Goal: Task Accomplishment & Management: Manage account settings

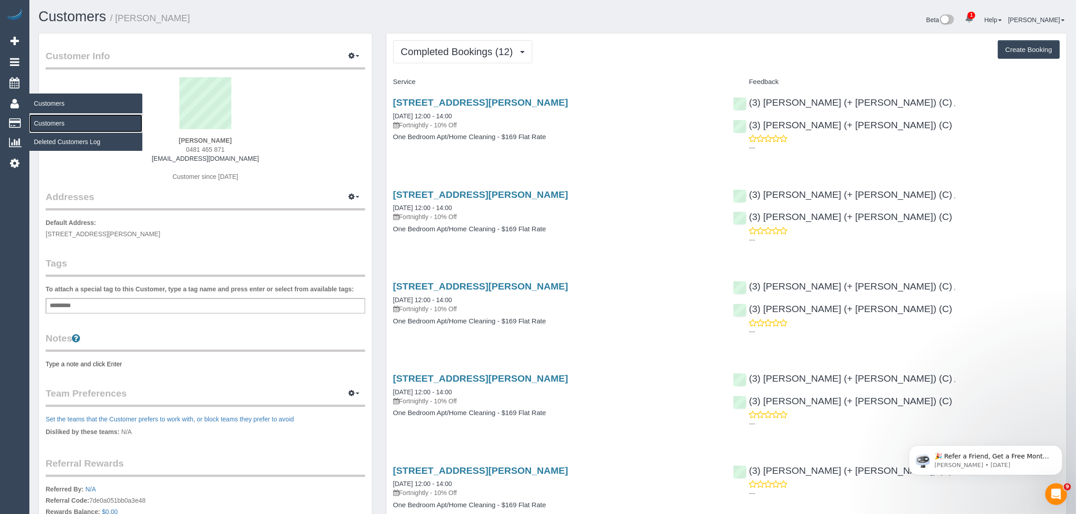
click at [59, 122] on link "Customers" at bounding box center [85, 123] width 113 height 18
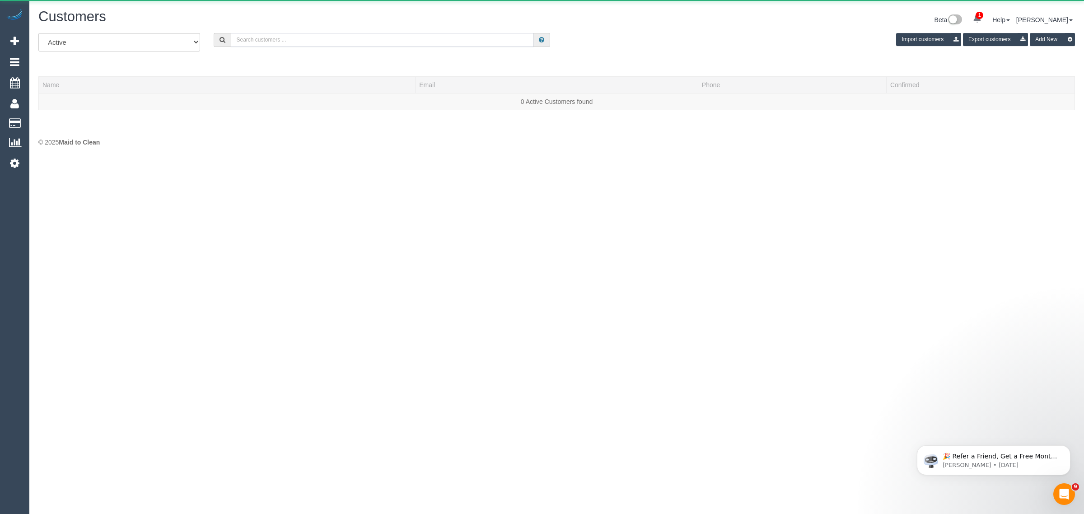
click at [258, 41] on input "text" at bounding box center [382, 40] width 303 height 14
paste input "[PHONE_NUMBER] Aircall new contact"
click at [258, 41] on input "[PHONE_NUMBER] Aircall new contact" at bounding box center [382, 40] width 303 height 14
paste input "+61411067361 Aircall new contact"
type input "+614110+61411067361 Aircall new contact67361 Aircall new contact"
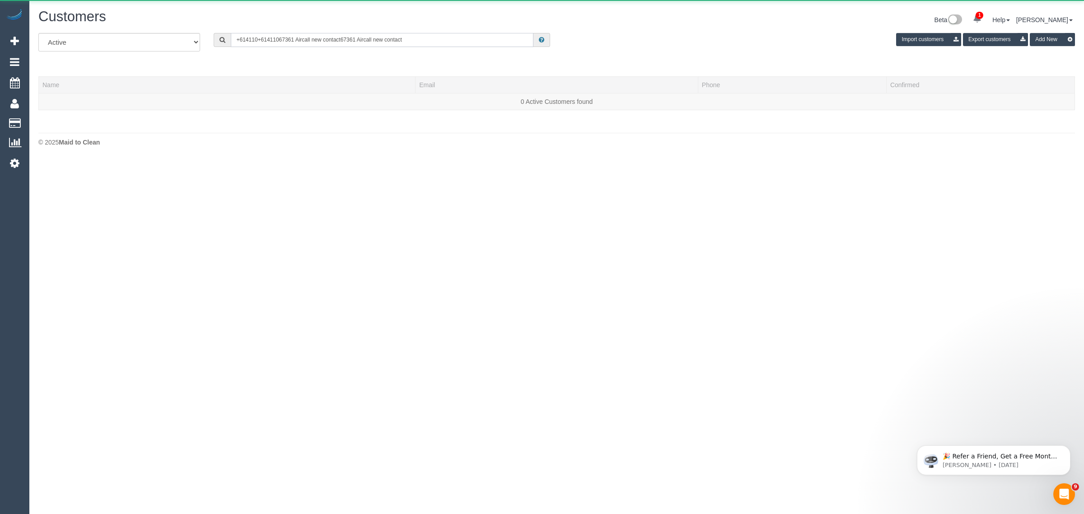
drag, startPoint x: 258, startPoint y: 41, endPoint x: 379, endPoint y: 45, distance: 120.3
click at [379, 45] on input "+614110+61411067361 Aircall new contact67361 Aircall new contact" at bounding box center [382, 40] width 303 height 14
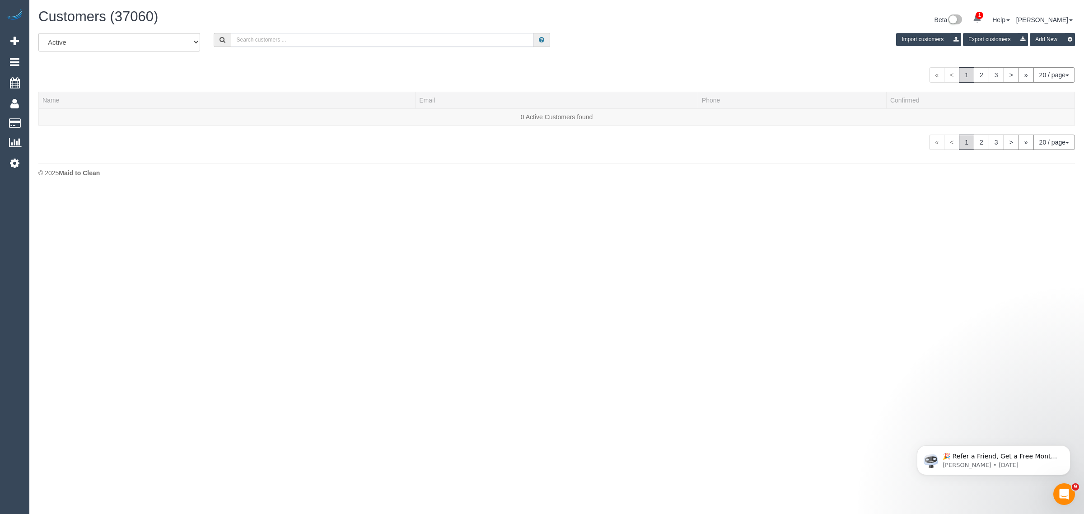
paste input "+61411067361 Aircall new contact"
drag, startPoint x: 272, startPoint y: 43, endPoint x: 427, endPoint y: 71, distance: 157.0
click at [423, 72] on div "All Active Archived +61411067361 Aircall new contact Import customers Export cu…" at bounding box center [556, 91] width 1037 height 117
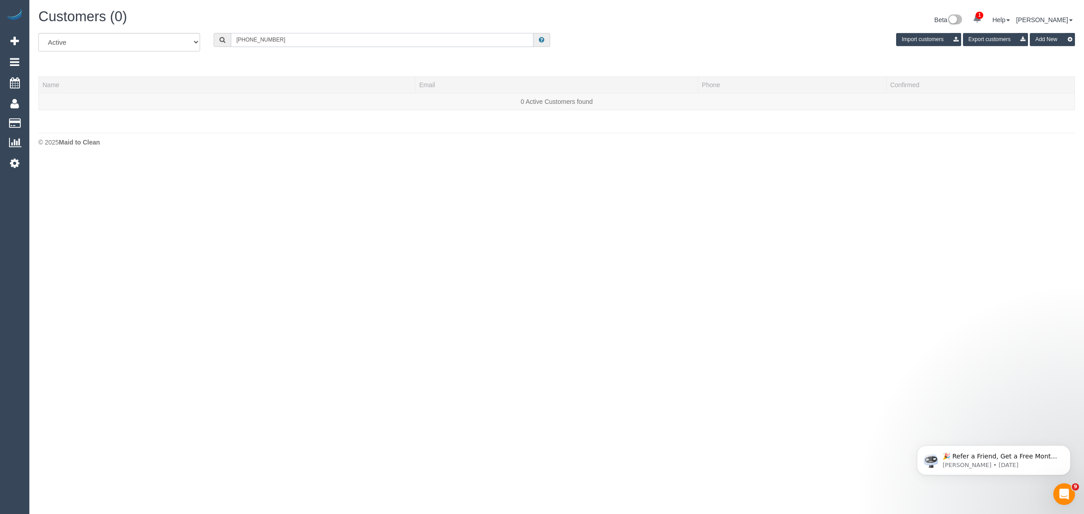
drag, startPoint x: 247, startPoint y: 34, endPoint x: 221, endPoint y: 35, distance: 25.3
click at [221, 35] on div "+61411067361" at bounding box center [382, 40] width 337 height 14
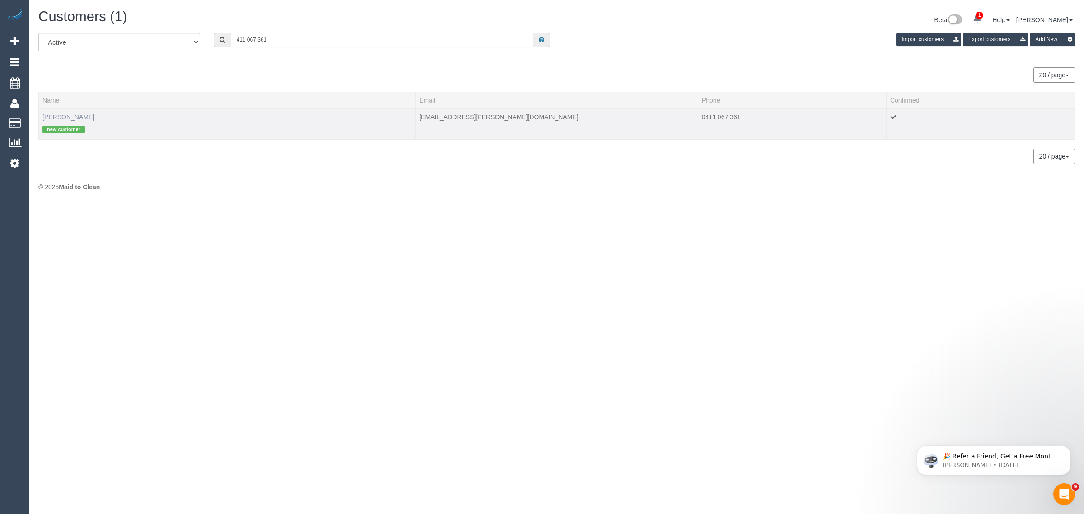
type input "411 067 361"
click at [59, 113] on link "Nur Ibrahim" at bounding box center [68, 116] width 52 height 7
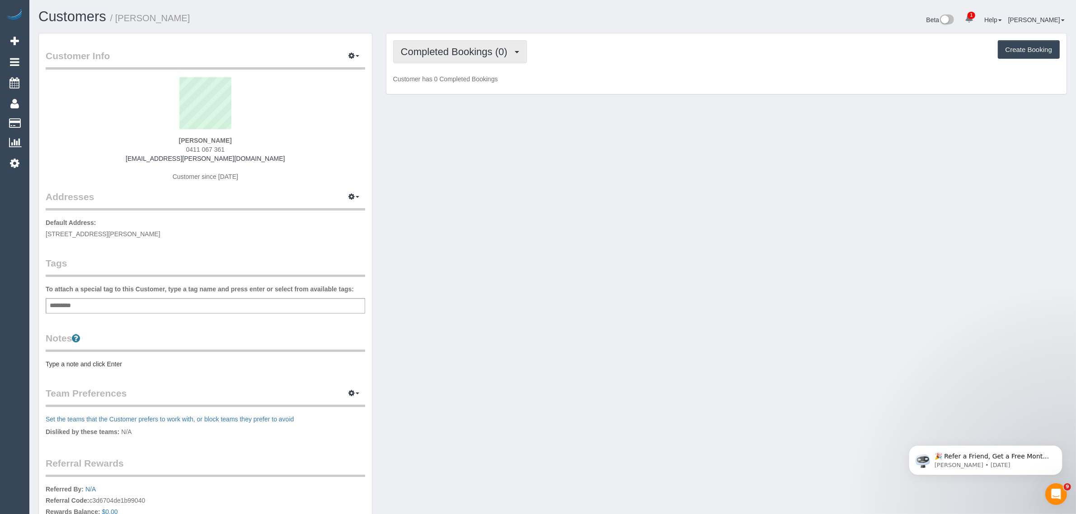
click at [488, 50] on span "Completed Bookings (0)" at bounding box center [456, 51] width 111 height 11
click at [465, 83] on link "Upcoming Bookings (1)" at bounding box center [441, 85] width 94 height 12
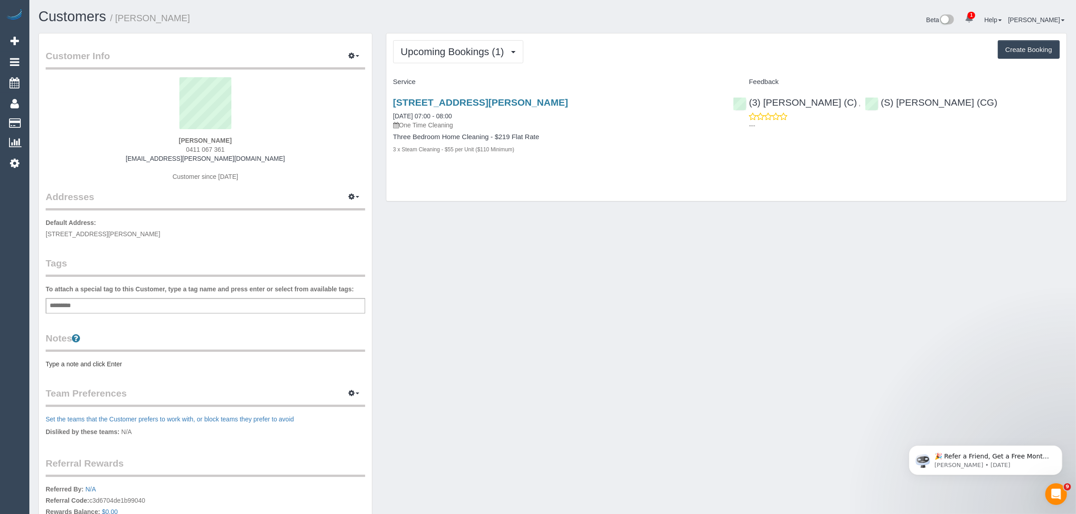
drag, startPoint x: 470, startPoint y: 121, endPoint x: 376, endPoint y: 107, distance: 95.0
click at [376, 107] on div "Customer Info Edit Contact Info Send Message Email Preferences Special Sales Ta…" at bounding box center [553, 326] width 1042 height 587
click at [524, 191] on div "Upcoming Bookings (1) Completed Bookings (0) Upcoming Bookings (1) Cancelled Bo…" at bounding box center [726, 117] width 680 height 168
drag, startPoint x: 482, startPoint y: 112, endPoint x: 380, endPoint y: 116, distance: 102.2
click at [380, 116] on div "Upcoming Bookings (1) Completed Bookings (0) Upcoming Bookings (1) Cancelled Bo…" at bounding box center [726, 122] width 694 height 178
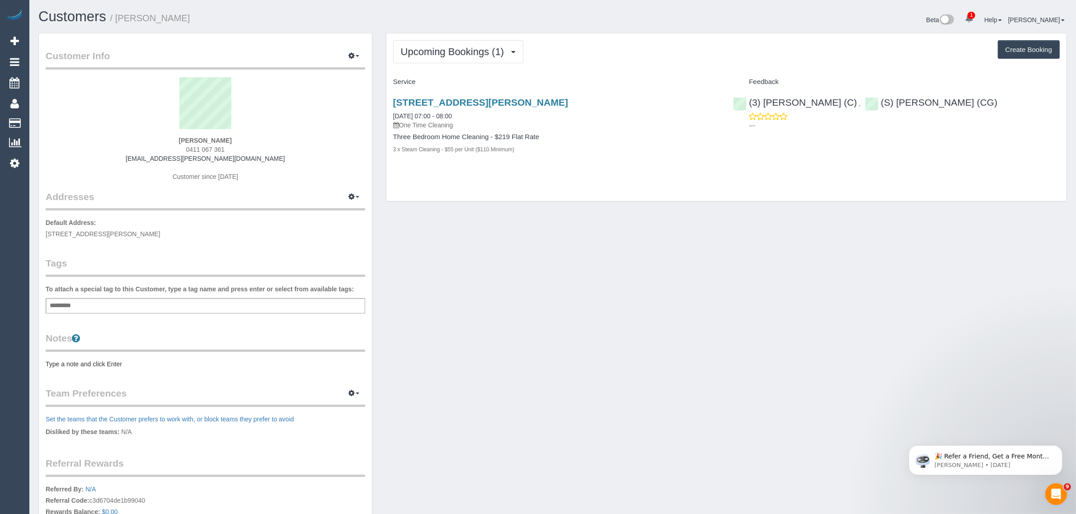
copy link "19/08/2025 07:00 - 08:00"
click at [882, 106] on link "(S) [PERSON_NAME] (CG)" at bounding box center [931, 102] width 132 height 10
click at [204, 148] on span "0411 067 361" at bounding box center [205, 149] width 39 height 7
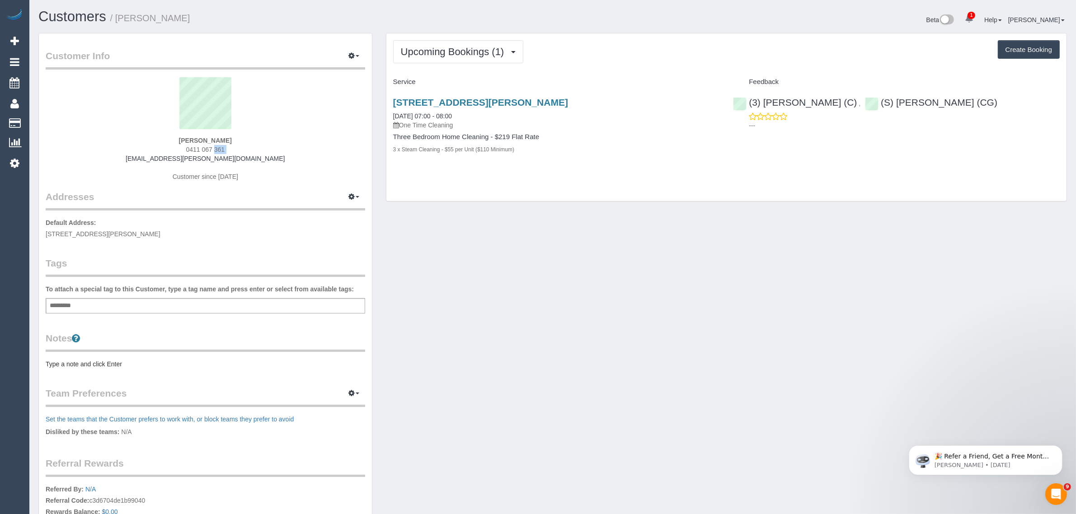
drag, startPoint x: 170, startPoint y: 136, endPoint x: 258, endPoint y: 160, distance: 91.9
click at [258, 139] on div "Nur Ibrahim 0411 067 361 dna.brahm@gmail.com Customer since 2025" at bounding box center [205, 133] width 319 height 113
copy strong "[PERSON_NAME]"
click at [118, 233] on span "1308/15 Doepel Way, Docklands, VIC 3008" at bounding box center [103, 233] width 115 height 7
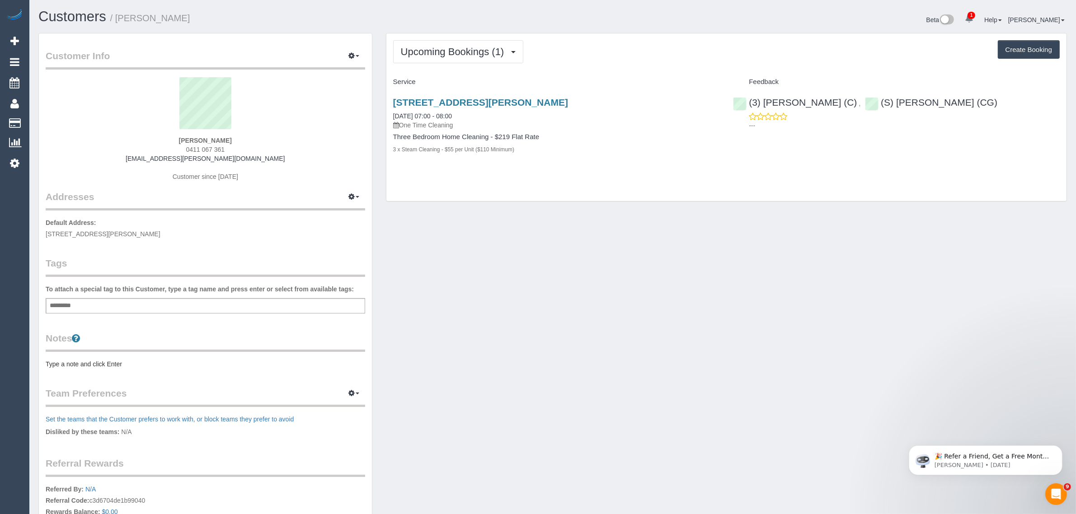
copy span "Docklands"
click at [45, 118] on link "Customers" at bounding box center [85, 123] width 113 height 18
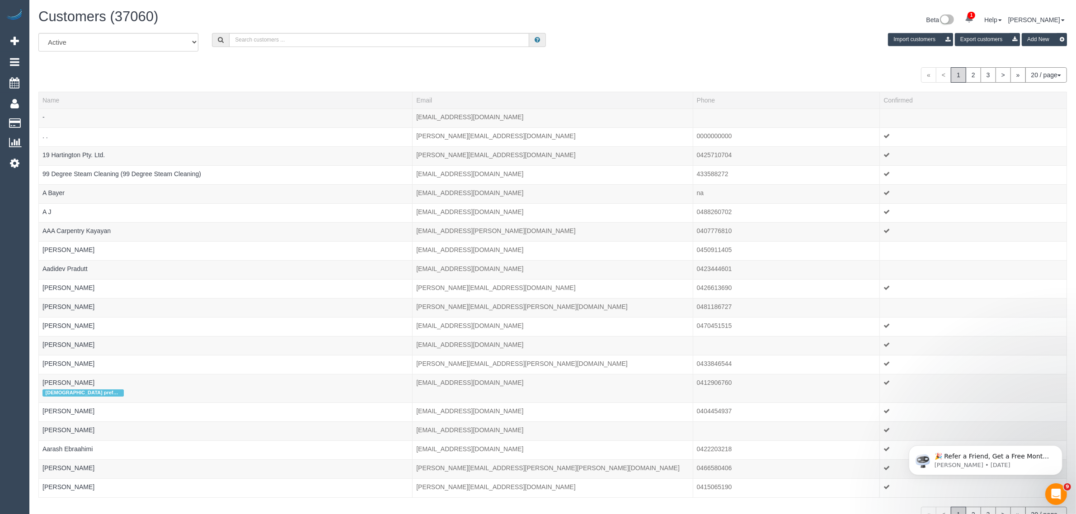
click at [298, 30] on div "Customers (37060) Beta 1 Your Notifications You have 0 alerts × You have 1 to c…" at bounding box center [553, 21] width 1042 height 24
click at [298, 33] on input "text" at bounding box center [379, 40] width 300 height 14
paste input "Mary Vigilante MS Plus"
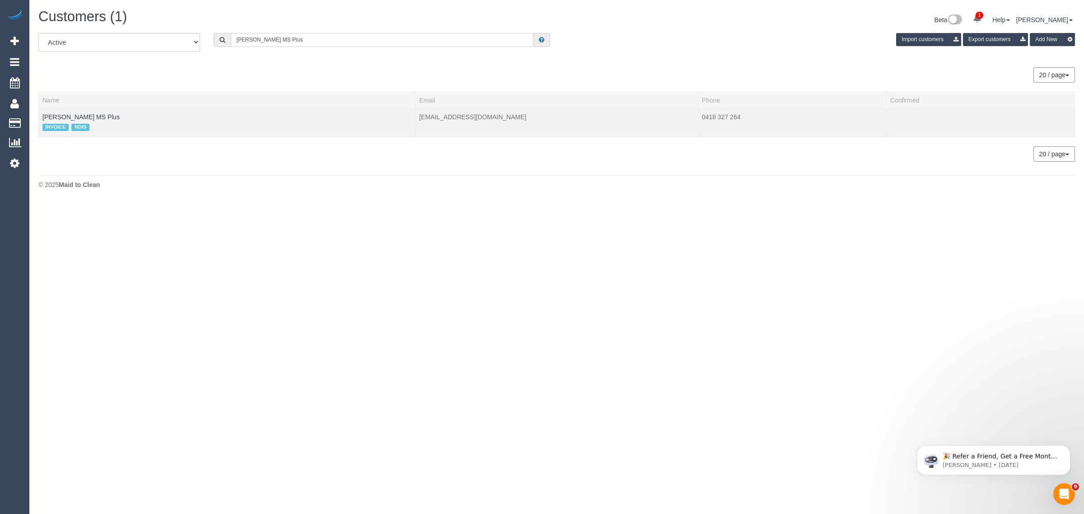
type input "Mary Vigilante MS Plus"
click at [77, 112] on td "Mary Vigilante MS Plus INVOICE NDIS" at bounding box center [227, 122] width 377 height 28
click at [75, 118] on link "Mary Vigilante MS Plus" at bounding box center [80, 116] width 77 height 7
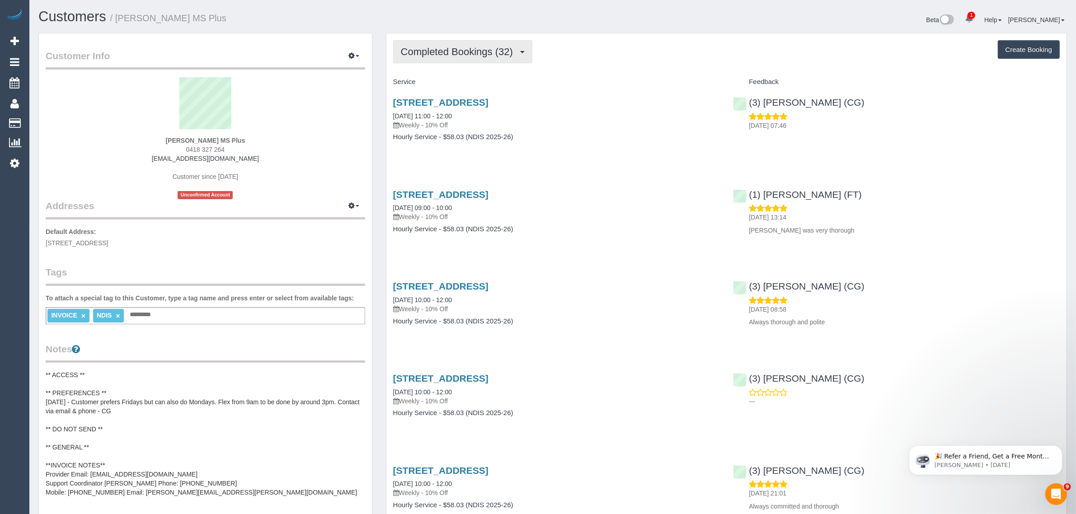
click at [479, 48] on span "Completed Bookings (32)" at bounding box center [459, 51] width 117 height 11
click at [457, 80] on link "Upcoming Bookings (11)" at bounding box center [443, 85] width 98 height 12
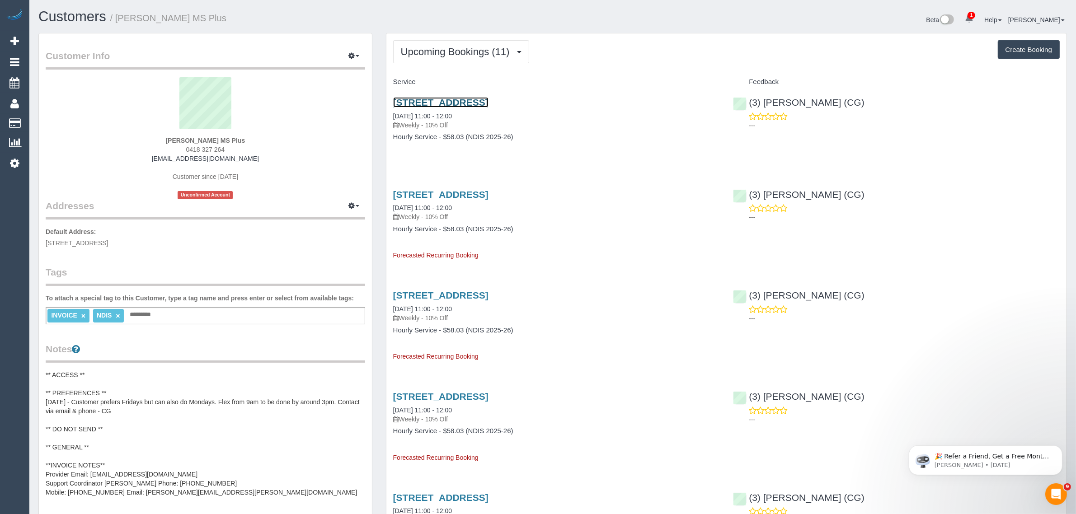
click at [453, 103] on link "1 Temple Street, Brunswick West, VIC 3055" at bounding box center [440, 102] width 95 height 10
drag, startPoint x: 387, startPoint y: 113, endPoint x: 424, endPoint y: 116, distance: 37.2
click at [424, 115] on div "1 Temple Street, Brunswick West, VIC 3055 22/08/2025 11:00 - 12:00 Weekly - 10%…" at bounding box center [556, 124] width 340 height 70
copy link "22/08/2025"
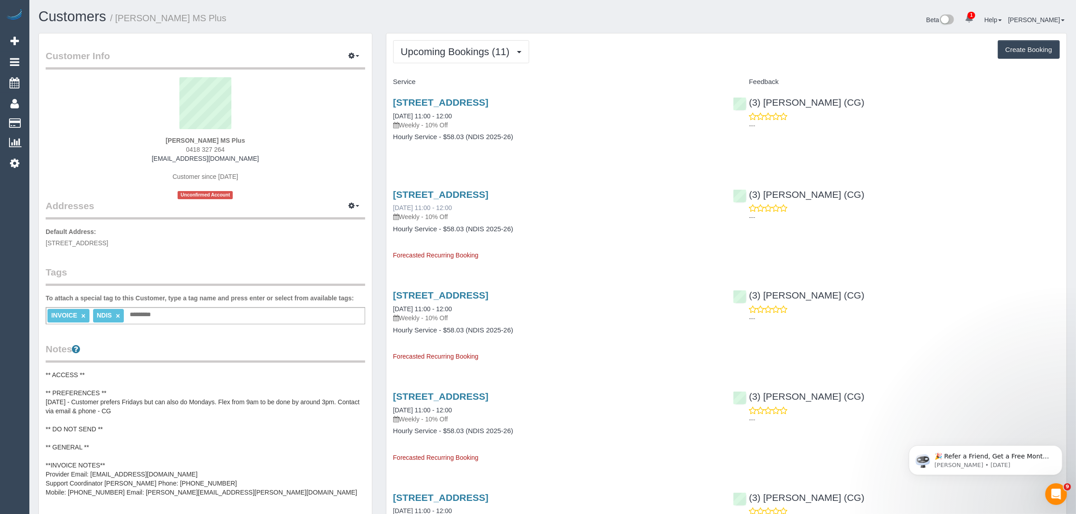
drag, startPoint x: 390, startPoint y: 206, endPoint x: 423, endPoint y: 205, distance: 33.5
click at [423, 205] on div "1 Temple Street, Brunswick West, VIC 3055 29/08/2025 11:00 - 12:00 Weekly - 10%…" at bounding box center [556, 221] width 340 height 79
copy link "29/08/2025"
click at [448, 51] on span "Upcoming Bookings (11)" at bounding box center [457, 51] width 113 height 11
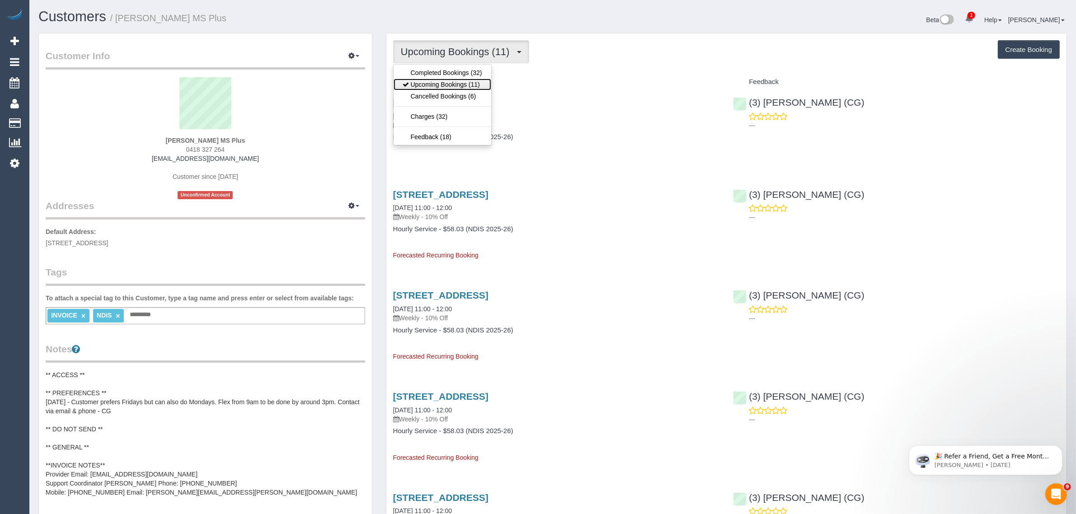
drag, startPoint x: 441, startPoint y: 83, endPoint x: 430, endPoint y: 71, distance: 16.0
click at [441, 83] on link "Upcoming Bookings (11)" at bounding box center [443, 85] width 98 height 12
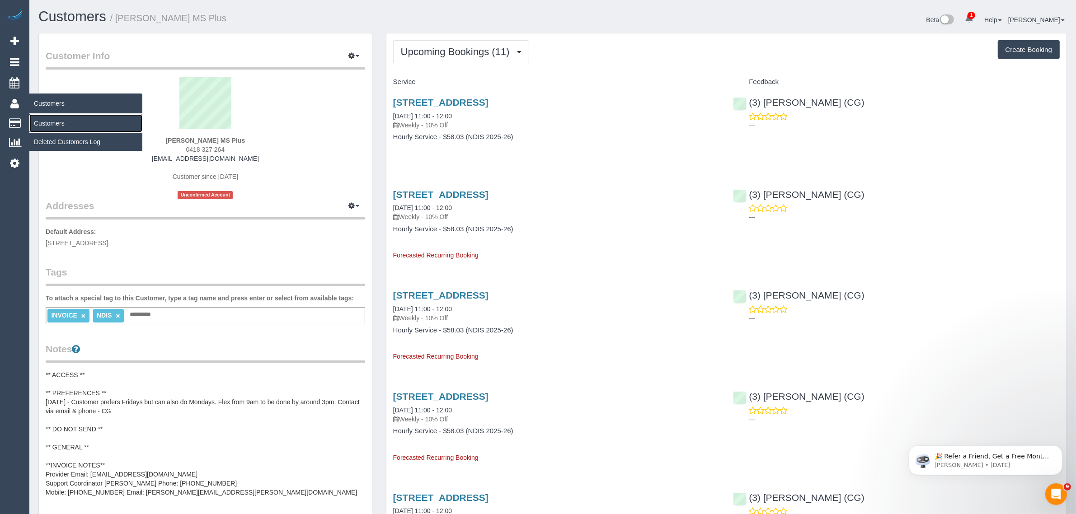
click at [69, 123] on link "Customers" at bounding box center [85, 123] width 113 height 18
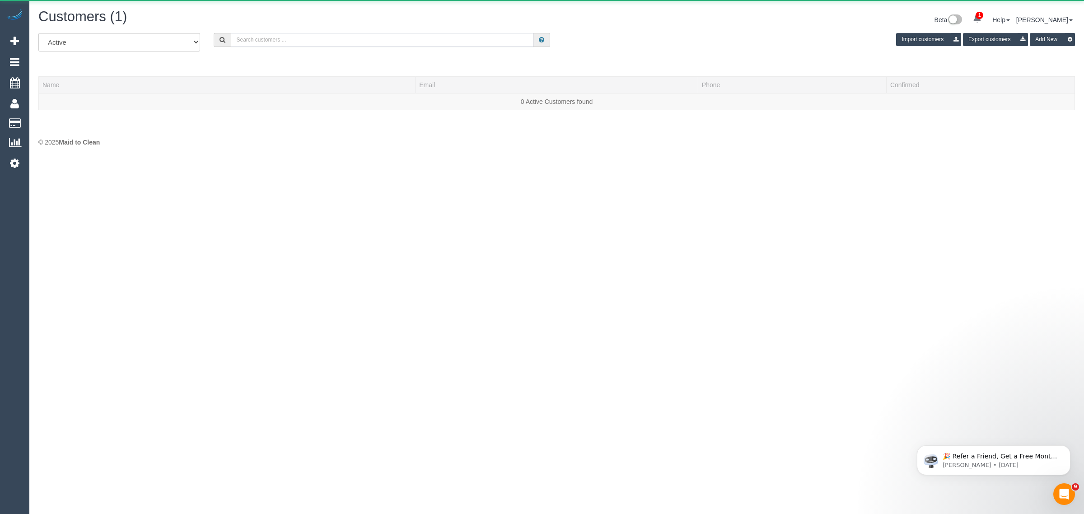
click at [391, 41] on input "text" at bounding box center [382, 40] width 303 height 14
paste input "+61466343699"
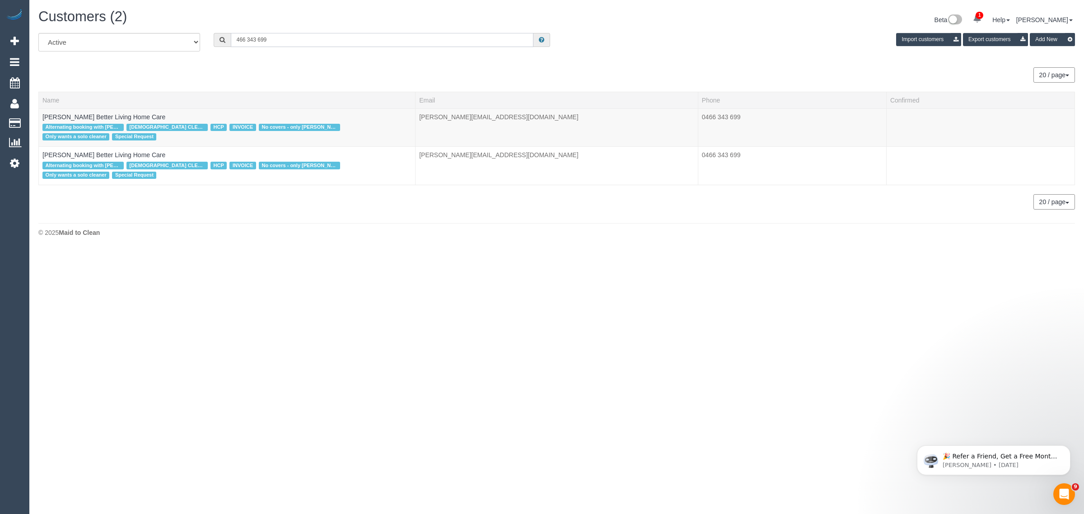
click at [315, 43] on input "466 343 699" at bounding box center [382, 40] width 303 height 14
paste input "Stephanie Akaoui"
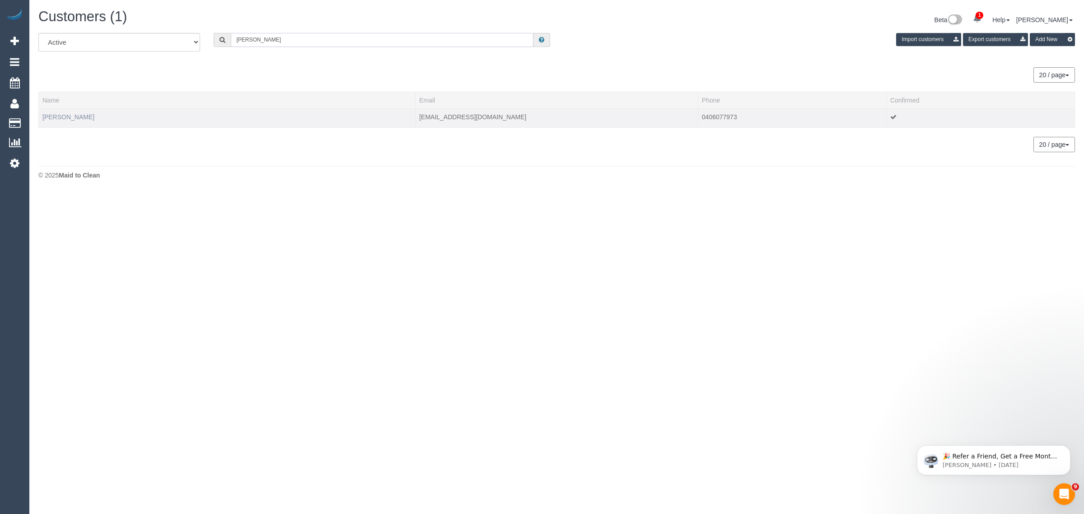
type input "Stephanie Akaoui"
click at [89, 118] on link "Stephanie Akaoui" at bounding box center [68, 116] width 52 height 7
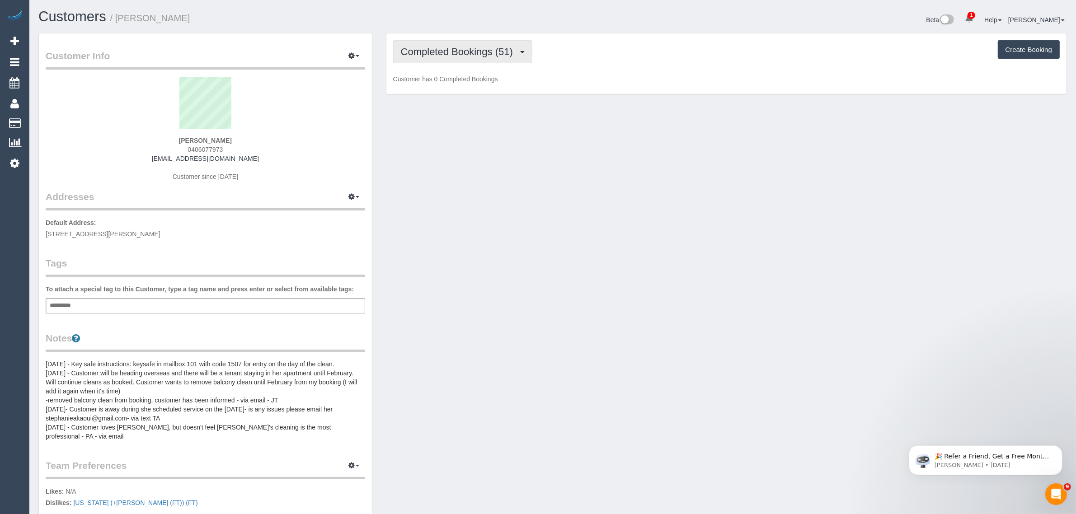
click at [483, 53] on span "Completed Bookings (51)" at bounding box center [459, 51] width 117 height 11
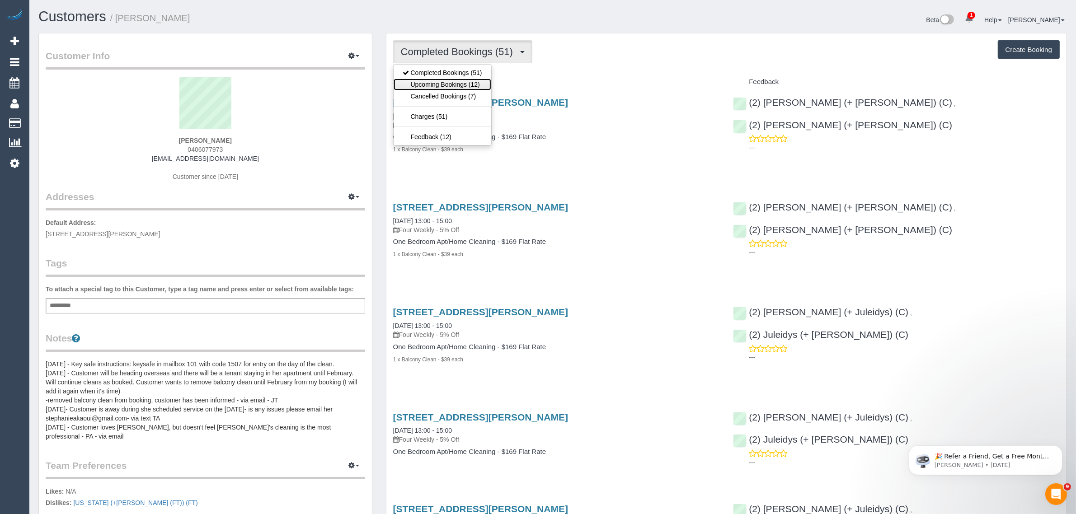
click at [470, 86] on link "Upcoming Bookings (12)" at bounding box center [443, 85] width 98 height 12
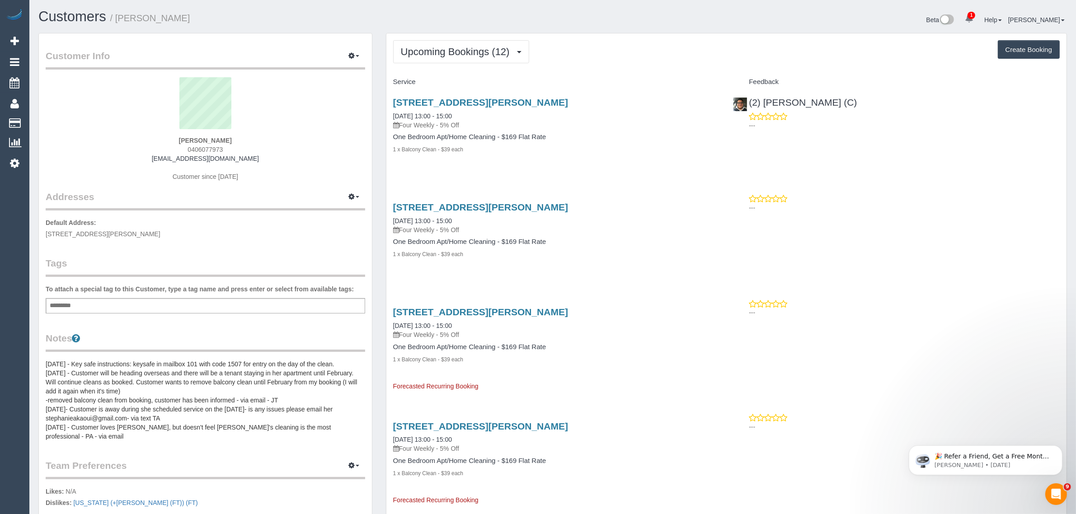
drag, startPoint x: 455, startPoint y: 114, endPoint x: 395, endPoint y: 111, distance: 60.2
click at [395, 111] on div "356 Barkly St, 101, Elwood, VIC 3184 19/08/2025 13:00 - 15:00 Four Weekly - 5% …" at bounding box center [556, 113] width 327 height 33
copy link "19/08/2025 13:00 - 15:00"
click at [605, 164] on div "356 Barkly St, 101, Elwood, VIC 3184 19/08/2025 13:00 - 15:00 Four Weekly - 5% …" at bounding box center [556, 130] width 340 height 82
click at [183, 138] on strong "Stephanie Akaoui" at bounding box center [205, 140] width 53 height 7
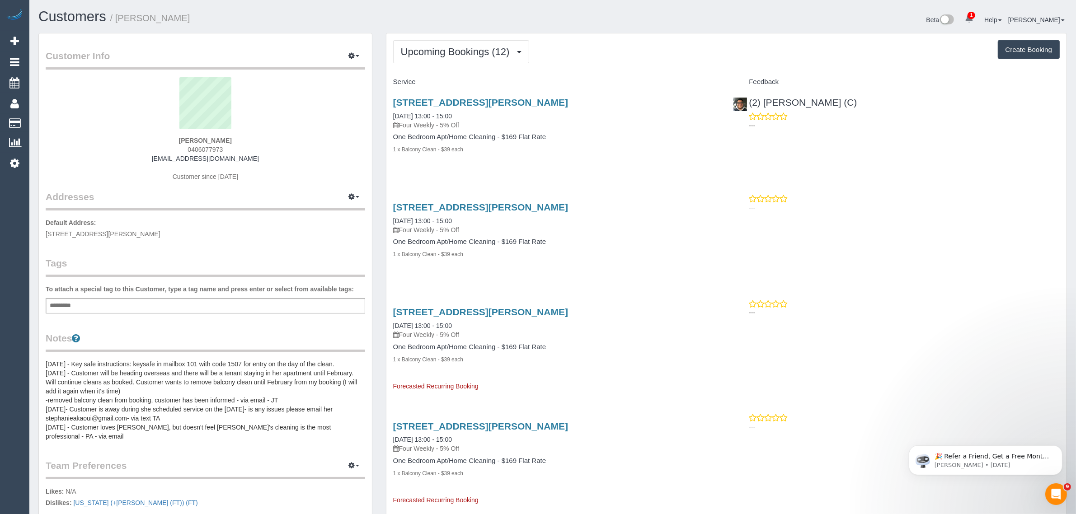
click at [183, 138] on strong "Stephanie Akaoui" at bounding box center [205, 140] width 53 height 7
copy strong "Stephanie"
click at [111, 238] on div "Customer Info Edit Contact Info Send Message Email Preferences Special Sales Ta…" at bounding box center [205, 364] width 333 height 663
click at [114, 233] on span "356 Barkly St, 101, Elwood, VIC 3184" at bounding box center [103, 233] width 115 height 7
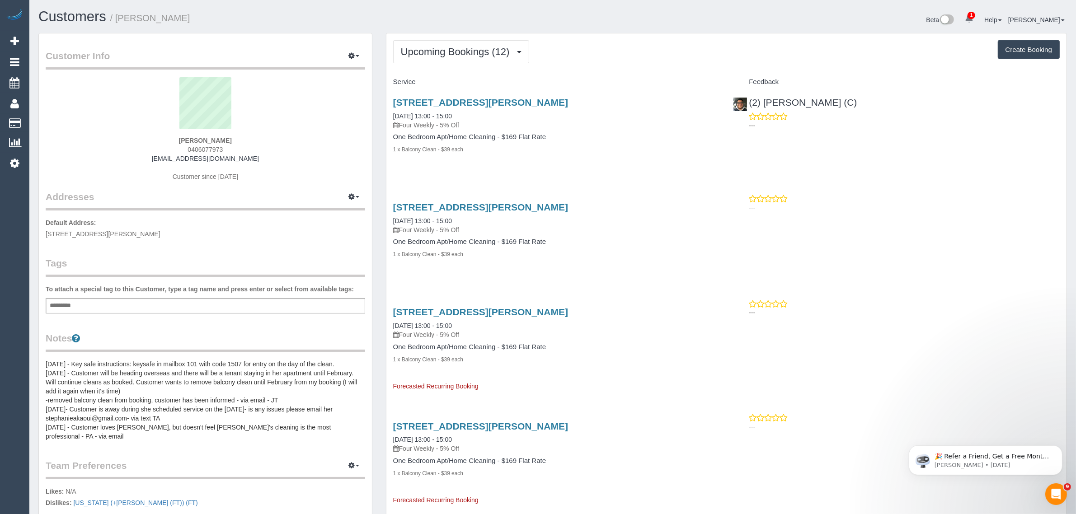
click at [114, 233] on span "356 Barkly St, 101, Elwood, VIC 3184" at bounding box center [103, 233] width 115 height 7
copy span "Elwood"
click at [54, 117] on link "Customers" at bounding box center [85, 123] width 113 height 18
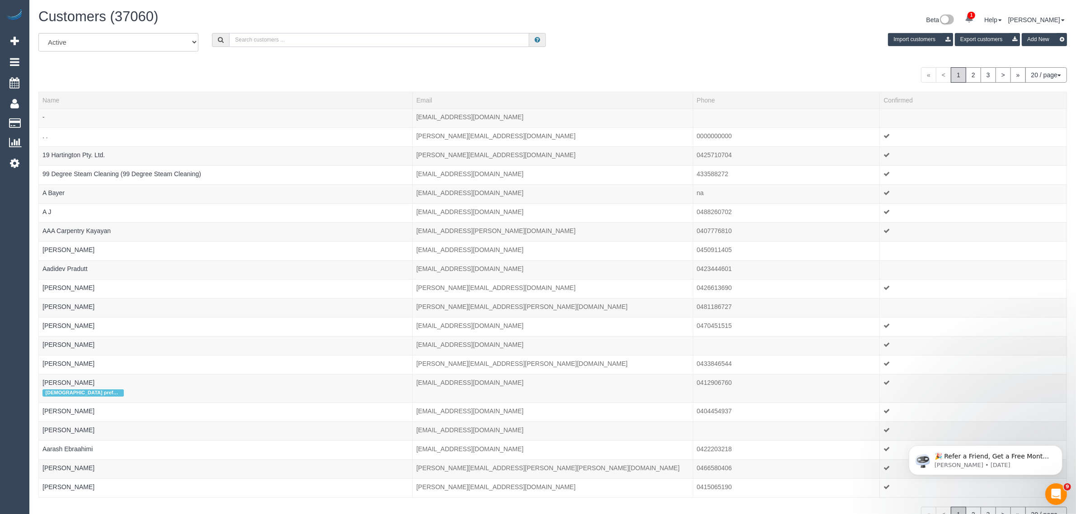
click at [314, 41] on input "text" at bounding box center [379, 40] width 300 height 14
paste input "Tanya Davison"
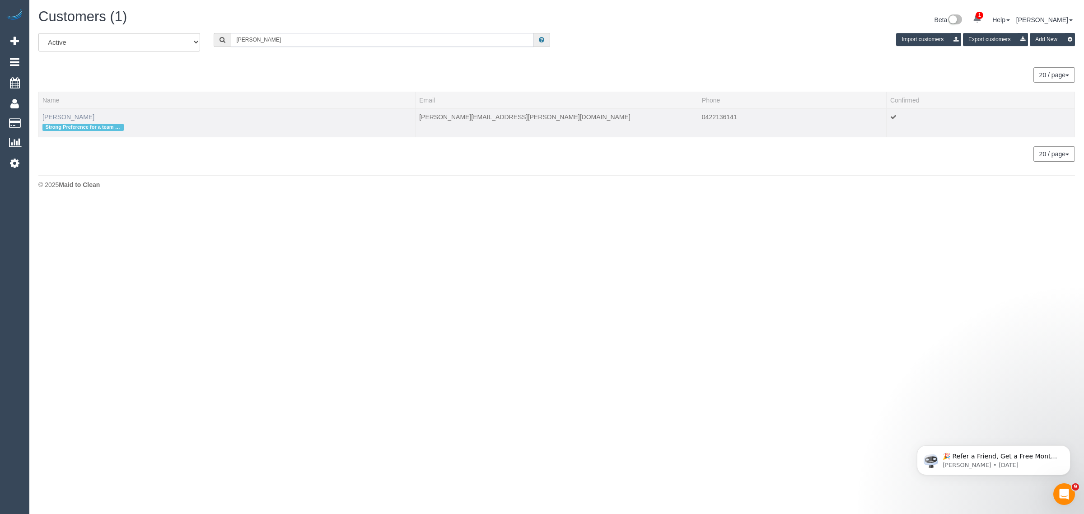
type input "Tanya Davison"
click at [48, 118] on link "Tanya Davison" at bounding box center [68, 116] width 52 height 7
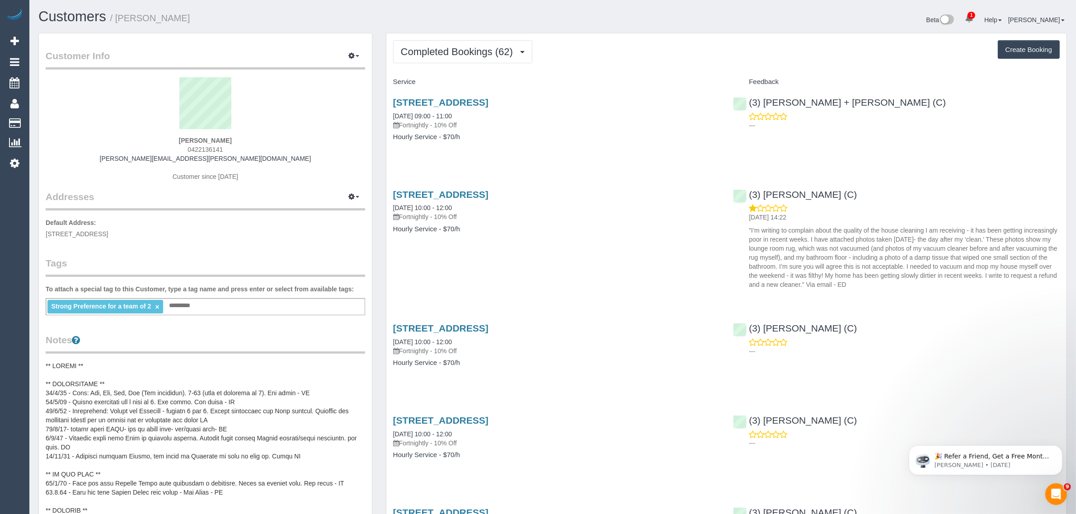
click at [468, 44] on button "Completed Bookings (62)" at bounding box center [462, 51] width 139 height 23
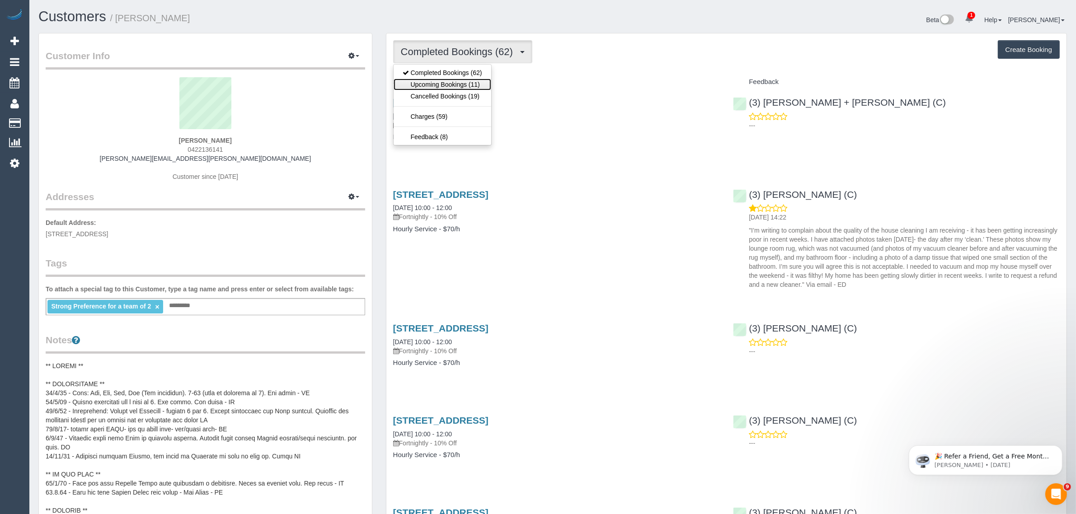
click at [454, 86] on link "Upcoming Bookings (11)" at bounding box center [443, 85] width 98 height 12
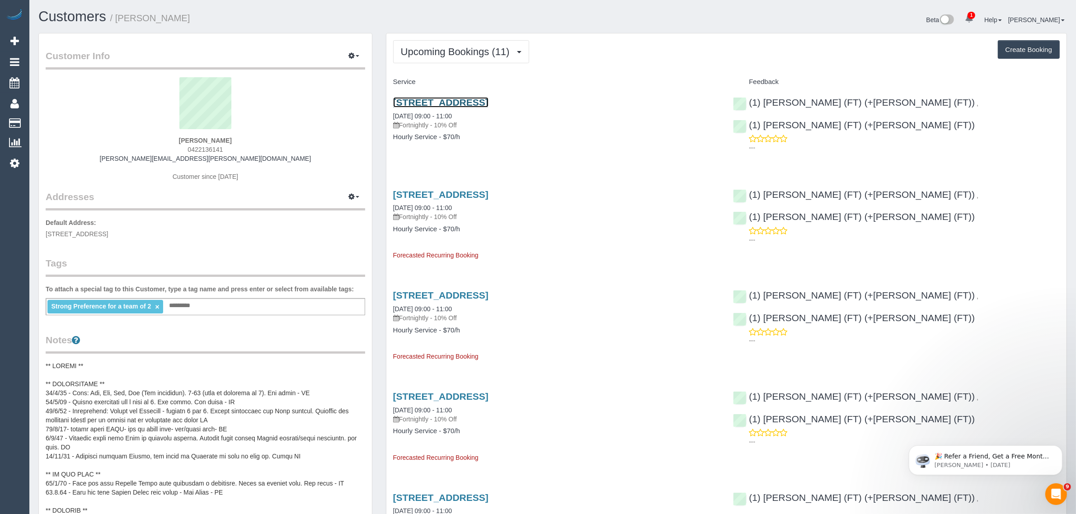
click at [428, 98] on link "9 Bent Street, Brunswick West, VIC 3055" at bounding box center [440, 102] width 95 height 10
drag, startPoint x: 391, startPoint y: 114, endPoint x: 423, endPoint y: 115, distance: 32.1
click at [423, 115] on div "9 Bent Street, Brunswick West, VIC 3055 21/08/2025 09:00 - 11:00 Fortnightly - …" at bounding box center [556, 124] width 340 height 70
copy link "21/08/2025"
click at [511, 214] on p "Fortnightly - 10% Off" at bounding box center [556, 216] width 327 height 9
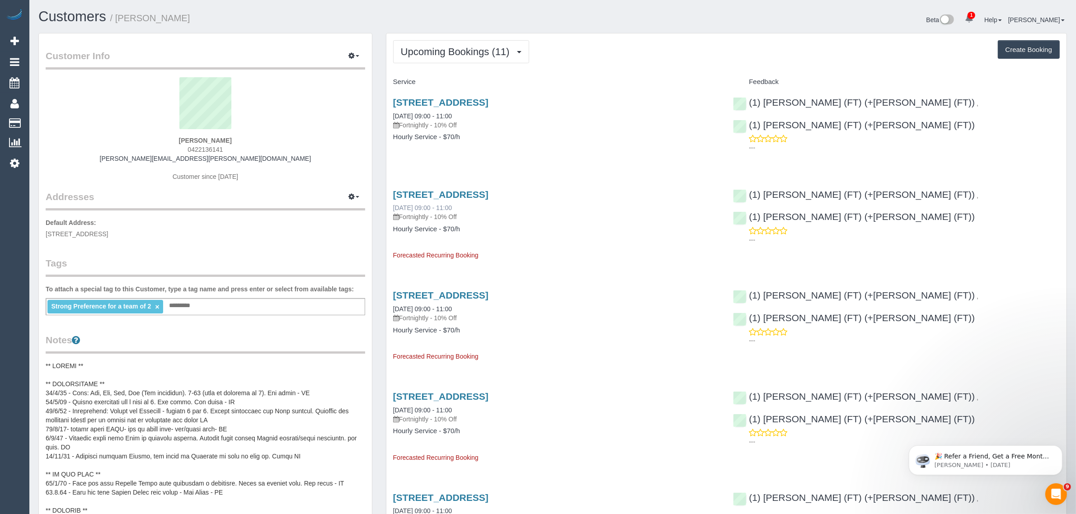
drag, startPoint x: 389, startPoint y: 207, endPoint x: 425, endPoint y: 206, distance: 35.7
click at [425, 206] on div "9 Bent Street, Brunswick West, VIC 3055 04/09/2025 09:00 - 11:00 Fortnightly - …" at bounding box center [556, 221] width 340 height 79
copy link "04/09/2025"
click at [457, 44] on button "Upcoming Bookings (11)" at bounding box center [461, 51] width 136 height 23
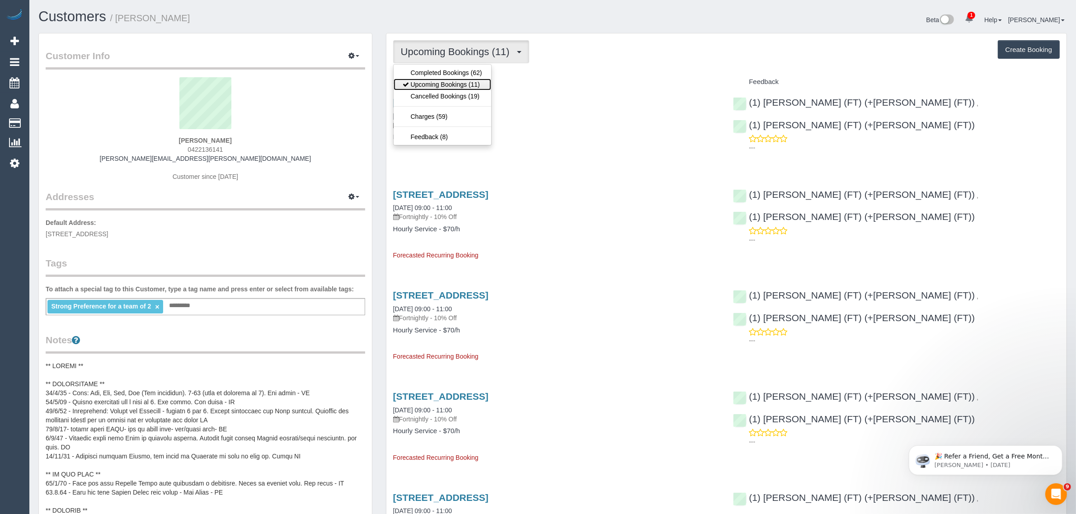
click at [448, 80] on link "Upcoming Bookings (11)" at bounding box center [443, 85] width 98 height 12
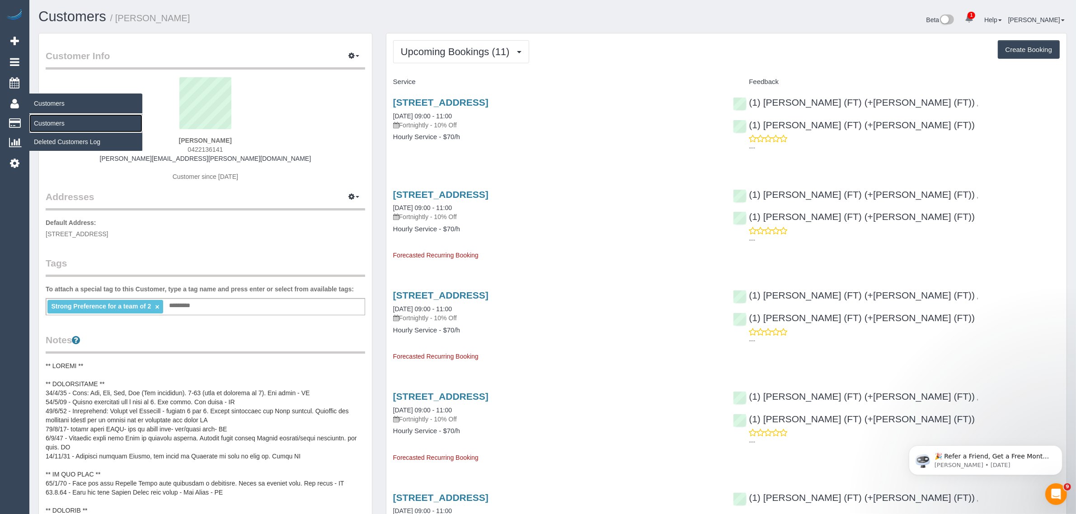
click at [45, 117] on link "Customers" at bounding box center [85, 123] width 113 height 18
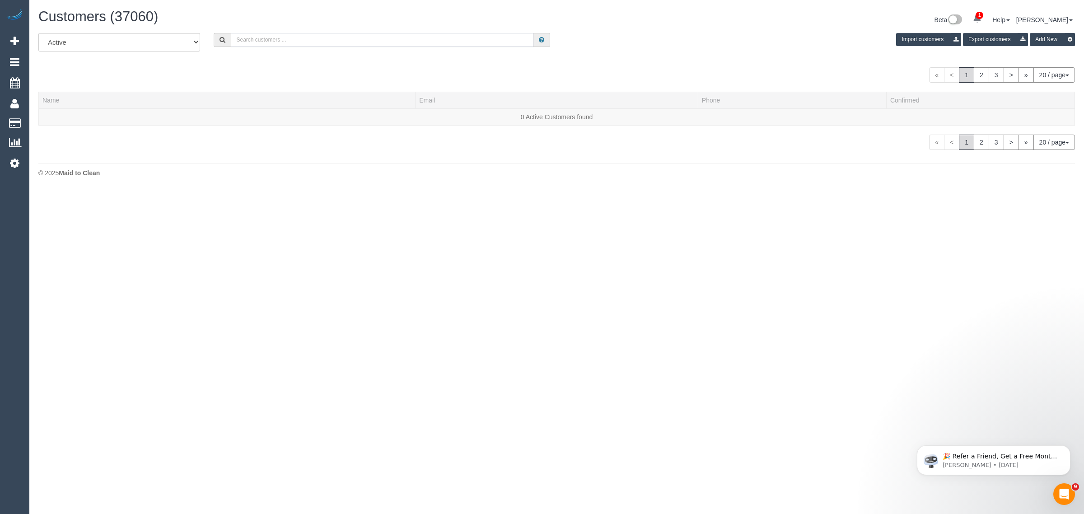
click at [339, 43] on input "text" at bounding box center [382, 40] width 303 height 14
paste input "Marysia Fitzpatrick"
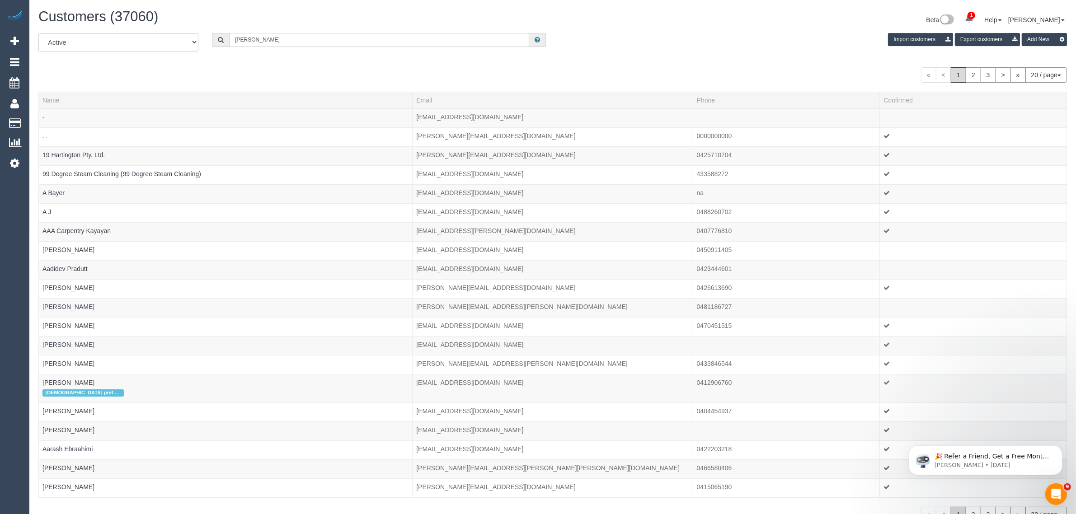
type input "Marysia Fitzpatrick"
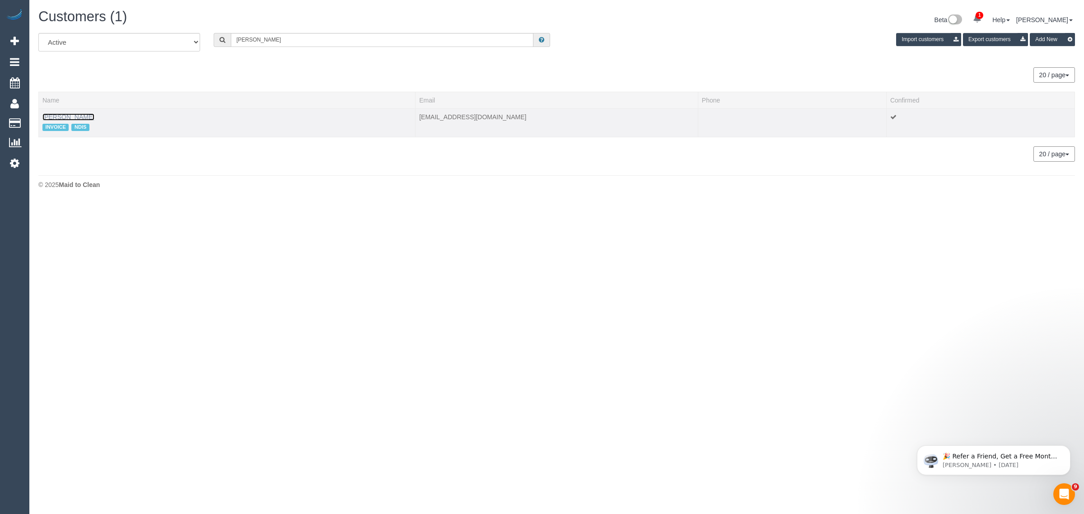
click at [53, 113] on link "Marysia Fitzpatrick" at bounding box center [68, 116] width 52 height 7
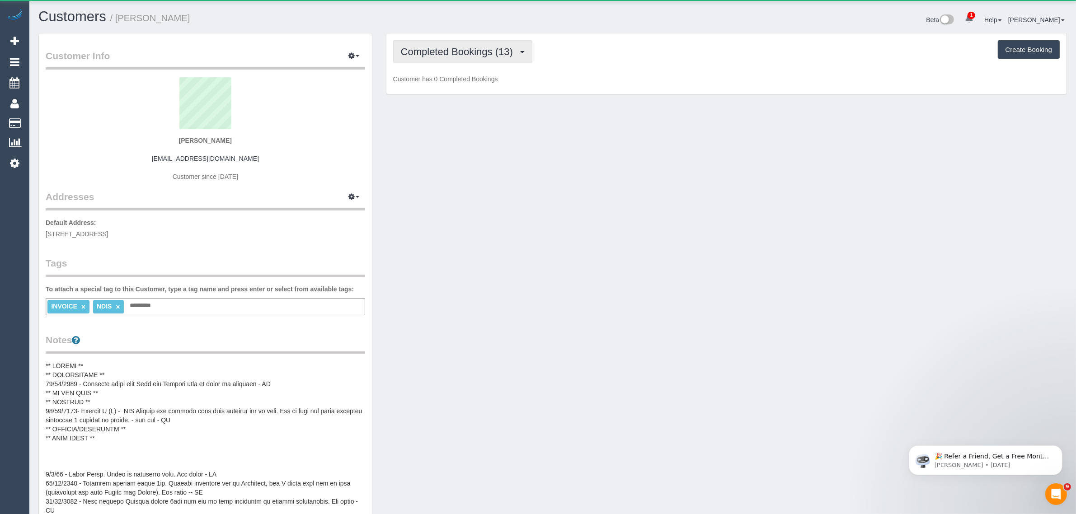
click at [438, 52] on span "Completed Bookings (13)" at bounding box center [459, 51] width 117 height 11
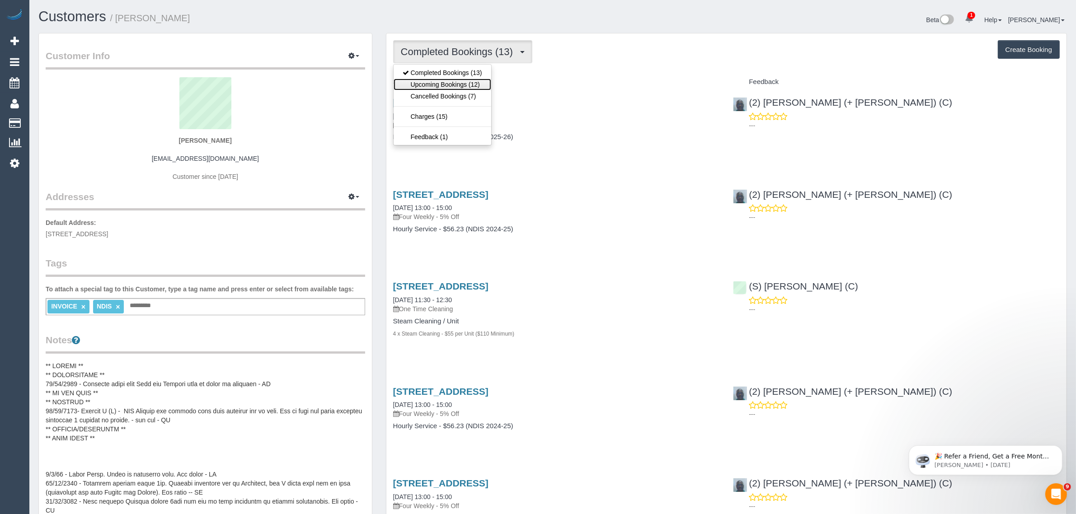
click at [428, 84] on link "Upcoming Bookings (12)" at bounding box center [443, 85] width 98 height 12
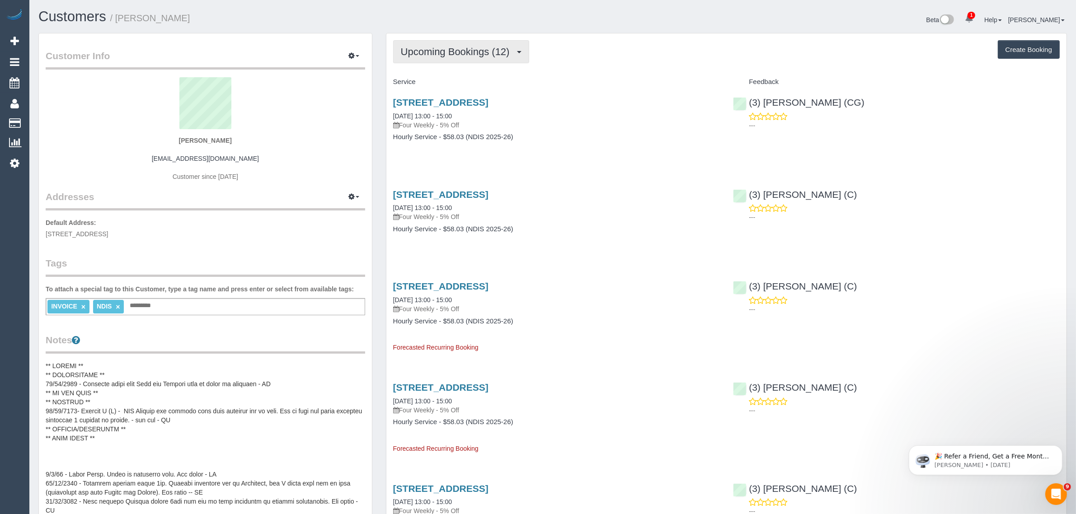
click at [486, 48] on span "Upcoming Bookings (12)" at bounding box center [457, 51] width 113 height 11
click at [469, 69] on link "Completed Bookings (13)" at bounding box center [443, 73] width 98 height 12
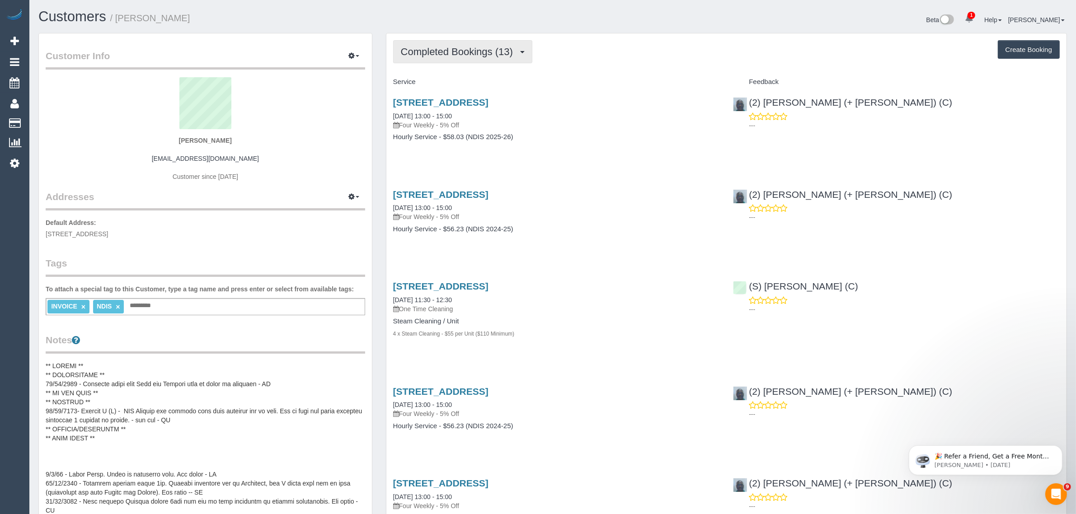
click at [478, 53] on span "Completed Bookings (13)" at bounding box center [459, 51] width 117 height 11
click at [464, 95] on link "Cancelled Bookings (7)" at bounding box center [443, 96] width 98 height 12
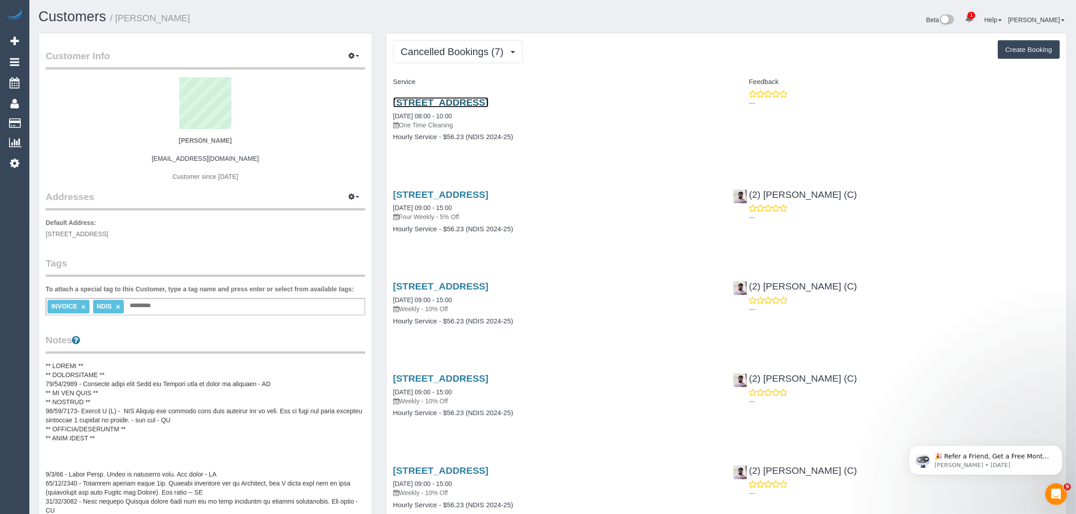
click at [443, 102] on link "2/657 Nepean Highway, Brighton East, VIC 3187" at bounding box center [440, 102] width 95 height 10
click at [466, 57] on button "Cancelled Bookings (7)" at bounding box center [458, 51] width 130 height 23
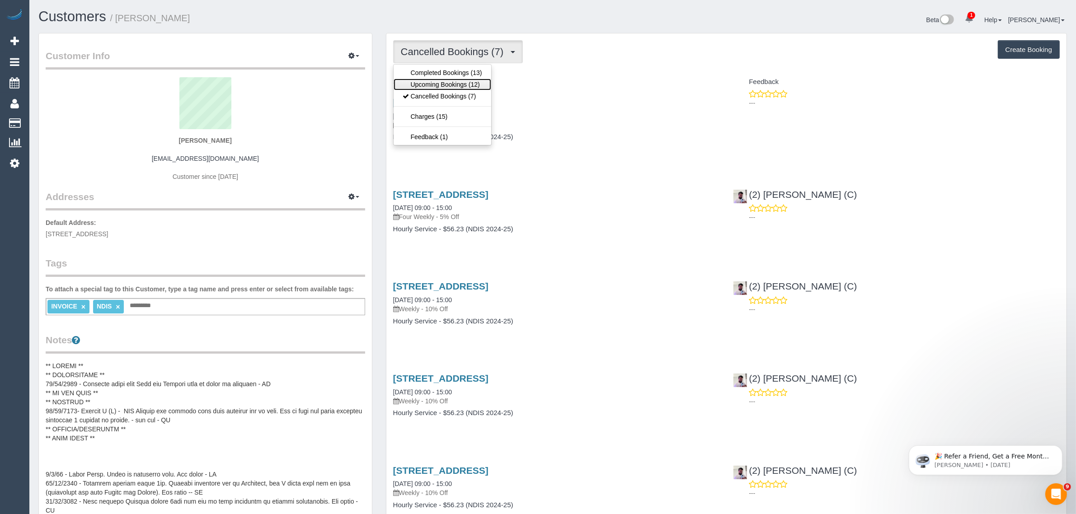
click at [452, 82] on link "Upcoming Bookings (12)" at bounding box center [443, 85] width 98 height 12
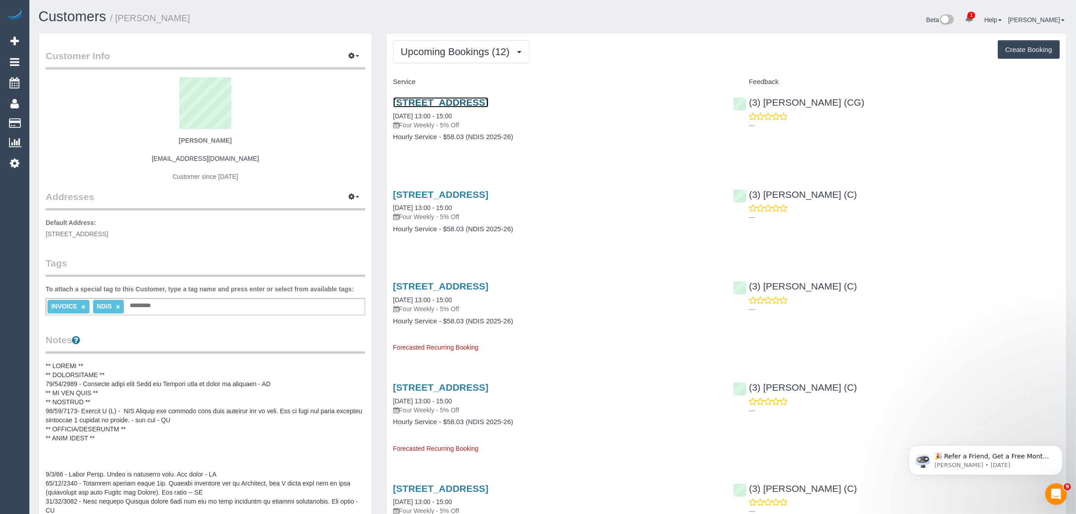
click at [433, 100] on link "2/657 Nepean Highway, Brighton East, VIC 3187" at bounding box center [440, 102] width 95 height 10
click at [455, 55] on span "Upcoming Bookings (12)" at bounding box center [457, 51] width 113 height 11
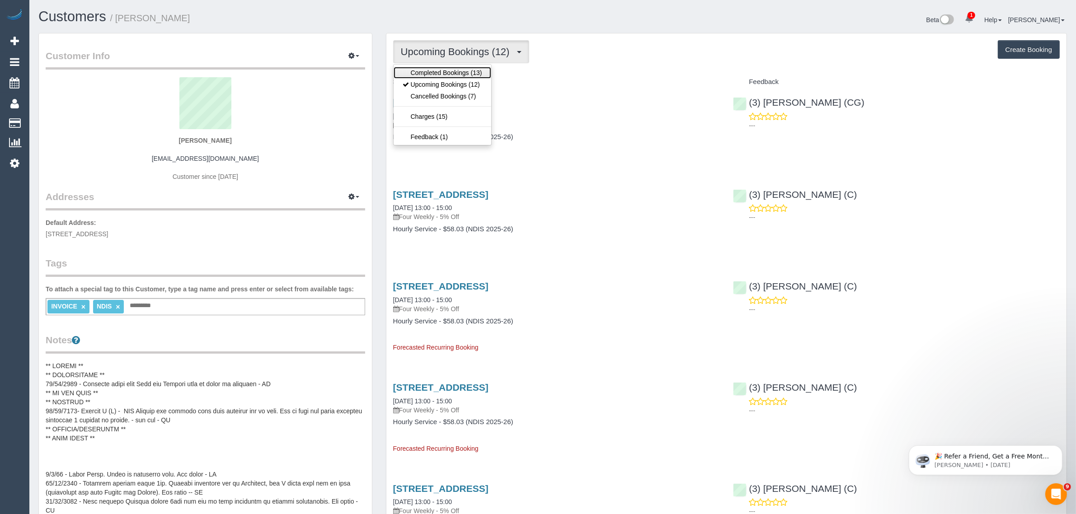
click at [446, 69] on link "Completed Bookings (13)" at bounding box center [443, 73] width 98 height 12
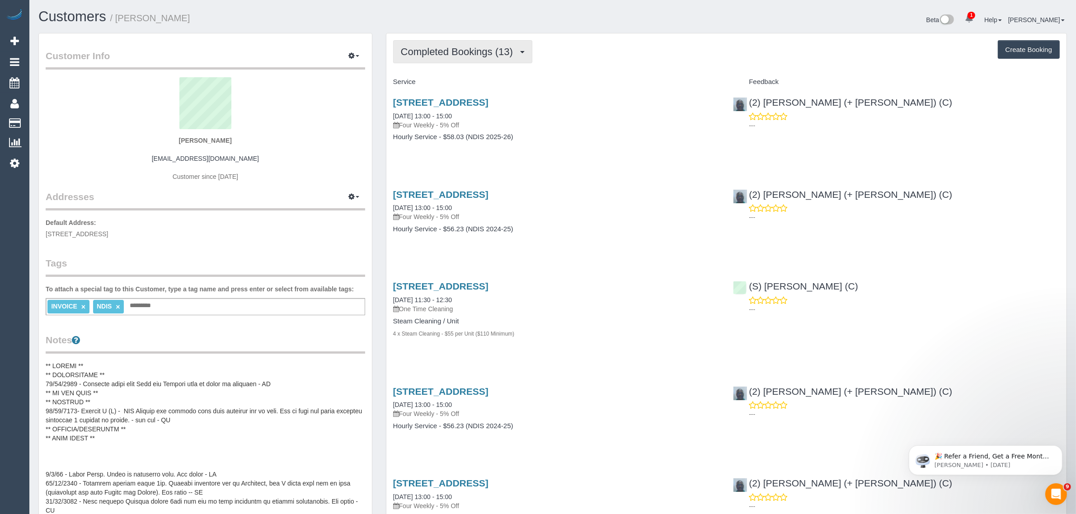
click at [457, 48] on span "Completed Bookings (13)" at bounding box center [459, 51] width 117 height 11
click at [439, 82] on link "Upcoming Bookings (12)" at bounding box center [443, 85] width 98 height 12
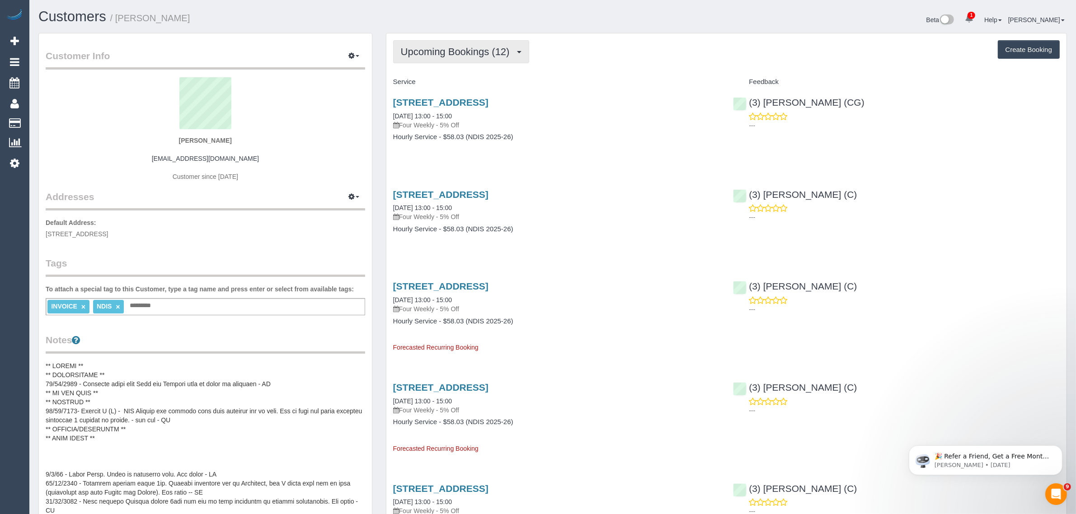
click at [447, 56] on button "Upcoming Bookings (12)" at bounding box center [461, 51] width 136 height 23
click at [436, 94] on link "Cancelled Bookings (7)" at bounding box center [443, 96] width 98 height 12
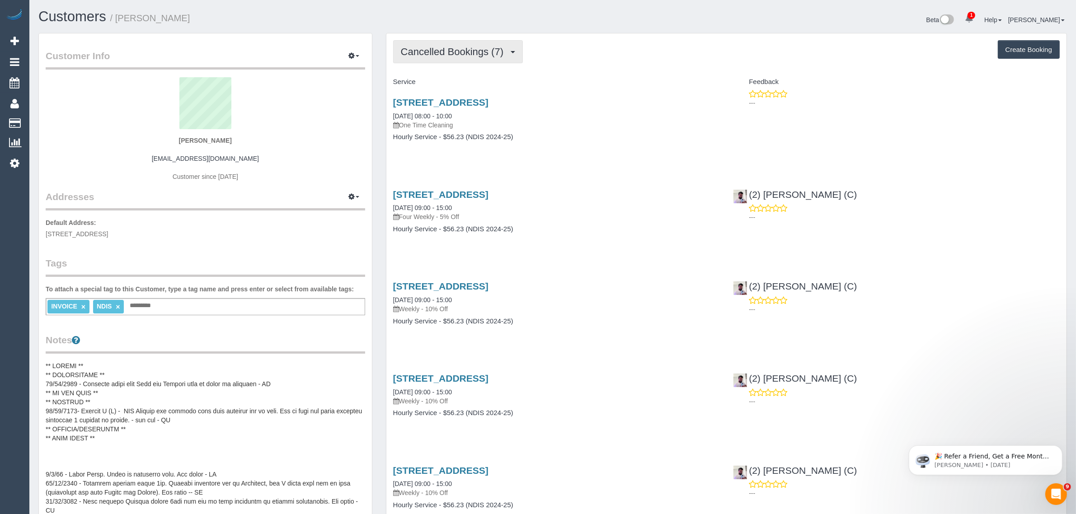
click at [450, 49] on span "Cancelled Bookings (7)" at bounding box center [454, 51] width 107 height 11
click at [441, 84] on link "Upcoming Bookings (12)" at bounding box center [443, 85] width 98 height 12
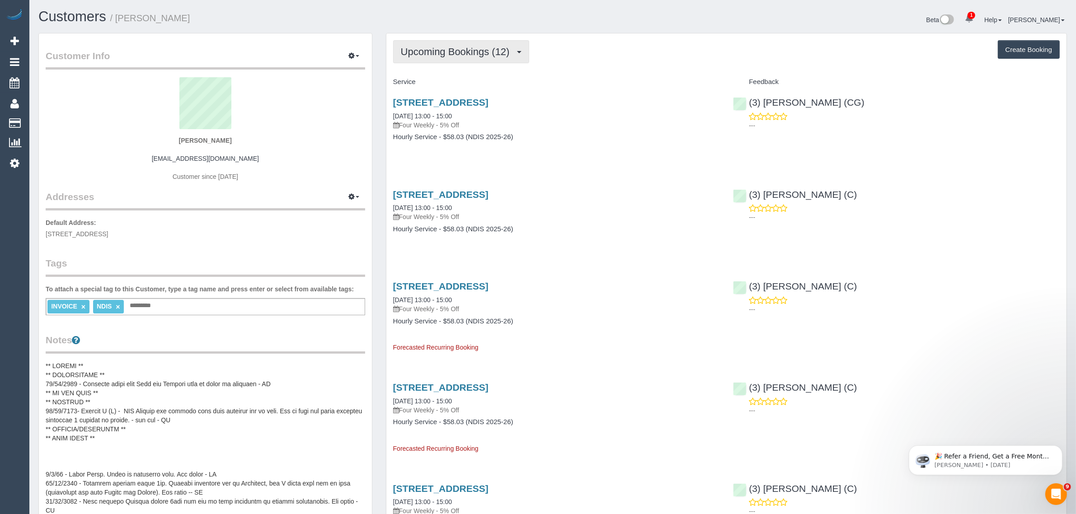
click at [444, 50] on span "Upcoming Bookings (12)" at bounding box center [457, 51] width 113 height 11
click at [542, 138] on h4 "Hourly Service - $58.03 (NDIS 2025-26)" at bounding box center [556, 137] width 327 height 8
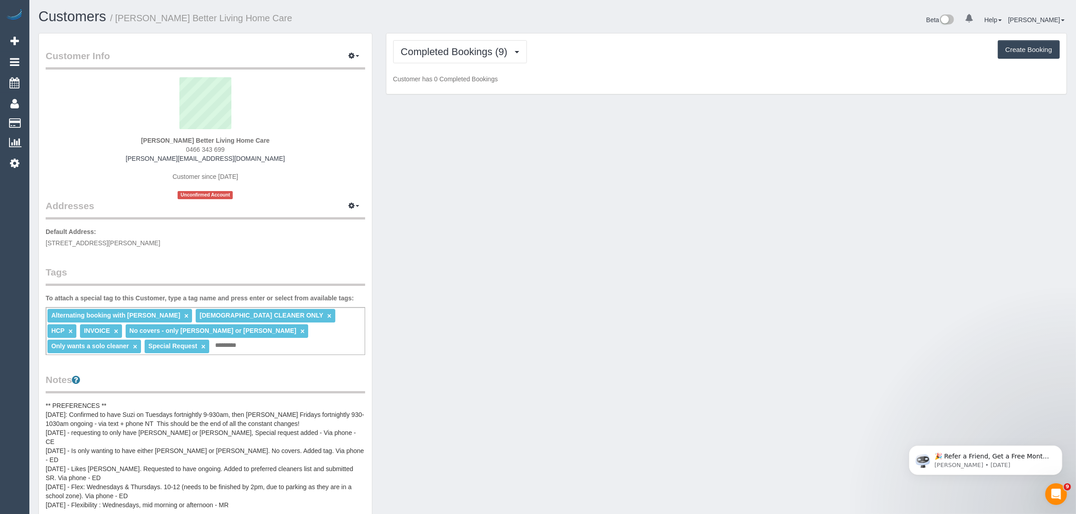
drag, startPoint x: 407, startPoint y: 175, endPoint x: 411, endPoint y: 170, distance: 6.4
click at [407, 175] on div "Customer Info Edit Contact Info Send Message Email Preferences Special Sales Ta…" at bounding box center [553, 420] width 1042 height 775
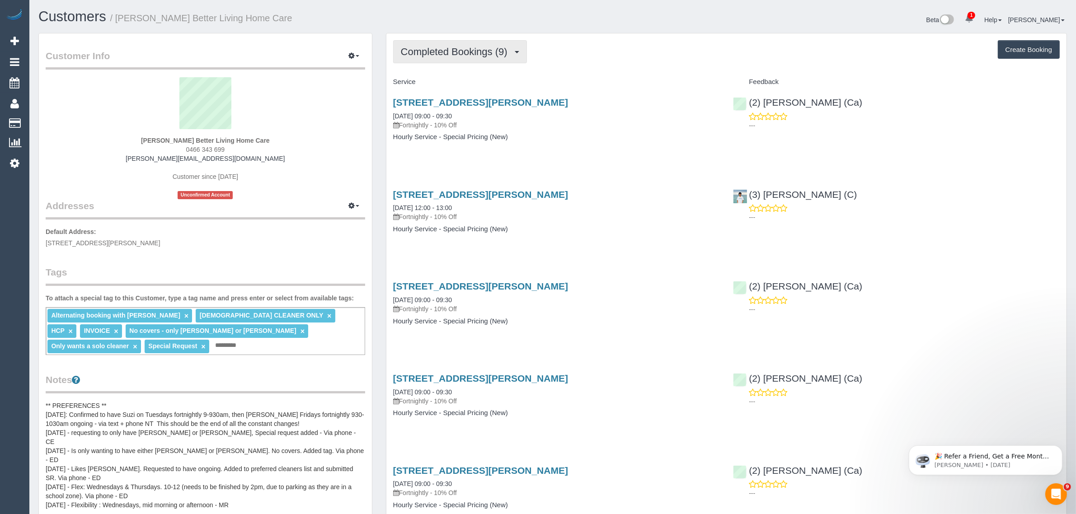
click at [486, 44] on button "Completed Bookings (9)" at bounding box center [460, 51] width 134 height 23
click at [455, 84] on link "Upcoming Bookings (11)" at bounding box center [441, 85] width 95 height 12
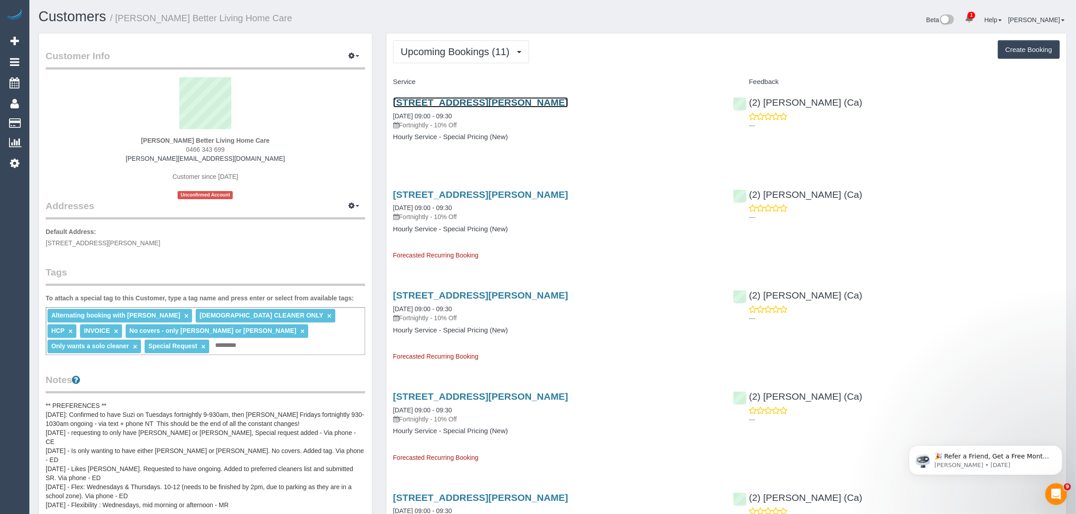
click at [441, 103] on link "6 Cantala Avenue, Rosanna, VIC 3084" at bounding box center [480, 102] width 175 height 10
click at [441, 47] on span "Upcoming Bookings (11)" at bounding box center [457, 51] width 113 height 11
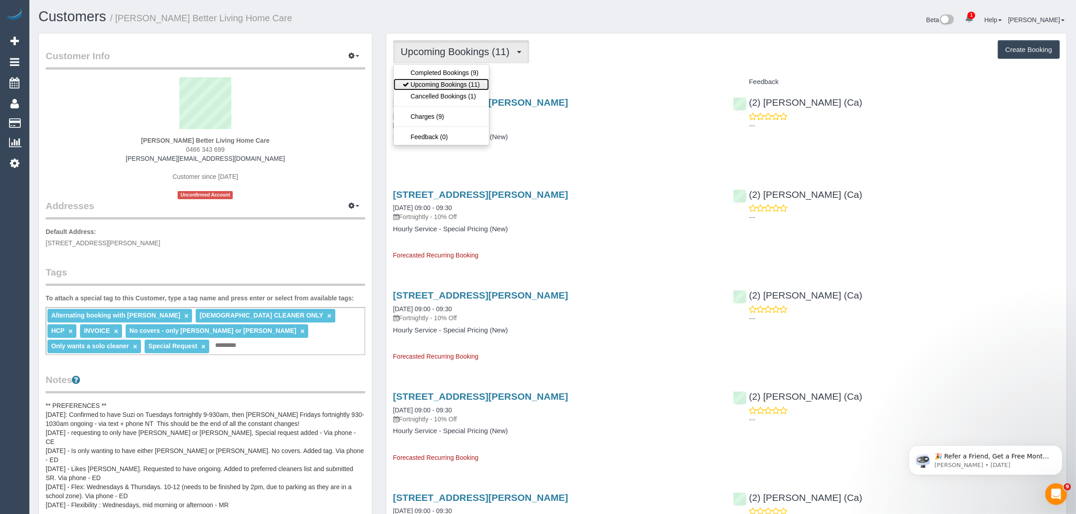
click at [426, 87] on link "Upcoming Bookings (11)" at bounding box center [441, 85] width 95 height 12
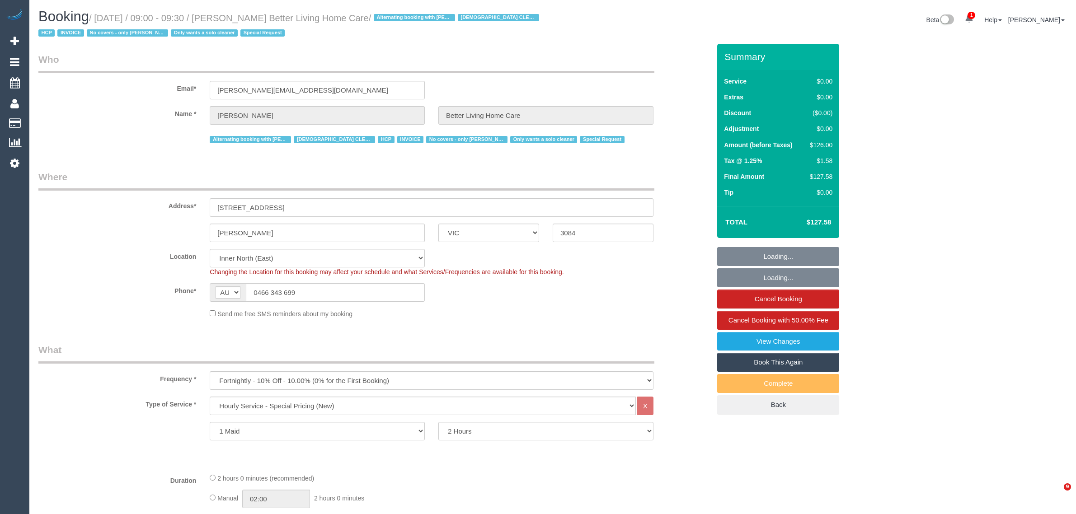
select select "VIC"
select select "120"
select select "number:28"
select select "number:14"
select select "number:19"
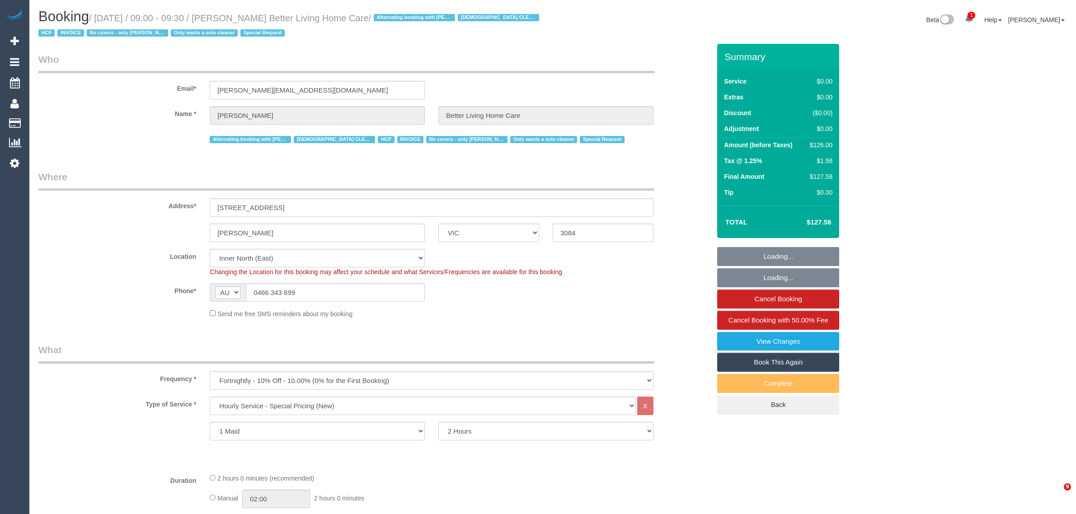
select select "number:25"
select select "number:35"
select select "object:830"
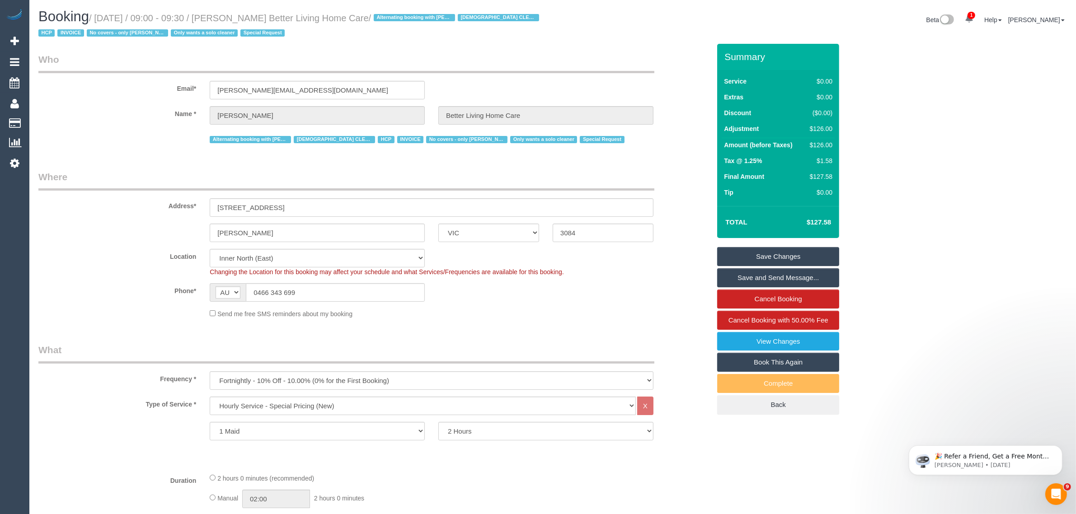
click at [361, 291] on input "0466 343 699" at bounding box center [335, 292] width 179 height 19
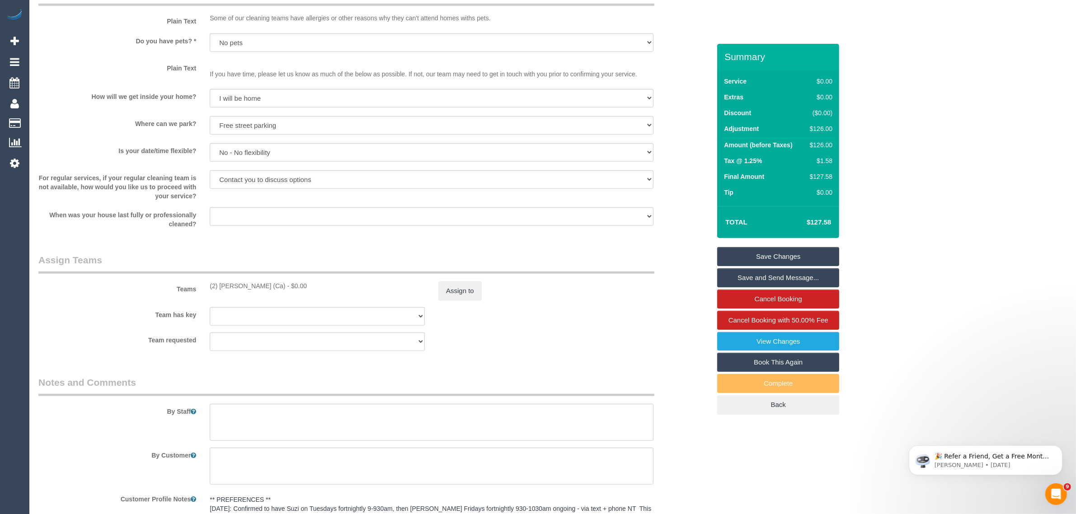
scroll to position [863, 0]
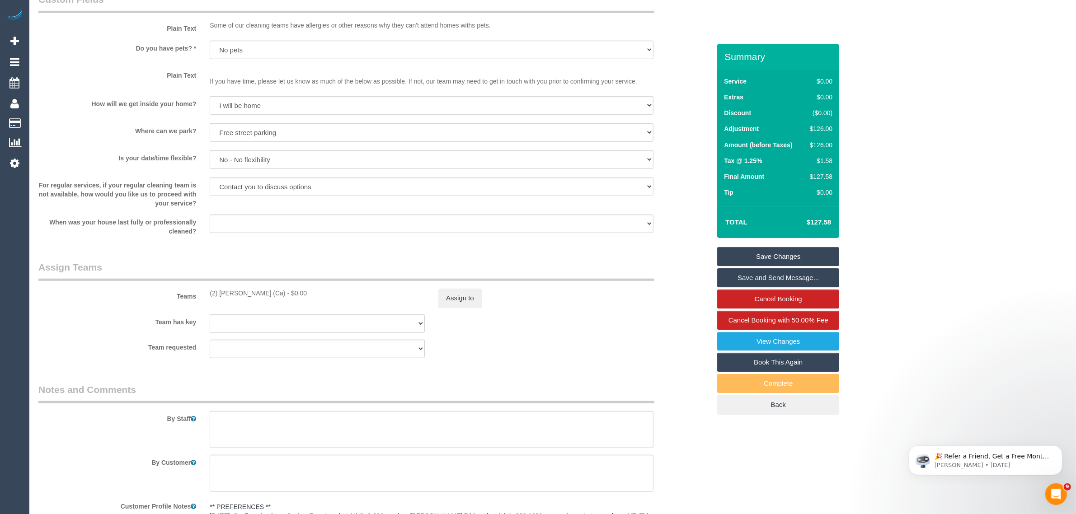
click at [699, 226] on div "When was your house last fully or professionally cleaned? Within 1-2 weeks With…" at bounding box center [374, 225] width 685 height 21
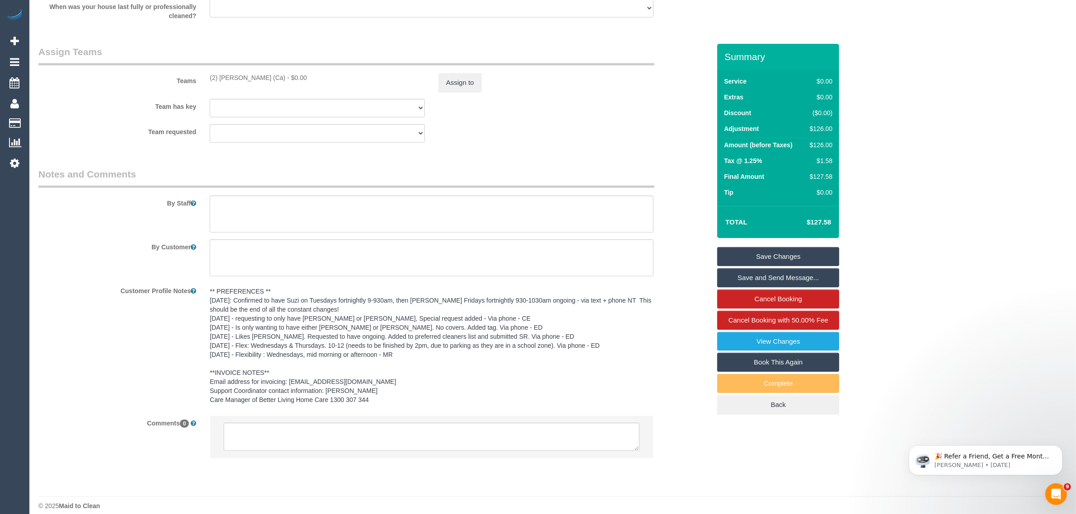
scroll to position [1089, 0]
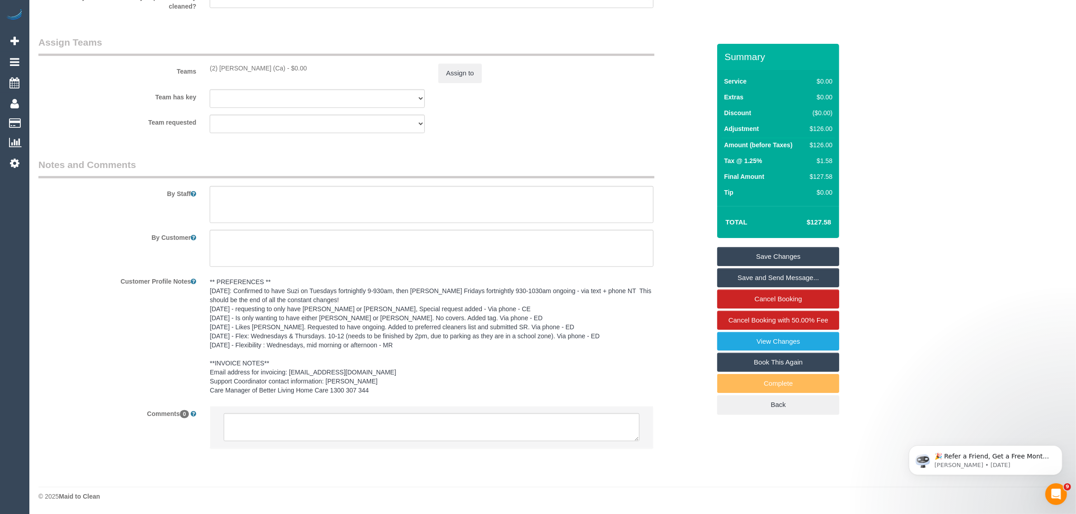
click at [561, 408] on li at bounding box center [431, 428] width 443 height 42
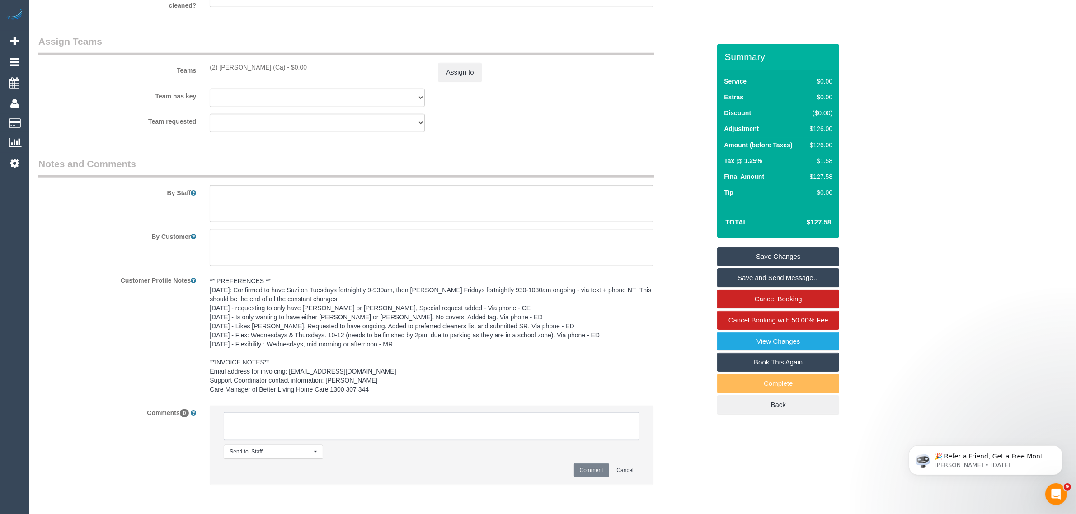
click at [561, 418] on textarea at bounding box center [432, 427] width 416 height 28
paste textarea "Cleaner(s) Unassigned: Reason Unassigned: Contact via: Which message sent: Addi…"
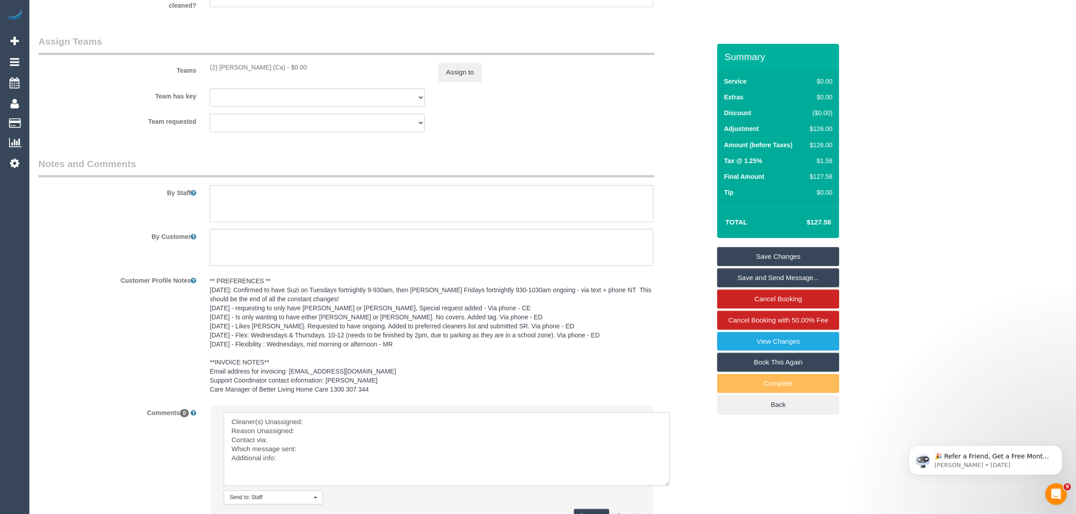
drag, startPoint x: 635, startPoint y: 438, endPoint x: 483, endPoint y: 427, distance: 152.7
click at [666, 484] on textarea at bounding box center [447, 450] width 446 height 74
drag, startPoint x: 458, startPoint y: 416, endPoint x: 455, endPoint y: 393, distance: 23.2
click at [459, 417] on textarea at bounding box center [447, 450] width 446 height 74
drag, startPoint x: 202, startPoint y: 69, endPoint x: 264, endPoint y: 65, distance: 62.5
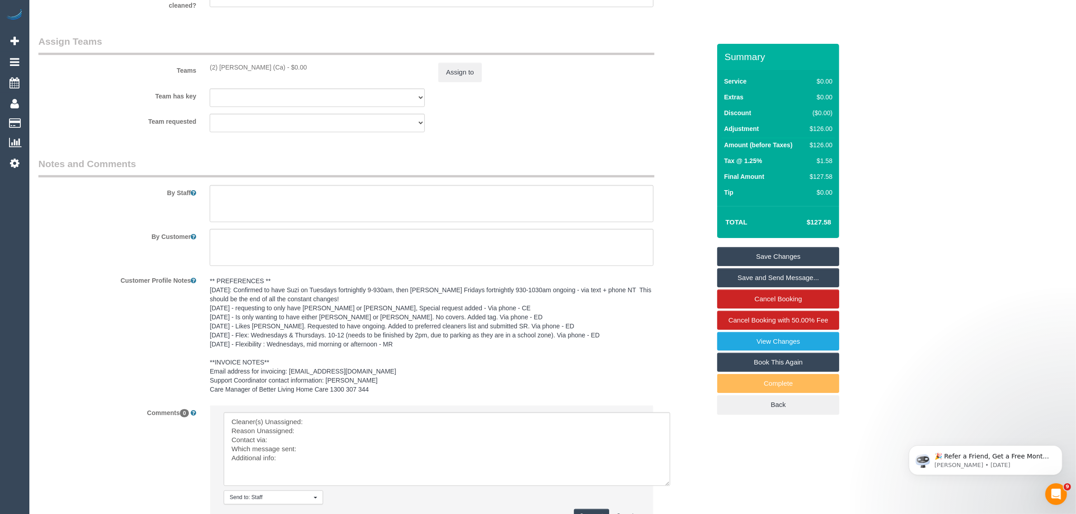
click at [264, 65] on div "Teams (2) Suzi Belas (Ca) - $0.00 Assign to" at bounding box center [374, 58] width 685 height 47
copy div "(2) [PERSON_NAME] (Ca)"
click at [355, 421] on textarea at bounding box center [447, 450] width 446 height 74
paste textarea "(2) [PERSON_NAME] (Ca)"
drag, startPoint x: 229, startPoint y: 435, endPoint x: 229, endPoint y: 429, distance: 5.4
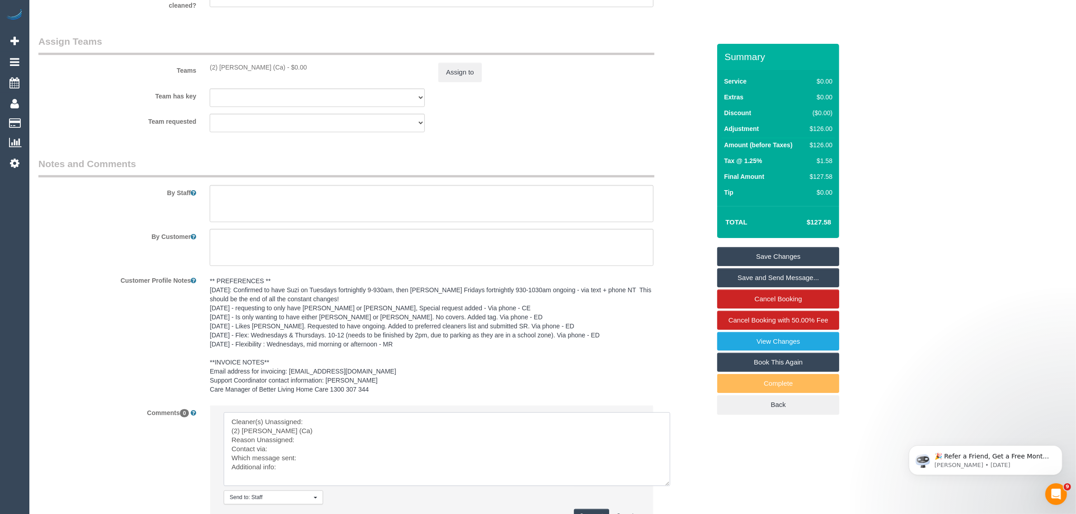
click at [229, 435] on textarea at bounding box center [447, 450] width 446 height 74
click at [328, 430] on textarea at bounding box center [447, 450] width 446 height 74
drag, startPoint x: 310, startPoint y: 441, endPoint x: 335, endPoint y: 444, distance: 25.0
click at [311, 441] on textarea at bounding box center [447, 450] width 446 height 74
click at [346, 448] on textarea at bounding box center [447, 450] width 446 height 74
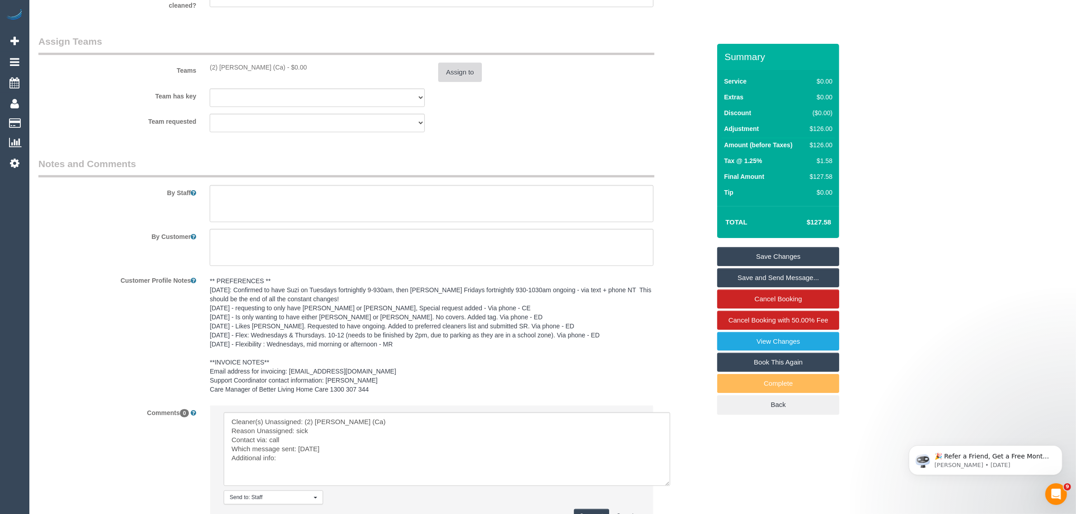
click at [469, 73] on button "Assign to" at bounding box center [459, 72] width 43 height 19
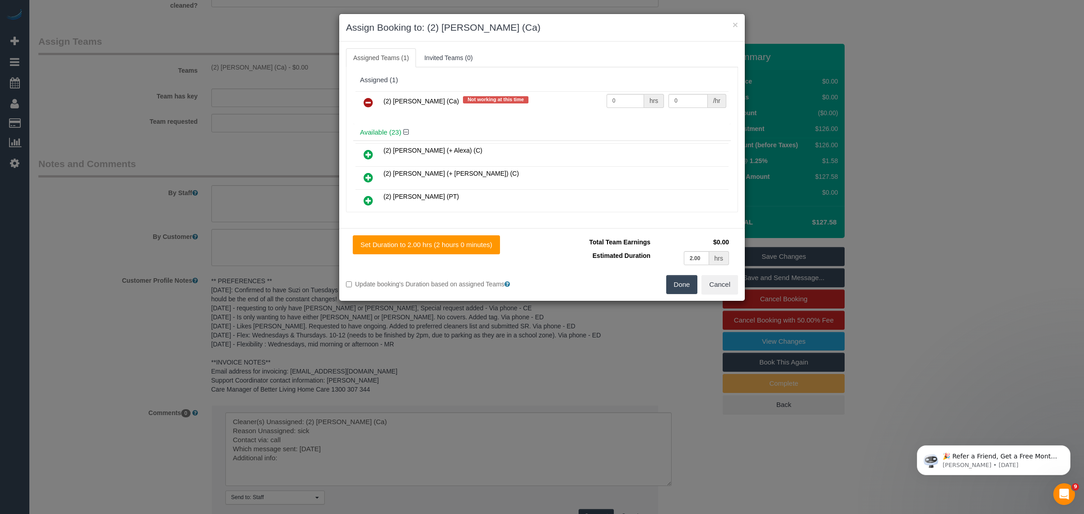
click at [369, 100] on icon at bounding box center [368, 102] width 9 height 11
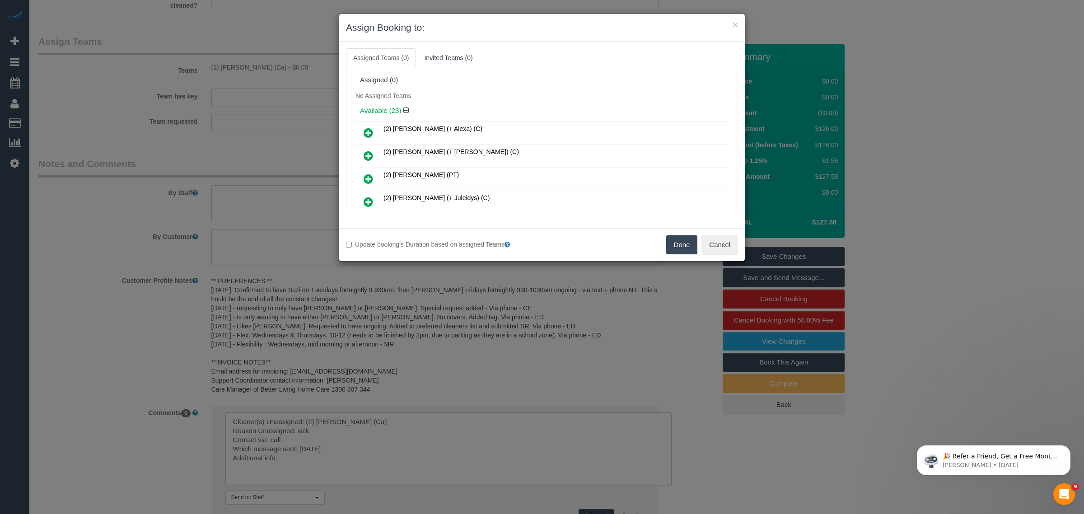
click at [668, 245] on button "Done" at bounding box center [682, 244] width 32 height 19
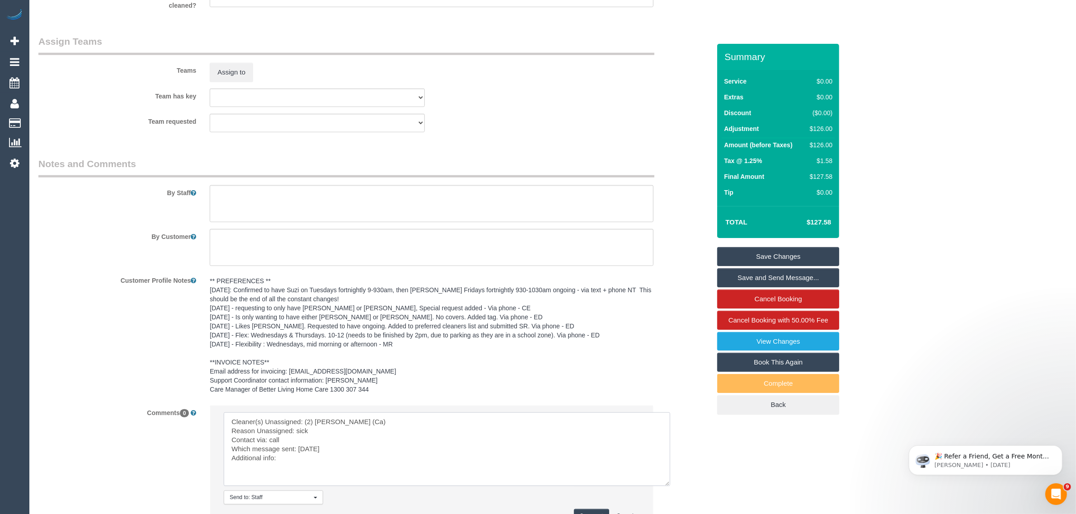
click at [296, 450] on textarea at bounding box center [447, 450] width 446 height 74
click at [389, 454] on textarea at bounding box center [447, 450] width 446 height 74
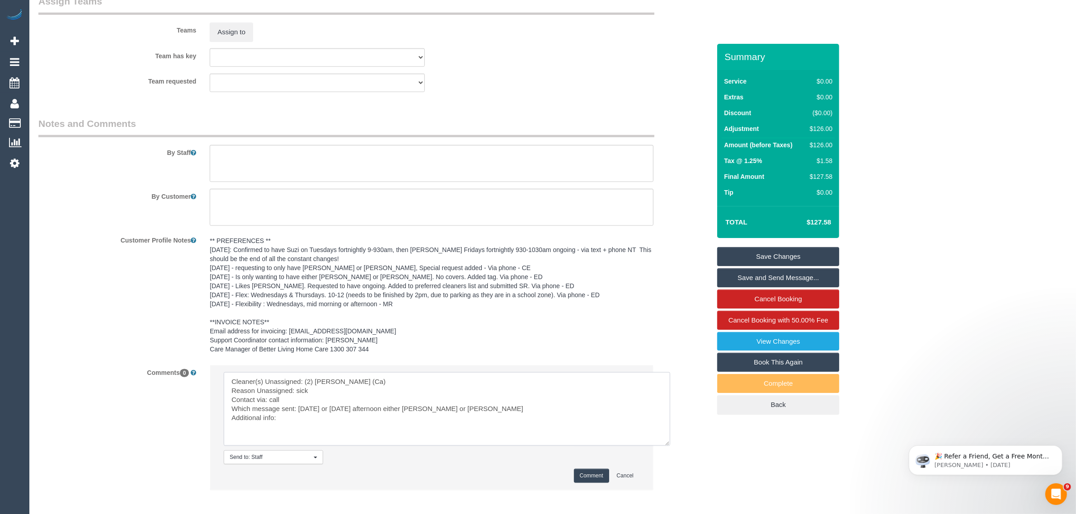
scroll to position [1173, 0]
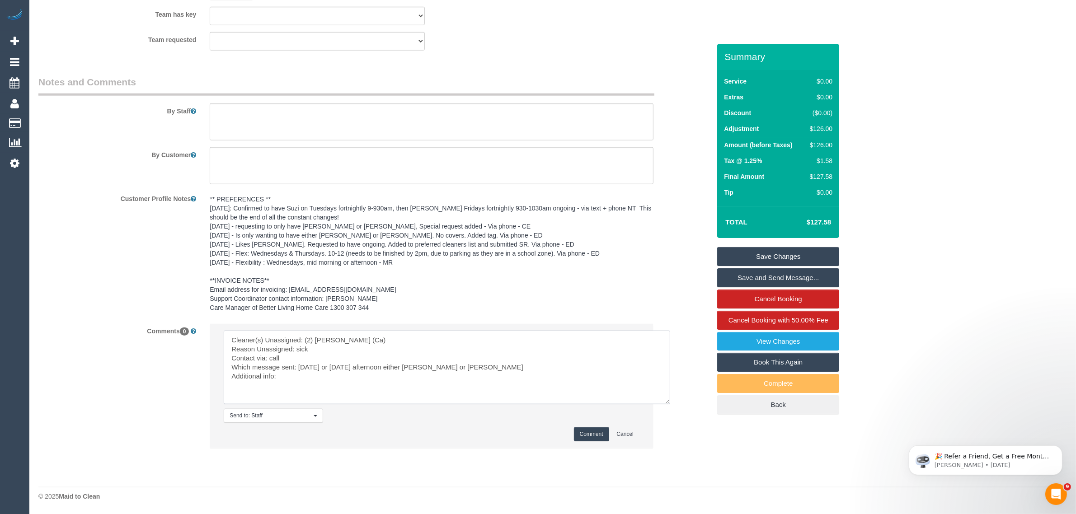
click at [328, 371] on textarea at bounding box center [447, 368] width 446 height 74
click at [385, 366] on textarea at bounding box center [447, 368] width 446 height 74
click at [326, 367] on textarea at bounding box center [447, 368] width 446 height 74
click at [339, 380] on textarea at bounding box center [447, 368] width 446 height 74
type textarea "Cleaner(s) Unassigned: (2) Suzi Belas (Ca) Reason Unassigned: sick Contact via:…"
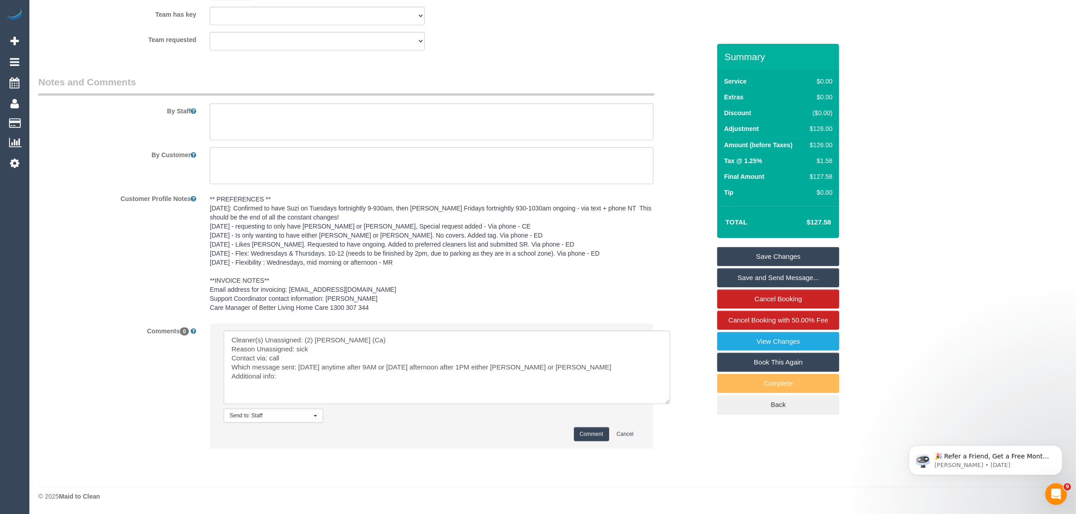
click at [583, 430] on button "Comment" at bounding box center [591, 434] width 35 height 14
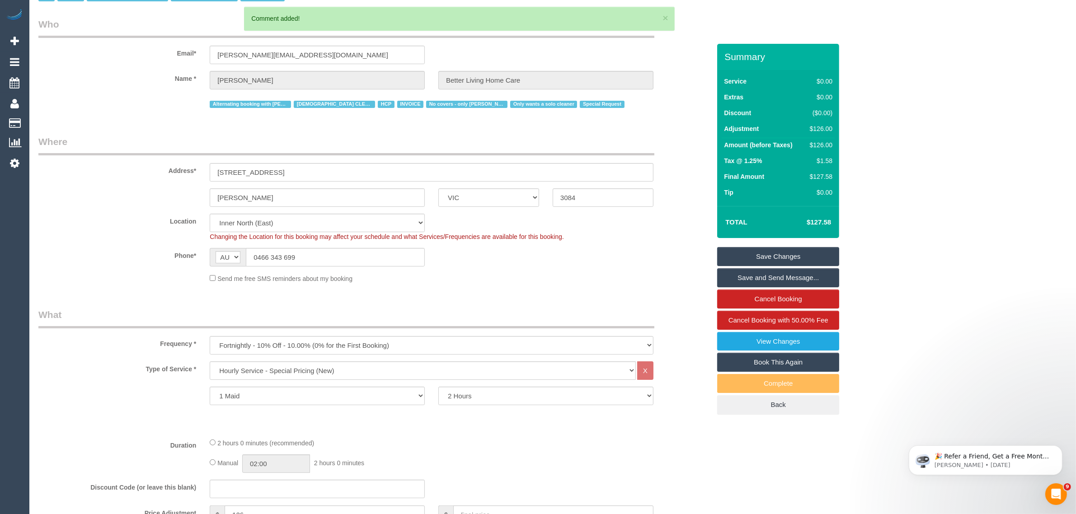
scroll to position [0, 0]
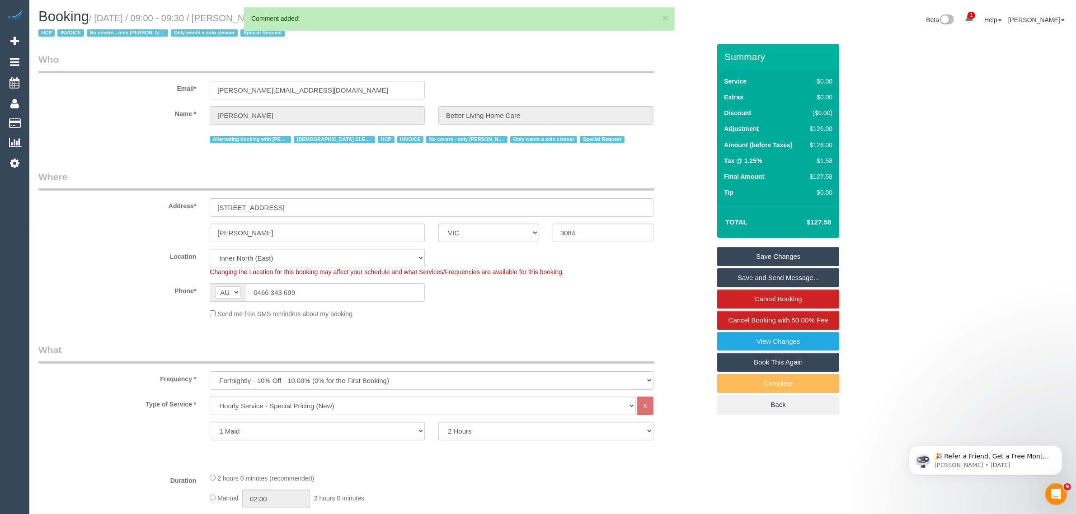
click at [779, 248] on link "Save Changes" at bounding box center [778, 256] width 122 height 19
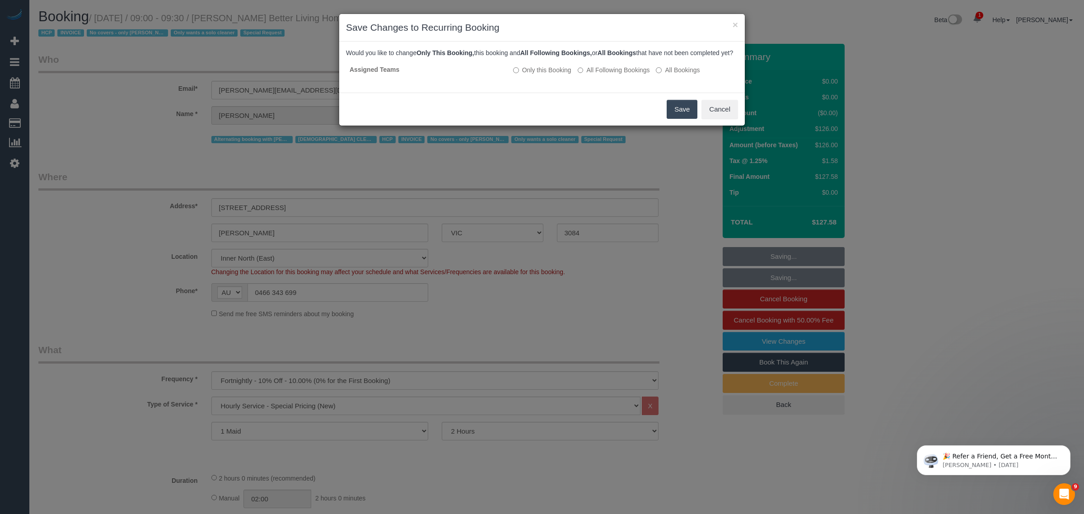
click at [671, 119] on button "Save" at bounding box center [682, 109] width 31 height 19
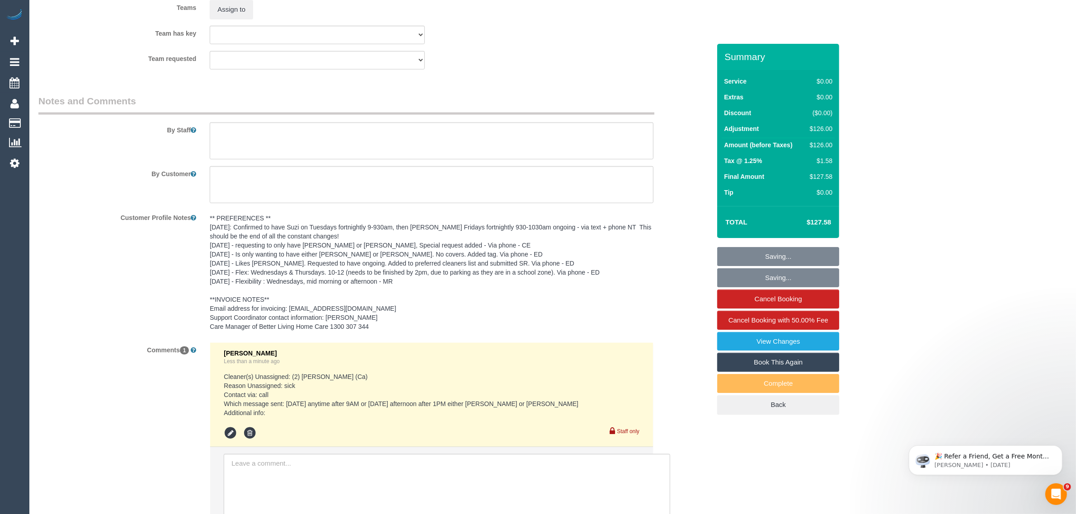
scroll to position [1239, 0]
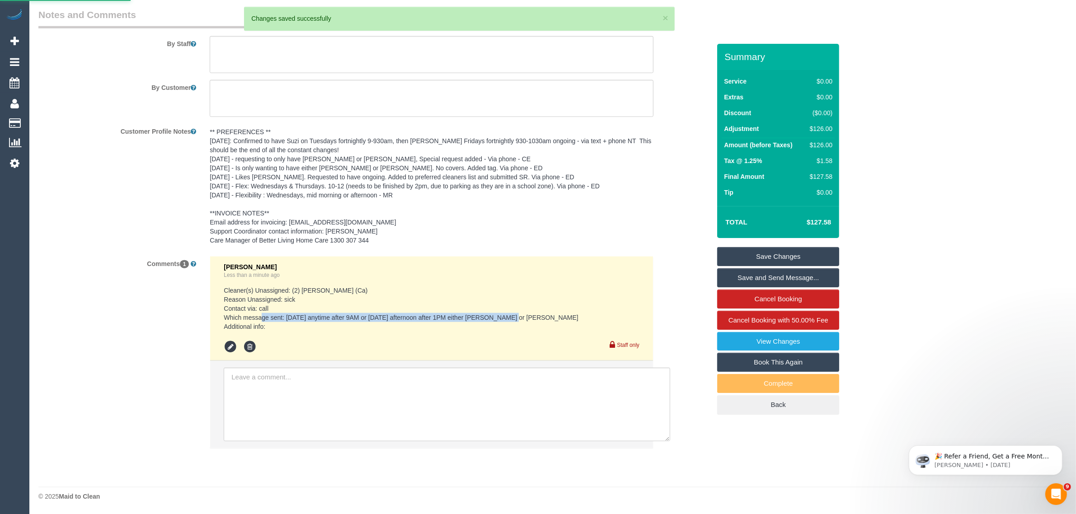
drag, startPoint x: 474, startPoint y: 313, endPoint x: 276, endPoint y: 313, distance: 197.9
click at [274, 315] on pre "Cleaner(s) Unassigned: (2) Suzi Belas (Ca) Reason Unassigned: sick Contact via:…" at bounding box center [432, 308] width 416 height 45
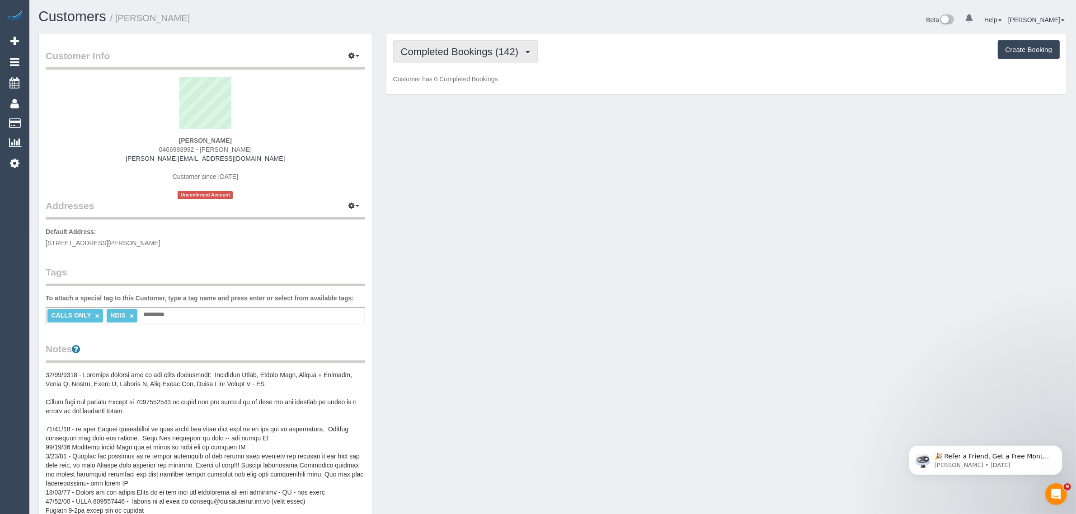
click at [510, 57] on button "Completed Bookings (142)" at bounding box center [465, 51] width 145 height 23
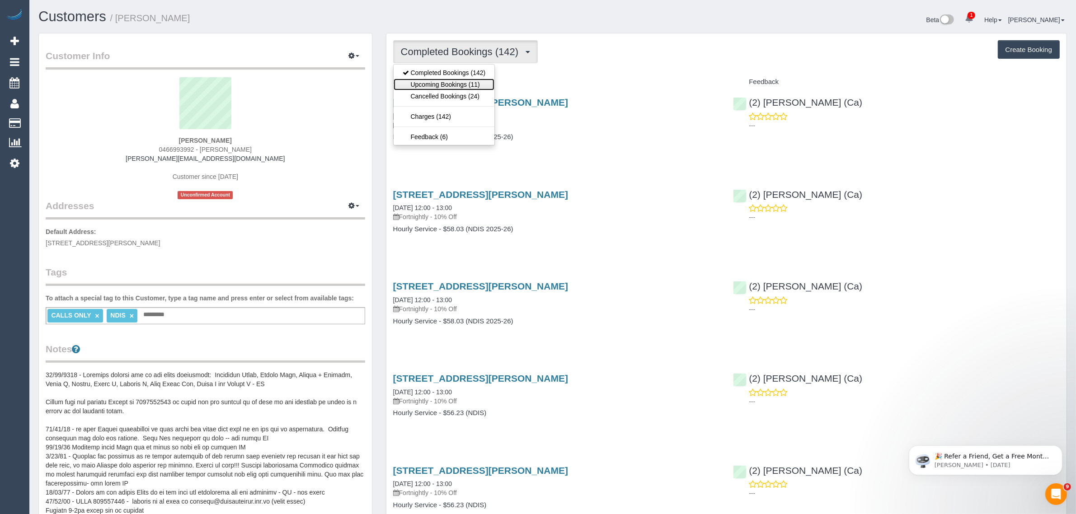
click at [459, 80] on link "Upcoming Bookings (11)" at bounding box center [444, 85] width 101 height 12
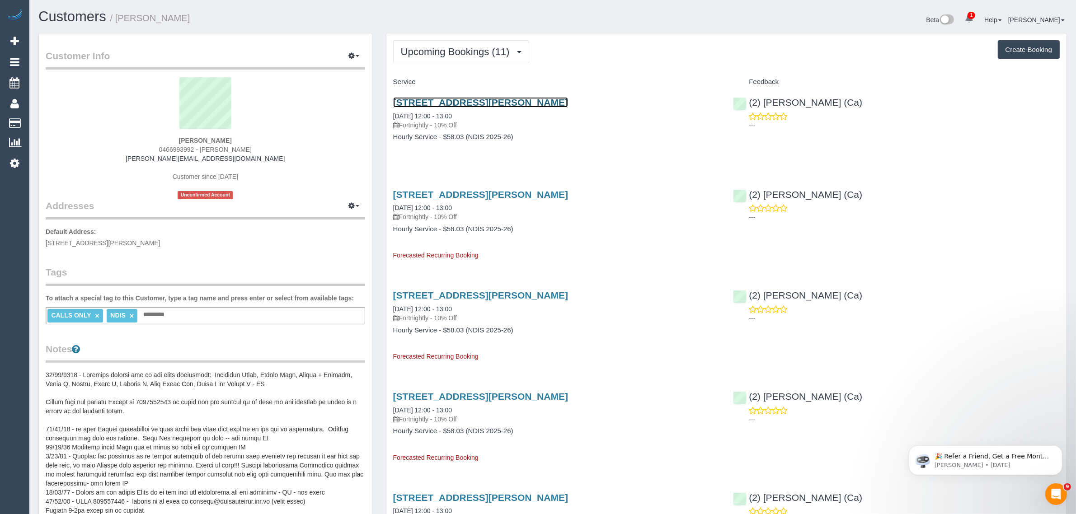
click at [494, 104] on link "13 Neilsen Cres, Bundoora, VIC 3083" at bounding box center [480, 102] width 175 height 10
click at [479, 52] on span "Upcoming Bookings (11)" at bounding box center [457, 51] width 113 height 11
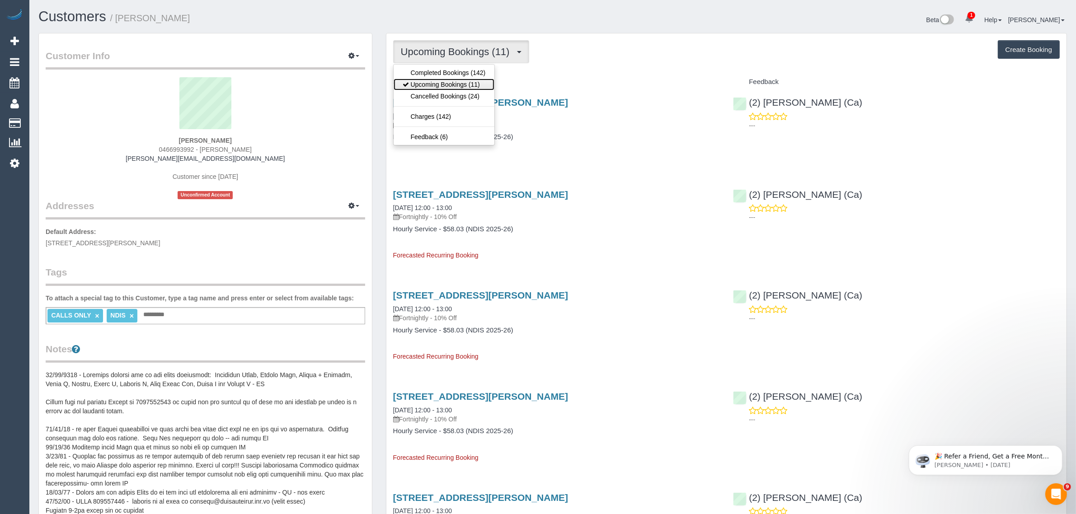
click at [436, 87] on link "Upcoming Bookings (11)" at bounding box center [444, 85] width 101 height 12
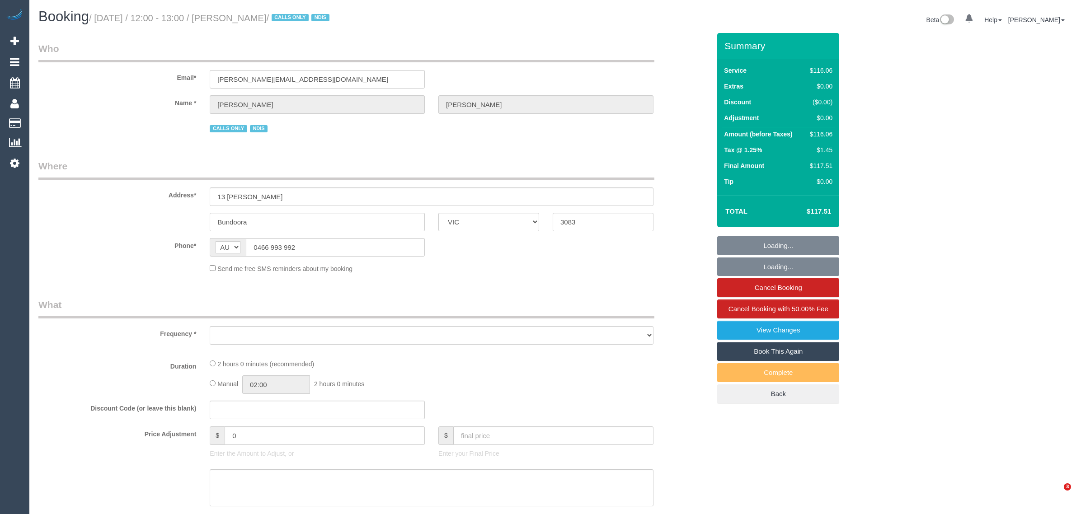
select select "VIC"
select select "number:32"
select select "number:34"
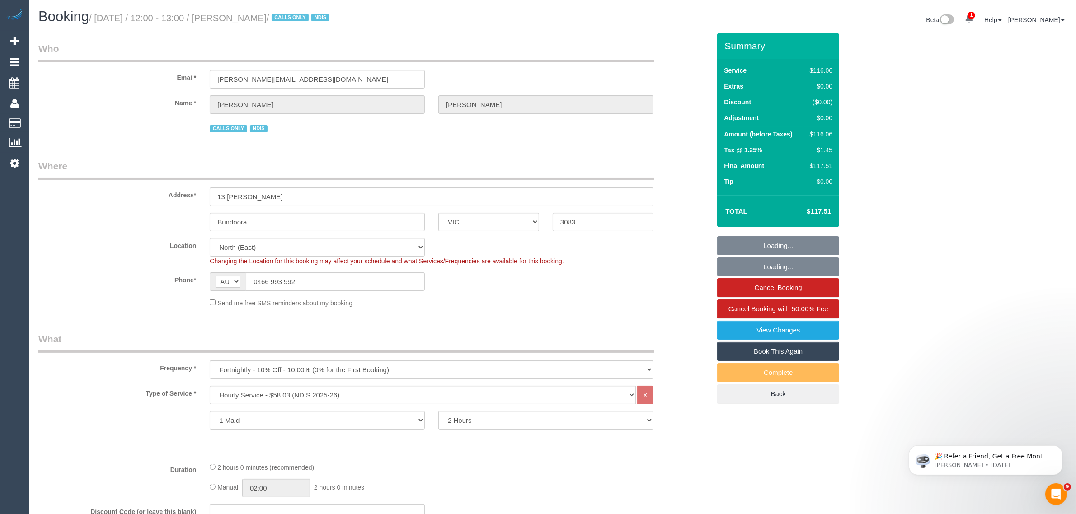
select select "object:750"
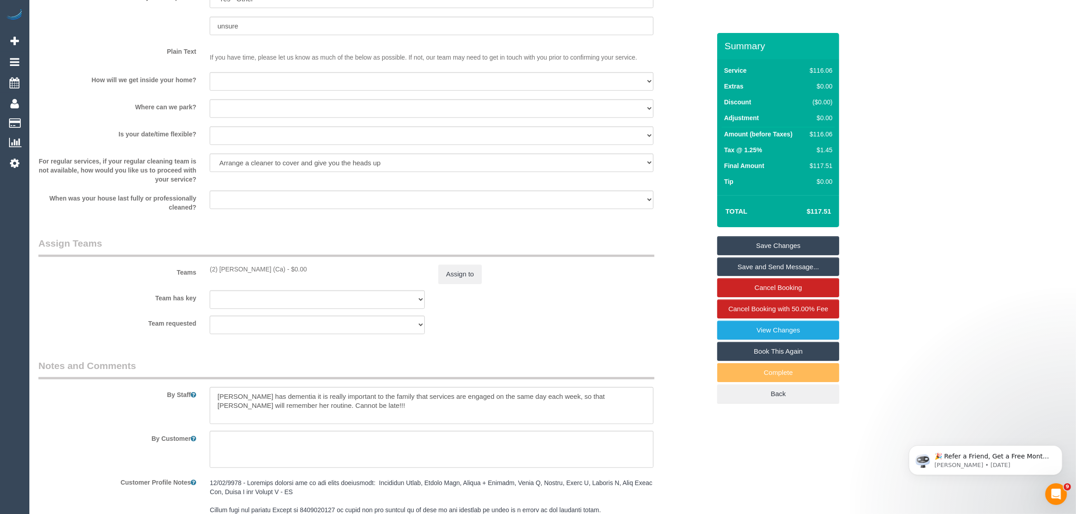
scroll to position [1223, 0]
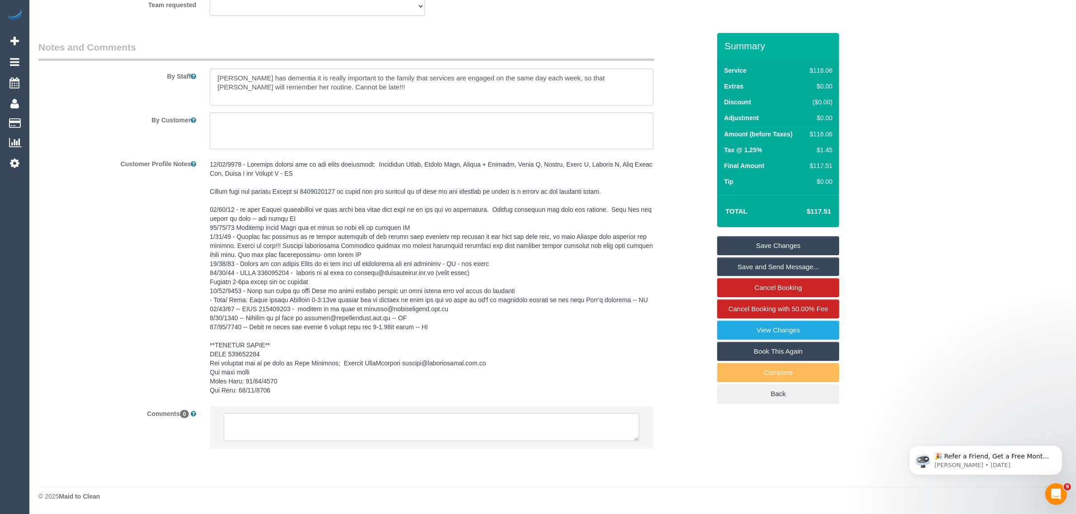
click at [443, 427] on textarea at bounding box center [432, 427] width 416 height 28
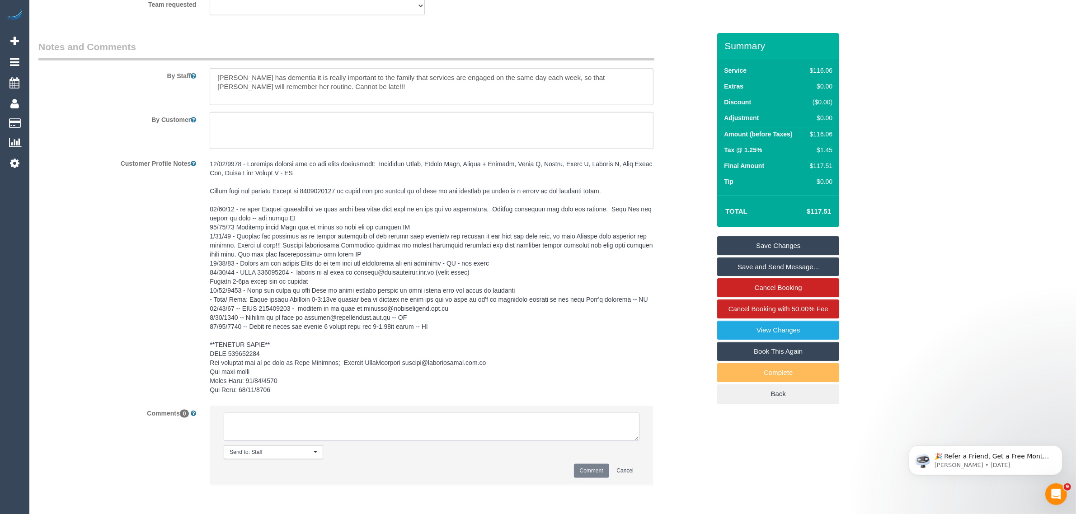
paste textarea "Cleaner(s) Unassigned: Reason Unassigned: Contact via: Which message sent: Addi…"
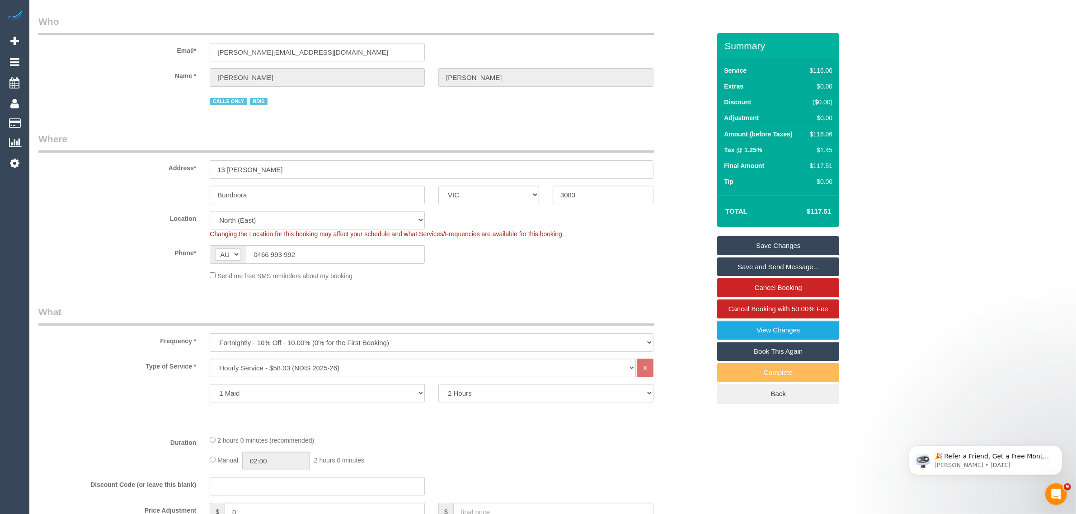
scroll to position [0, 0]
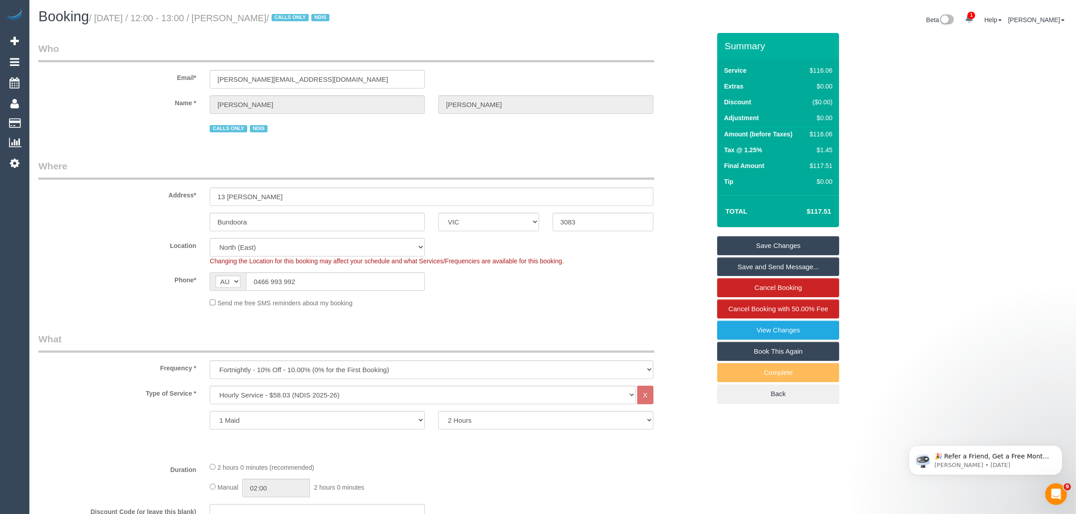
click at [689, 164] on div "Address* 13 Neilsen Cres" at bounding box center [374, 182] width 685 height 47
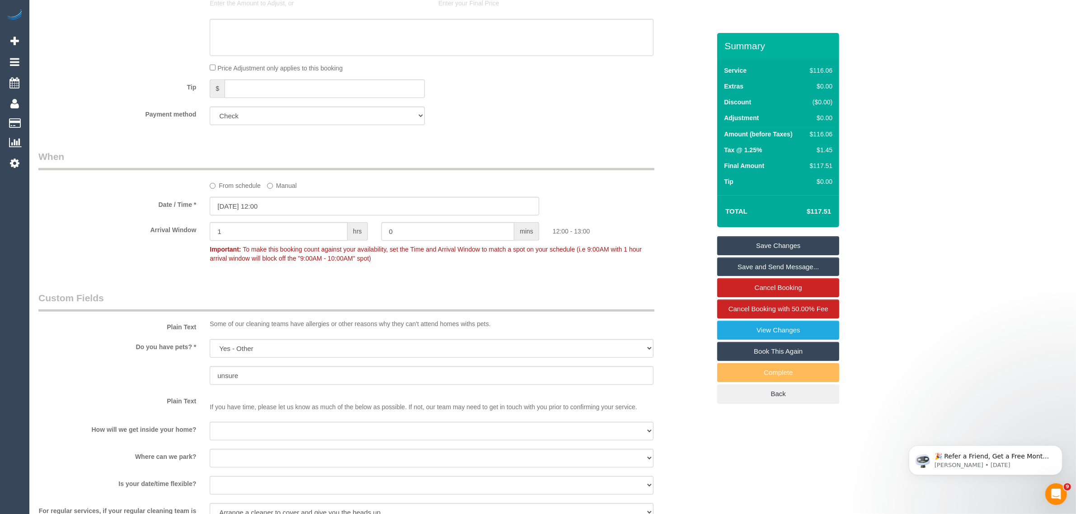
scroll to position [904, 0]
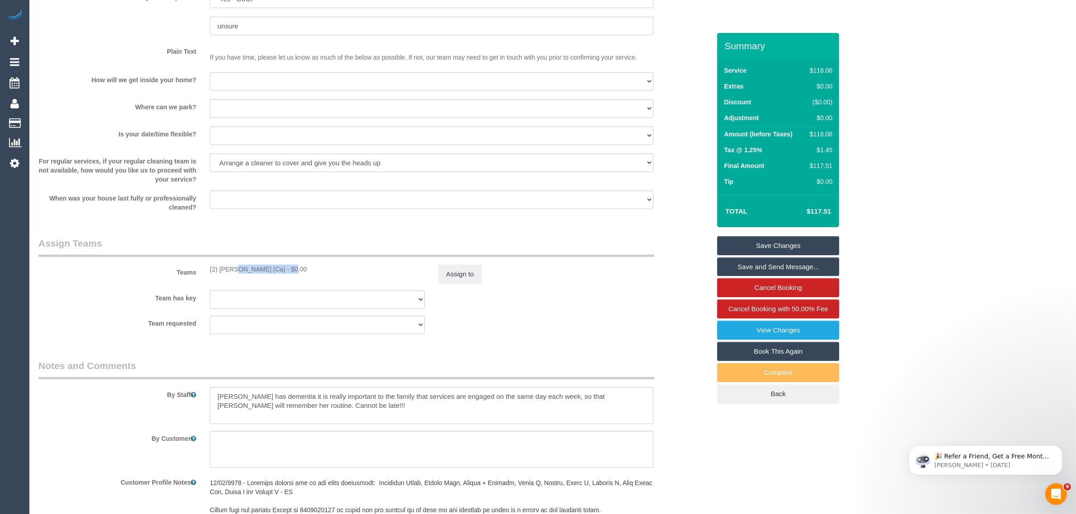
drag, startPoint x: 207, startPoint y: 272, endPoint x: 262, endPoint y: 272, distance: 55.1
click at [262, 272] on div "(2) Suzi Belas (Ca) - $0.00" at bounding box center [317, 269] width 229 height 9
copy div "(2) Suzi Belas (Ca"
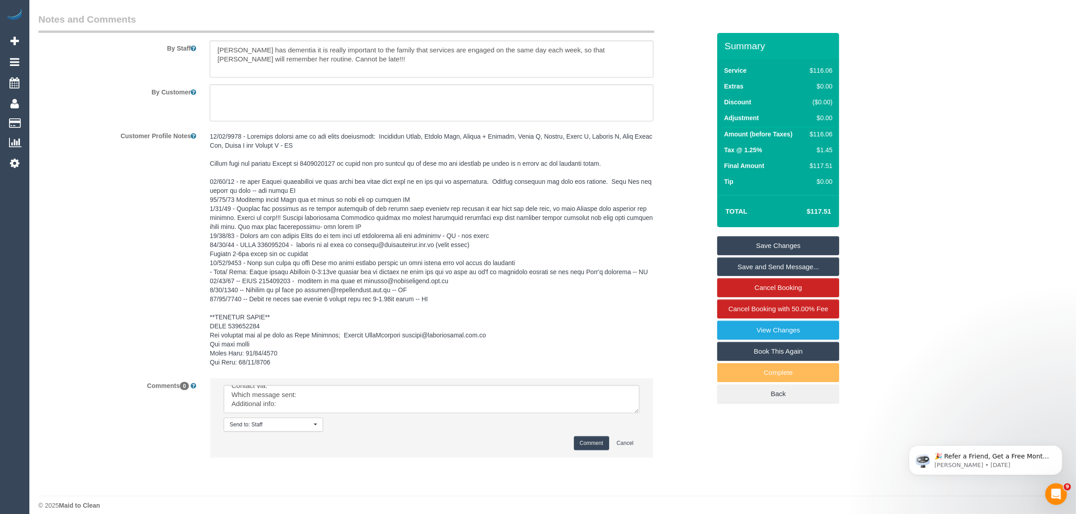
scroll to position [1260, 0]
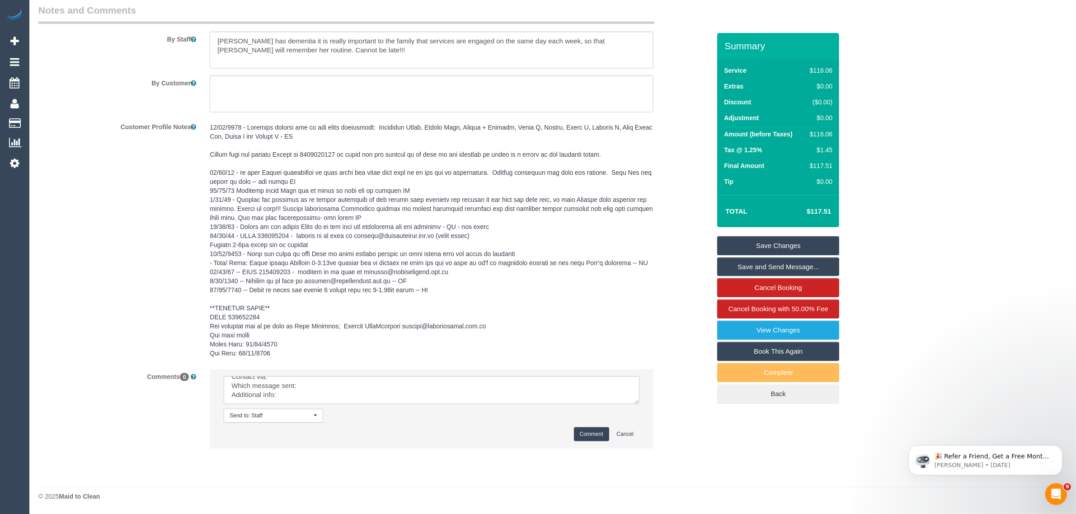
click at [634, 404] on li "Send to: Staff Nothing selected Send to: Staff Send to: Customer Send to: Team …" at bounding box center [431, 409] width 443 height 79
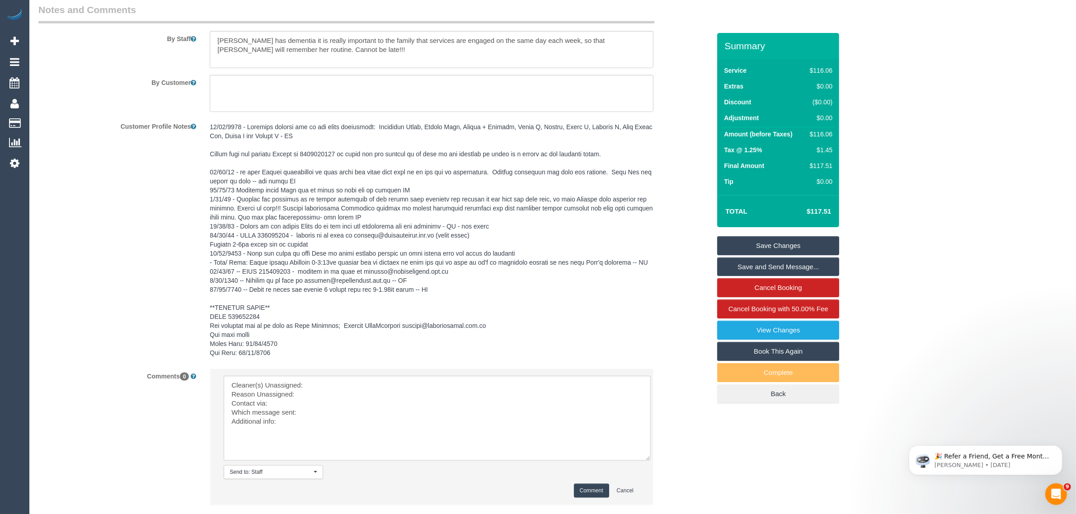
drag, startPoint x: 636, startPoint y: 400, endPoint x: 647, endPoint y: 457, distance: 58.1
click at [647, 457] on textarea at bounding box center [437, 418] width 427 height 85
click at [552, 388] on textarea at bounding box center [437, 418] width 427 height 85
paste textarea "(2) Suzi Belas (Ca"
click at [455, 398] on textarea at bounding box center [437, 418] width 427 height 85
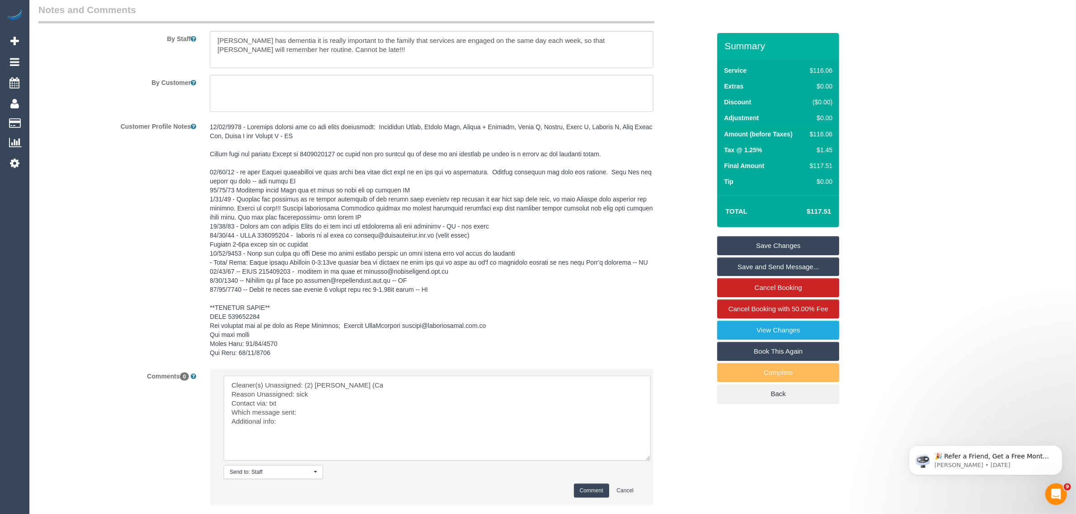
click at [426, 418] on textarea at bounding box center [437, 418] width 427 height 85
click at [432, 416] on textarea at bounding box center [437, 418] width 427 height 85
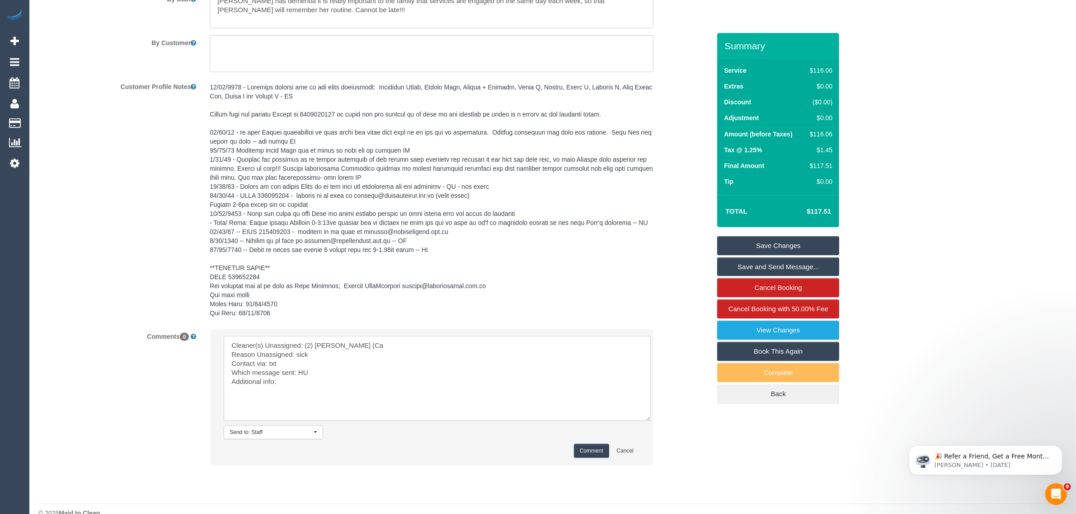
scroll to position [1317, 0]
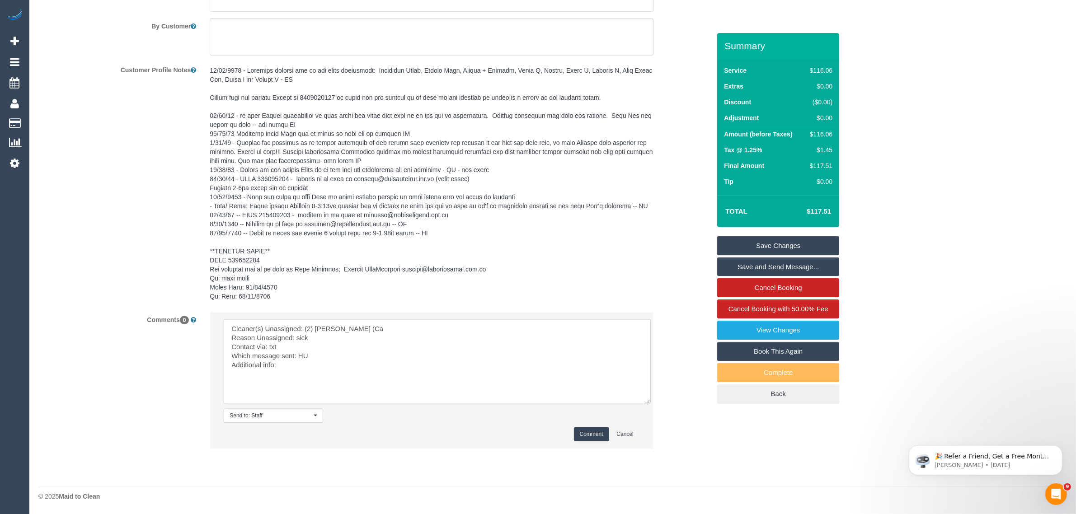
type textarea "Cleaner(s) Unassigned: (2) Suzi Belas (Ca Reason Unassigned: sick Contact via: …"
click at [587, 437] on button "Comment" at bounding box center [591, 434] width 35 height 14
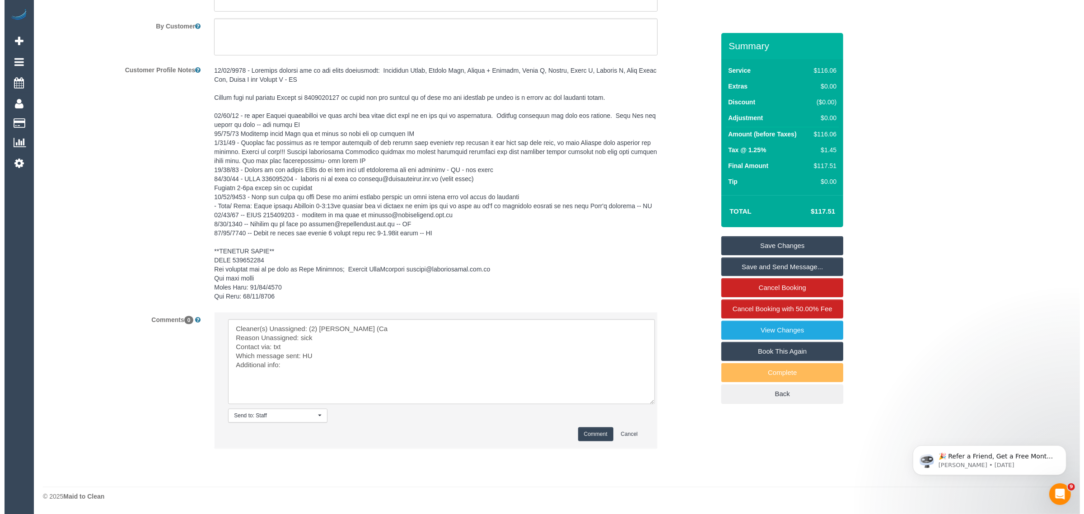
scroll to position [1091, 0]
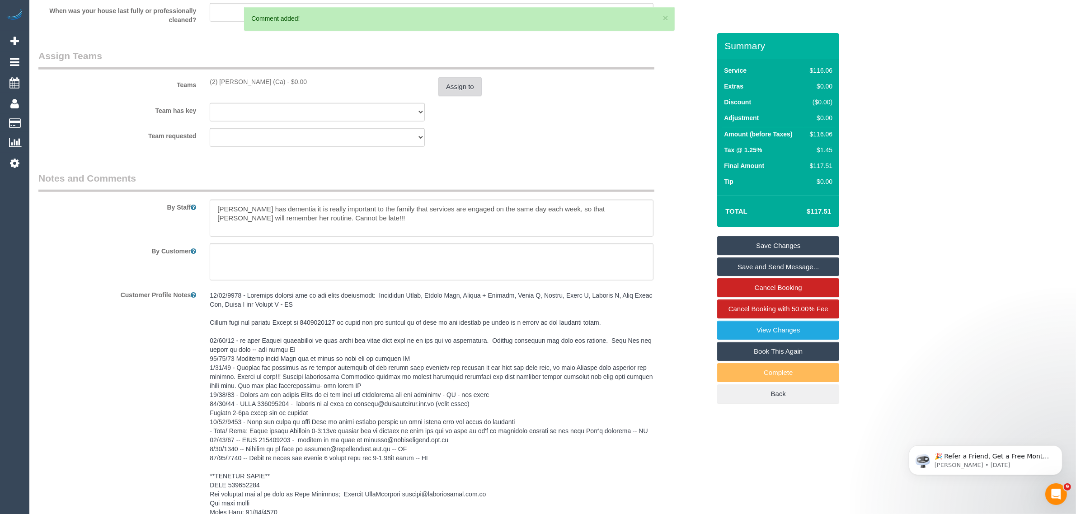
click at [460, 86] on button "Assign to" at bounding box center [459, 86] width 43 height 19
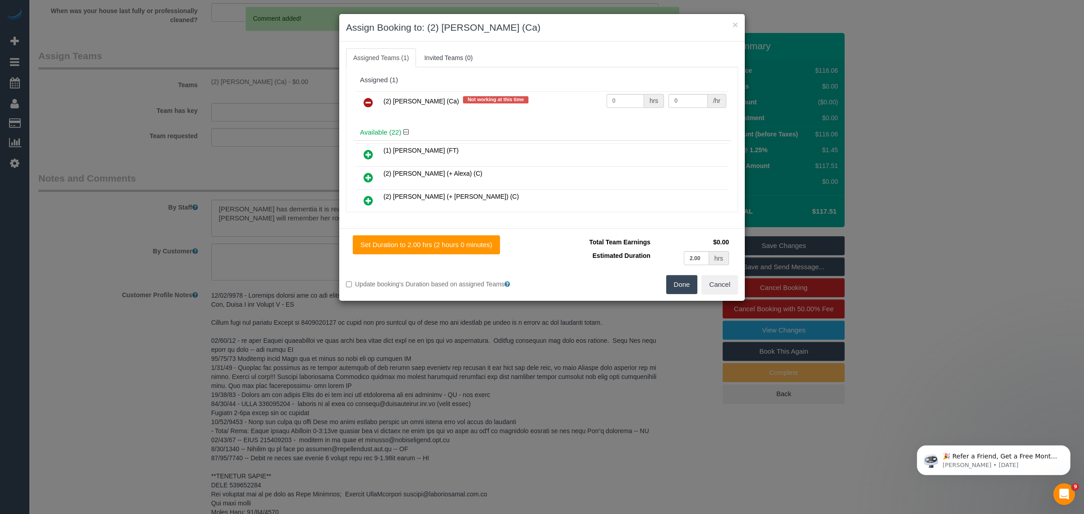
click at [376, 105] on link at bounding box center [368, 103] width 21 height 18
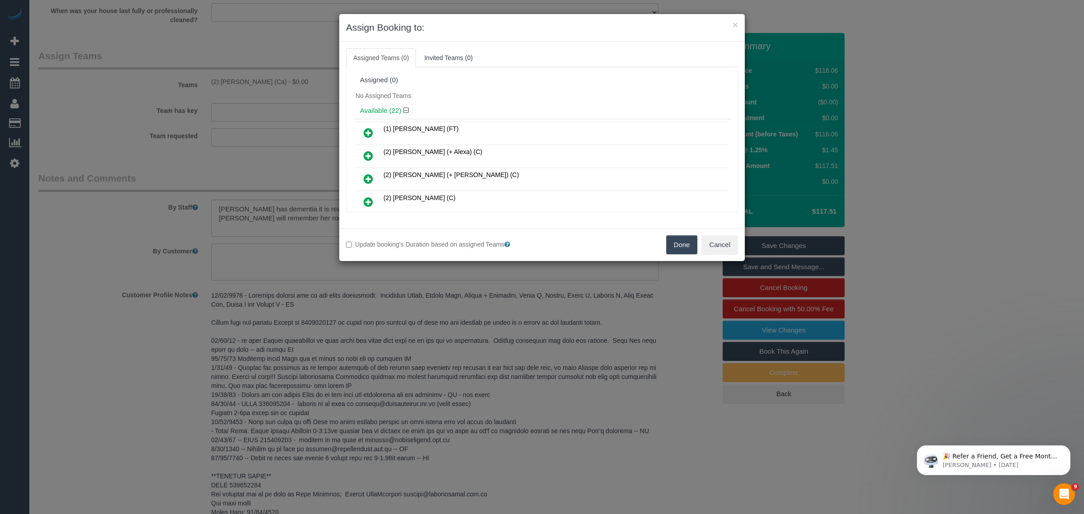
click at [678, 241] on button "Done" at bounding box center [682, 244] width 32 height 19
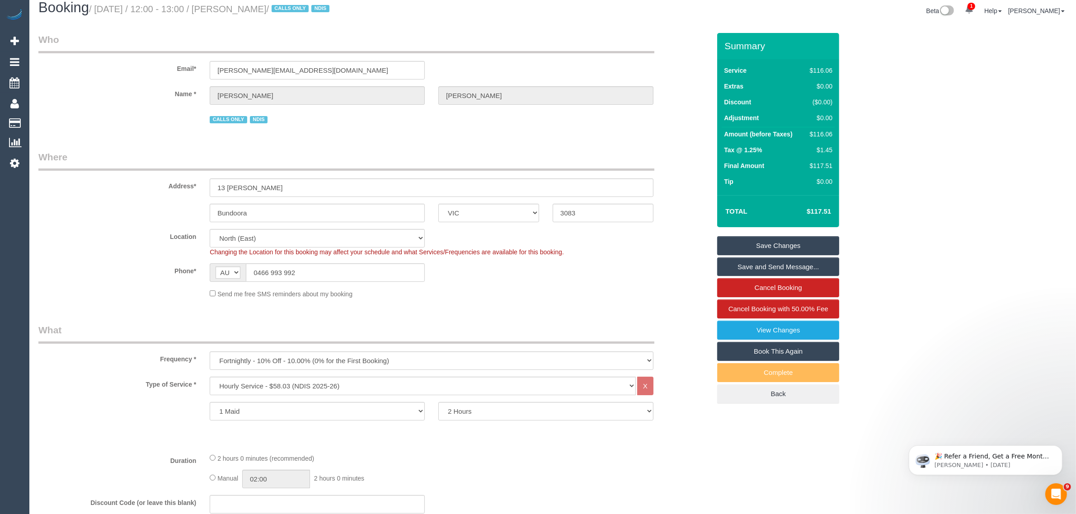
scroll to position [0, 0]
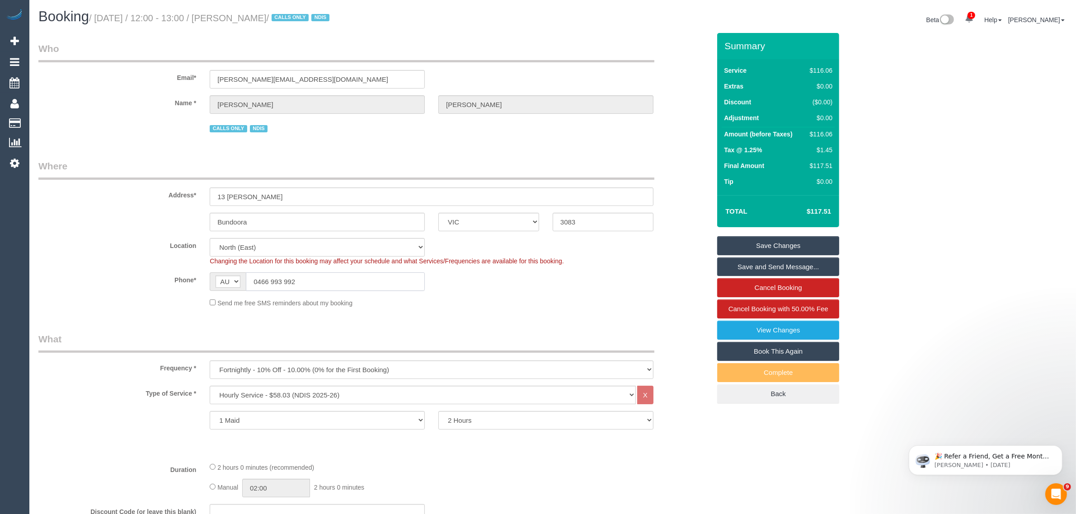
click at [340, 283] on input "0466 993 992" at bounding box center [335, 281] width 179 height 19
click at [341, 283] on input "0466 993 992" at bounding box center [335, 281] width 179 height 19
click at [500, 303] on div "Send me free SMS reminders about my booking" at bounding box center [431, 303] width 457 height 10
click at [723, 243] on link "Save Changes" at bounding box center [778, 245] width 122 height 19
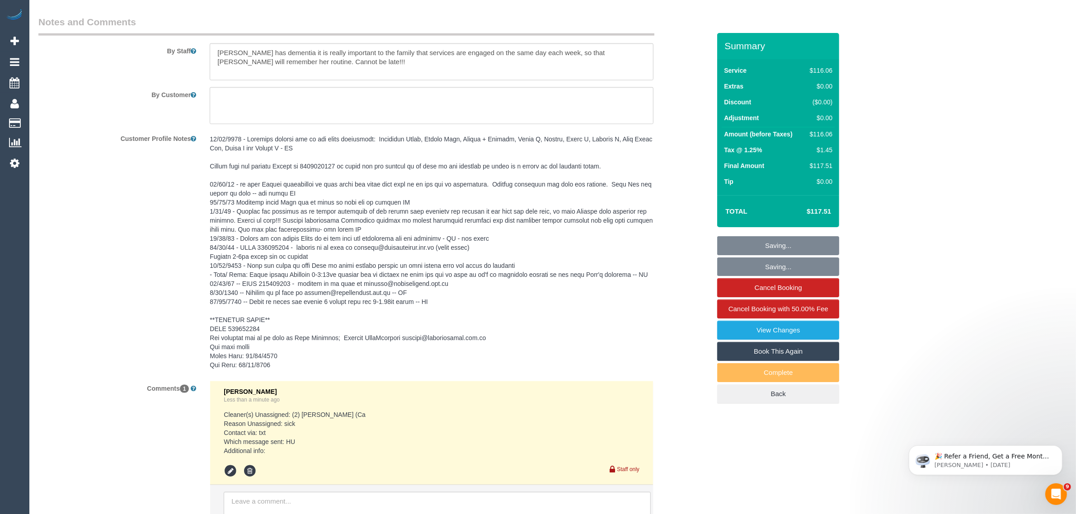
scroll to position [1383, 0]
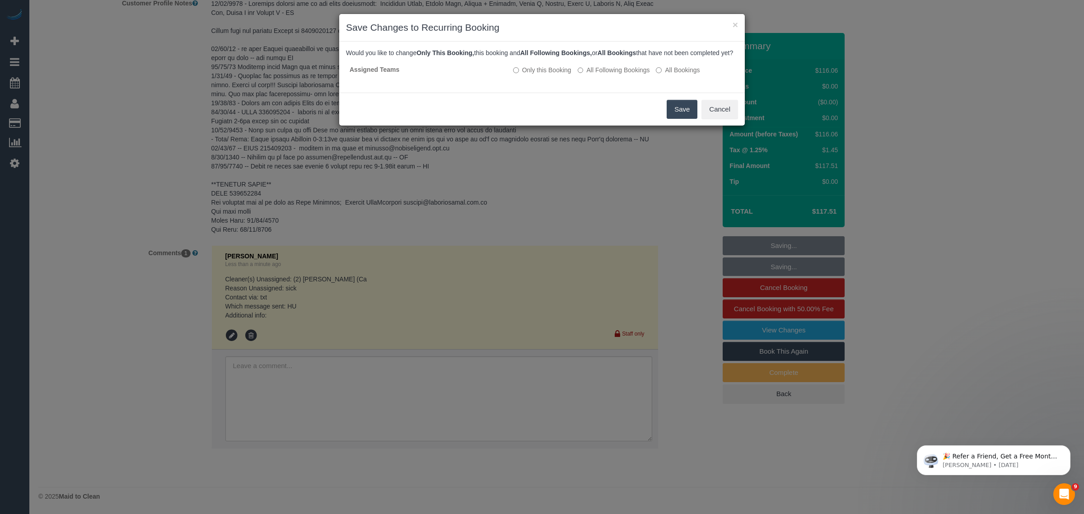
click at [672, 119] on button "Save" at bounding box center [682, 109] width 31 height 19
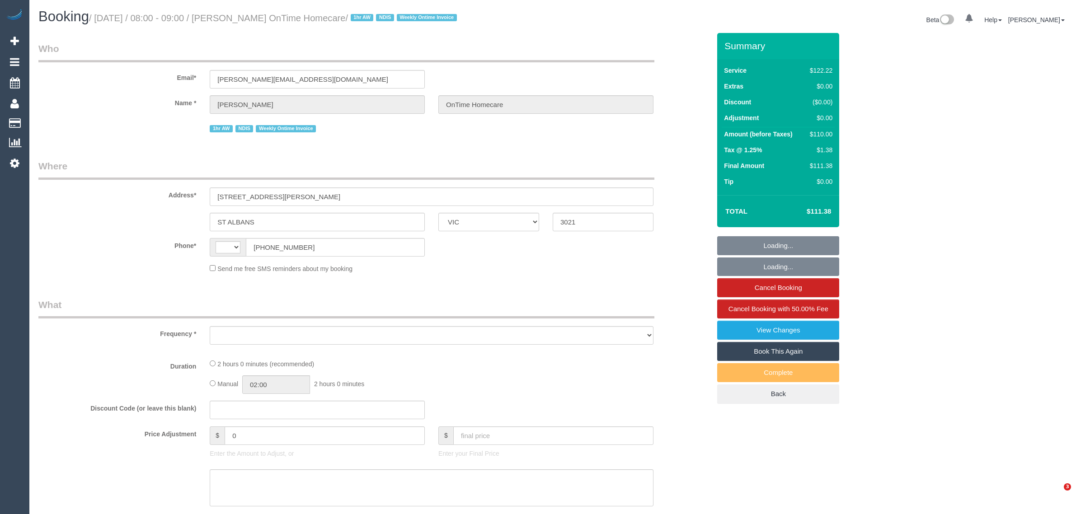
select select "VIC"
select select "number:28"
select select "number:14"
select select "number:19"
select select "number:22"
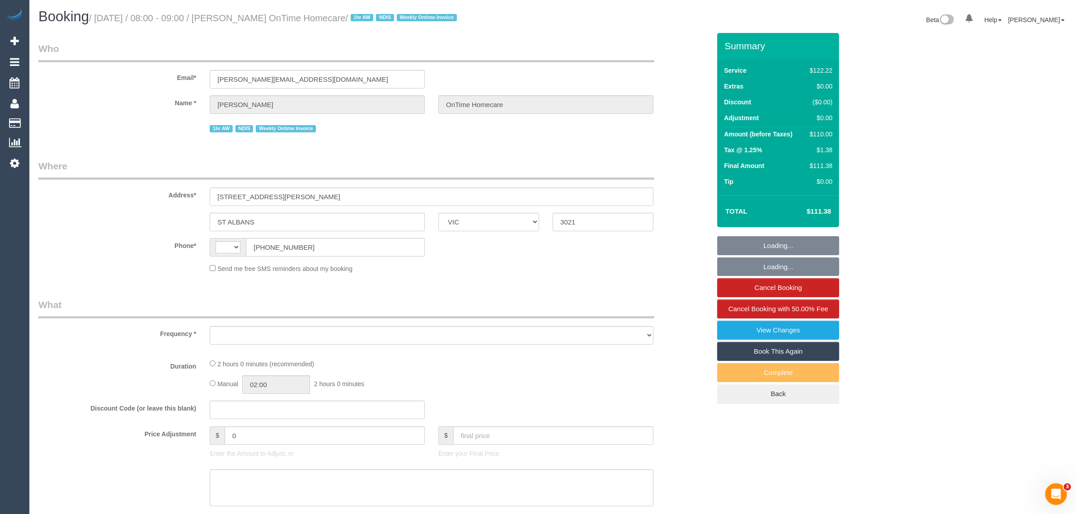
select select "number:35"
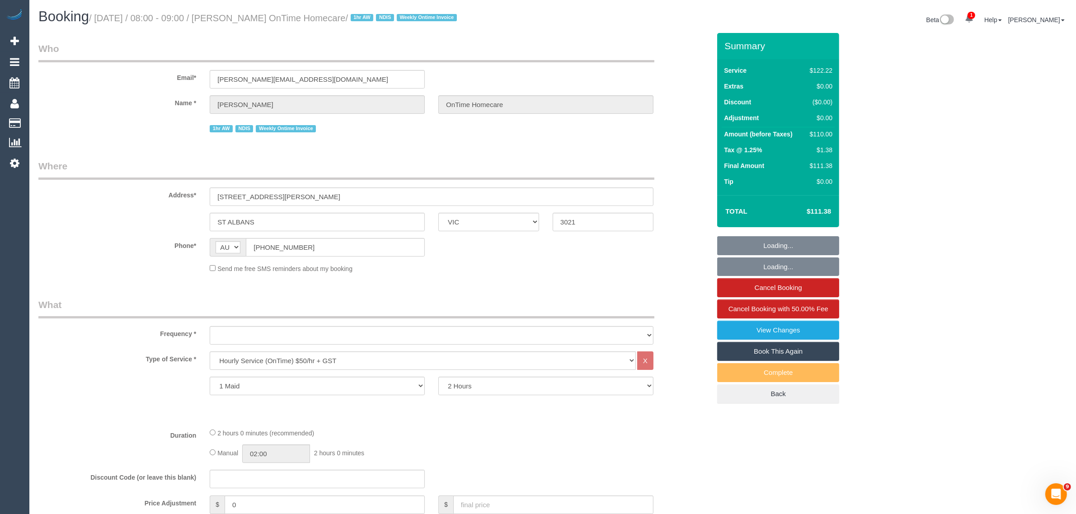
select select "string:AU"
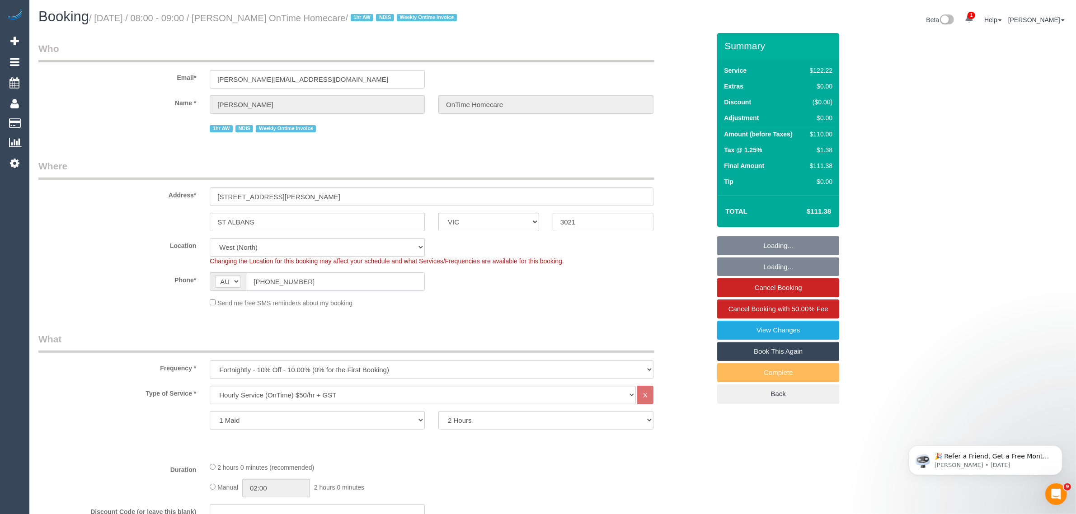
click at [329, 277] on input "(03) 9948 0874" at bounding box center [335, 281] width 179 height 19
select select "object:1489"
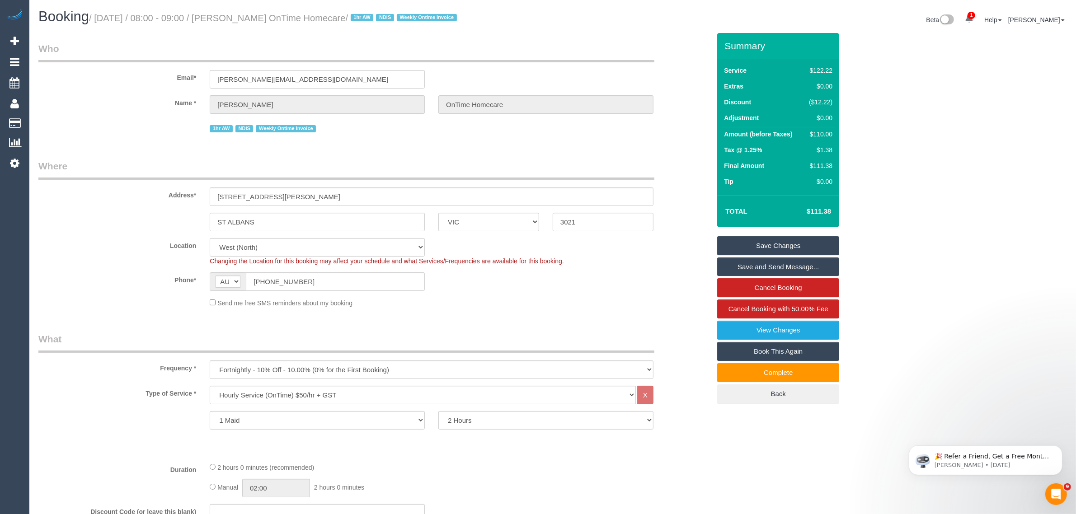
click at [572, 305] on div "Send me free SMS reminders about my booking" at bounding box center [431, 303] width 457 height 10
click at [365, 290] on input "(03) 9948 0874" at bounding box center [335, 281] width 179 height 19
click at [595, 294] on sui-booking-location "Location Office City East (North) East (South) Inner East Inner North (East) In…" at bounding box center [374, 273] width 672 height 70
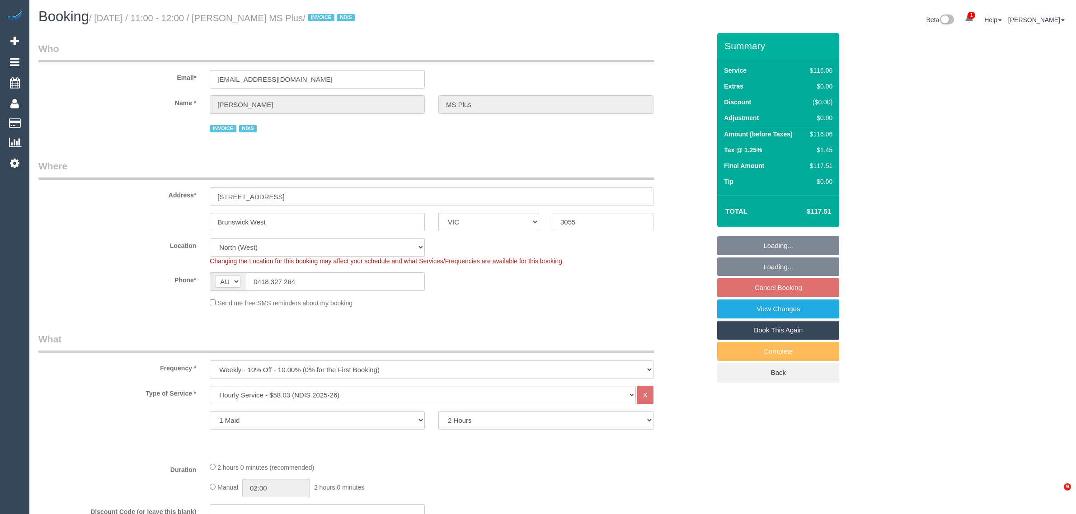
select select "VIC"
select select "number:28"
select select "number:14"
select select "number:19"
select select "number:36"
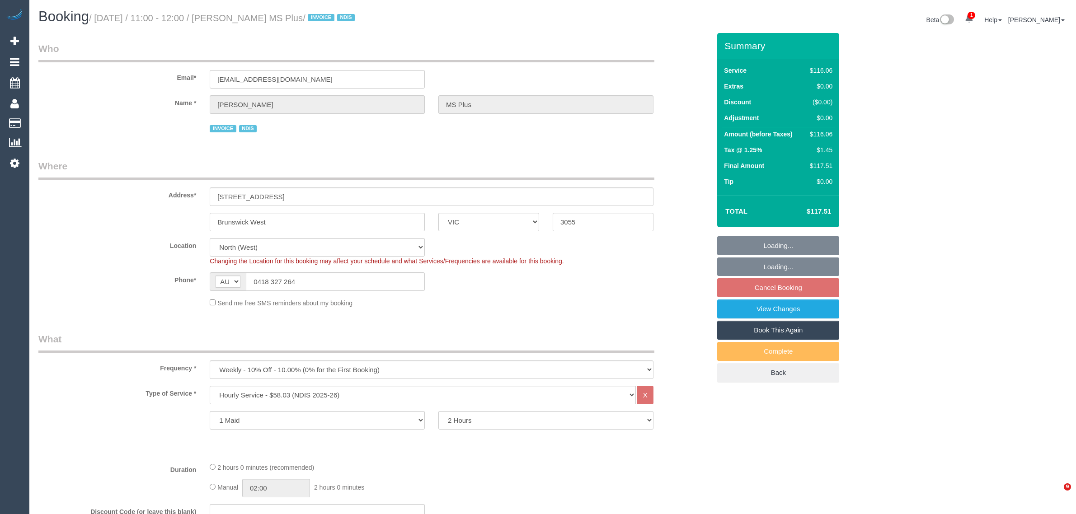
select select "number:35"
select select "object:1508"
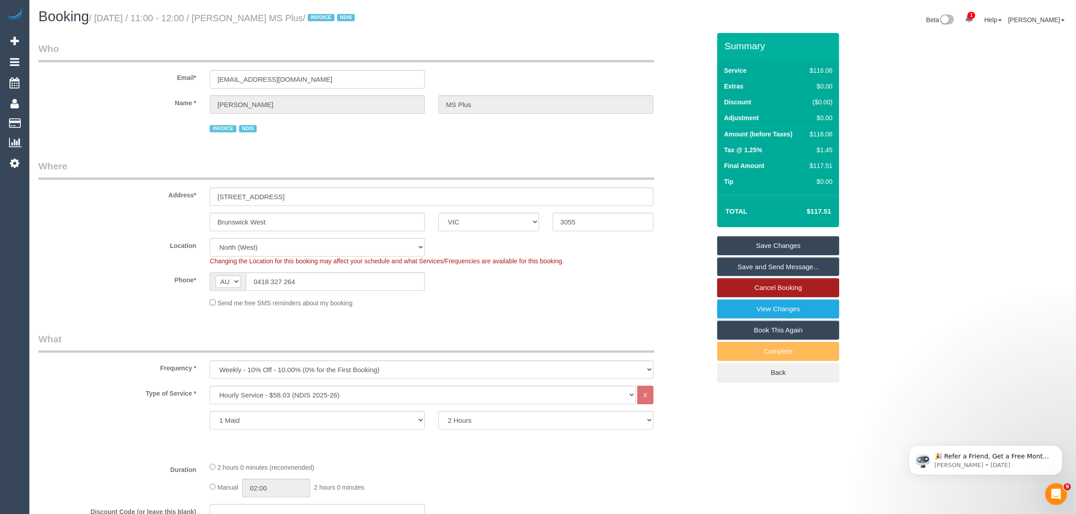
click at [757, 289] on link "Cancel Booking" at bounding box center [778, 287] width 122 height 19
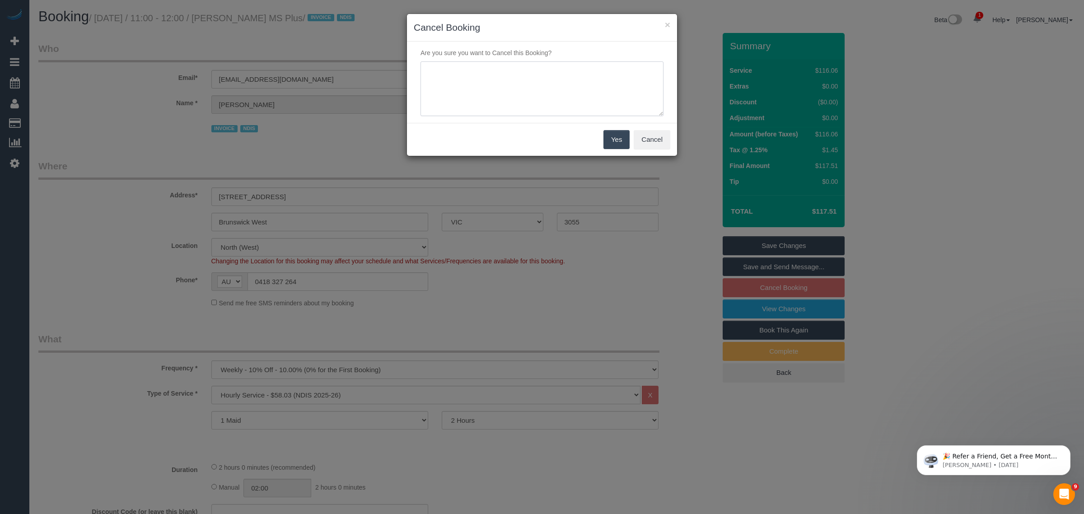
click at [482, 102] on textarea at bounding box center [542, 88] width 243 height 55
type textarea "customer wants to skip via txt kA"
click at [615, 138] on button "Yes" at bounding box center [617, 139] width 26 height 19
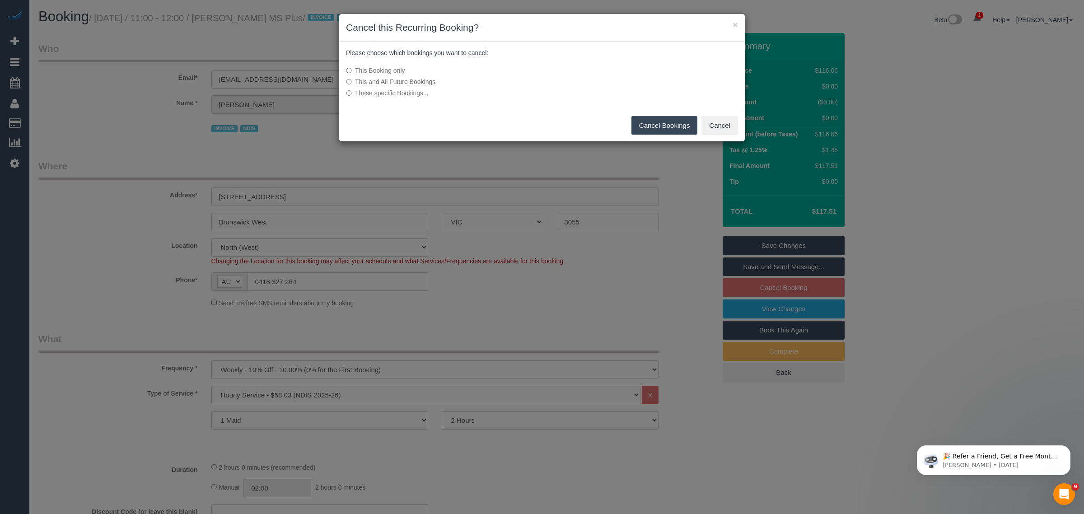
click at [637, 119] on button "Cancel Bookings" at bounding box center [665, 125] width 66 height 19
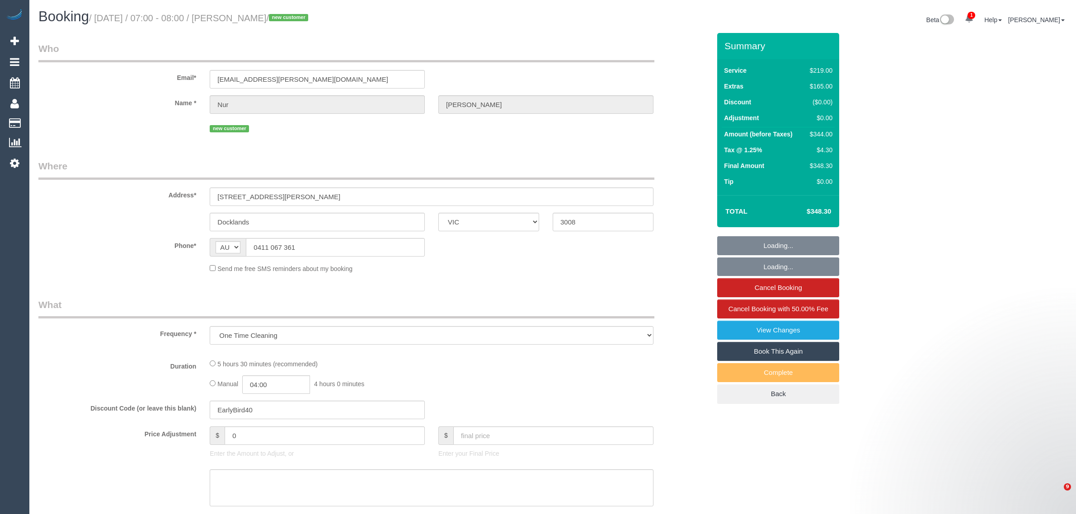
select select "VIC"
select select "string:stripe-pm_1RtLLP2GScqysDRV8hl0viQb"
select select "number:28"
select select "number:14"
select select "number:18"
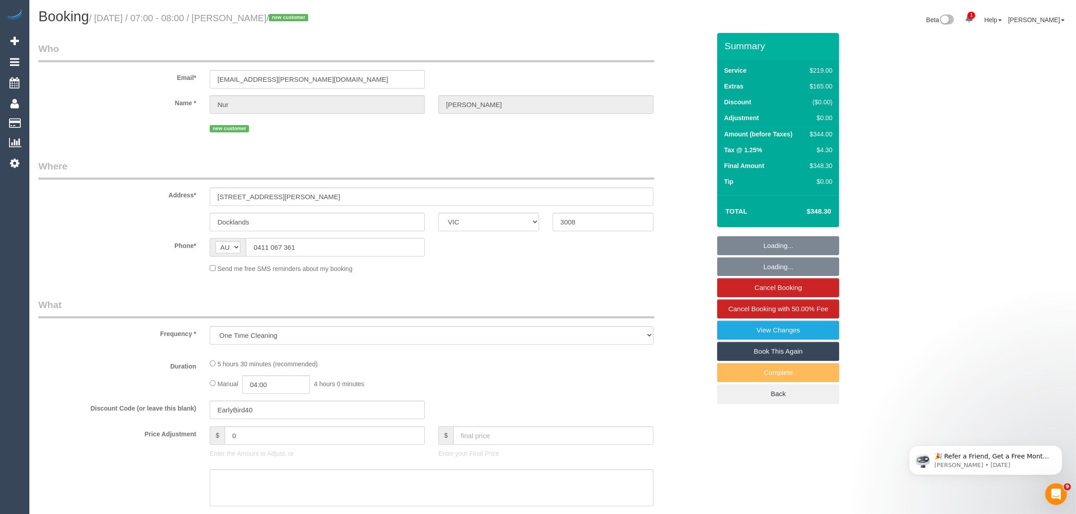
select select "number:25"
select select "number:13"
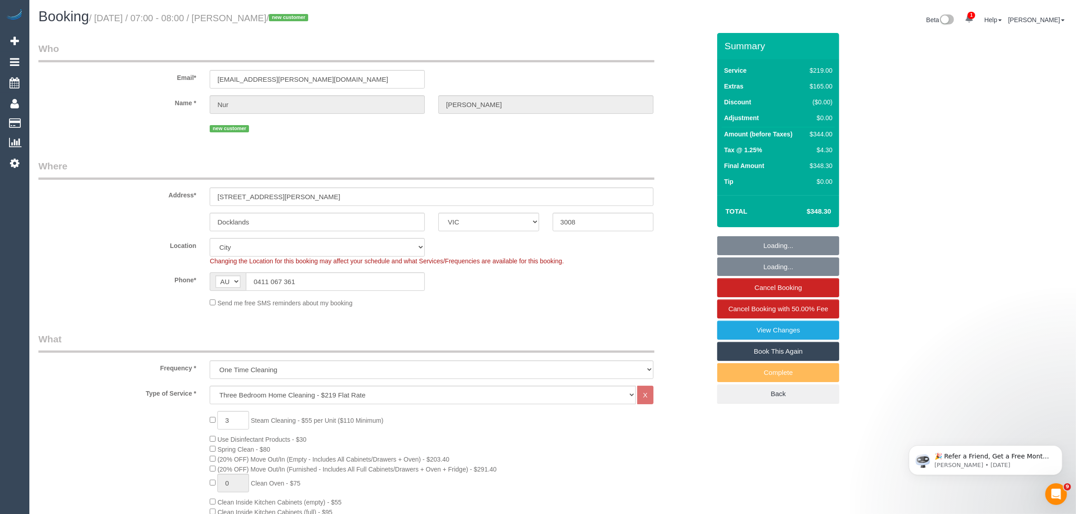
select select "object:848"
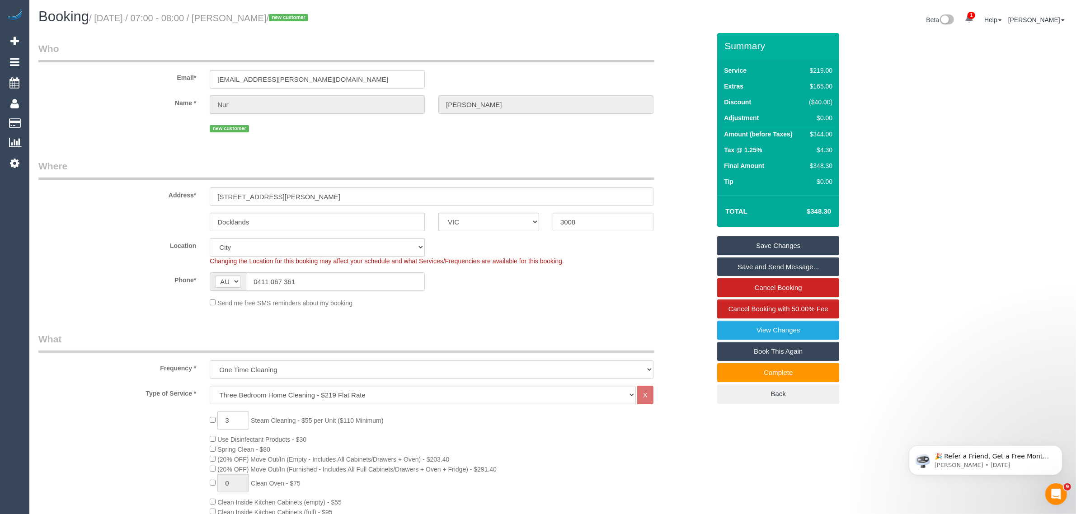
click at [399, 278] on input "0411 067 361" at bounding box center [335, 281] width 179 height 19
click at [400, 278] on input "0411 067 361" at bounding box center [335, 281] width 179 height 19
click at [356, 286] on input "0411 067 361" at bounding box center [335, 281] width 179 height 19
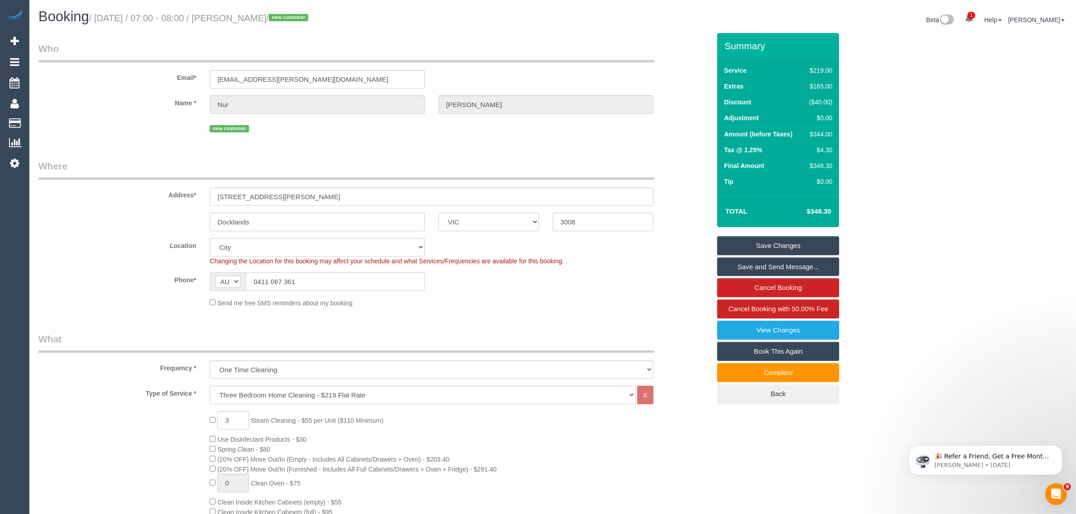
click at [357, 285] on input "0411 067 361" at bounding box center [335, 281] width 179 height 19
click at [583, 292] on sui-booking-location "Location [GEOGRAPHIC_DATA] (North) East (South) [GEOGRAPHIC_DATA] (East) [GEOGR…" at bounding box center [374, 273] width 672 height 70
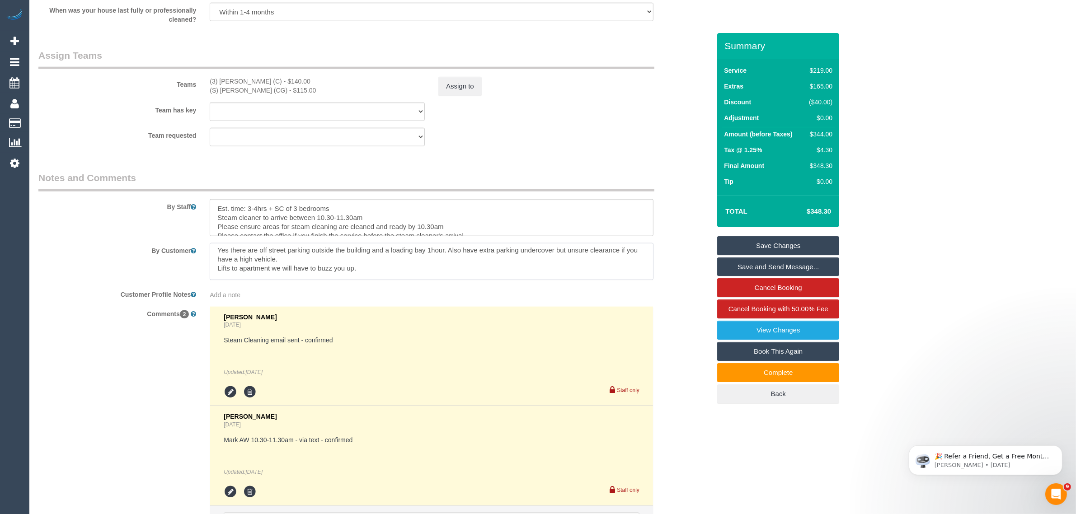
scroll to position [18, 0]
drag, startPoint x: 605, startPoint y: 267, endPoint x: 499, endPoint y: 272, distance: 105.4
click at [499, 272] on textarea at bounding box center [432, 261] width 444 height 37
click at [681, 313] on div "Comments 2 [PERSON_NAME] [DATE] Steam Cleaning email sent - confirmed Updated: …" at bounding box center [374, 431] width 685 height 251
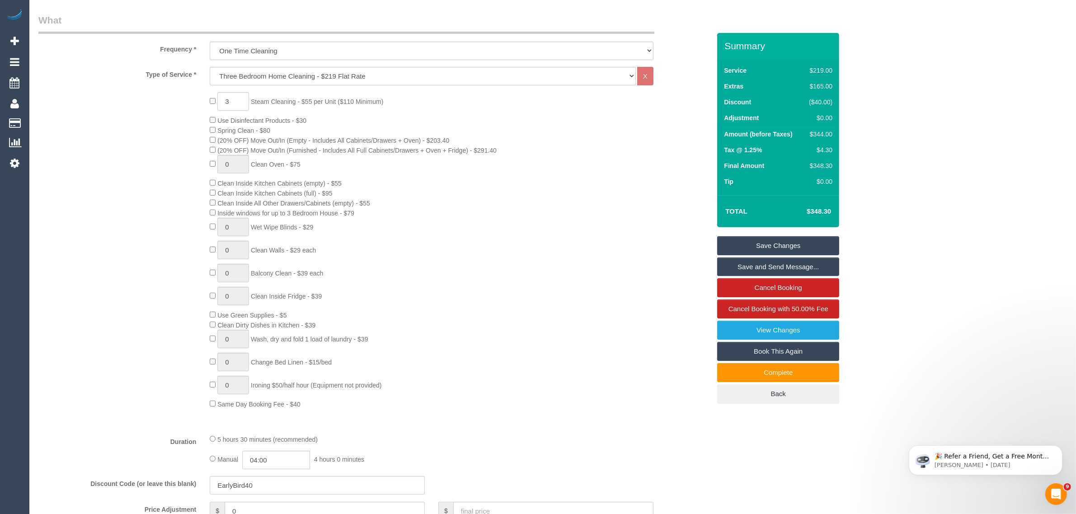
scroll to position [0, 0]
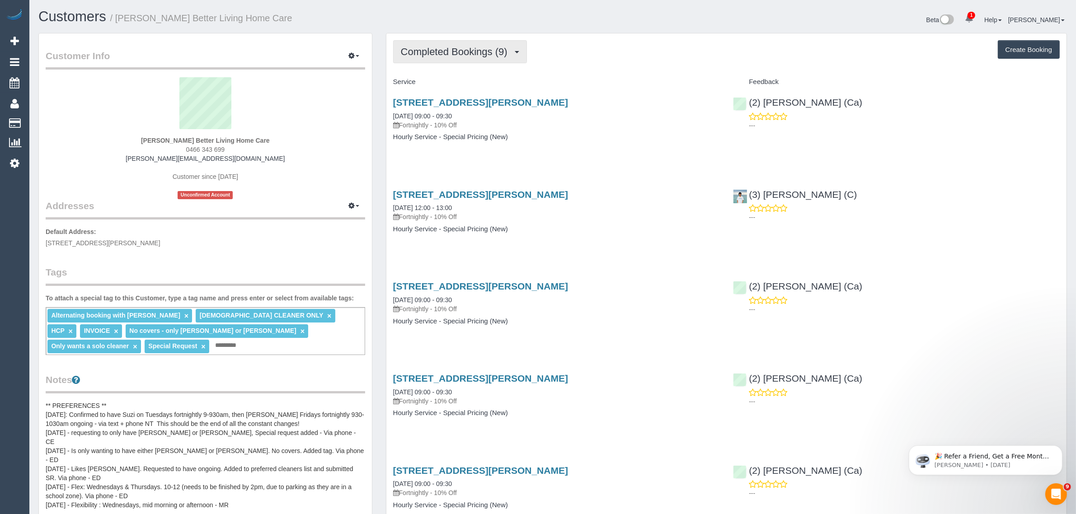
click at [441, 53] on span "Completed Bookings (9)" at bounding box center [456, 51] width 111 height 11
click at [432, 89] on link "Upcoming Bookings (12)" at bounding box center [441, 85] width 95 height 12
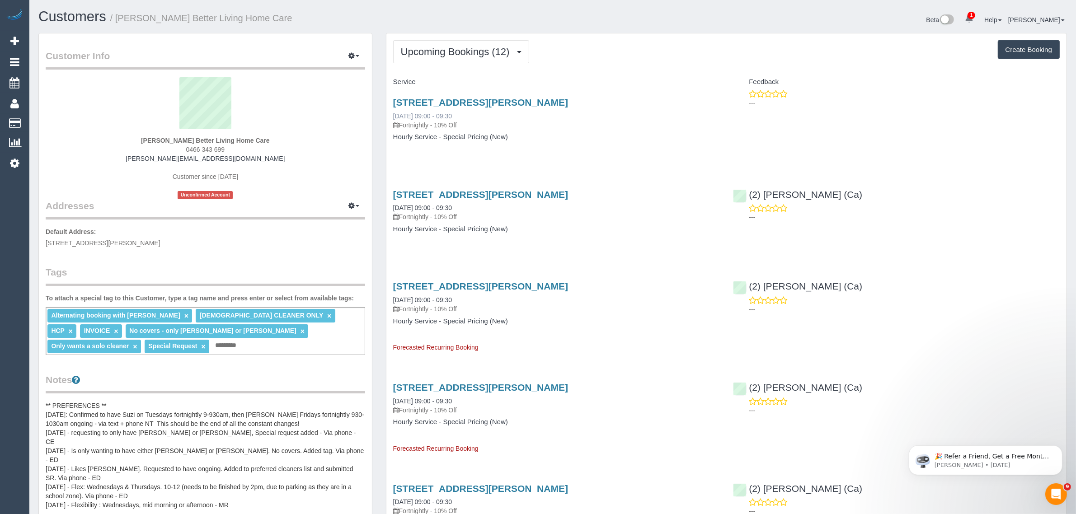
drag, startPoint x: 471, startPoint y: 114, endPoint x: 395, endPoint y: 113, distance: 75.5
click at [395, 113] on div "6 Cantala Avenue, Rosanna, VIC 3084 19/08/2025 09:00 - 09:30 Fortnightly - 10% …" at bounding box center [556, 113] width 327 height 33
copy link "19/08/2025 09:00 - 09:30"
click at [507, 156] on div "6 Cantala Avenue, Rosanna, VIC 3084 19/08/2025 09:00 - 09:30 Fortnightly - 10% …" at bounding box center [556, 124] width 340 height 70
drag, startPoint x: 122, startPoint y: 139, endPoint x: 296, endPoint y: 139, distance: 173.5
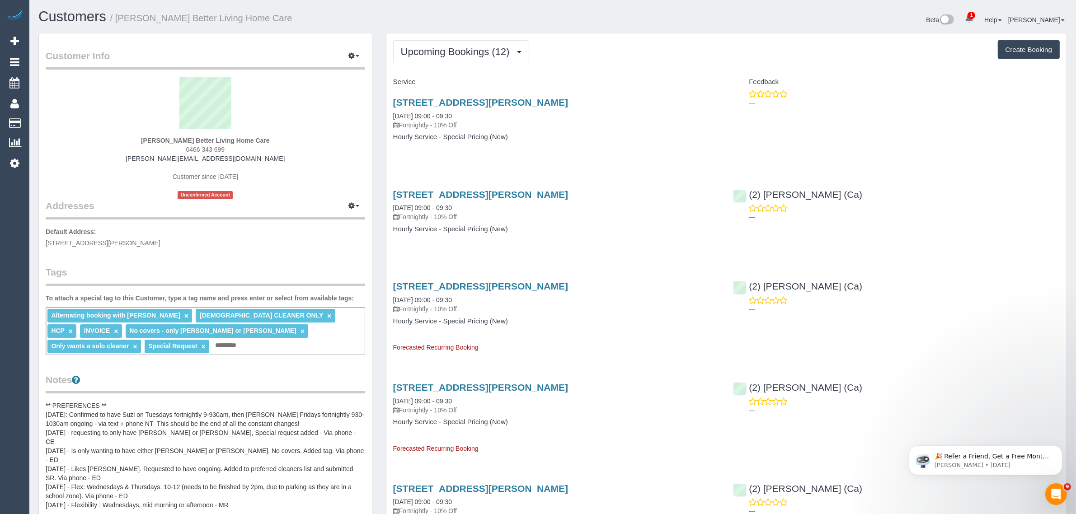
click at [296, 139] on div "Mr Chinniah Ragunathan Better Living Home Care 0466 343 699 chinniah.betterlivi…" at bounding box center [205, 138] width 319 height 122
copy strong "Mr Chinniah Ragunathan Better Living Home Care"
click at [426, 117] on link "19/08/2025 09:00 - 09:30" at bounding box center [422, 116] width 59 height 7
click at [602, 141] on div "6 Cantala Avenue, Rosanna, VIC 3084 19/08/2025 09:00 - 09:30 Fortnightly - 10% …" at bounding box center [556, 124] width 340 height 70
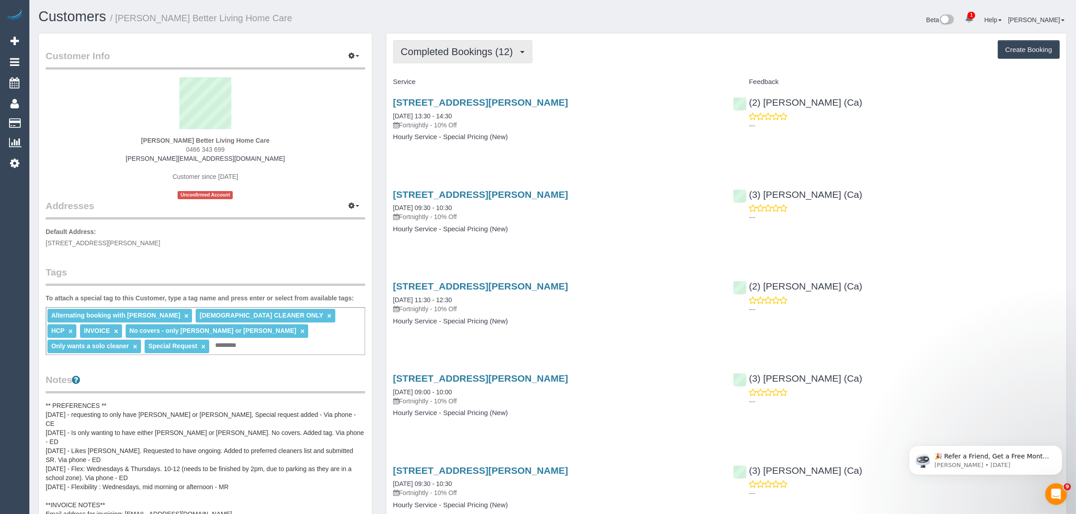
click at [512, 53] on span "Completed Bookings (12)" at bounding box center [459, 51] width 117 height 11
click at [471, 86] on link "Upcoming Bookings (11)" at bounding box center [443, 85] width 98 height 12
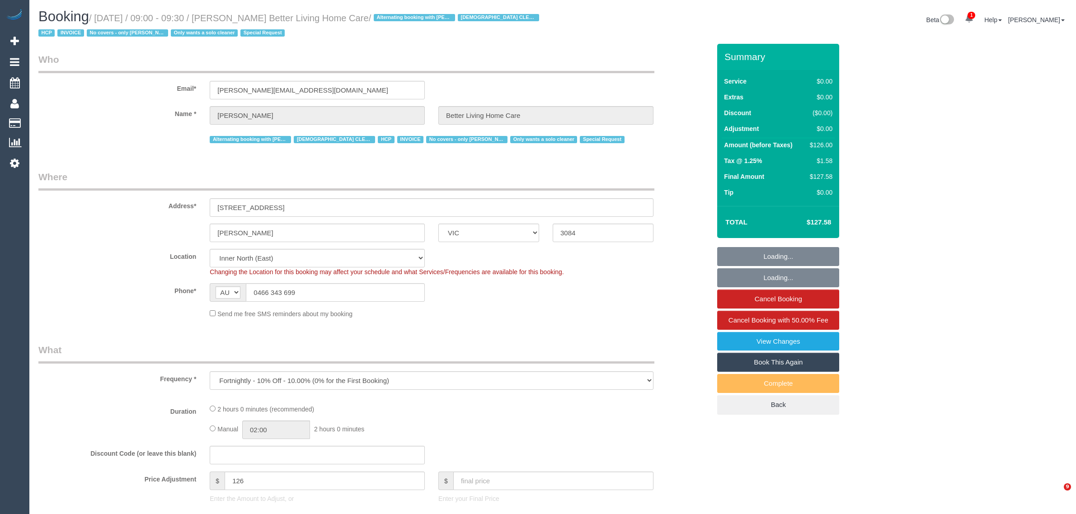
select select "VIC"
select select "number:28"
select select "number:14"
select select "number:19"
select select "number:25"
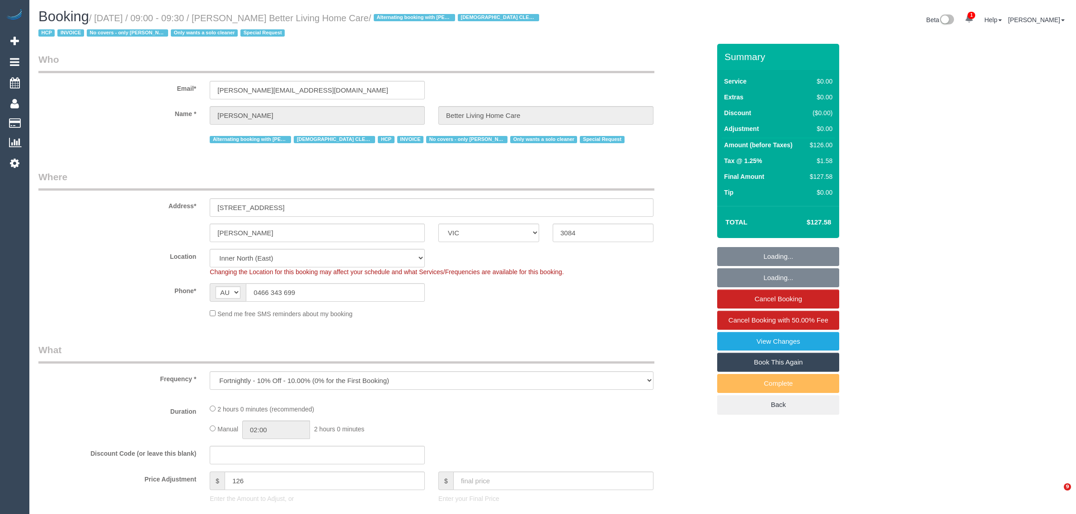
select select "number:35"
select select "object:730"
select select "120"
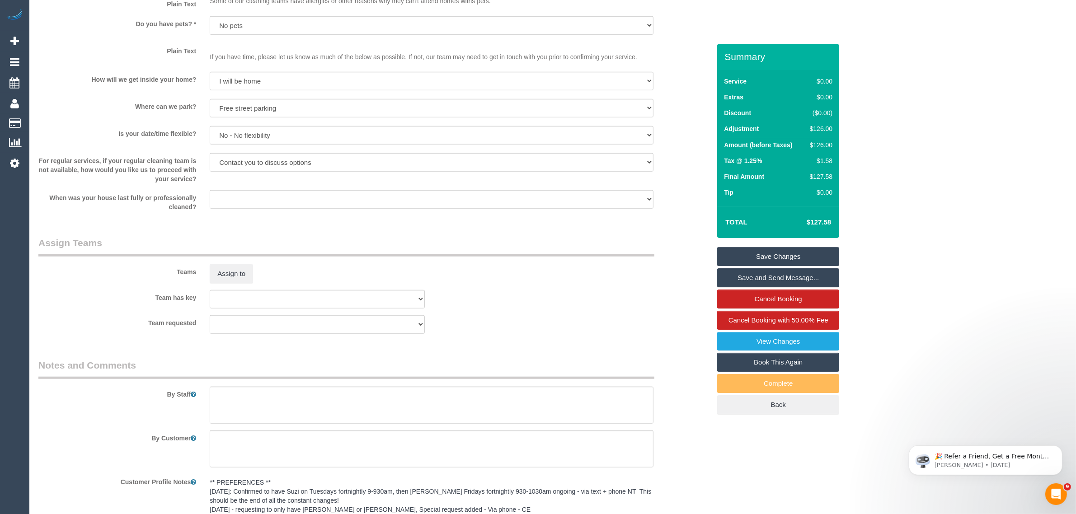
scroll to position [1209, 0]
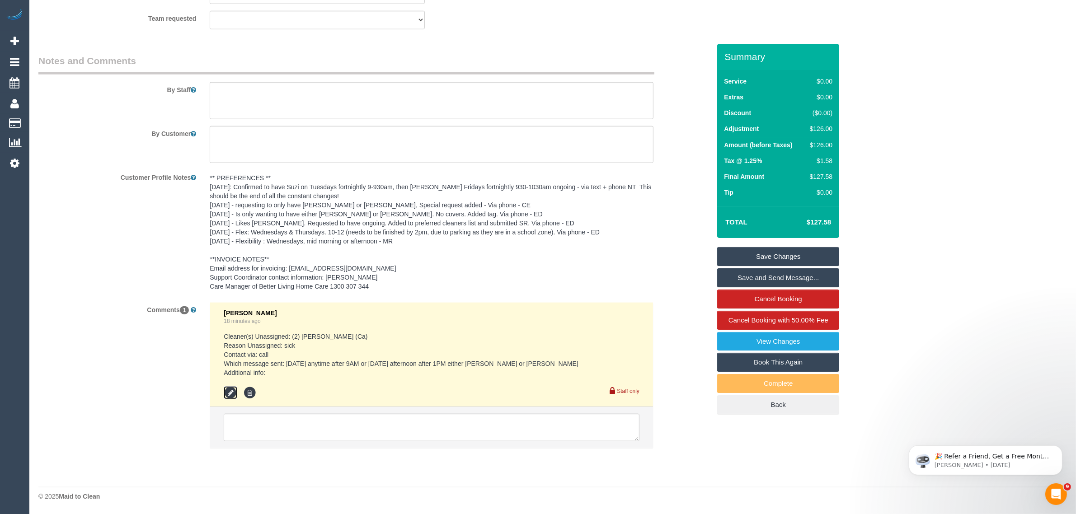
click at [229, 391] on icon at bounding box center [231, 393] width 14 height 14
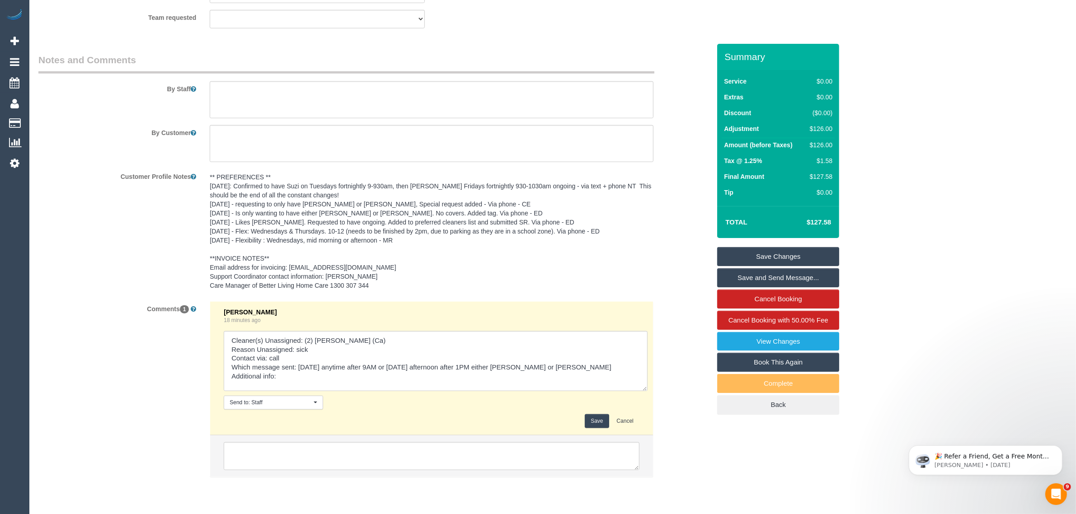
drag, startPoint x: 633, startPoint y: 360, endPoint x: 647, endPoint y: 403, distance: 45.4
click at [647, 403] on li "[PERSON_NAME] 18 minutes ago Send to: Staff Nothing selected Send to: Staff Sen…" at bounding box center [431, 369] width 443 height 134
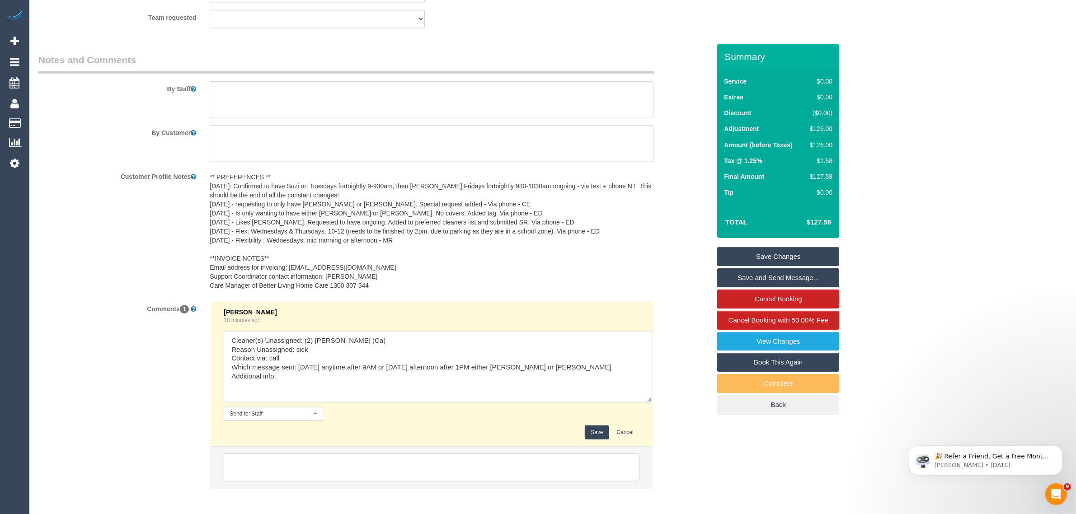
click at [460, 367] on textarea at bounding box center [438, 366] width 428 height 71
click at [464, 368] on textarea at bounding box center [438, 366] width 428 height 71
type textarea "Cleaner(s) Unassigned: (2) [PERSON_NAME] (Ca) Reason Unassigned: sick Contact v…"
click at [594, 436] on button "Save" at bounding box center [597, 433] width 24 height 14
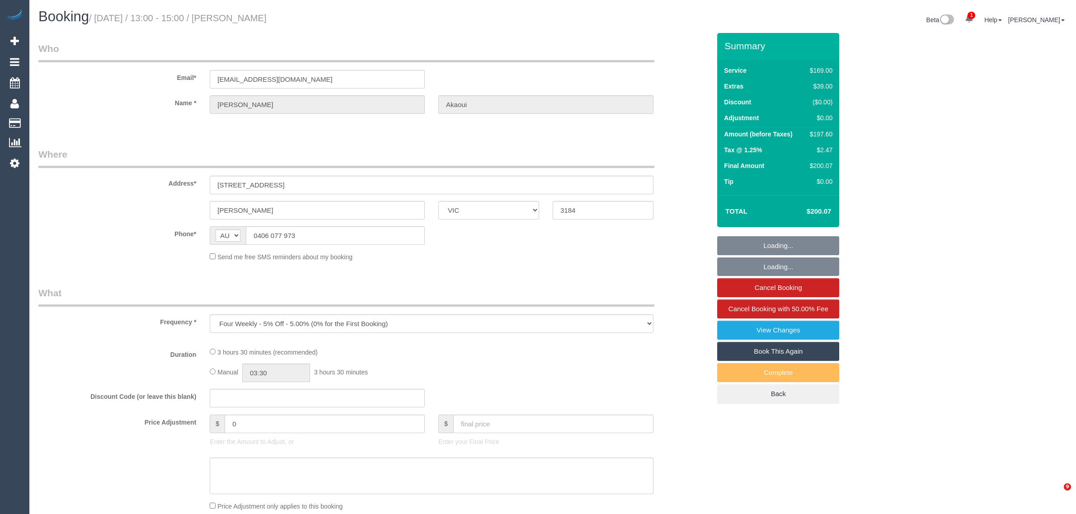
select select "VIC"
select select "number:29"
select select "number:16"
select select "number:19"
select select "number:24"
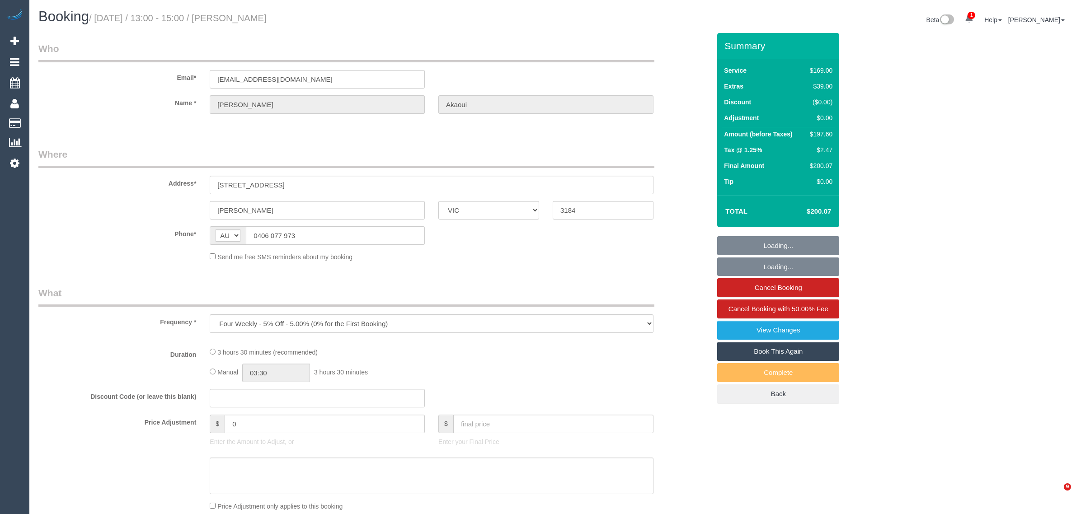
select select "number:12"
select select "object:1261"
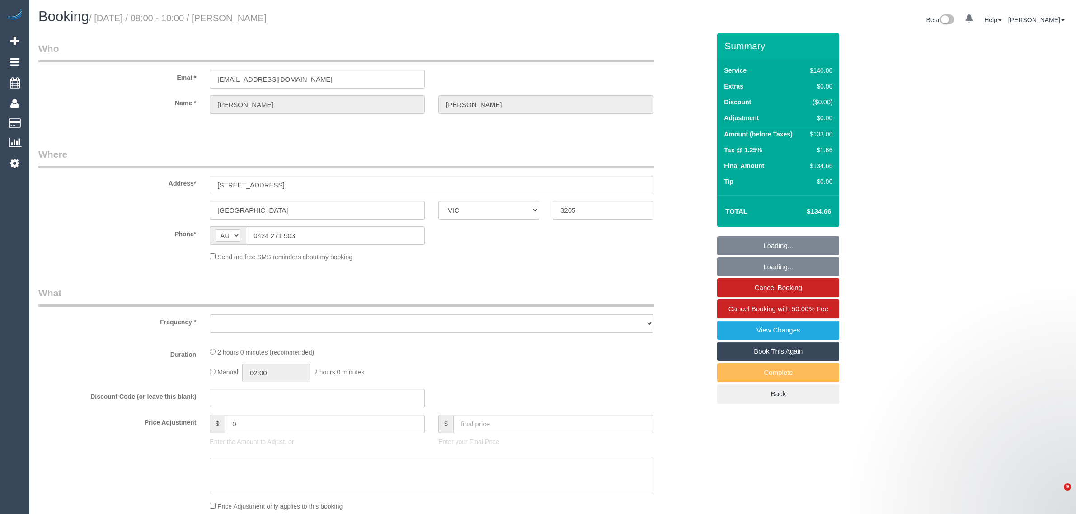
select select "VIC"
select select "string:stripe-card_1Dvi2j2GScqysDRVspSuZA4N"
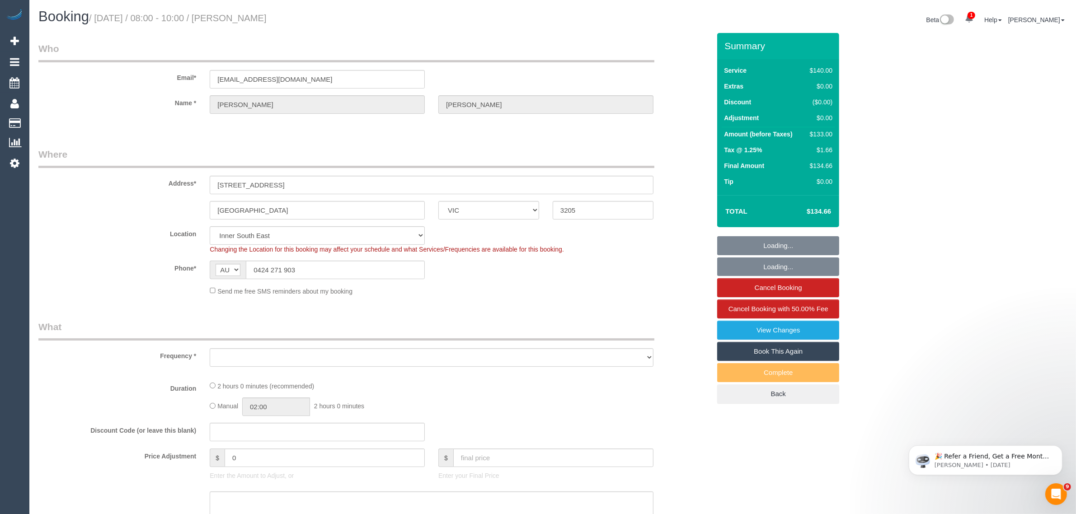
select select "object:543"
select select "number:32"
select select "number:34"
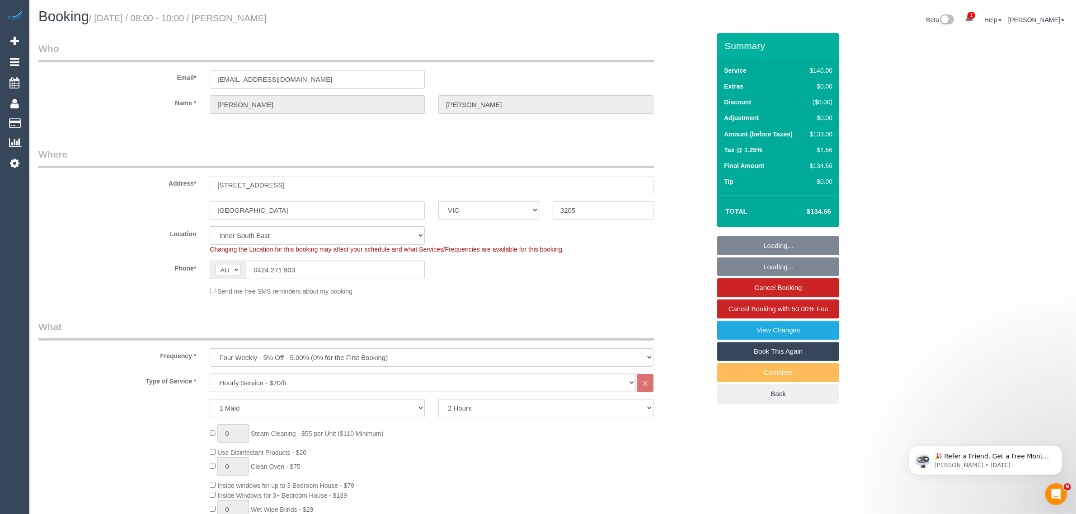
select select "object:1436"
select select "spot1"
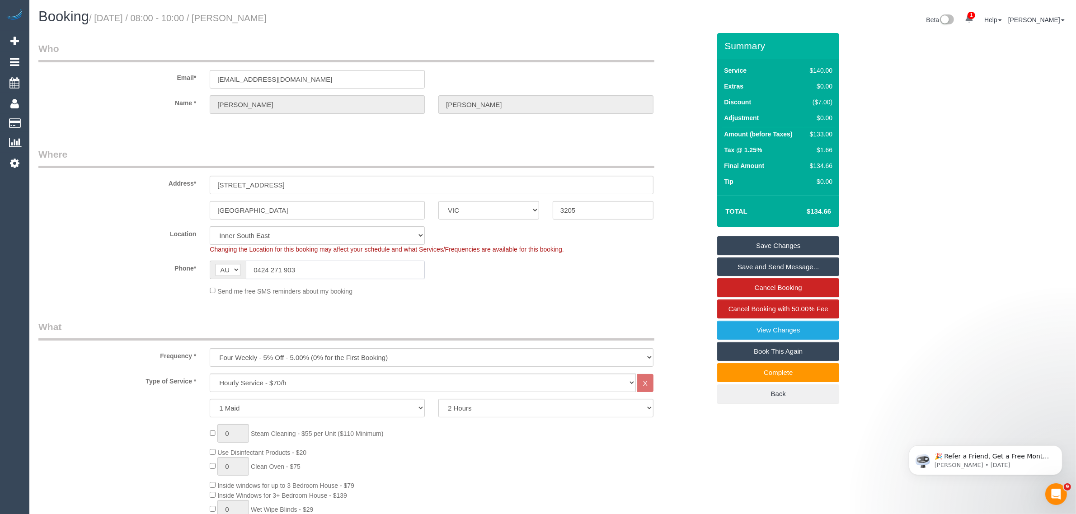
click at [335, 271] on input "0424 271 903" at bounding box center [335, 270] width 179 height 19
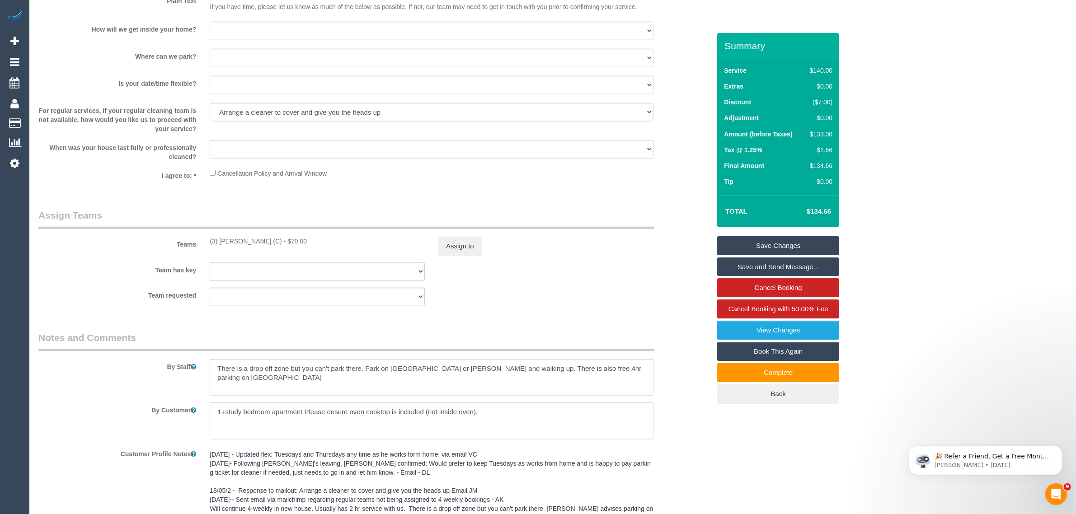
scroll to position [1296, 0]
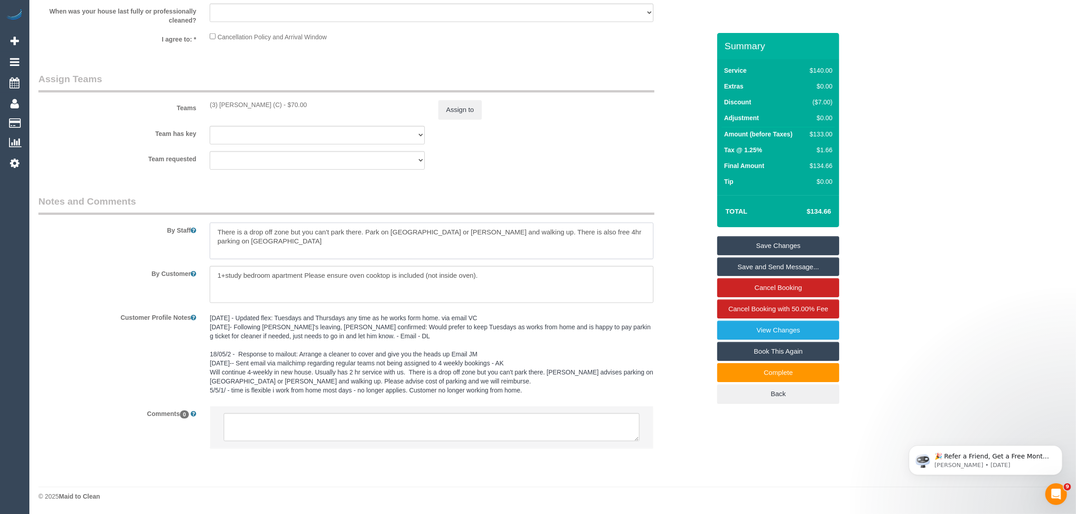
drag, startPoint x: 255, startPoint y: 243, endPoint x: 210, endPoint y: 213, distance: 53.9
click at [210, 213] on fieldset "Notes and Comments By Staff By Customer Customer Profile Notes Comments 0" at bounding box center [374, 330] width 672 height 270
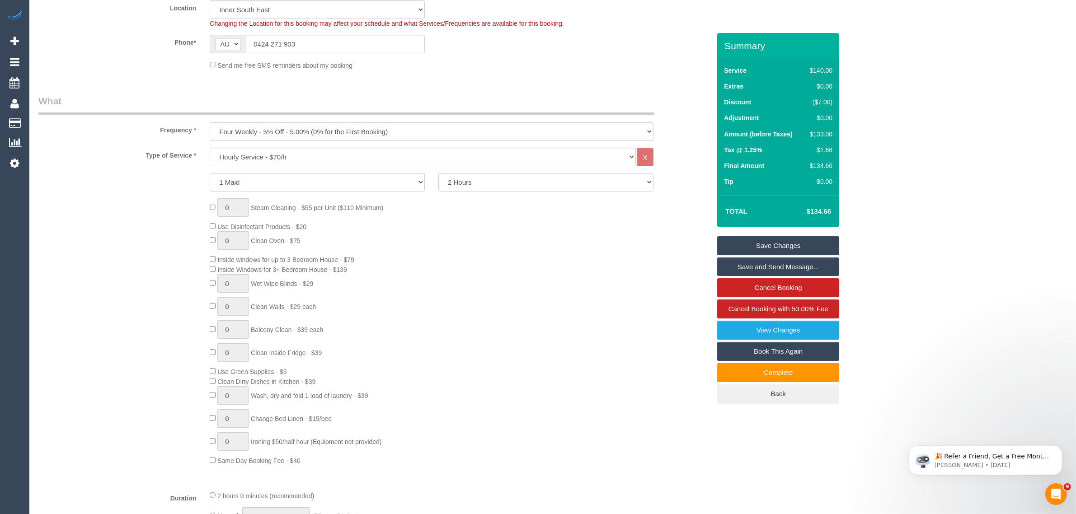
scroll to position [0, 0]
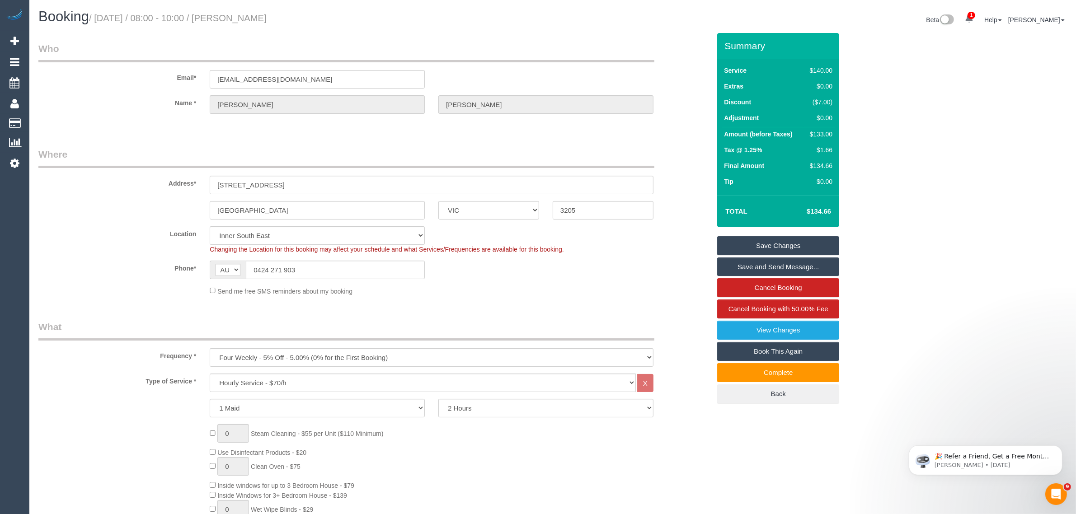
click at [556, 326] on legend "What" at bounding box center [346, 330] width 616 height 20
click at [333, 277] on input "0424 271 903" at bounding box center [335, 270] width 179 height 19
click at [335, 277] on input "0424 271 903" at bounding box center [335, 270] width 179 height 19
click at [374, 276] on input "0424 271 903" at bounding box center [335, 270] width 179 height 19
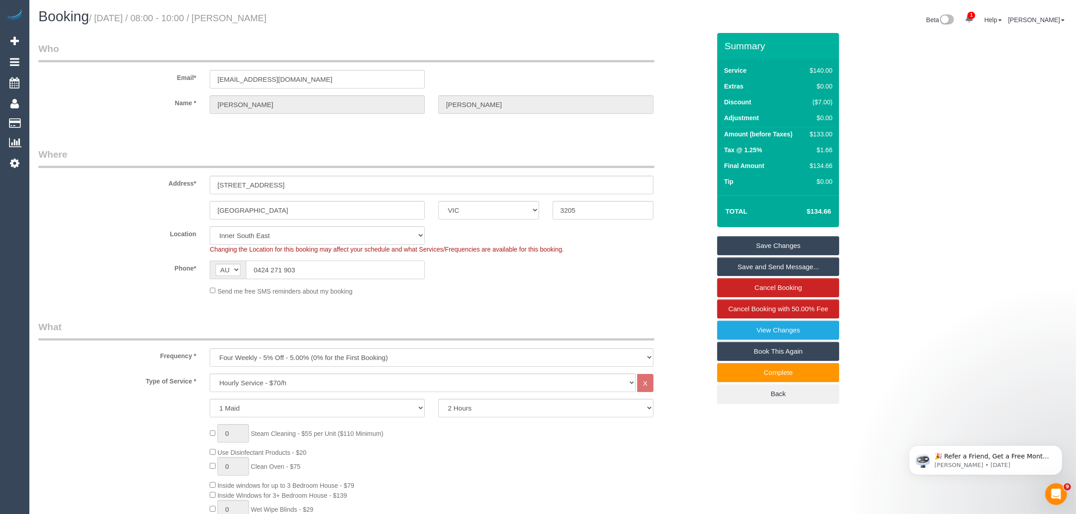
click at [374, 276] on input "0424 271 903" at bounding box center [335, 270] width 179 height 19
drag, startPoint x: 539, startPoint y: 312, endPoint x: 540, endPoint y: 321, distance: 8.7
click at [109, 249] on div "Location Office City East (North) East (South) Inner East Inner North (East) In…" at bounding box center [374, 240] width 685 height 28
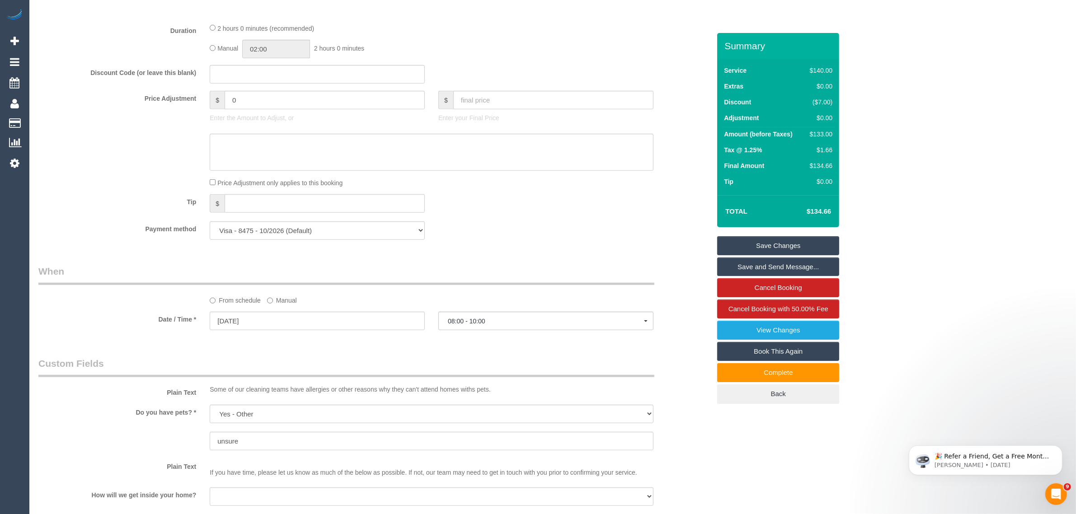
scroll to position [904, 0]
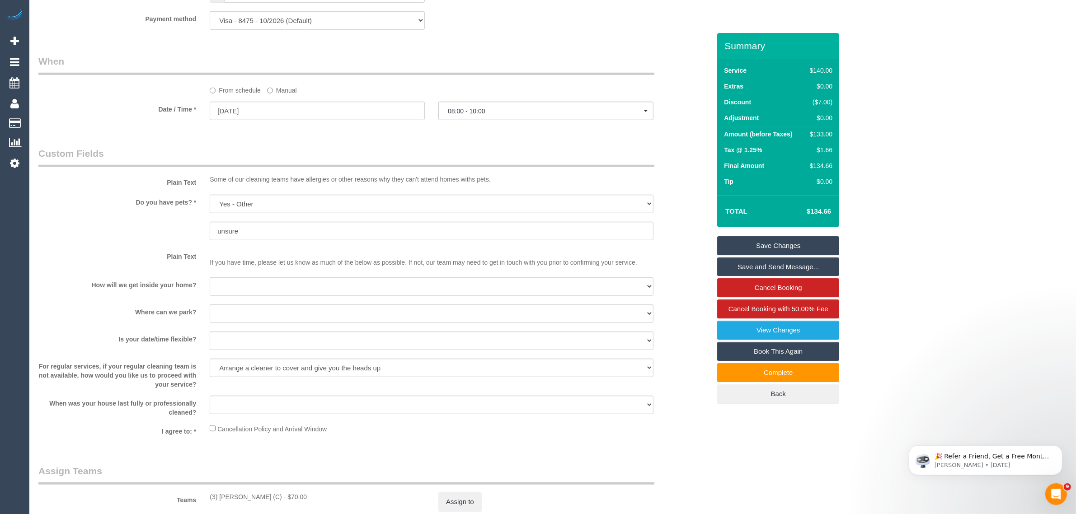
click at [107, 200] on label "Do you have pets? *" at bounding box center [117, 201] width 171 height 12
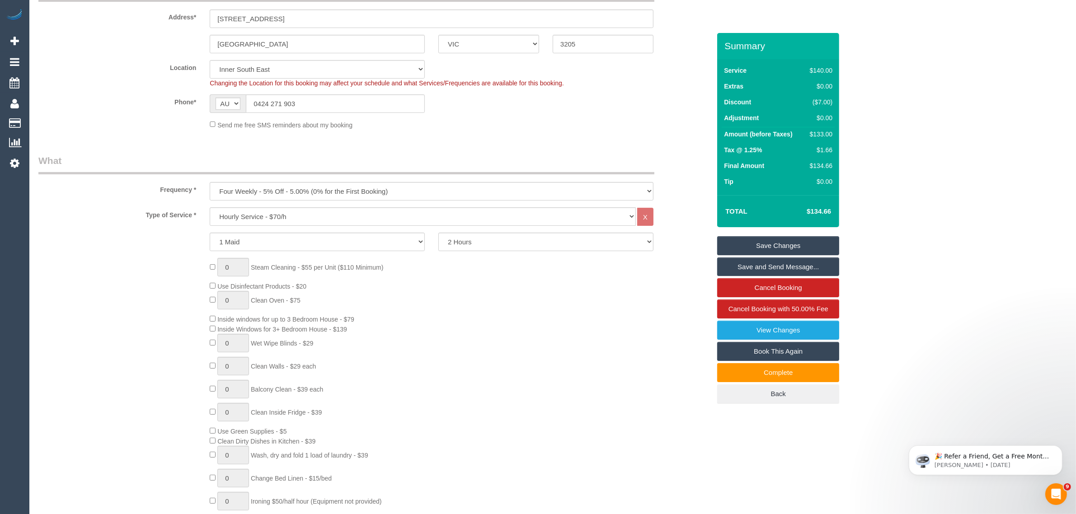
scroll to position [0, 0]
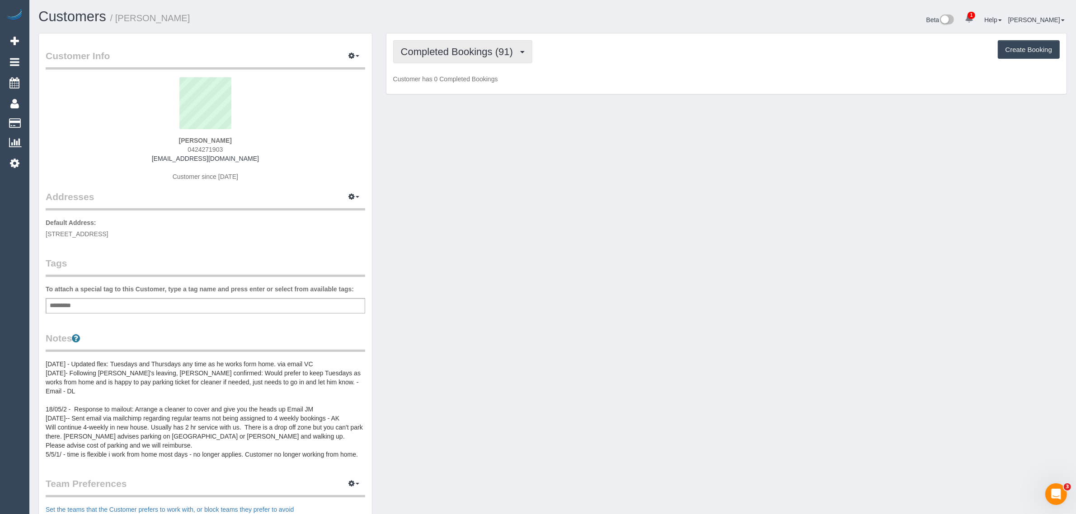
click at [487, 59] on button "Completed Bookings (91)" at bounding box center [462, 51] width 139 height 23
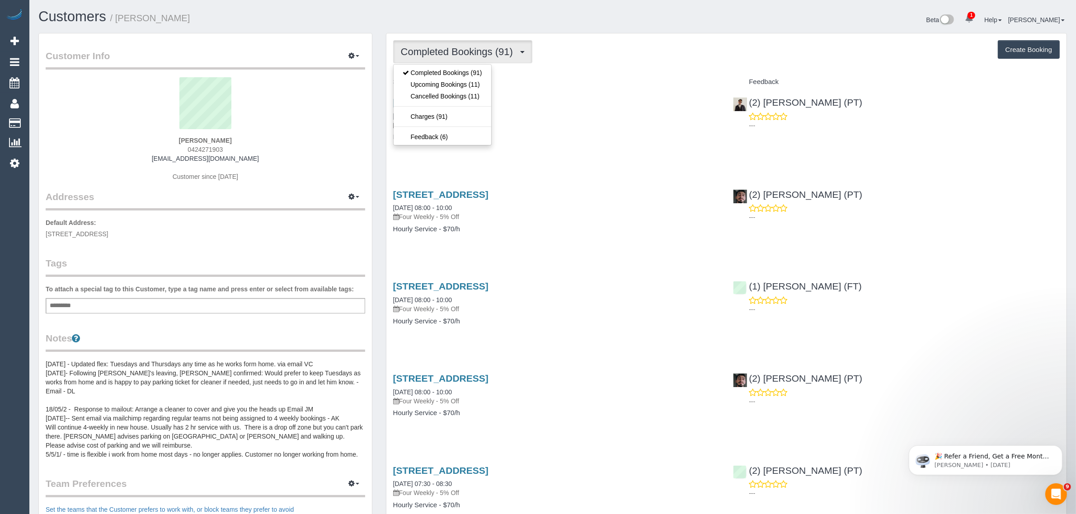
click at [545, 75] on div "Service" at bounding box center [556, 82] width 340 height 15
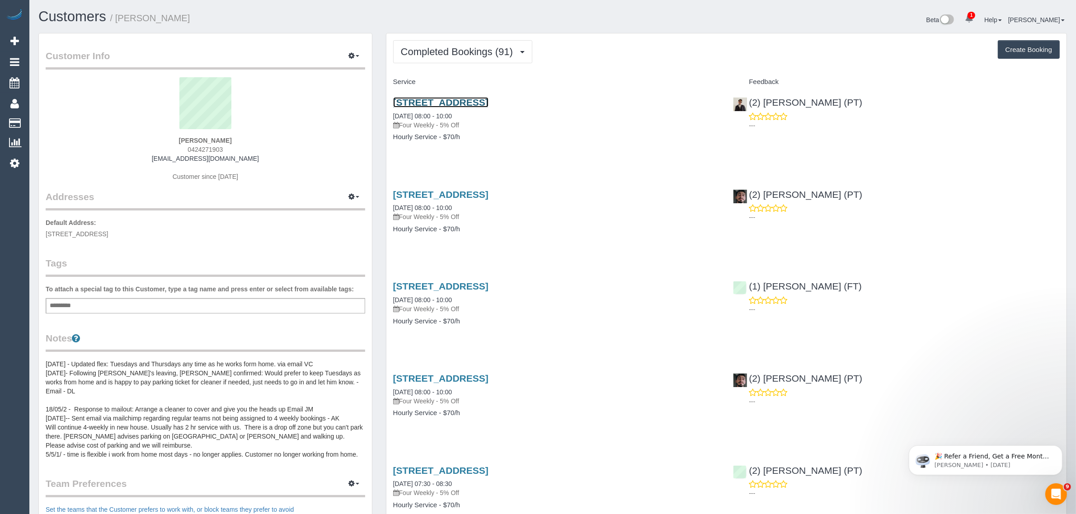
click at [488, 103] on link "[STREET_ADDRESS]" at bounding box center [440, 102] width 95 height 10
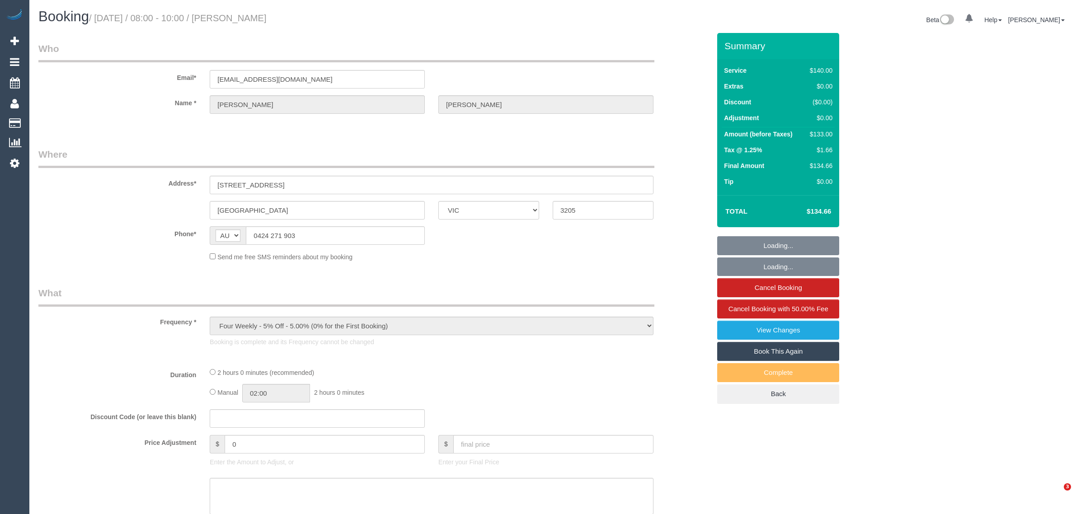
select select "VIC"
select select "string:stripe-card_1Dvi2j2GScqysDRVspSuZA4N"
select select "number:32"
select select "number:34"
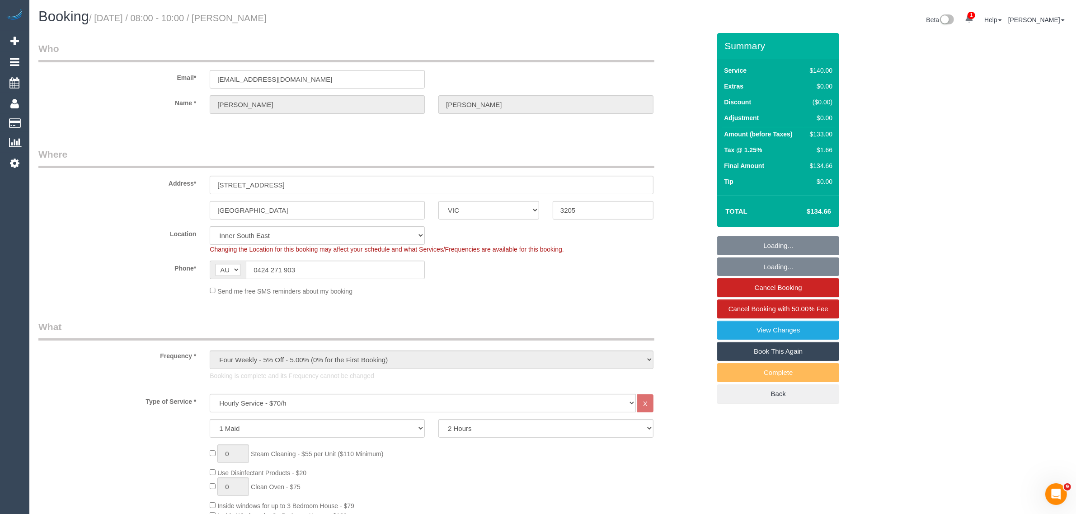
select select "object:1451"
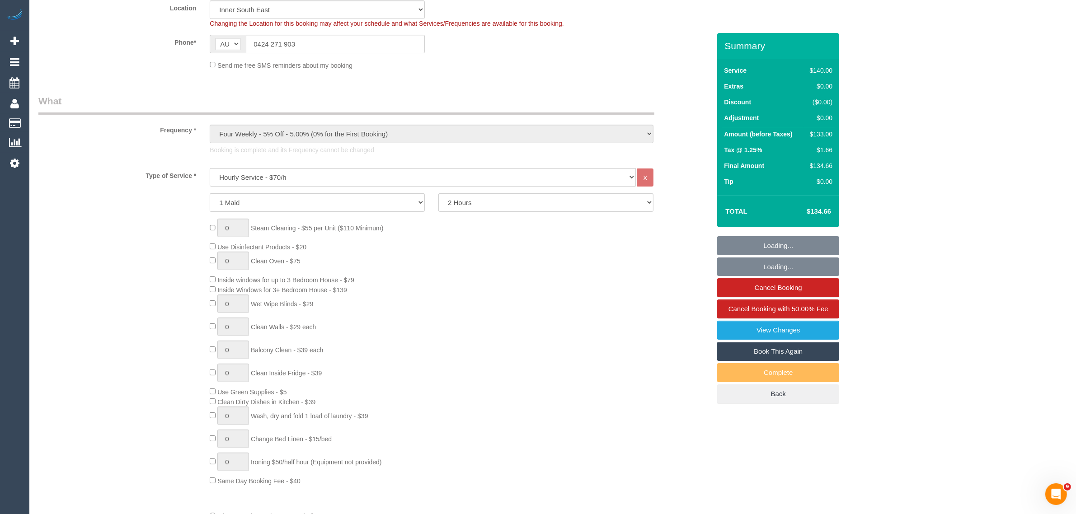
select select "spot1"
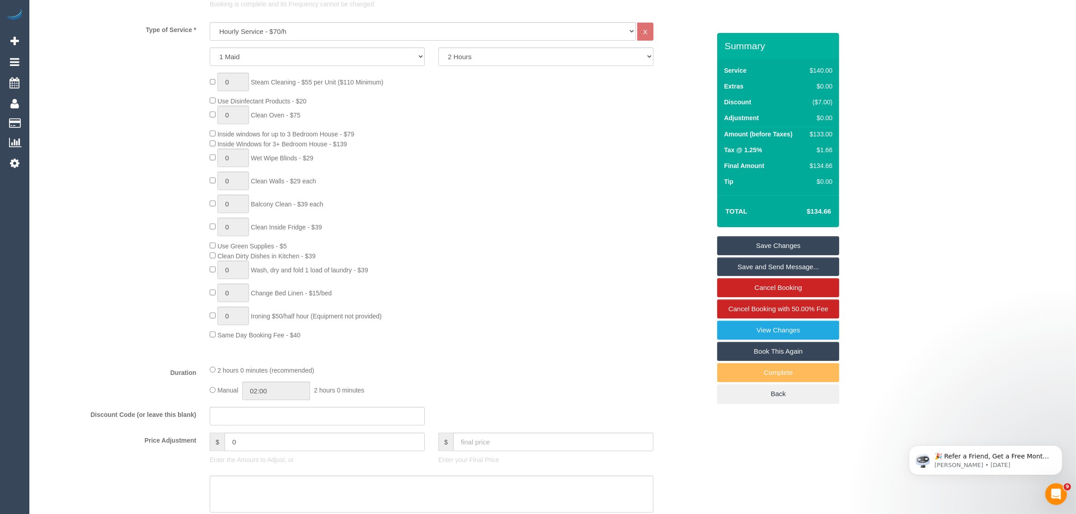
scroll to position [218, 0]
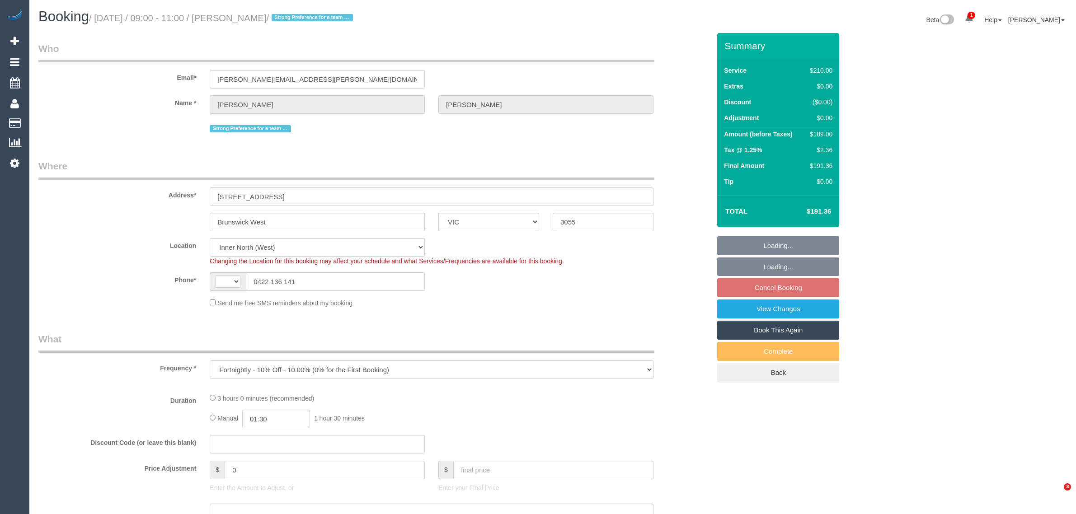
select select "VIC"
select select "string:AU"
select select "string:stripe-pm_1NVQ7l2GScqysDRVEi2waHSR"
select select "180"
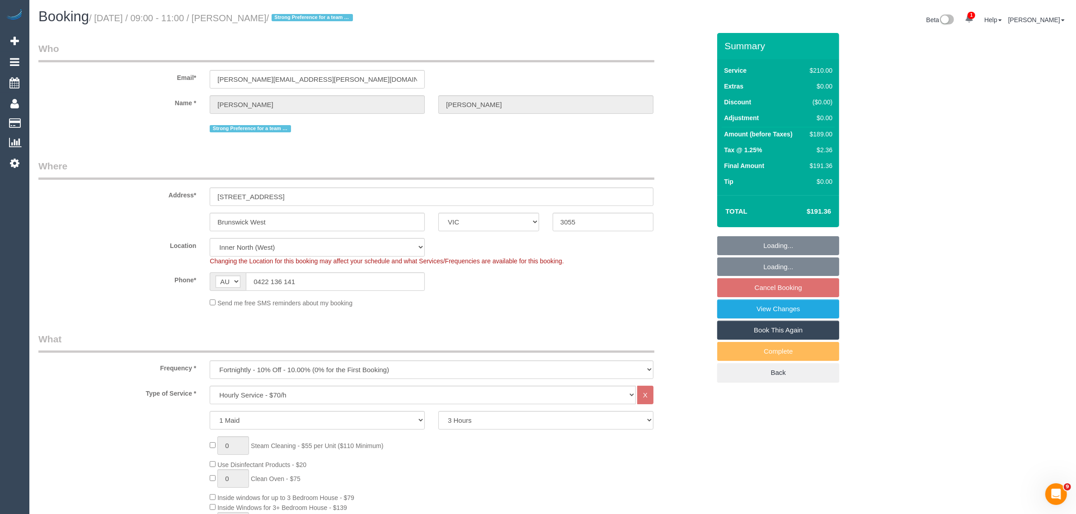
select select "object:742"
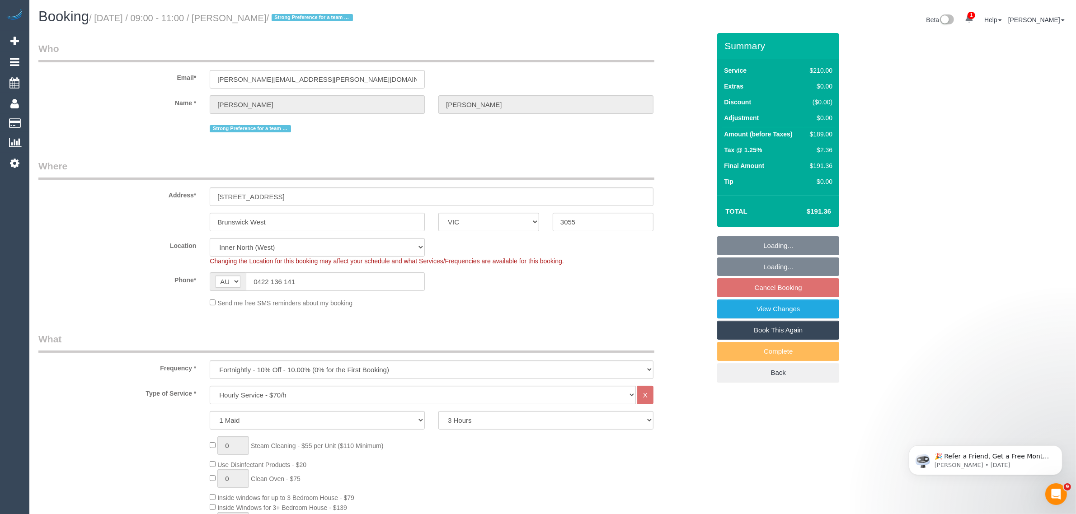
select select "number:28"
select select "number:17"
select select "number:19"
select select "number:22"
select select "number:34"
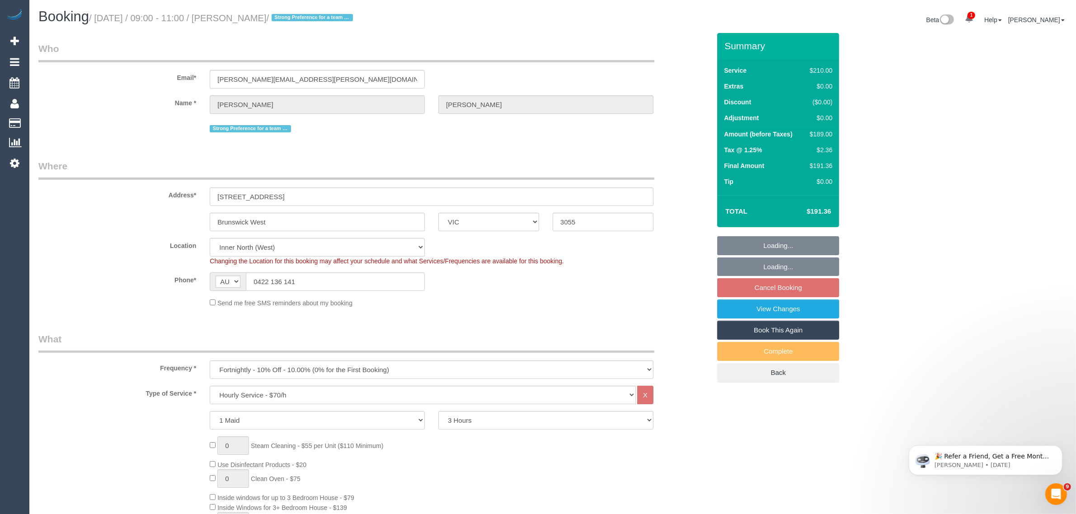
select select "number:13"
select select "spot1"
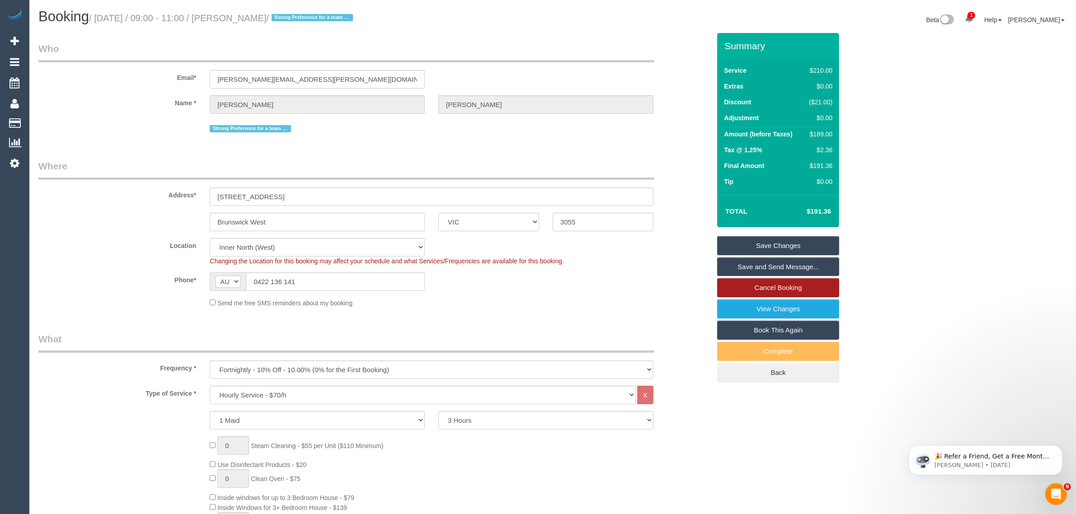
click at [783, 285] on link "Cancel Booking" at bounding box center [778, 287] width 122 height 19
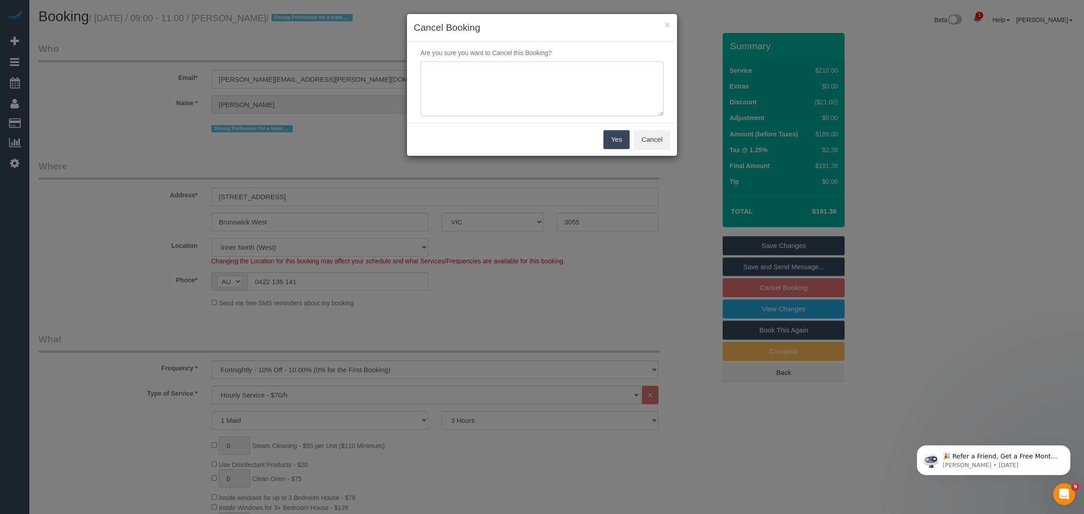
click at [552, 112] on textarea at bounding box center [542, 88] width 243 height 55
type textarea "customer wants to skip via txt _ KA"
click at [614, 138] on button "Yes" at bounding box center [617, 139] width 26 height 19
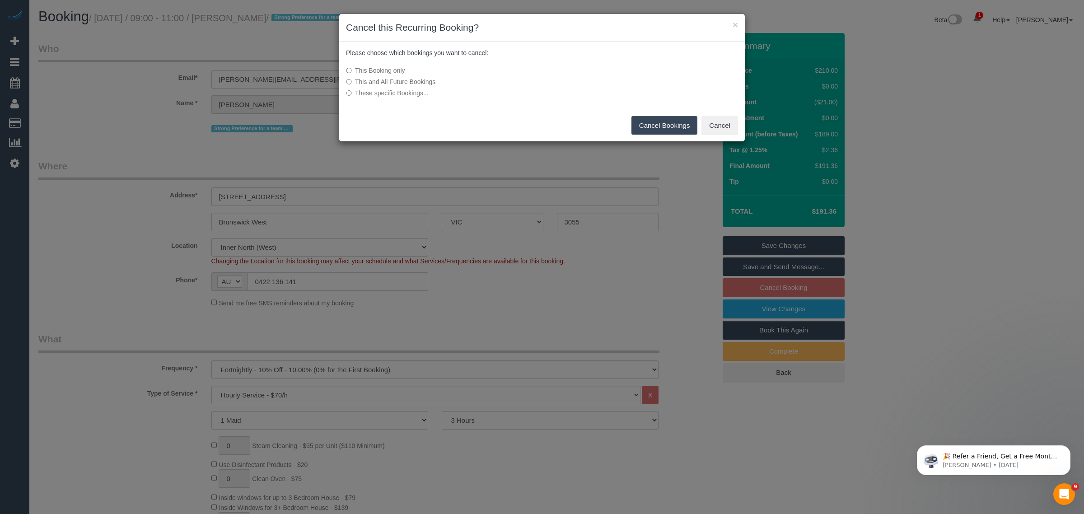
click at [655, 127] on button "Cancel Bookings" at bounding box center [665, 125] width 66 height 19
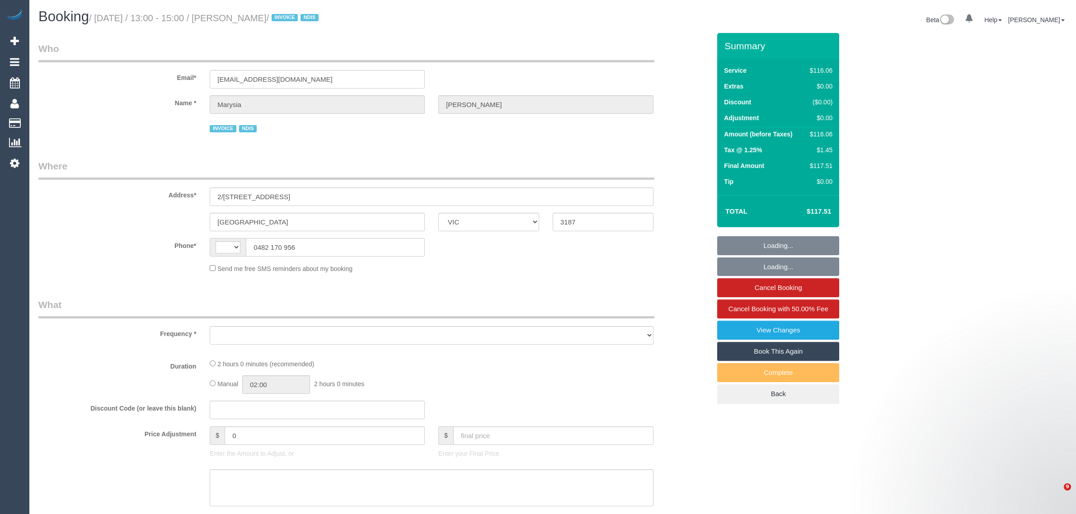
select select "VIC"
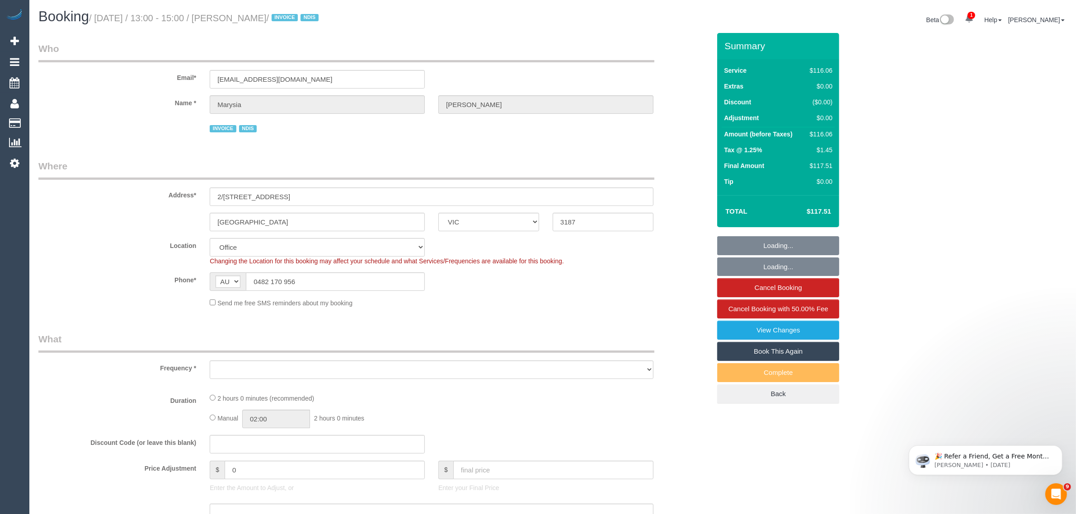
select select "string:AU"
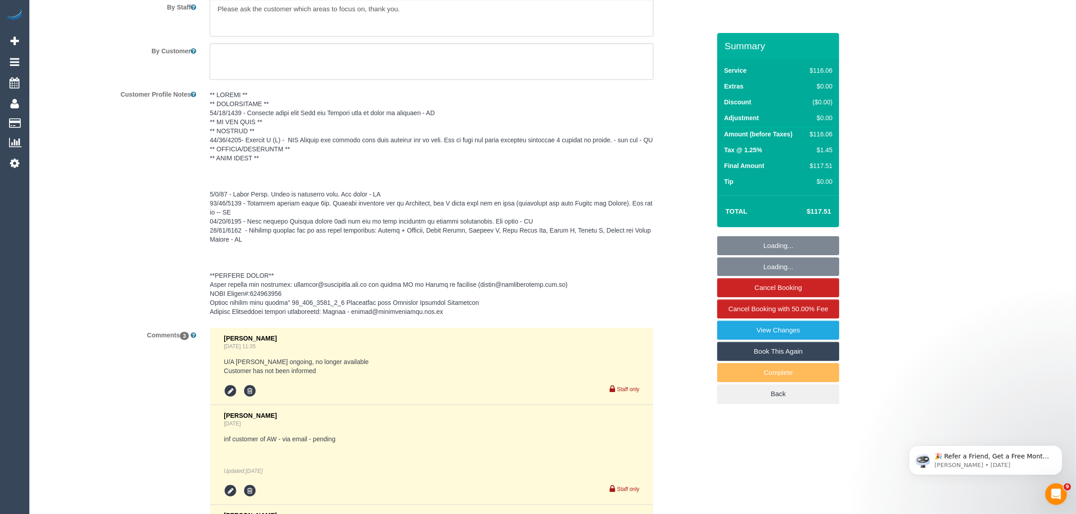
select select "object:668"
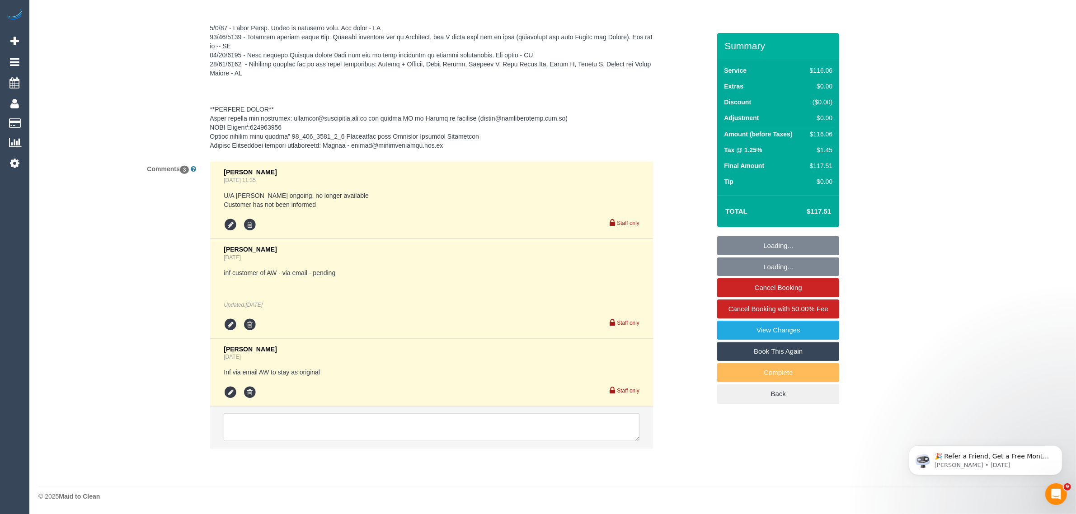
select select "number:28"
select select "number:14"
select select "number:19"
select select "number:22"
select select "number:35"
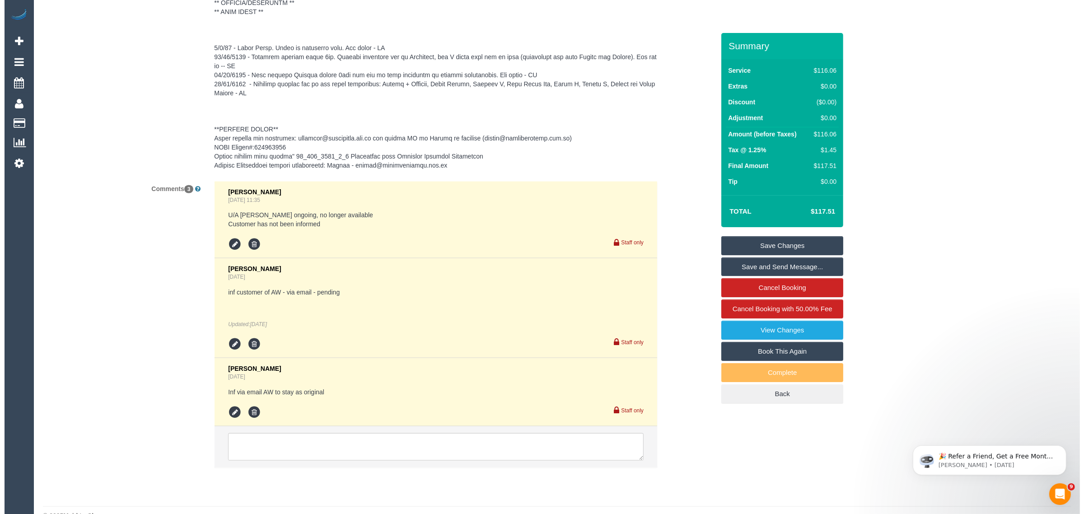
scroll to position [1455, 0]
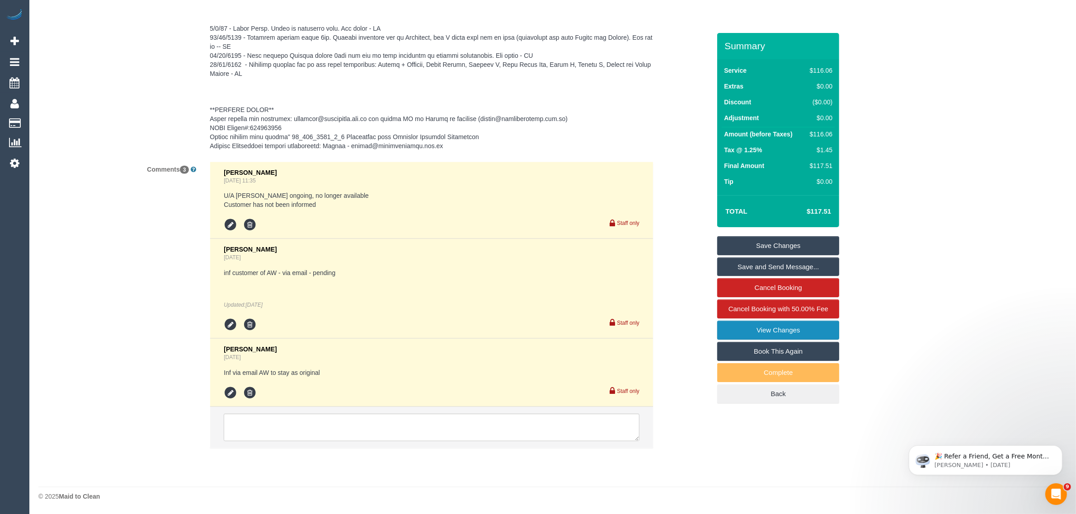
click at [738, 330] on link "View Changes" at bounding box center [778, 330] width 122 height 19
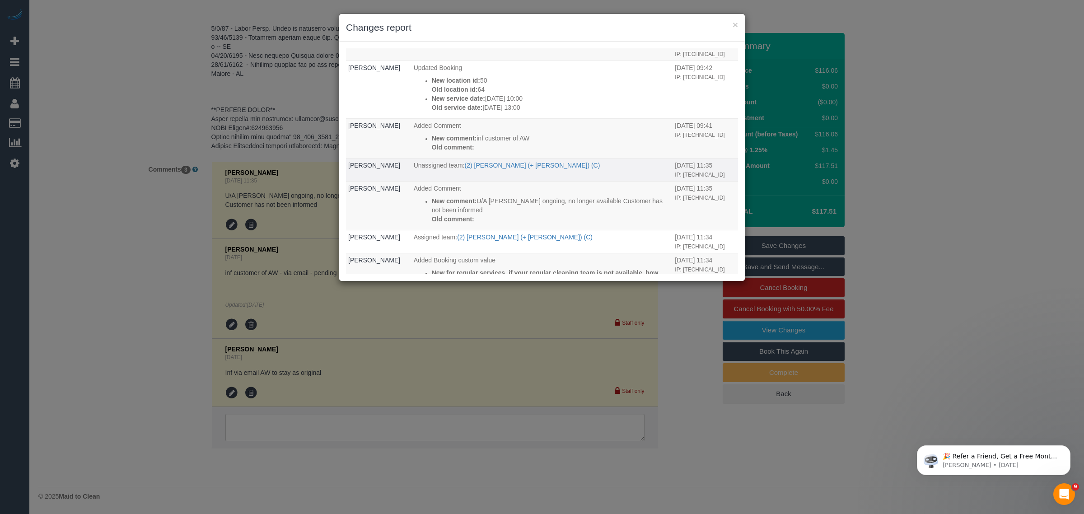
scroll to position [0, 0]
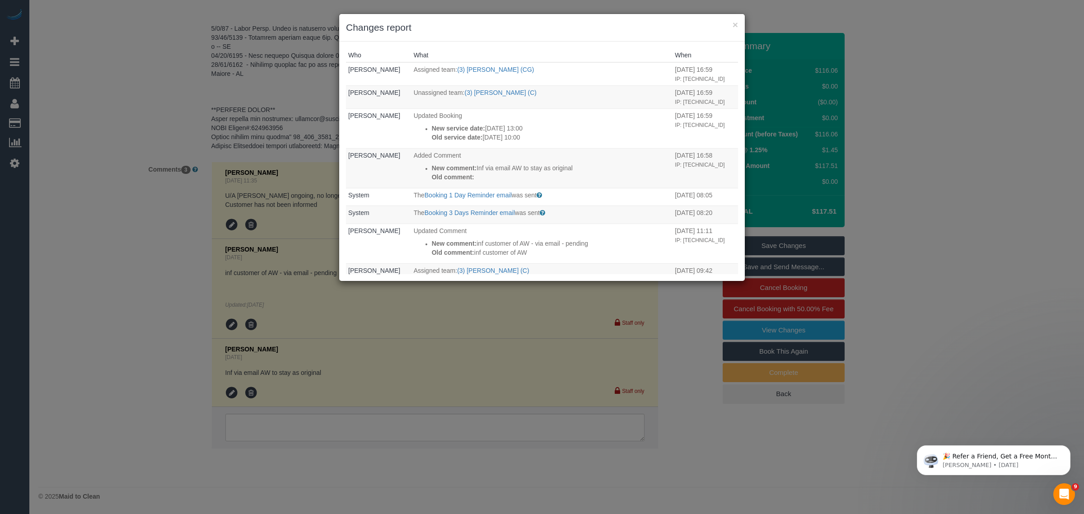
click at [736, 16] on div "× Changes report" at bounding box center [542, 28] width 406 height 28
drag, startPoint x: 102, startPoint y: 192, endPoint x: 247, endPoint y: 61, distance: 195.8
click at [102, 192] on div "× Changes report Who What When [PERSON_NAME] Assigned team: (3) [PERSON_NAME] (…" at bounding box center [542, 257] width 1084 height 514
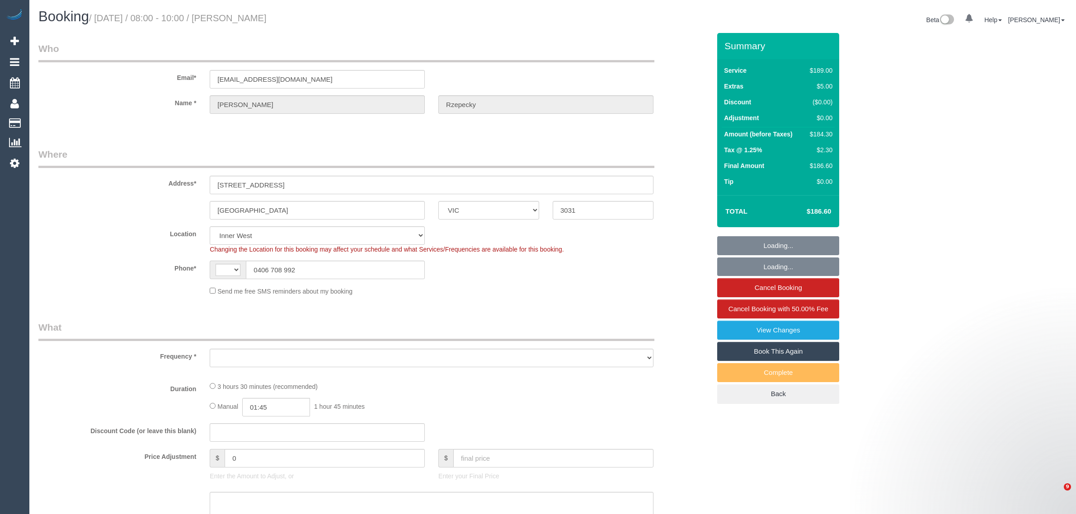
select select "VIC"
select select "number:28"
select select "number:14"
select select "number:19"
select select "number:25"
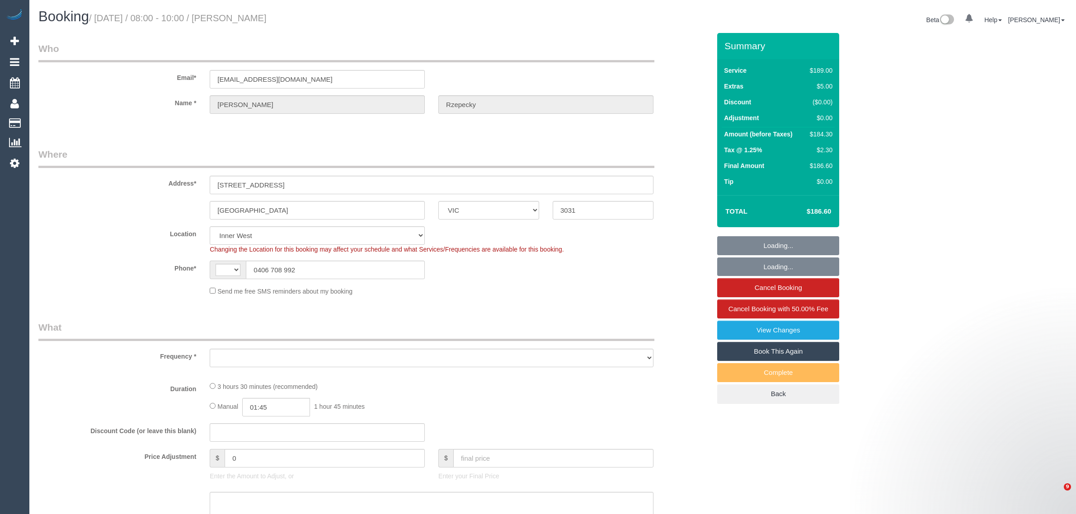
select select "number:33"
select select "number:13"
select select "string:AU"
select select "object:697"
select select "string:stripe-pm_1RlTsT2GScqysDRVyqZPsYGa"
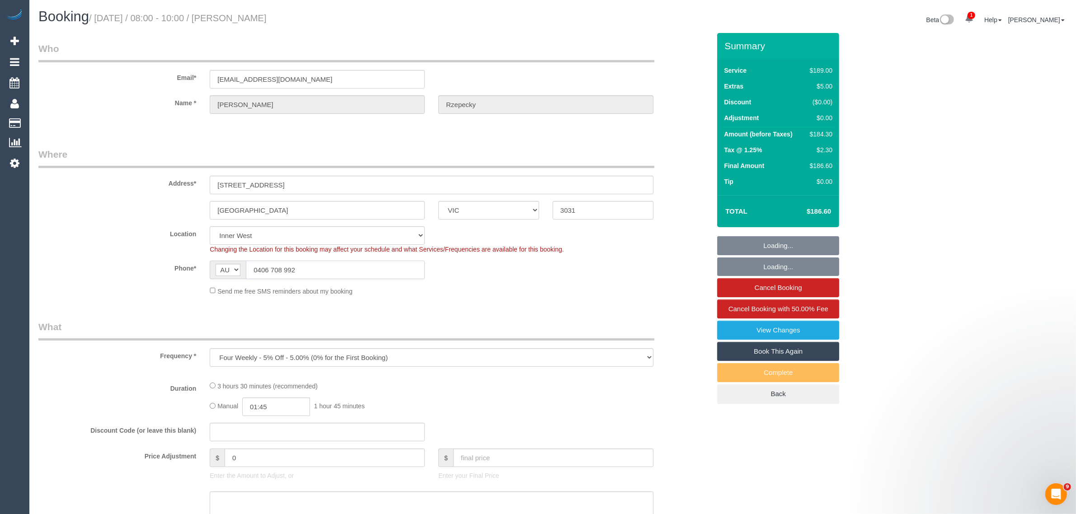
click at [392, 277] on input "0406 708 992" at bounding box center [335, 270] width 179 height 19
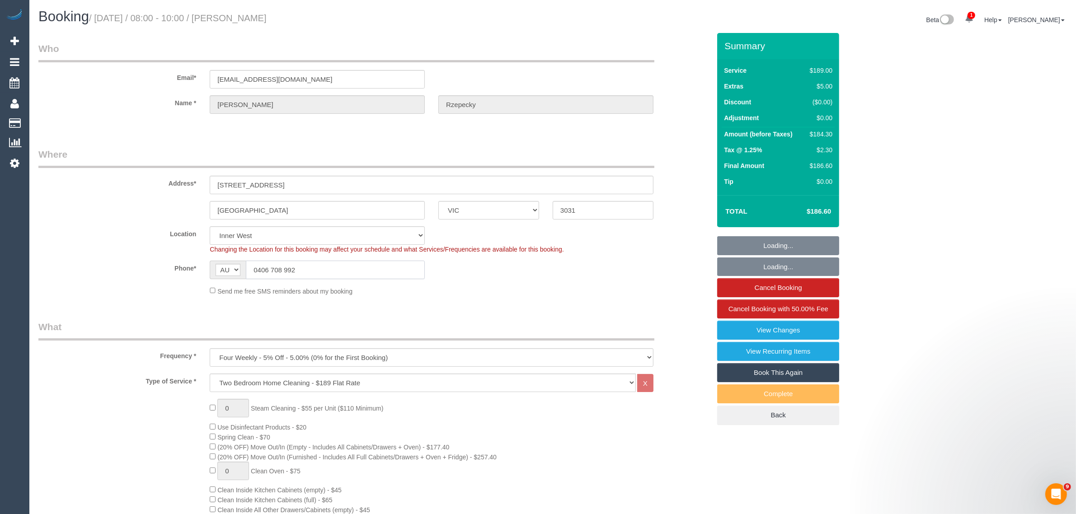
select select "object:1510"
select select "spot1"
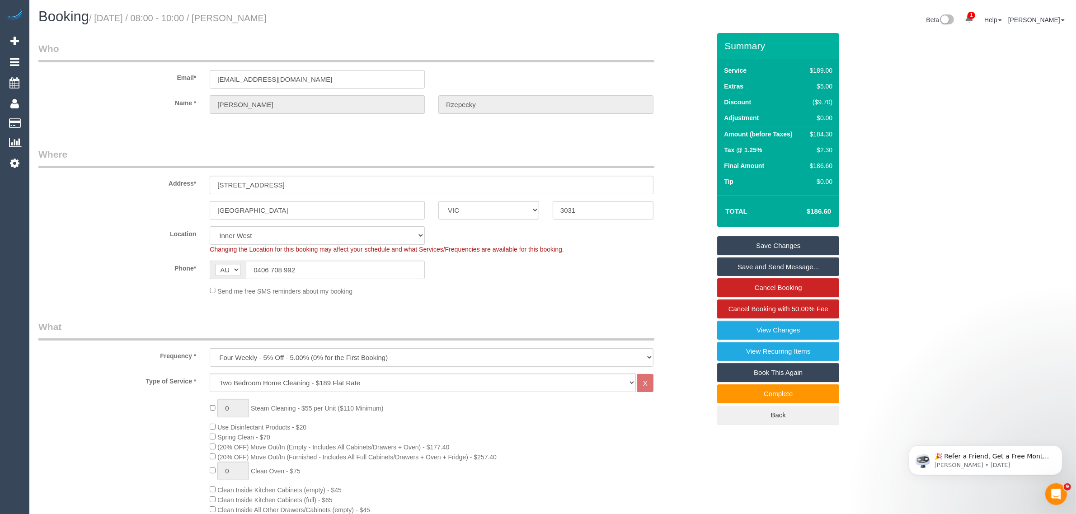
click at [525, 297] on fieldset "Where Address* [STREET_ADDRESS] [GEOGRAPHIC_DATA] ACT [GEOGRAPHIC_DATA] NT [GEO…" at bounding box center [374, 225] width 672 height 155
click at [367, 266] on input "0406 708 992" at bounding box center [335, 270] width 179 height 19
click at [367, 267] on input "0406 708 992" at bounding box center [335, 270] width 179 height 19
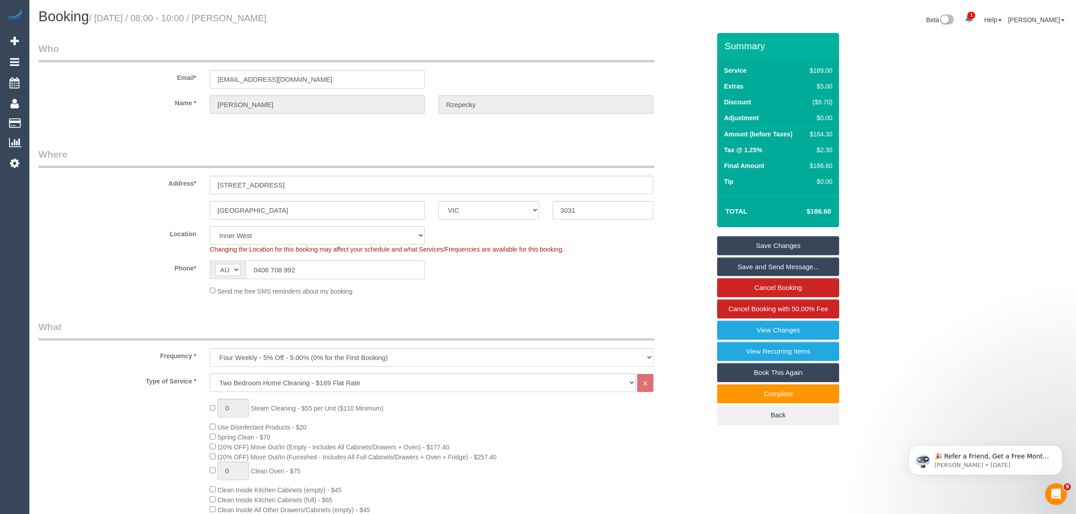
click at [367, 267] on input "0406 708 992" at bounding box center [335, 270] width 179 height 19
click at [530, 293] on div "Send me free SMS reminders about my booking" at bounding box center [431, 291] width 457 height 10
click at [245, 22] on small "/ [DATE] / 08:00 - 10:00 / [PERSON_NAME]" at bounding box center [178, 18] width 178 height 10
copy small "[PERSON_NAME]"
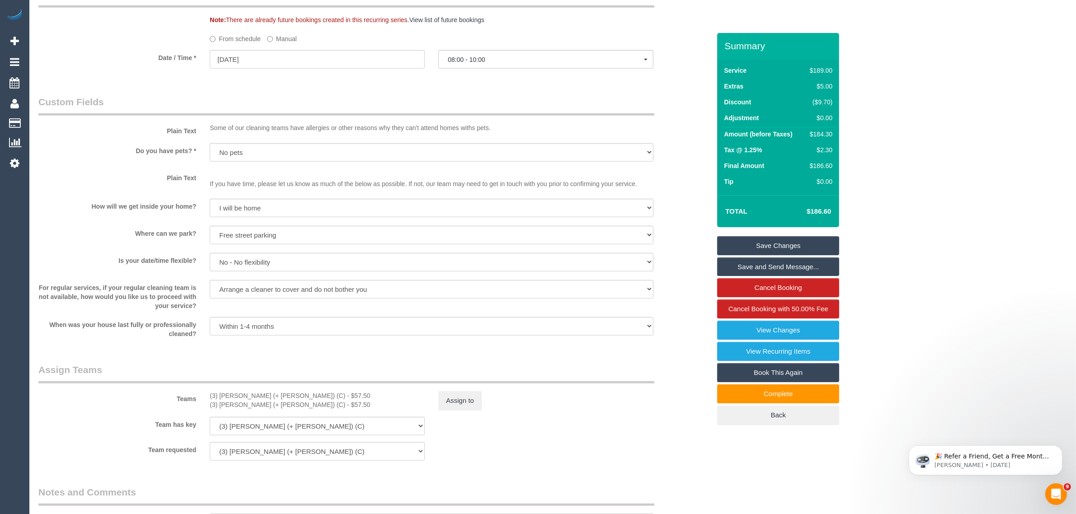
scroll to position [984, 0]
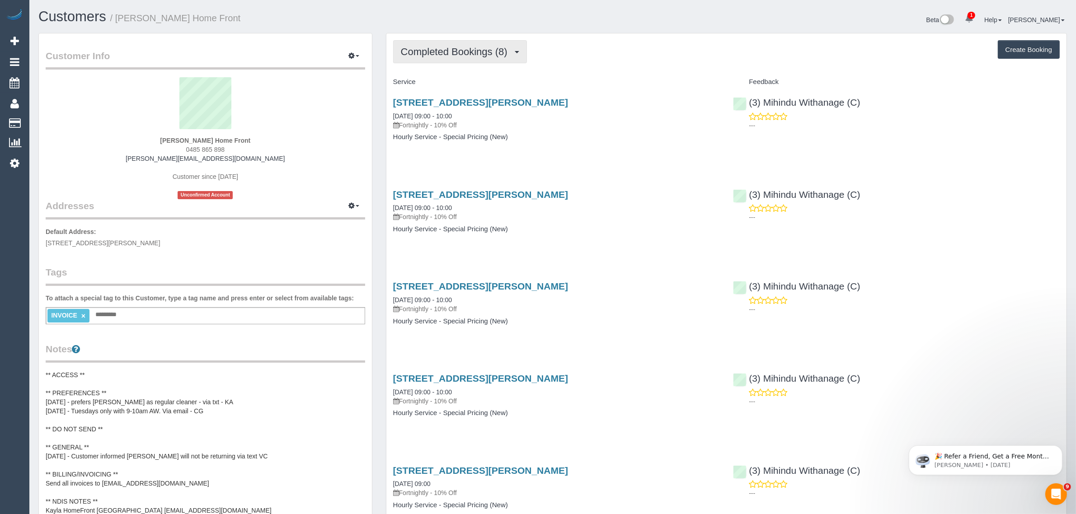
click at [429, 53] on span "Completed Bookings (8)" at bounding box center [456, 51] width 111 height 11
click at [417, 86] on link "Upcoming Bookings (12)" at bounding box center [441, 85] width 95 height 12
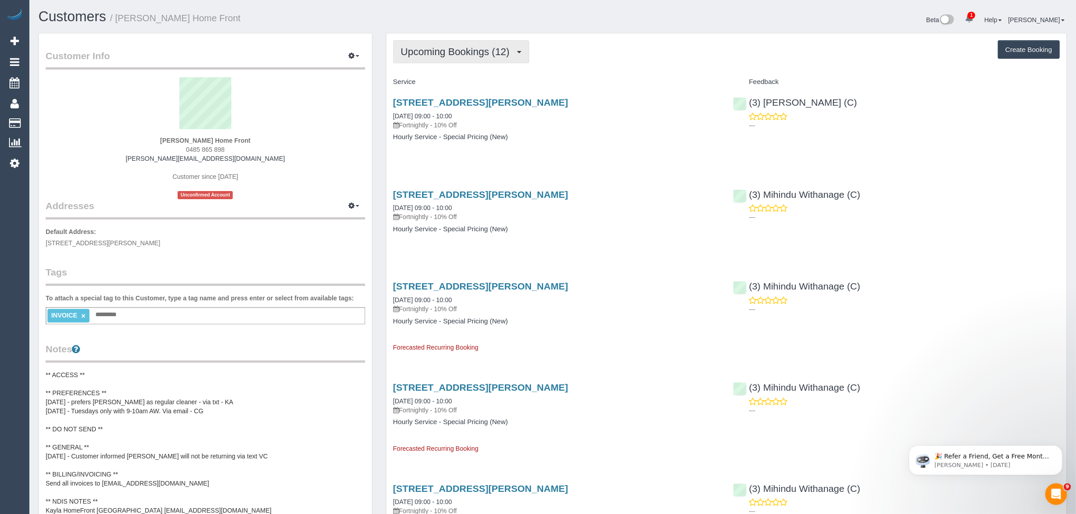
click at [483, 41] on button "Upcoming Bookings (12)" at bounding box center [461, 51] width 136 height 23
click at [452, 75] on link "Completed Bookings (8)" at bounding box center [441, 73] width 95 height 12
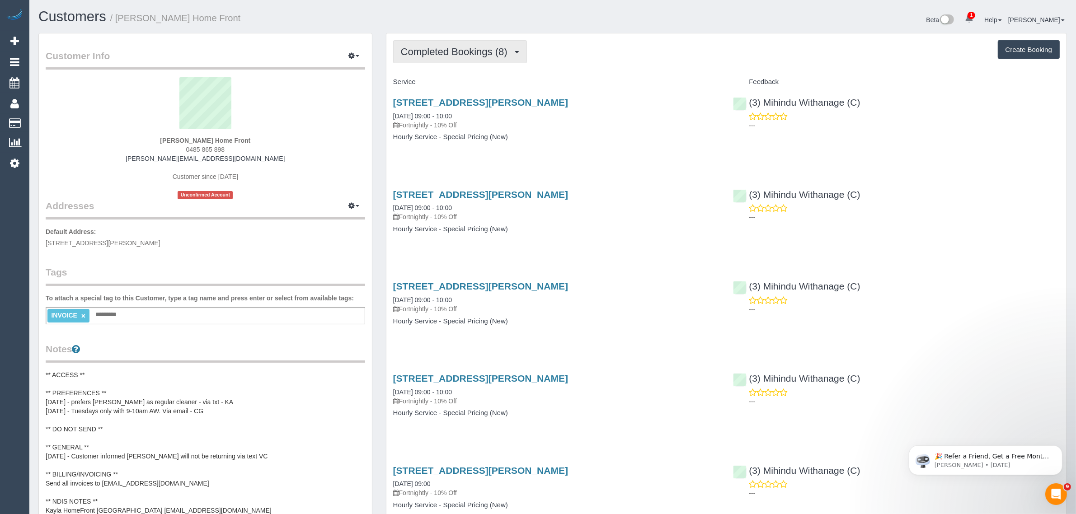
click at [465, 51] on span "Completed Bookings (8)" at bounding box center [456, 51] width 111 height 11
click at [435, 84] on link "Upcoming Bookings (12)" at bounding box center [441, 85] width 95 height 12
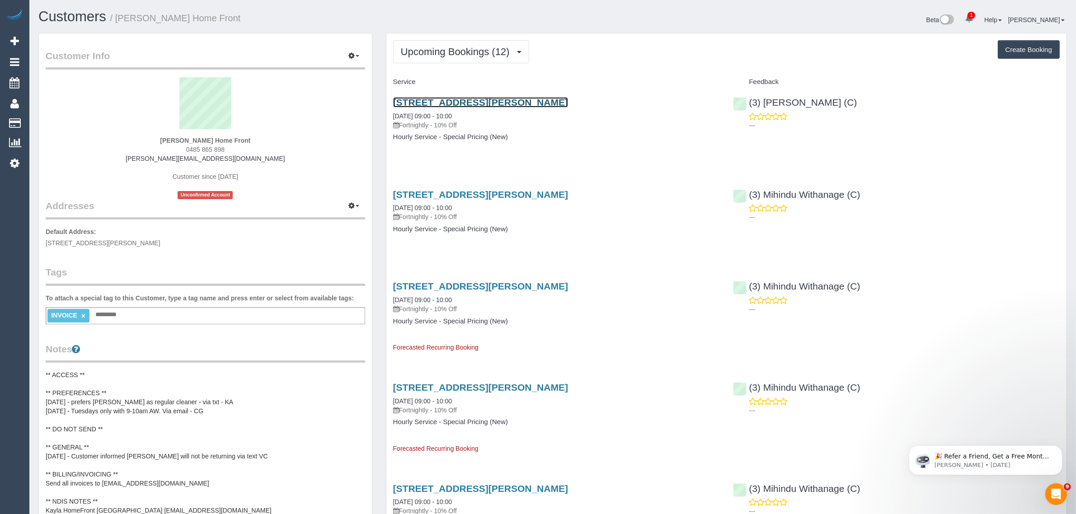
click at [483, 98] on link "[STREET_ADDRESS][PERSON_NAME]" at bounding box center [480, 102] width 175 height 10
drag, startPoint x: 387, startPoint y: 208, endPoint x: 426, endPoint y: 205, distance: 39.0
click at [426, 205] on div "[STREET_ADDRESS][PERSON_NAME] [DATE] 09:00 - 10:00 Fortnightly - 10% Off Hourly…" at bounding box center [556, 217] width 340 height 70
copy link "[DATE]"
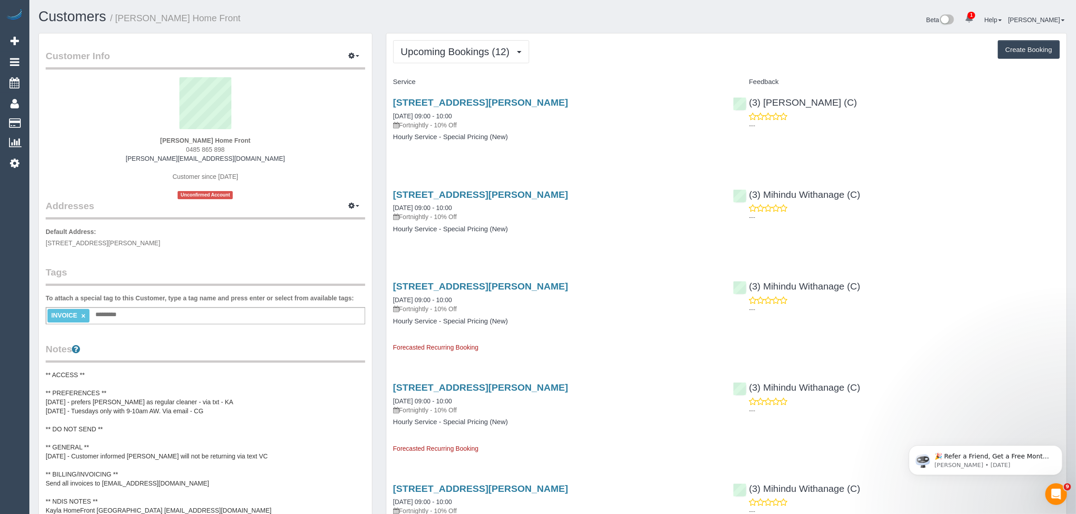
click at [480, 112] on div "[STREET_ADDRESS][PERSON_NAME] [DATE] 09:00 - 10:00 Fortnightly - 10% Off" at bounding box center [556, 113] width 327 height 33
click at [461, 53] on span "Upcoming Bookings (12)" at bounding box center [457, 51] width 113 height 11
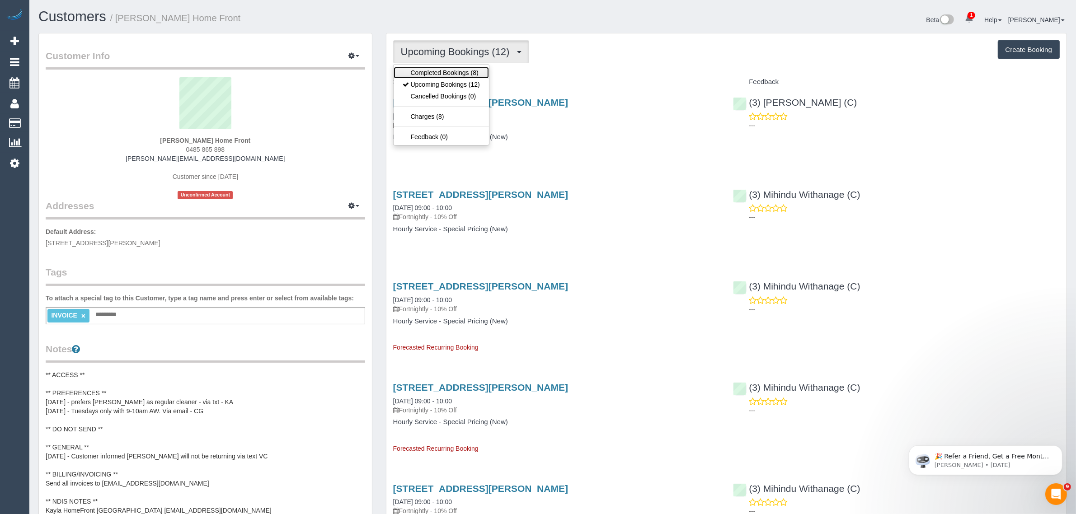
click at [453, 70] on link "Completed Bookings (8)" at bounding box center [441, 73] width 95 height 12
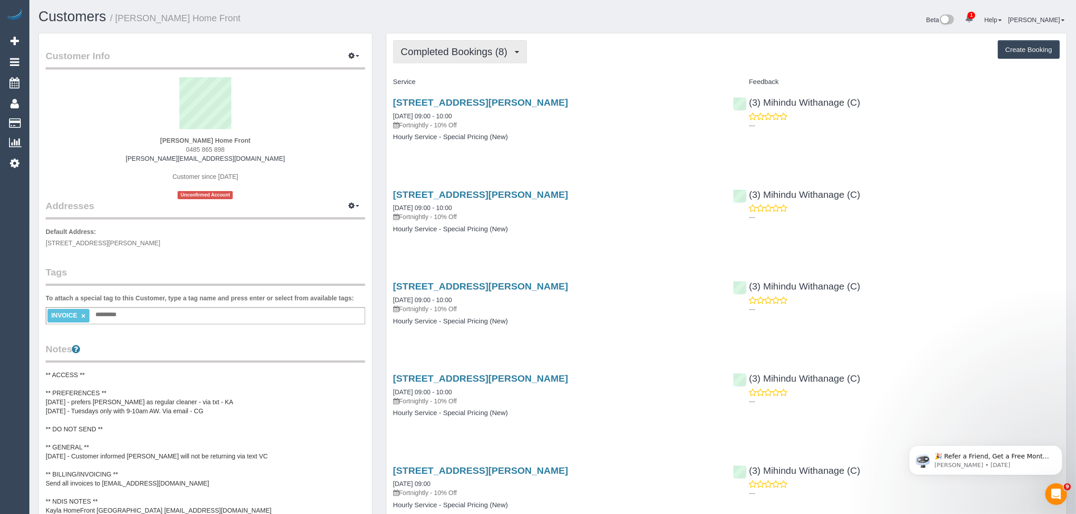
click at [463, 53] on span "Completed Bookings (8)" at bounding box center [456, 51] width 111 height 11
click at [459, 82] on link "Upcoming Bookings (12)" at bounding box center [441, 85] width 95 height 12
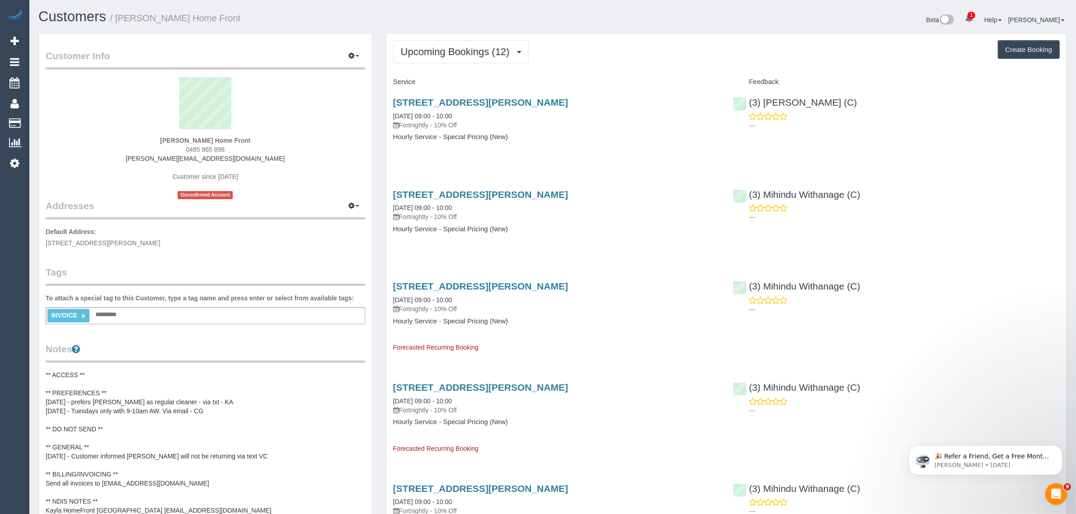
drag, startPoint x: 475, startPoint y: 112, endPoint x: 403, endPoint y: 119, distance: 72.6
click at [390, 113] on div "1 Milton Place, Gladstone Park, VIC 3043 19/08/2025 09:00 - 10:00 Fortnightly -…" at bounding box center [556, 124] width 340 height 70
copy link "19/08/2025 09:00 - 10:00"
drag, startPoint x: 62, startPoint y: 118, endPoint x: 66, endPoint y: 114, distance: 5.4
click at [62, 118] on link "Customers" at bounding box center [85, 123] width 113 height 18
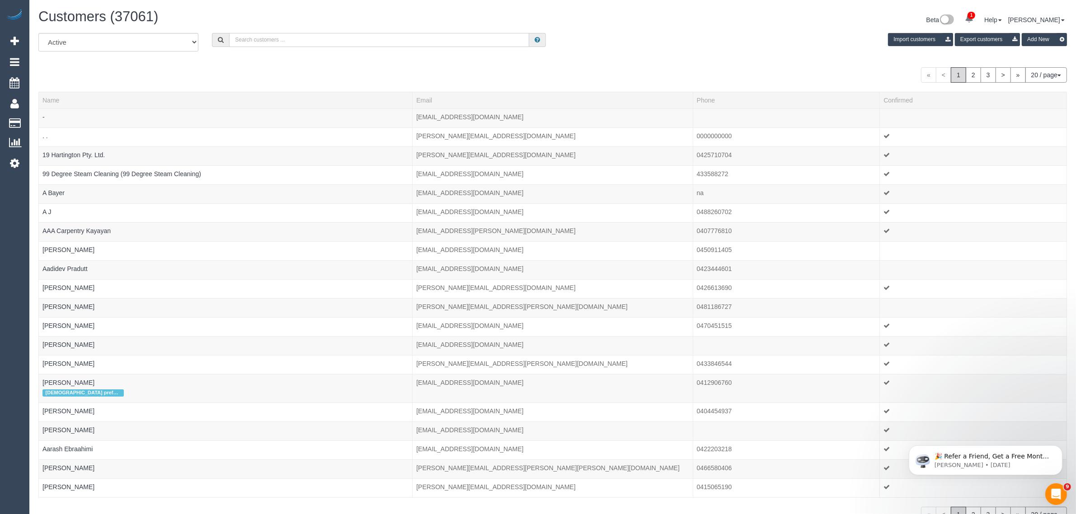
click at [398, 36] on input "text" at bounding box center [379, 40] width 300 height 14
paste input "Megan Hennessy"
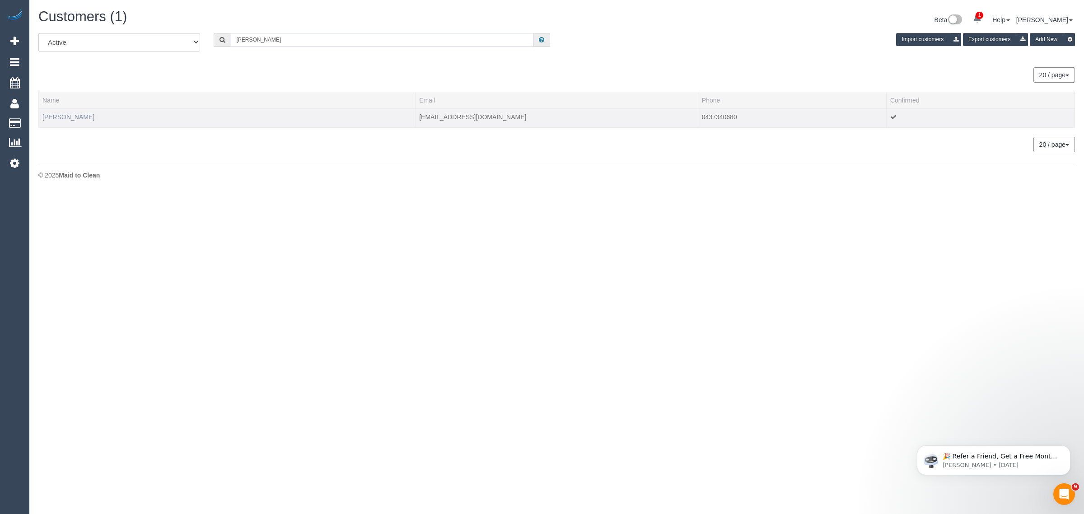
type input "Megan Hennessy"
click at [73, 116] on link "Megan Hennessy" at bounding box center [68, 116] width 52 height 7
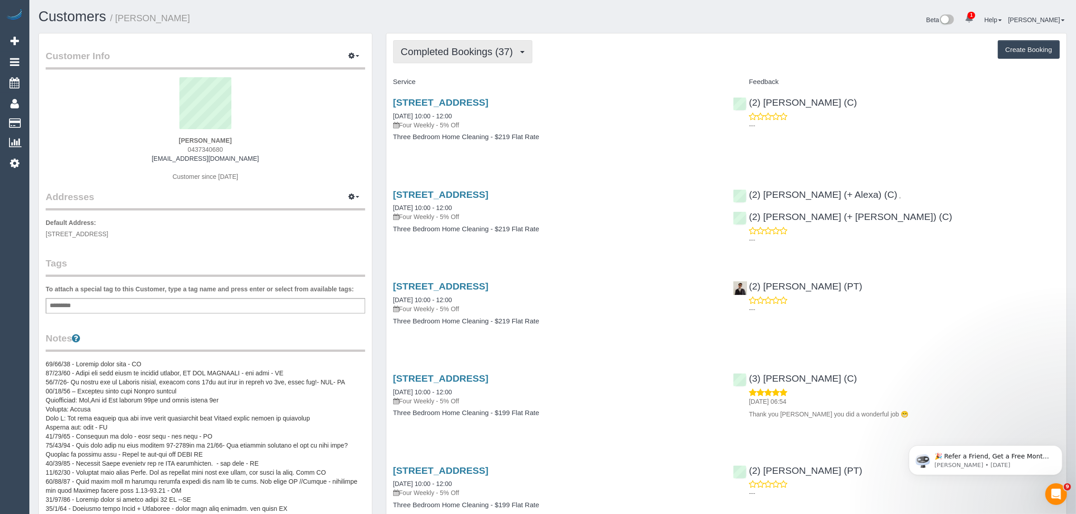
click at [453, 48] on span "Completed Bookings (37)" at bounding box center [459, 51] width 117 height 11
click at [430, 87] on link "Upcoming Bookings (12)" at bounding box center [443, 85] width 98 height 12
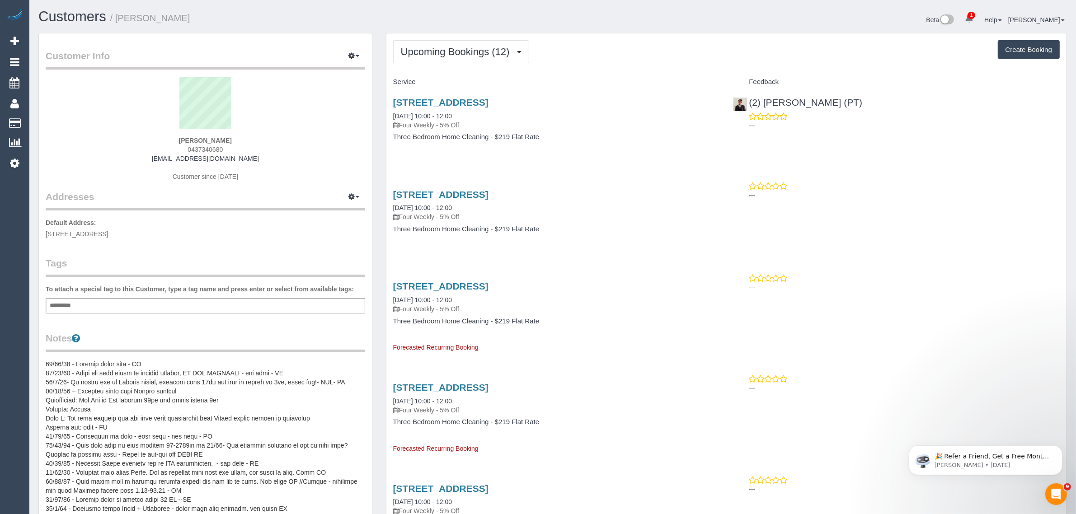
click at [553, 156] on div "152 Lorimer Street, Docklands, VIC 3008 22/08/2025 10:00 - 12:00 Four Weekly - …" at bounding box center [556, 124] width 340 height 70
click at [423, 113] on link "22/08/2025 10:00 - 12:00" at bounding box center [422, 116] width 59 height 7
drag, startPoint x: 387, startPoint y: 116, endPoint x: 425, endPoint y: 113, distance: 38.1
click at [425, 113] on div "152 Lorimer Street, Docklands, VIC 3008 22/08/2025 10:00 - 12:00 Four Weekly - …" at bounding box center [556, 124] width 340 height 70
copy link "22/08/2025"
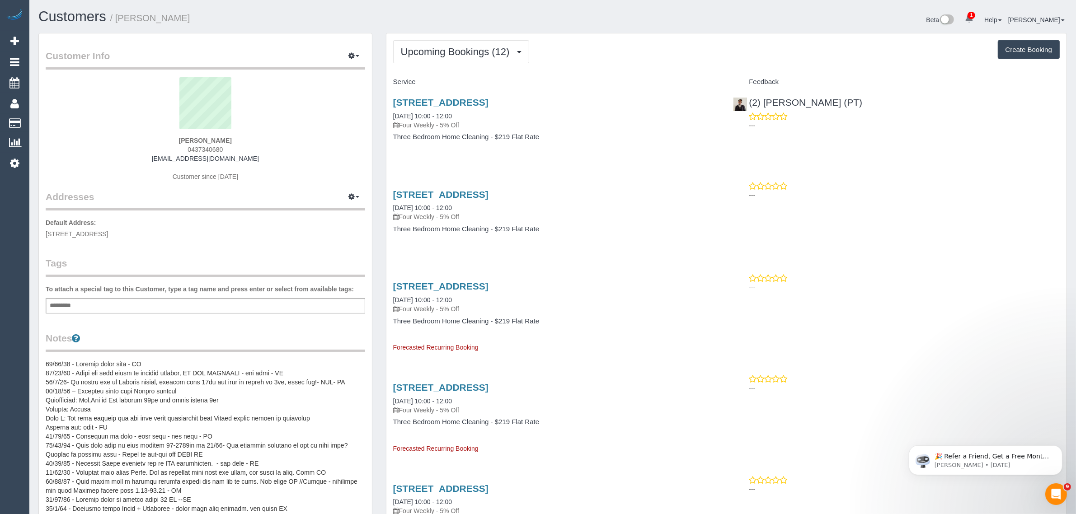
drag, startPoint x: 388, startPoint y: 208, endPoint x: 423, endPoint y: 209, distance: 35.3
click at [423, 209] on div "152 Lorimer Street, Docklands, VIC 3008 19/09/2025 10:00 - 12:00 Four Weekly - …" at bounding box center [556, 217] width 340 height 70
copy link "19/09/2025"
click at [455, 48] on span "Upcoming Bookings (12)" at bounding box center [457, 51] width 113 height 11
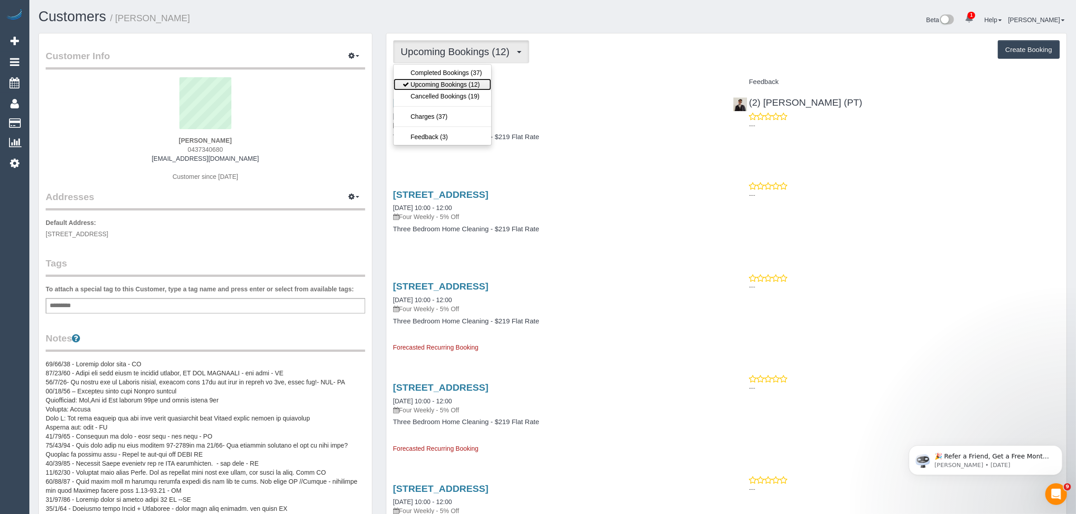
click at [434, 85] on link "Upcoming Bookings (12)" at bounding box center [443, 85] width 98 height 12
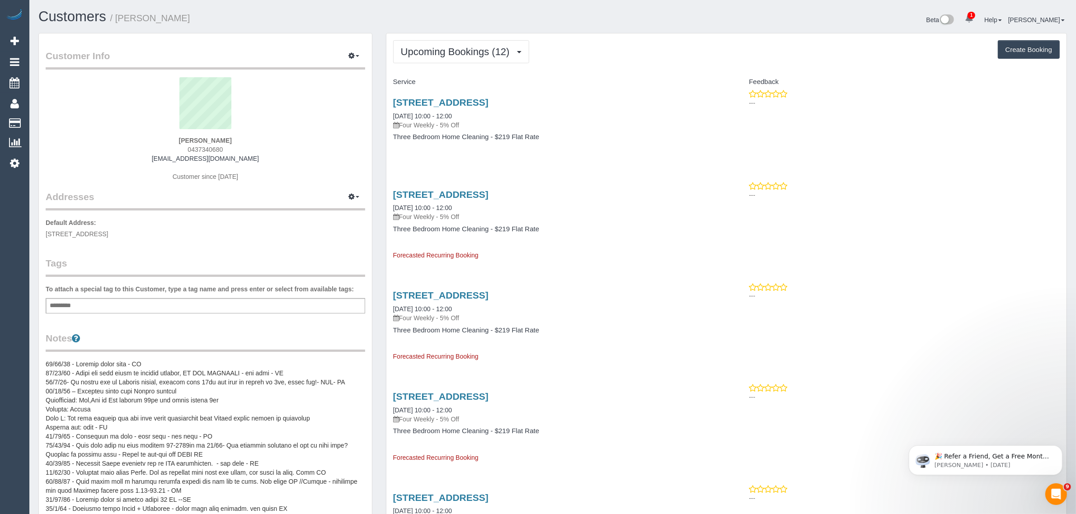
drag, startPoint x: 67, startPoint y: 125, endPoint x: 146, endPoint y: 150, distance: 82.9
click at [67, 125] on link "Customers" at bounding box center [85, 123] width 113 height 18
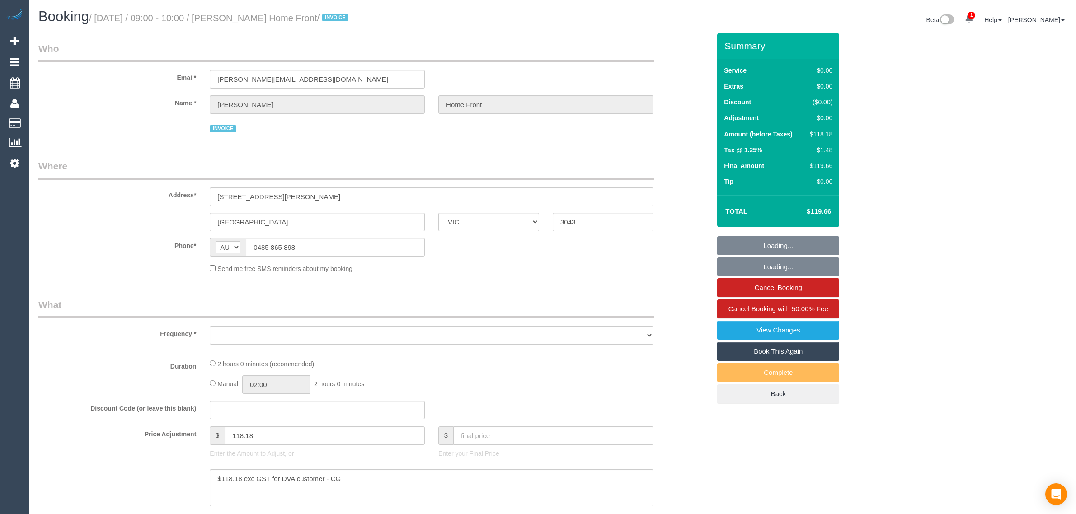
select select "VIC"
select select "object:573"
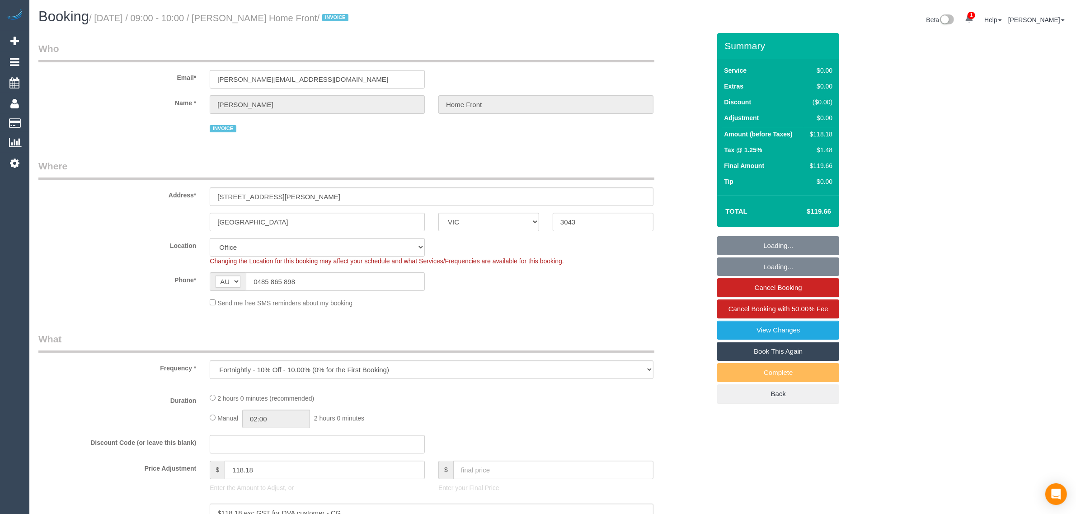
select select "120"
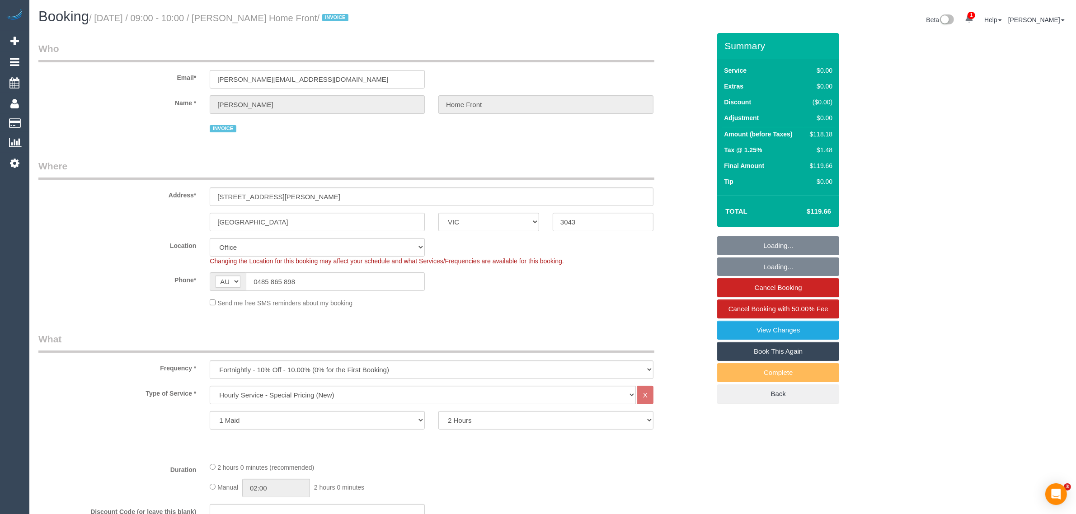
select select "object:703"
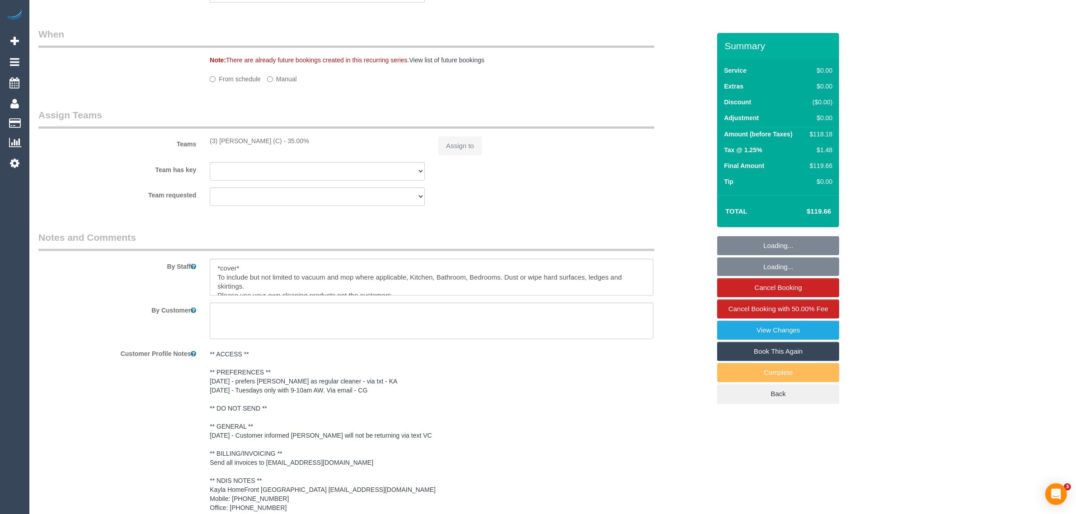
select select "number:27"
select select "number:14"
select select "number:19"
select select "number:25"
select select "number:35"
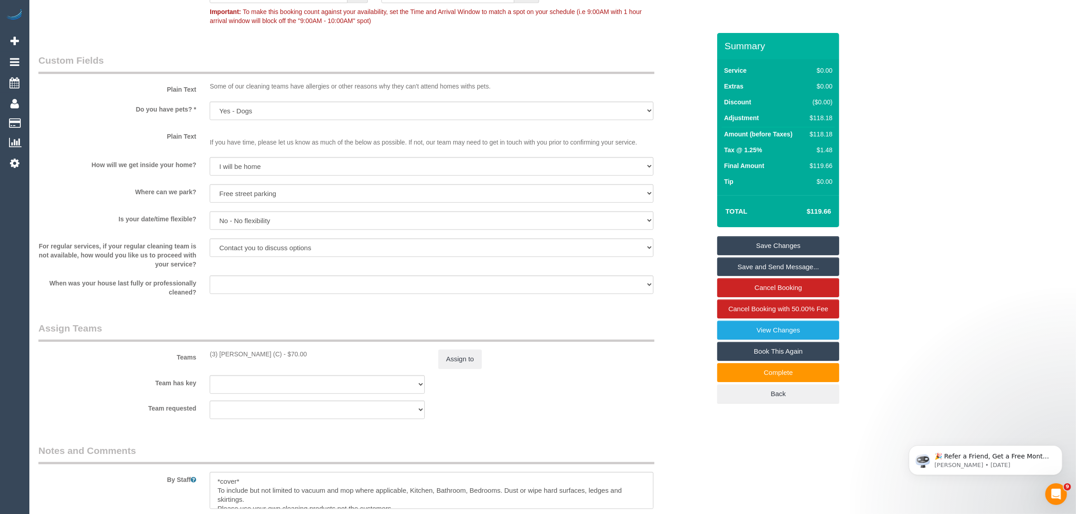
scroll to position [642, 0]
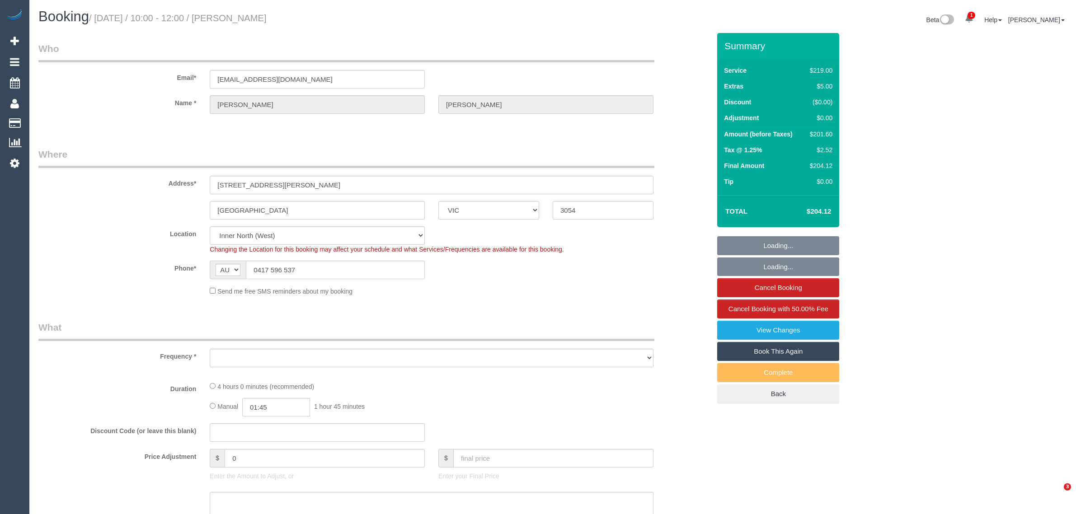
select select "VIC"
select select "object:568"
click at [358, 270] on input "0417 596 537" at bounding box center [335, 270] width 179 height 19
select select "number:28"
select select "number:14"
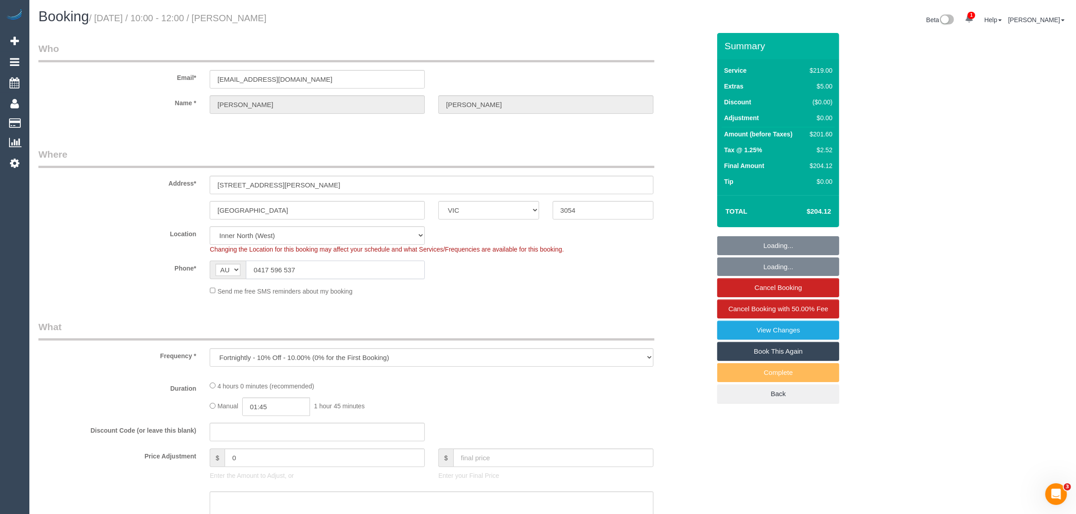
select select "number:19"
select select "number:24"
select select "number:26"
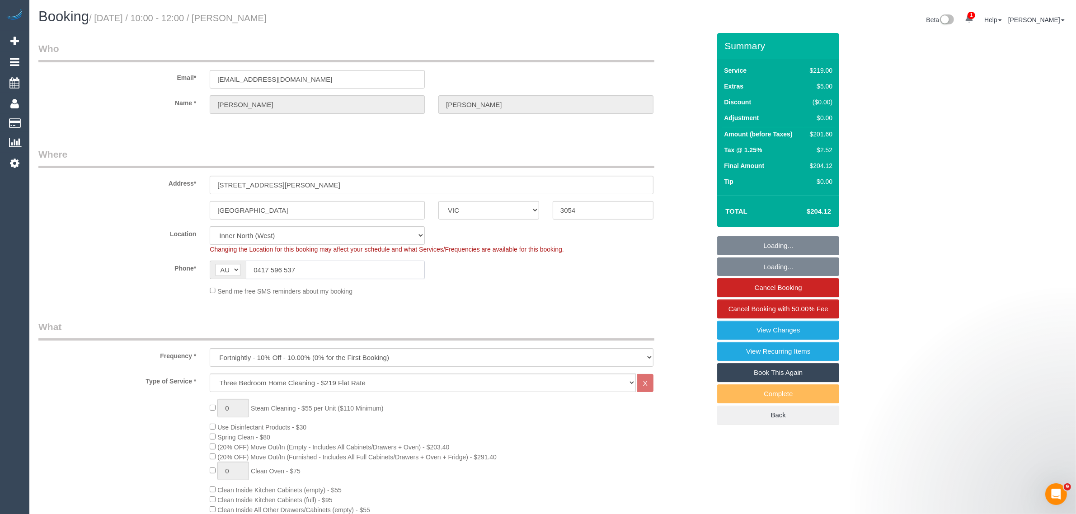
select select "object:821"
click at [542, 290] on div "Send me free SMS reminders about my booking" at bounding box center [431, 291] width 457 height 10
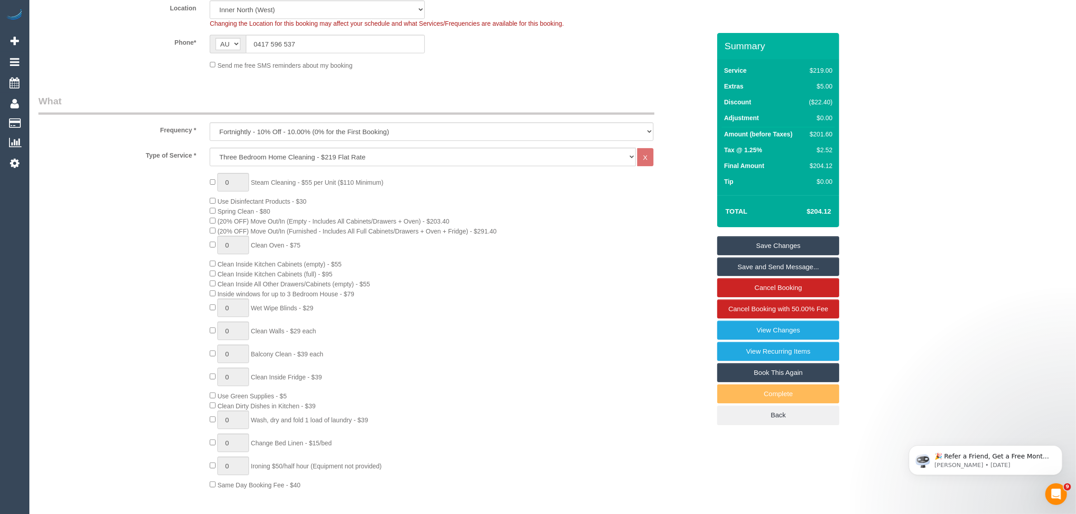
click at [674, 292] on div "0 Steam Cleaning - $55 per Unit ($110 Minimum) Use Disinfectant Products - $30 …" at bounding box center [460, 331] width 514 height 317
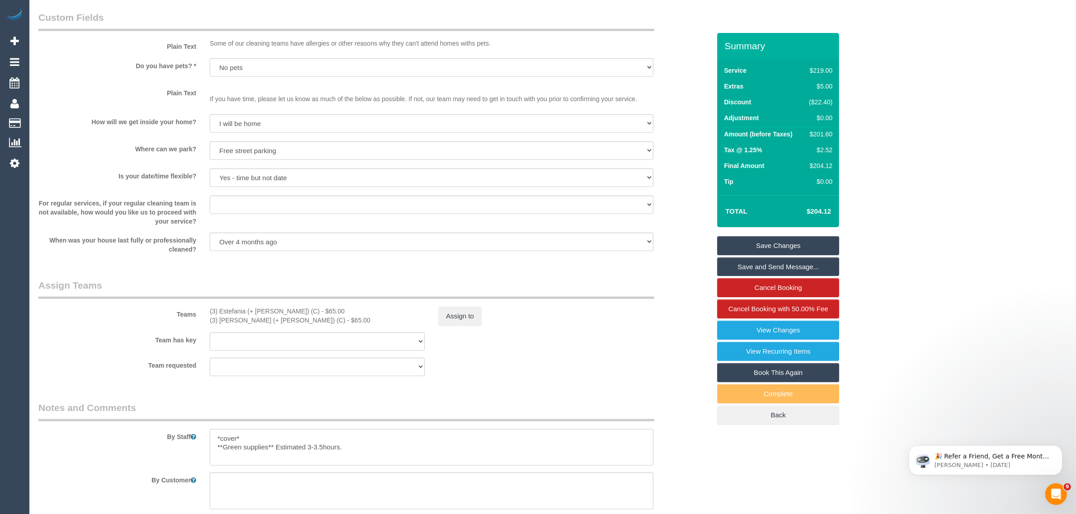
scroll to position [1356, 0]
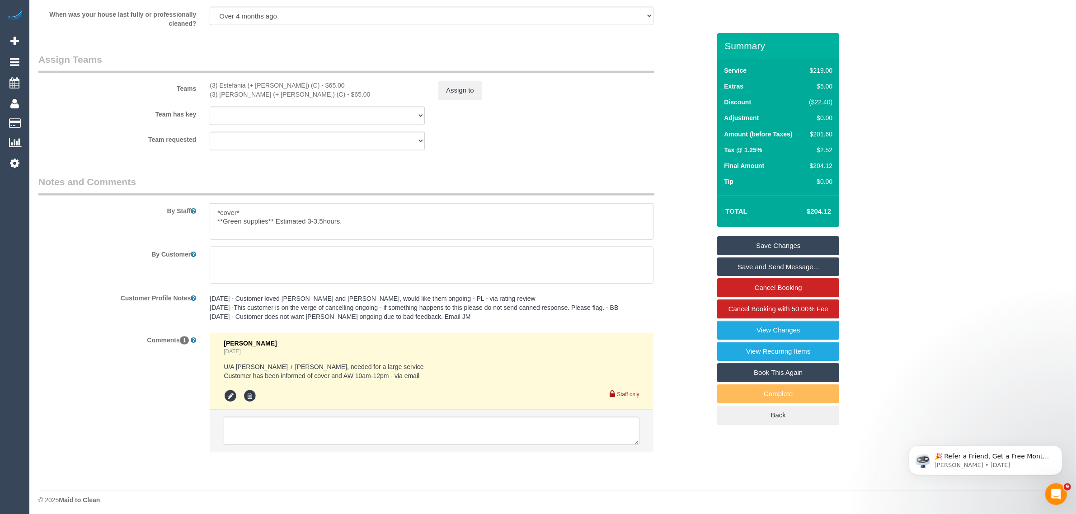
click at [582, 277] on textarea at bounding box center [432, 265] width 444 height 37
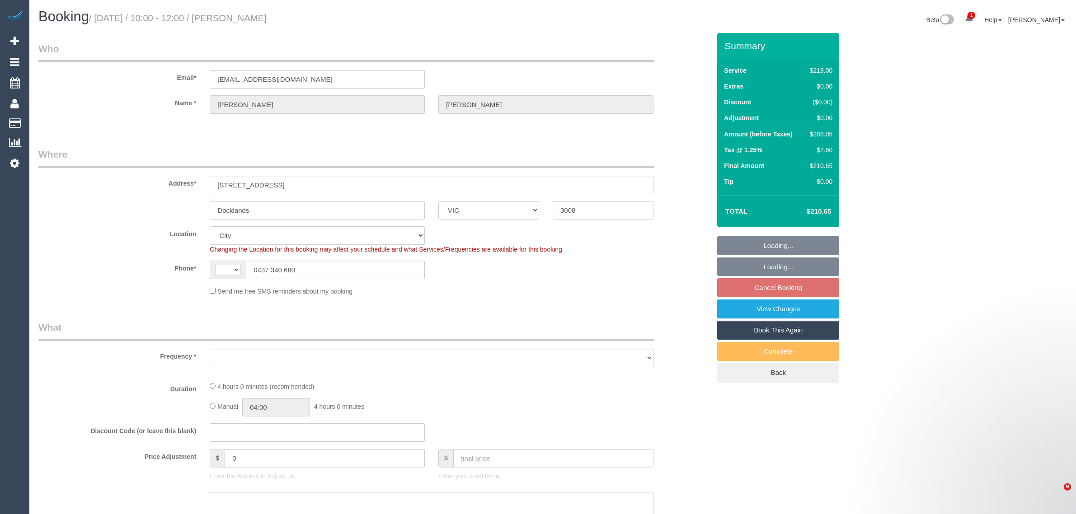
select select "VIC"
select select "string:AU"
select select "string:stripe-pm_1HmyTB2GScqysDRVtfnO9N7M"
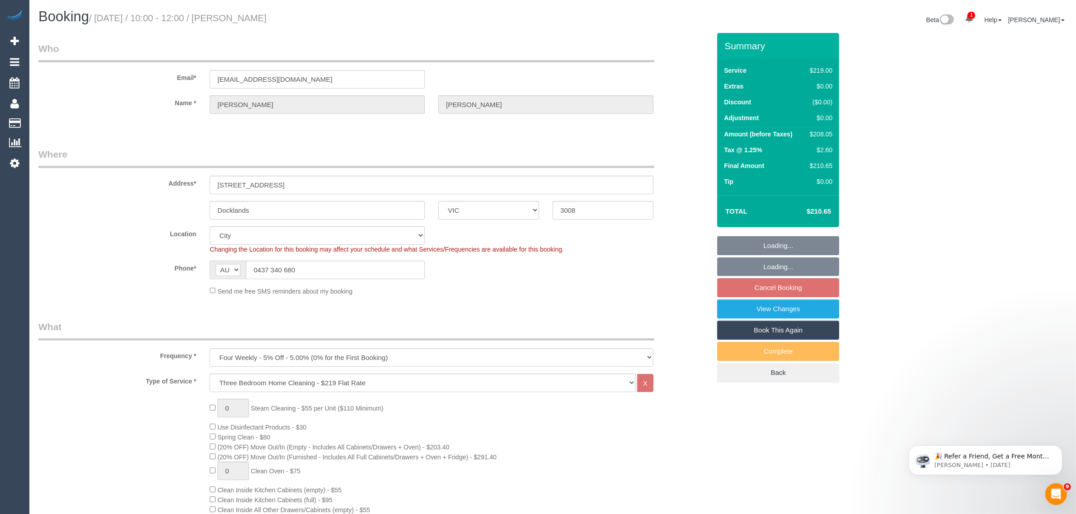
select select "object:1209"
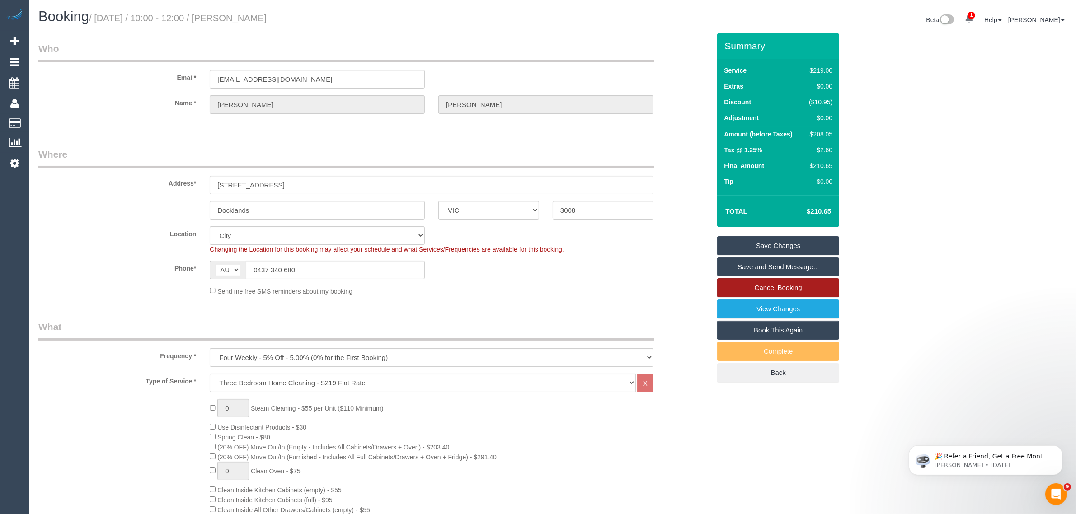
click at [758, 290] on link "Cancel Booking" at bounding box center [778, 287] width 122 height 19
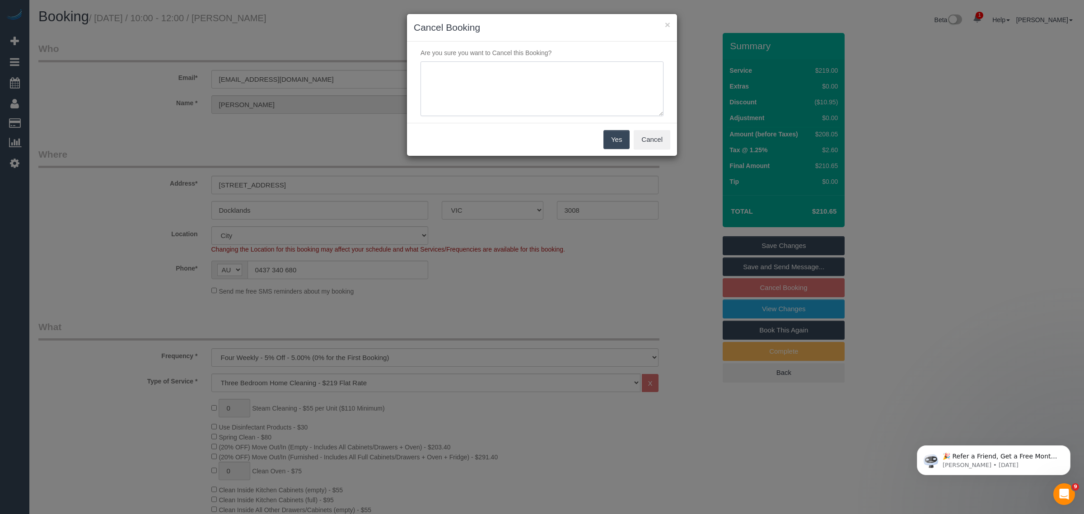
click at [557, 73] on textarea at bounding box center [542, 88] width 243 height 55
type textarea "customer wants to skip via txt - KA"
click at [611, 142] on button "Yes" at bounding box center [617, 139] width 26 height 19
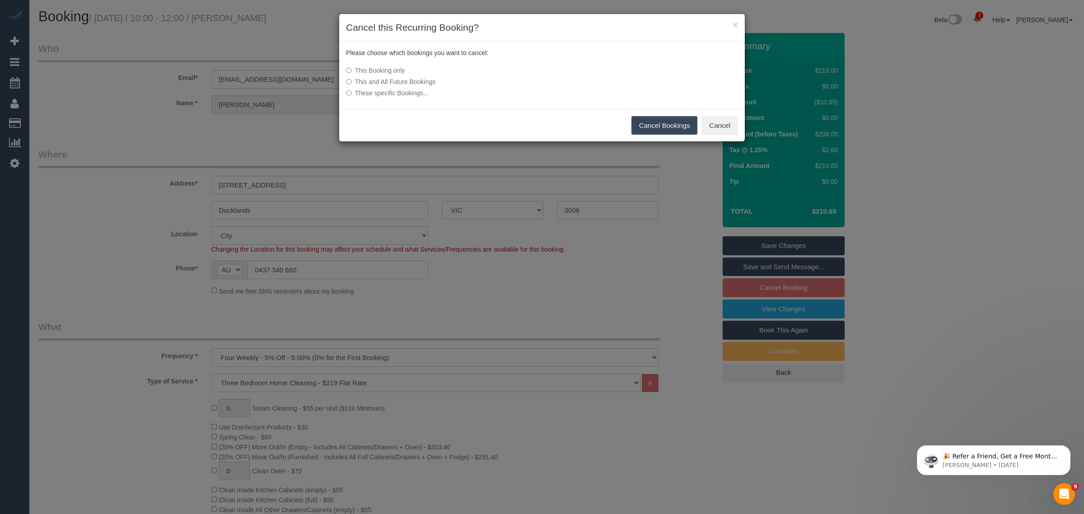
click at [646, 120] on button "Cancel Bookings" at bounding box center [665, 125] width 66 height 19
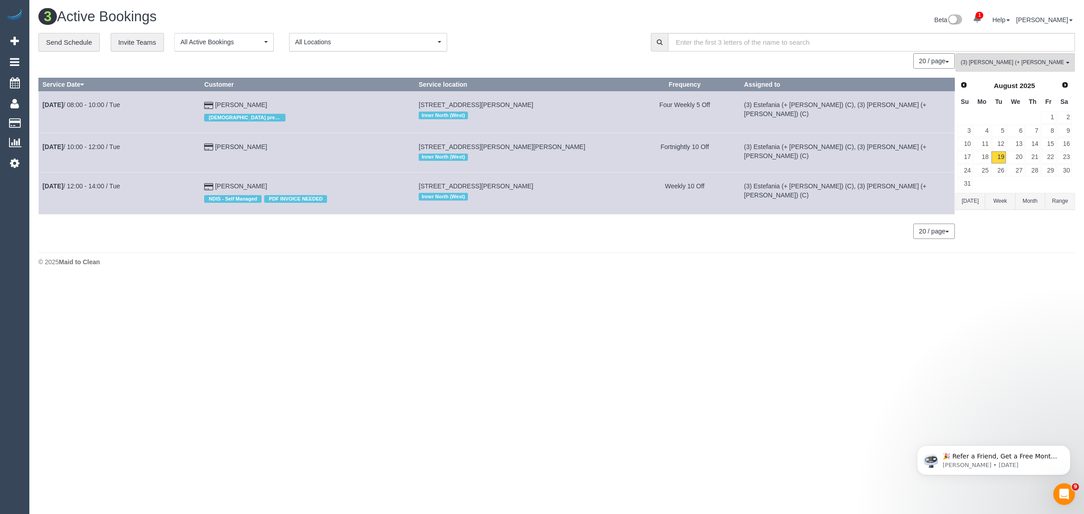
click at [800, 276] on div "3 Active Bookings Beta 1 Your Notifications You have 0 alerts × You have 1 to c…" at bounding box center [556, 140] width 1055 height 280
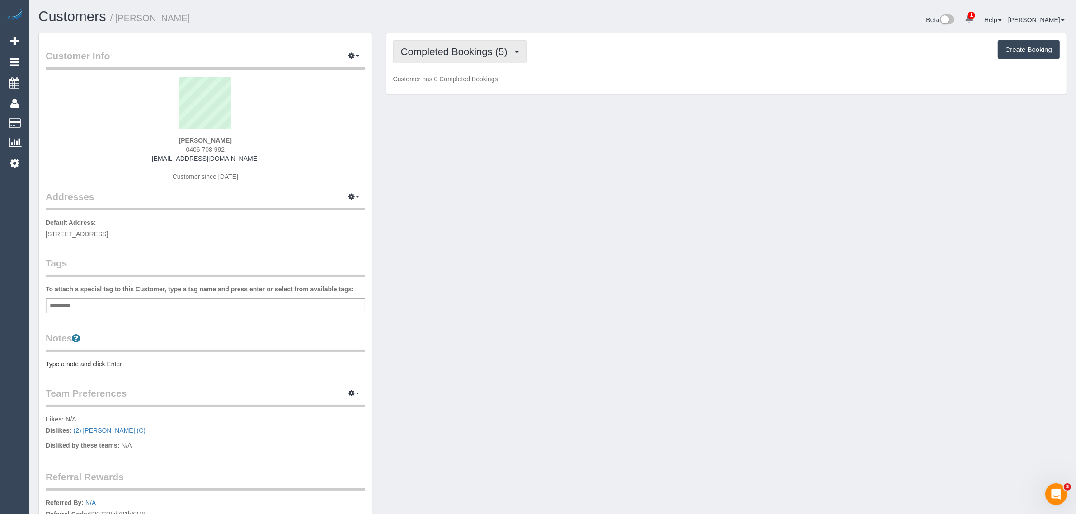
click at [465, 55] on span "Completed Bookings (5)" at bounding box center [456, 51] width 111 height 11
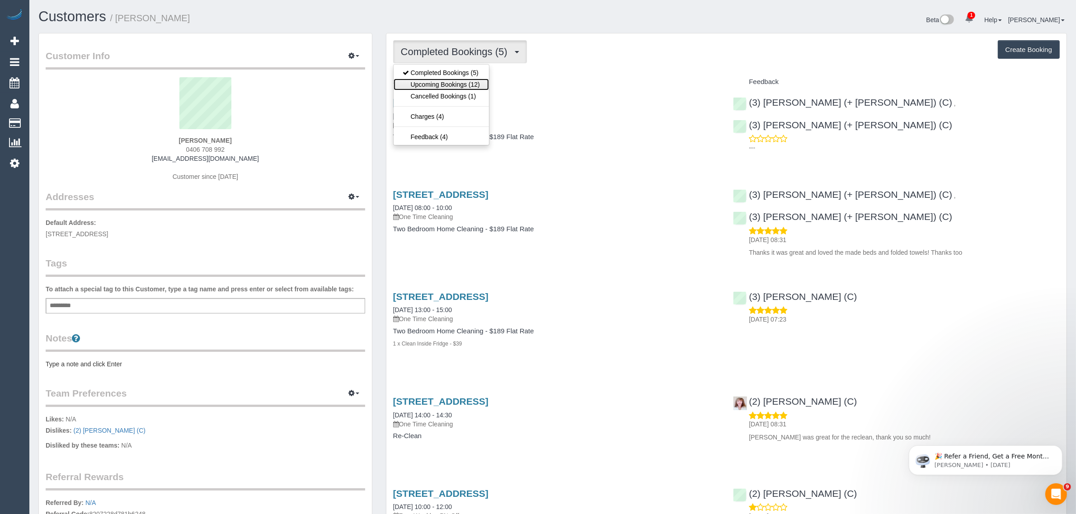
click at [446, 80] on link "Upcoming Bookings (12)" at bounding box center [441, 85] width 95 height 12
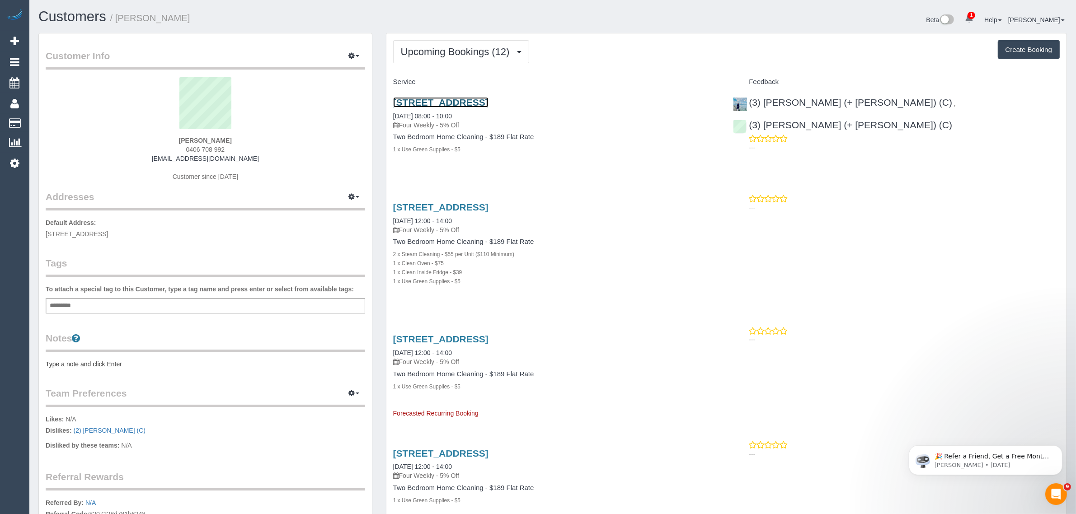
click at [450, 100] on link "203/38 Albermarle Street, Kensington, VIC 3031" at bounding box center [440, 102] width 95 height 10
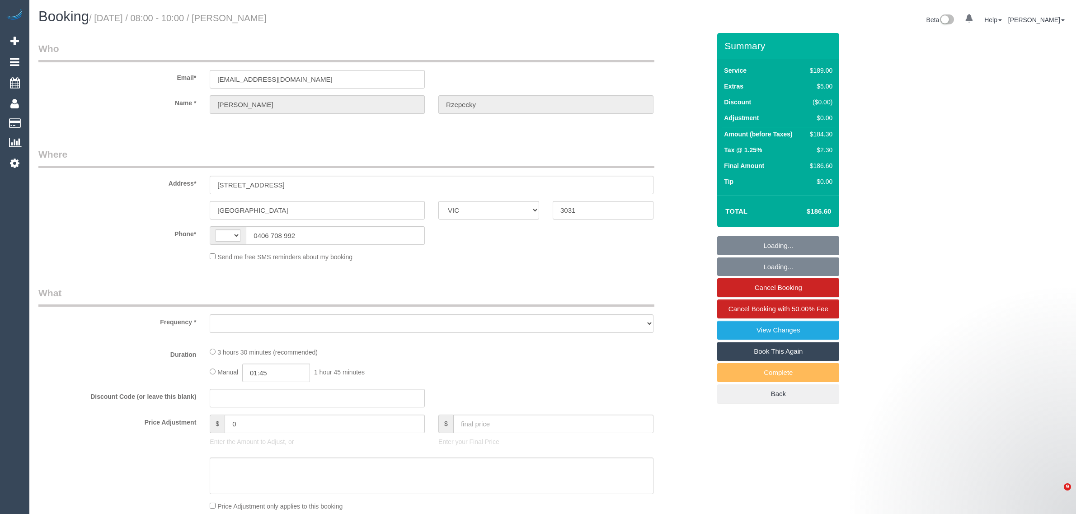
select select "VIC"
select select "string:AU"
select select "string:stripe-pm_1RlTsT2GScqysDRVyqZPsYGa"
select select "number:28"
select select "number:14"
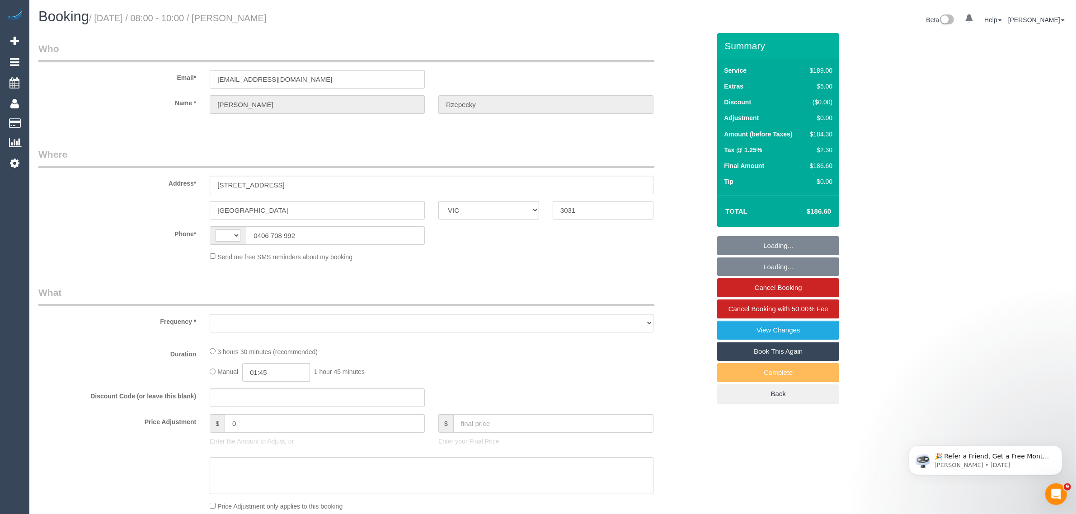
select select "number:19"
select select "number:25"
select select "number:33"
select select "number:13"
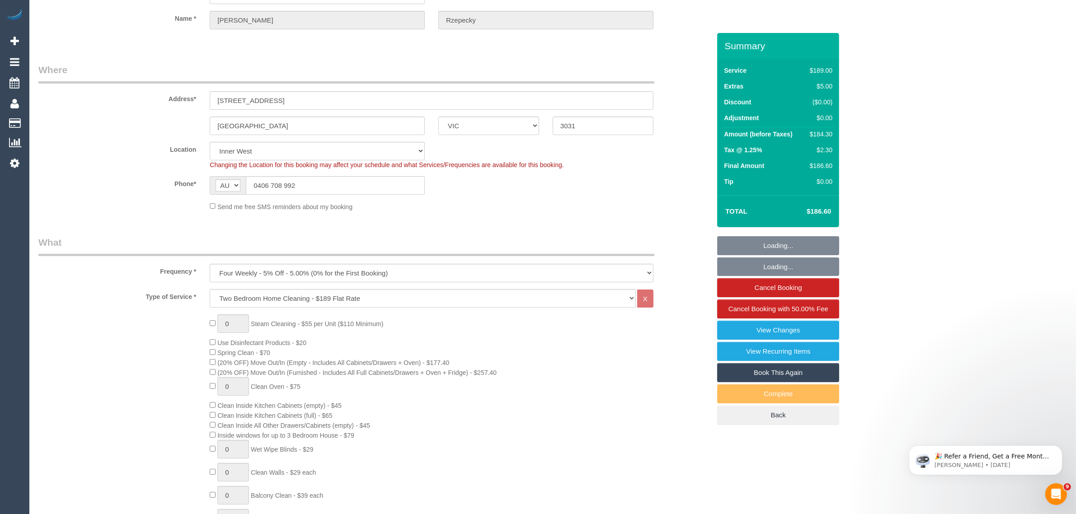
select select "object:1510"
select select "spot1"
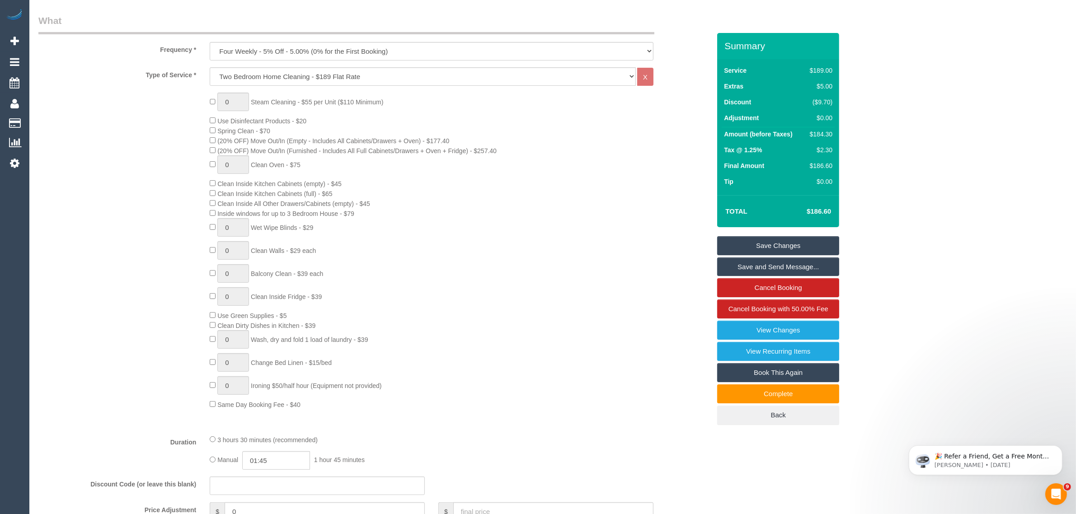
scroll to position [80, 0]
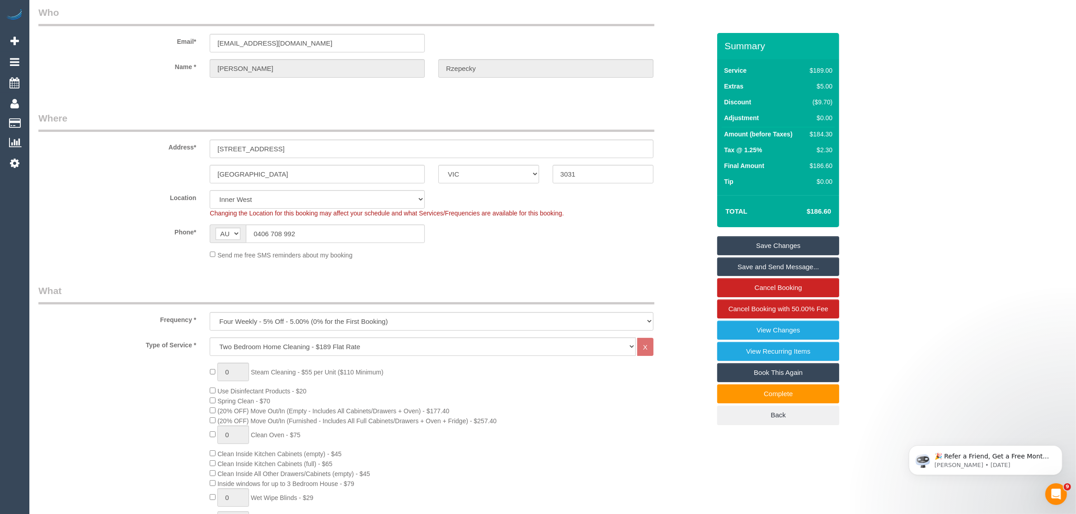
scroll to position [0, 0]
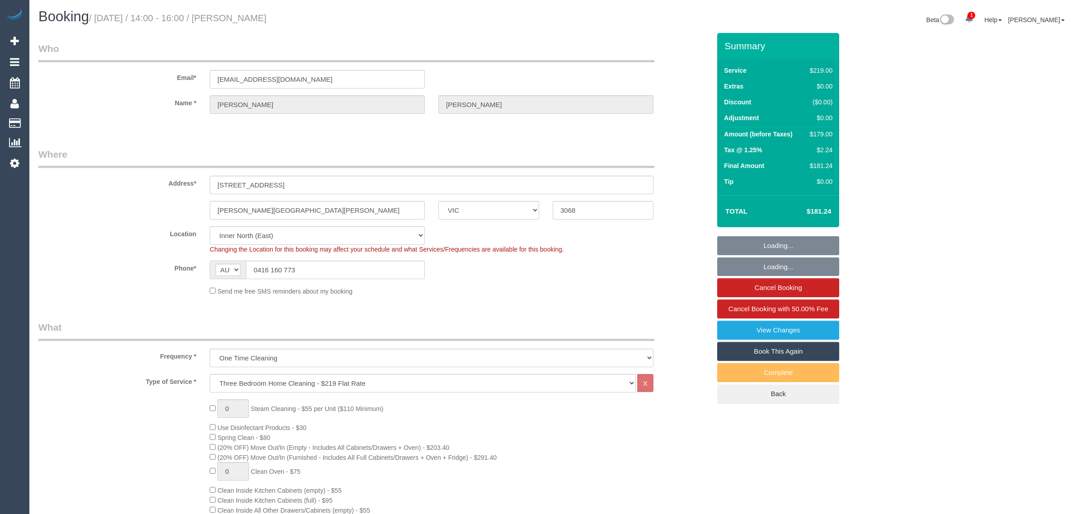
select select "VIC"
select select "string:stripe-pm_1RtLRy2GScqysDRVD83N4CFt"
select select "number:27"
select select "number:14"
select select "number:19"
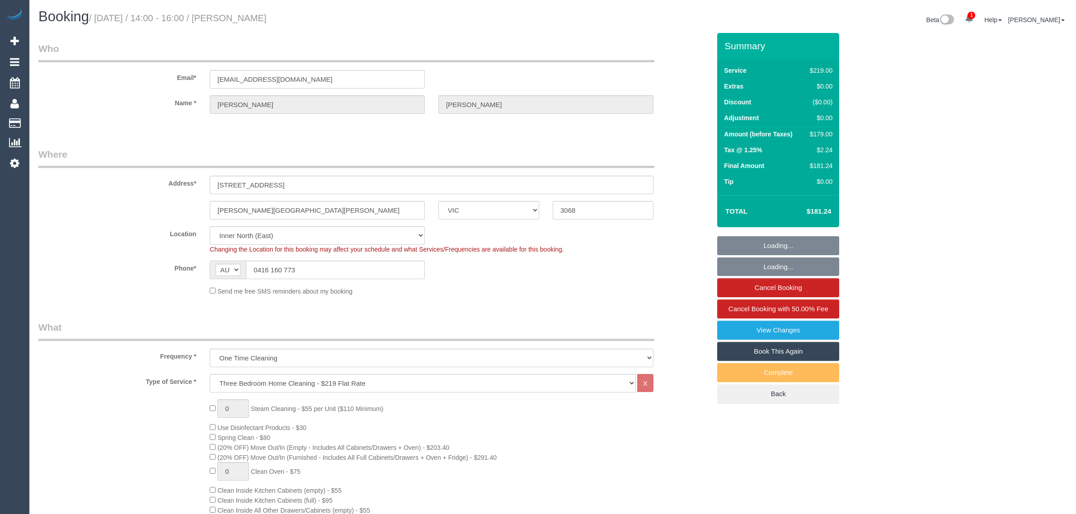
select select "number:23"
select select "number:12"
click at [310, 265] on input "0416 160 773" at bounding box center [335, 270] width 179 height 19
click at [310, 266] on input "0416 160 773" at bounding box center [335, 270] width 179 height 19
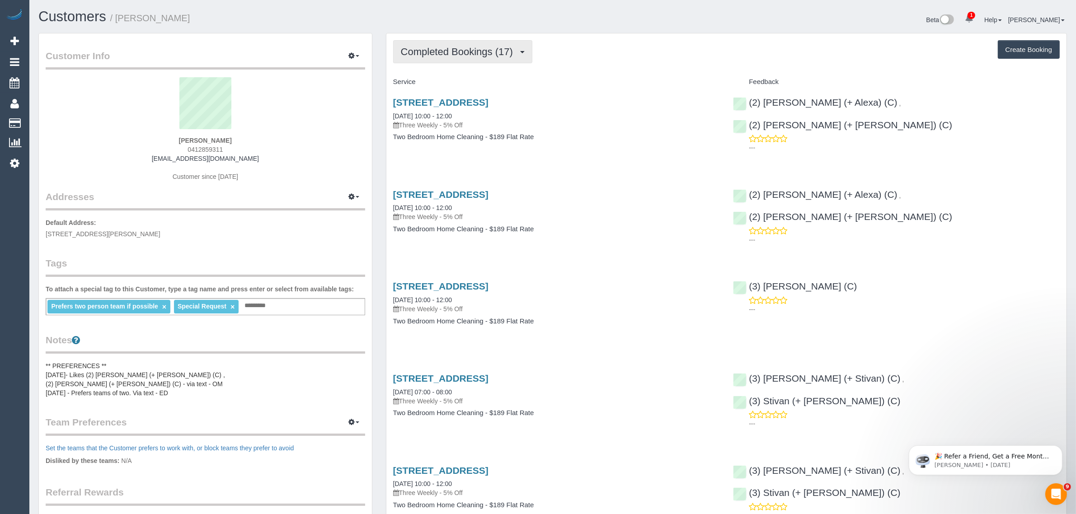
click at [486, 53] on span "Completed Bookings (17)" at bounding box center [459, 51] width 117 height 11
click at [458, 84] on link "Upcoming Bookings (12)" at bounding box center [443, 85] width 98 height 12
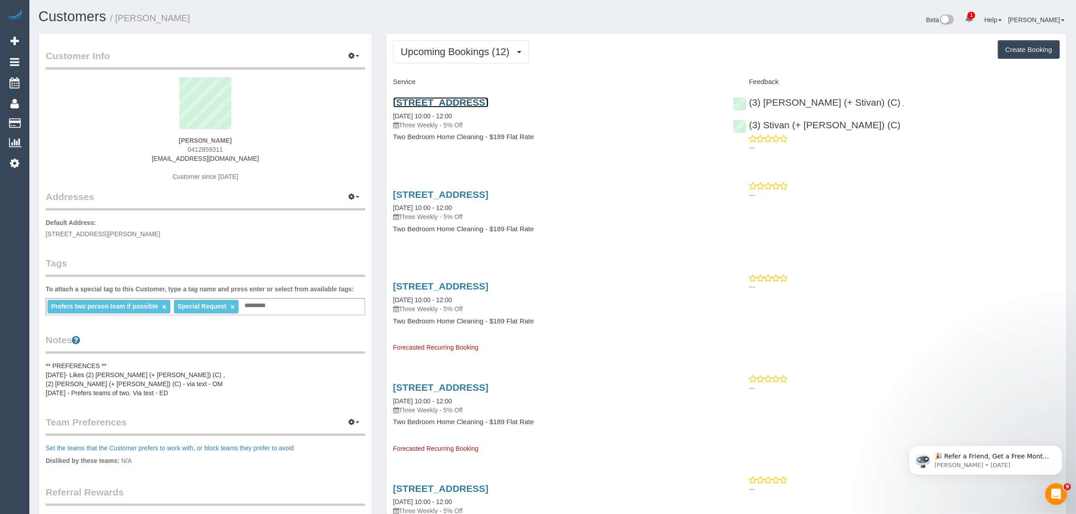
click at [446, 103] on link "39/15 Copelen St., South Yarra, VIC 3141" at bounding box center [440, 102] width 95 height 10
click at [436, 50] on span "Upcoming Bookings (12)" at bounding box center [457, 51] width 113 height 11
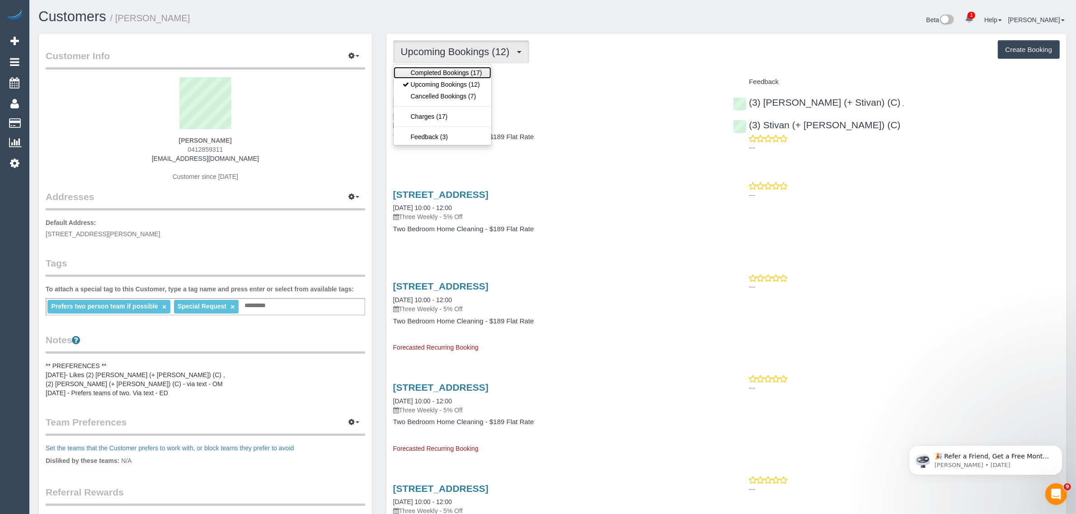
click at [424, 68] on link "Completed Bookings (17)" at bounding box center [443, 73] width 98 height 12
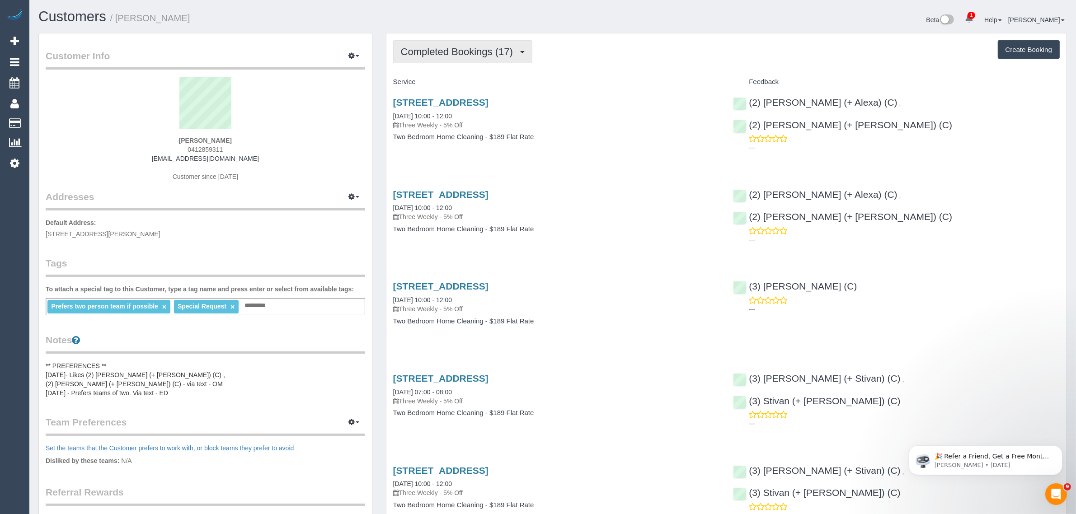
click at [424, 48] on span "Completed Bookings (17)" at bounding box center [459, 51] width 117 height 11
click at [422, 84] on link "Upcoming Bookings (12)" at bounding box center [443, 85] width 98 height 12
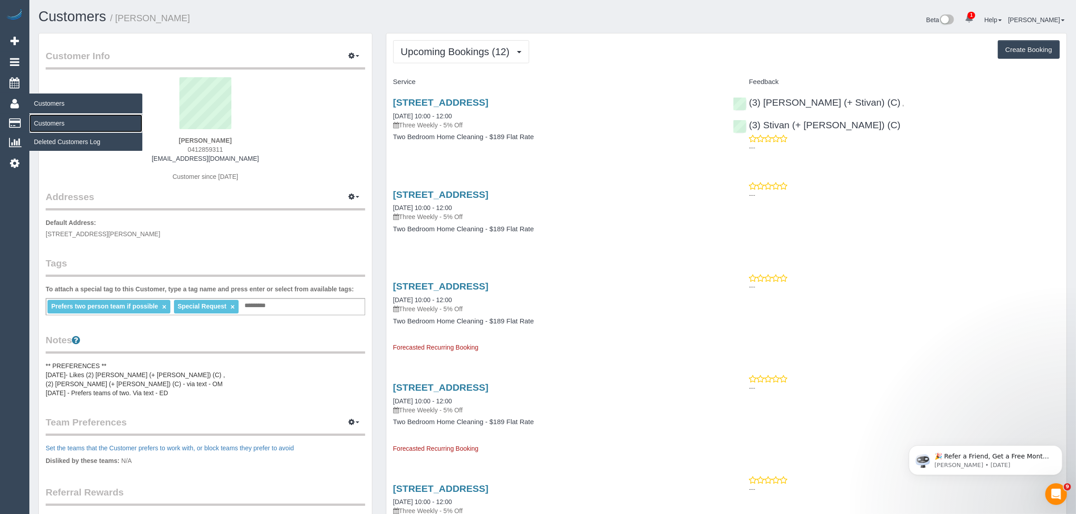
click at [50, 118] on link "Customers" at bounding box center [85, 123] width 113 height 18
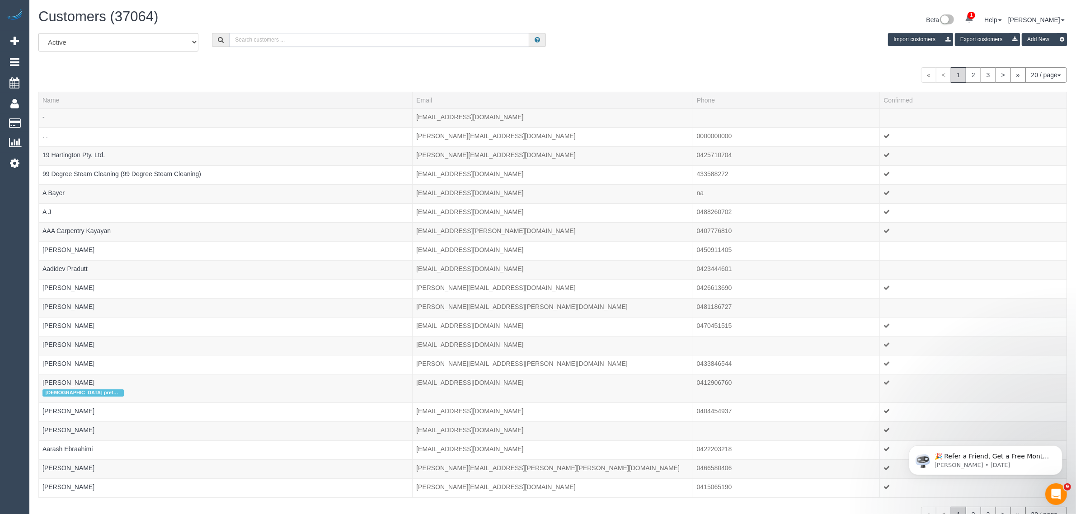
click at [262, 39] on input "text" at bounding box center [379, 40] width 300 height 14
paste input "Satvika Burugupalli"
type input "Satvika Burugupalli"
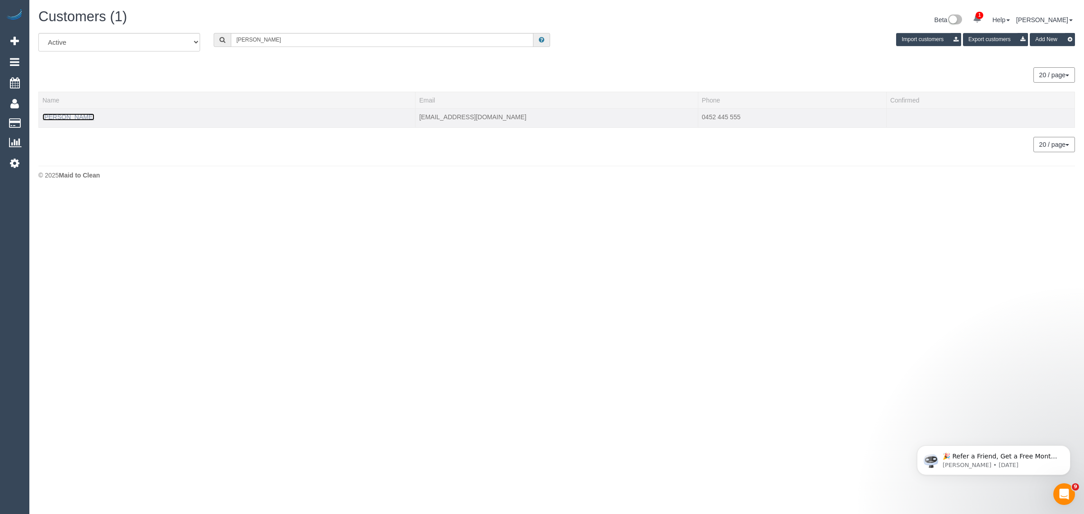
click at [60, 114] on link "Satvika Burugupalli" at bounding box center [68, 116] width 52 height 7
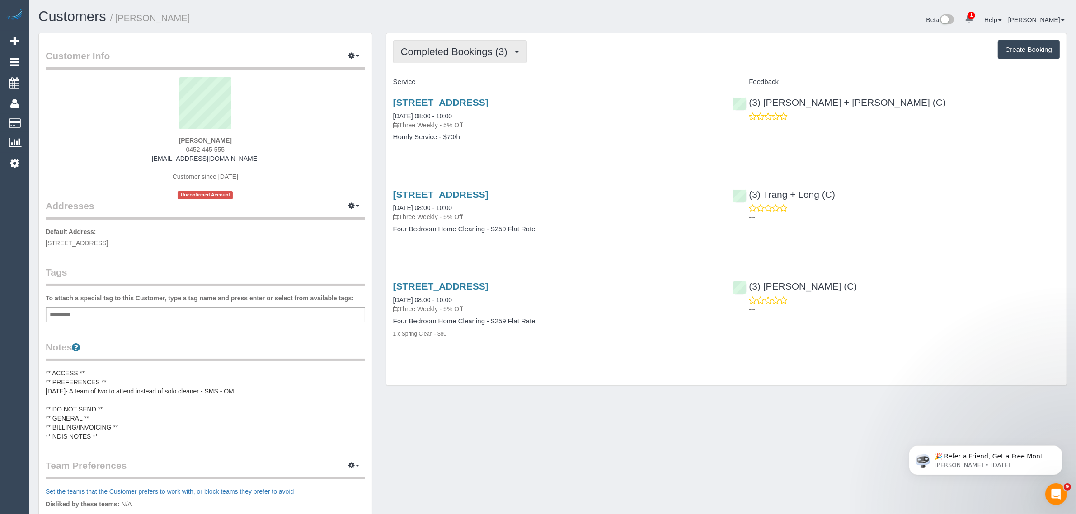
click at [485, 46] on span "Completed Bookings (3)" at bounding box center [456, 51] width 111 height 11
click at [462, 84] on link "Upcoming Bookings (12)" at bounding box center [441, 85] width 95 height 12
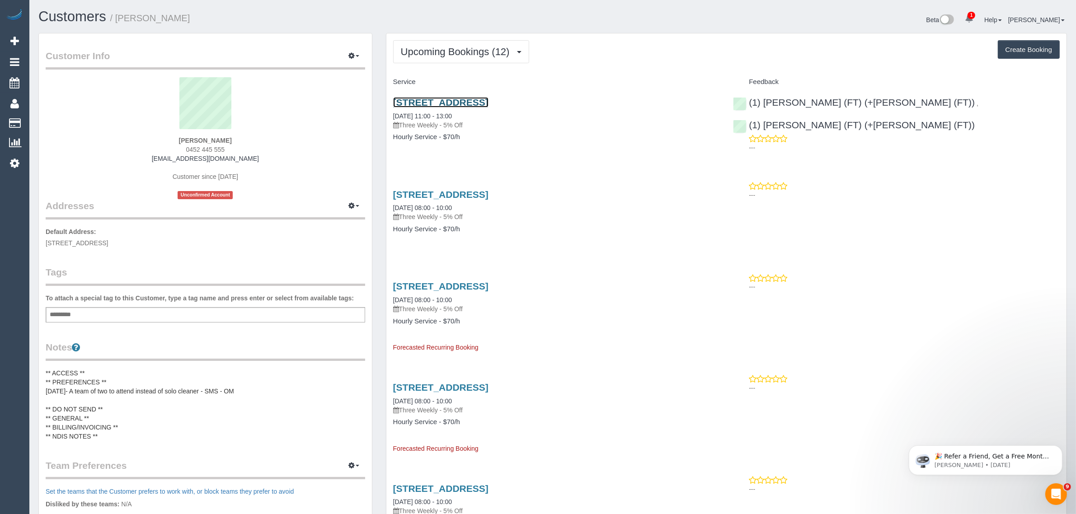
click at [430, 100] on link "105 Birchwood Blvd, Hoppers Crossing, VIC 3029" at bounding box center [440, 102] width 95 height 10
click at [543, 147] on div "105 Birchwood Blvd, Hoppers Crossing, VIC 3029 22/08/2025 11:00 - 13:00 Three W…" at bounding box center [556, 124] width 340 height 70
drag, startPoint x: 392, startPoint y: 114, endPoint x: 425, endPoint y: 113, distance: 33.0
click at [425, 113] on div "105 Birchwood Blvd, Hoppers Crossing, VIC 3029 22/08/2025 11:00 - 13:00 Three W…" at bounding box center [556, 124] width 340 height 70
copy link "22/08/2025"
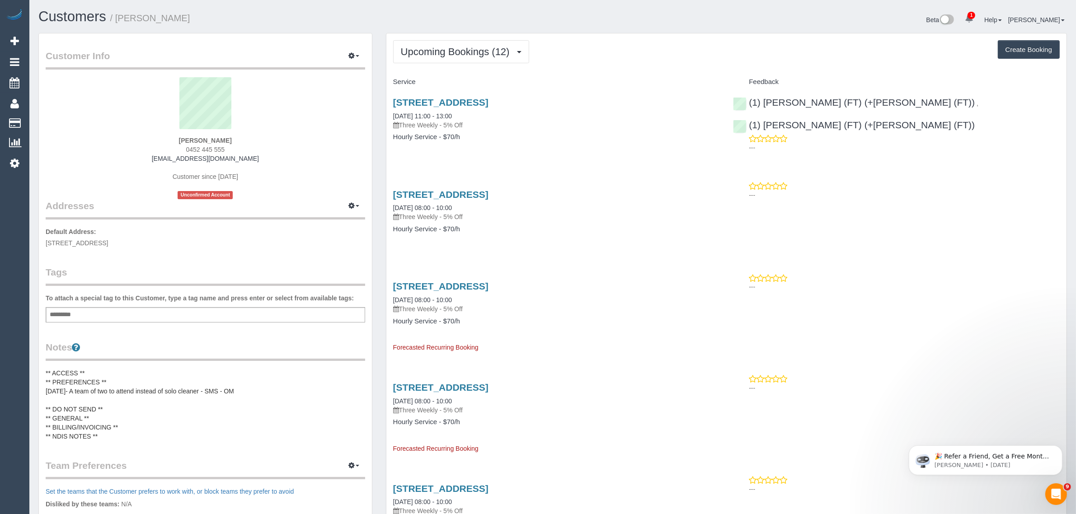
click at [539, 243] on div "105 Birchwood Blvd, Hoppers Crossing, VIC 3029 12/09/2025 08:00 - 10:00 Three W…" at bounding box center [556, 217] width 340 height 70
drag, startPoint x: 389, startPoint y: 206, endPoint x: 423, endPoint y: 209, distance: 34.0
click at [423, 209] on div "105 Birchwood Blvd, Hoppers Crossing, VIC 3029 12/09/2025 08:00 - 10:00 Three W…" at bounding box center [556, 217] width 340 height 70
copy link "12/09/2025"
click at [444, 46] on span "Upcoming Bookings (12)" at bounding box center [457, 51] width 113 height 11
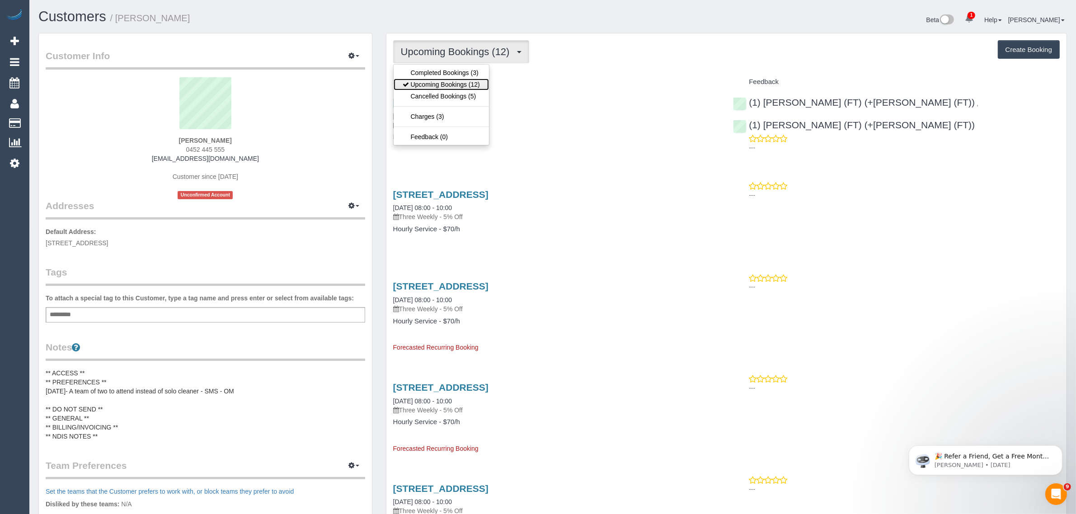
click at [443, 82] on link "Upcoming Bookings (12)" at bounding box center [441, 85] width 95 height 12
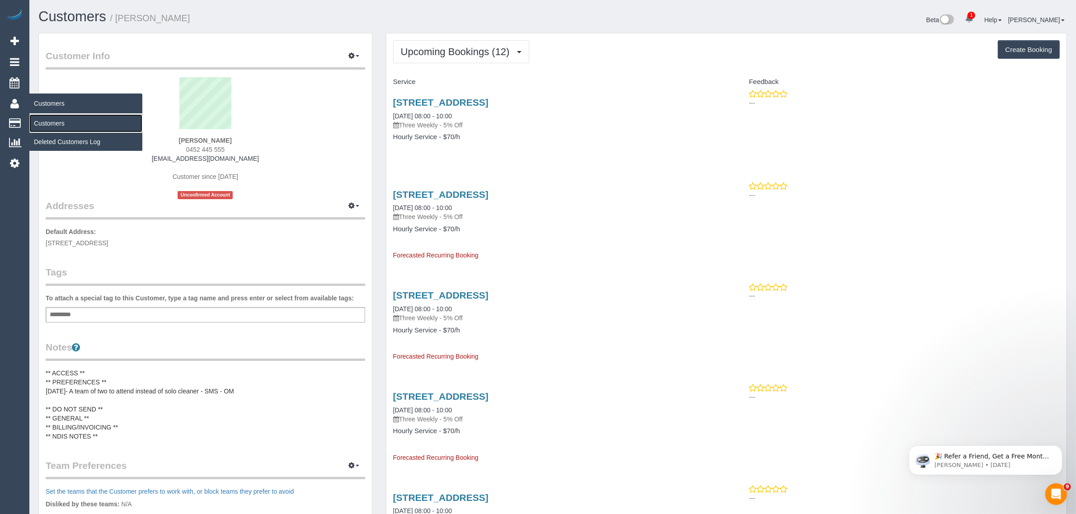
click at [50, 120] on link "Customers" at bounding box center [85, 123] width 113 height 18
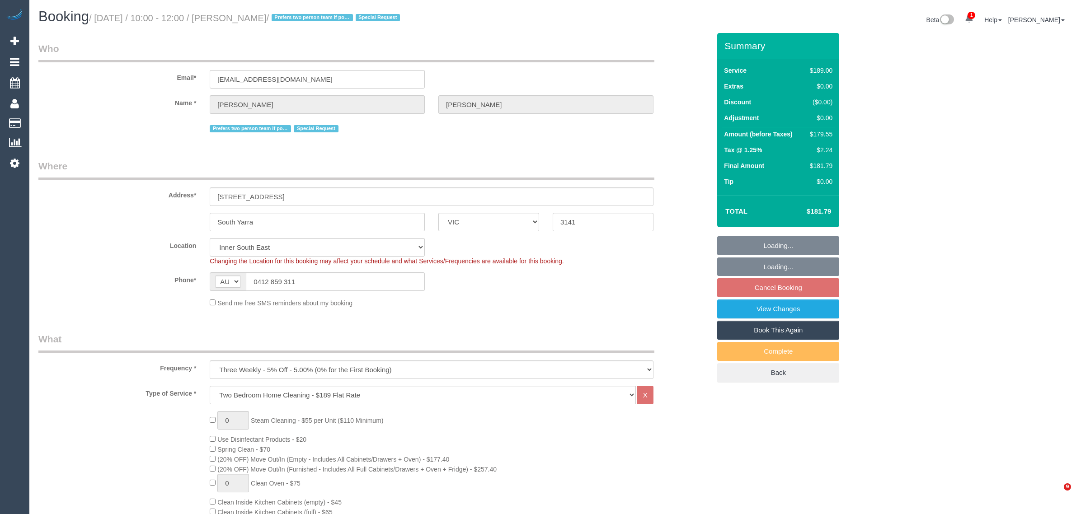
select select "VIC"
select select "number:28"
select select "number:14"
select select "number:21"
select select "number:24"
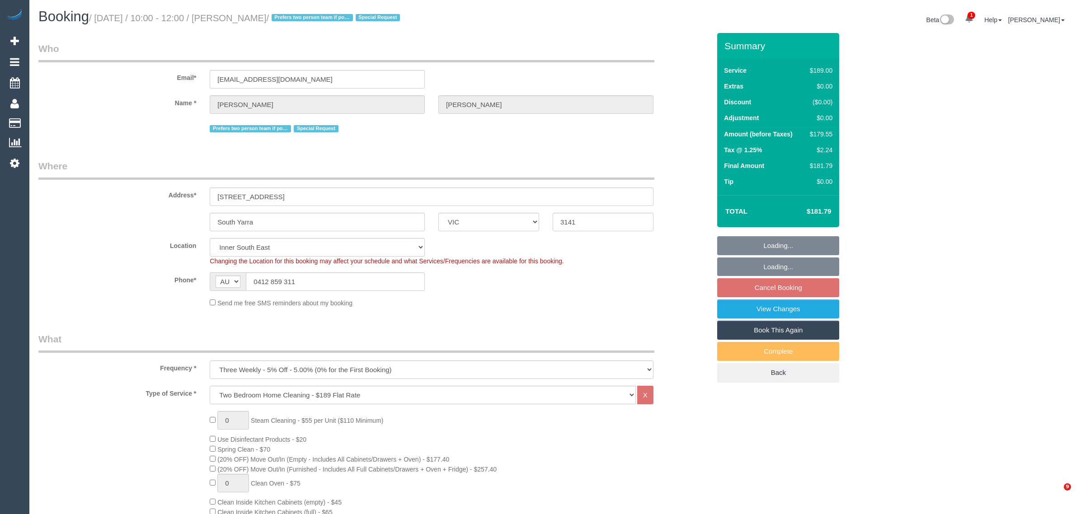
select select "object:1385"
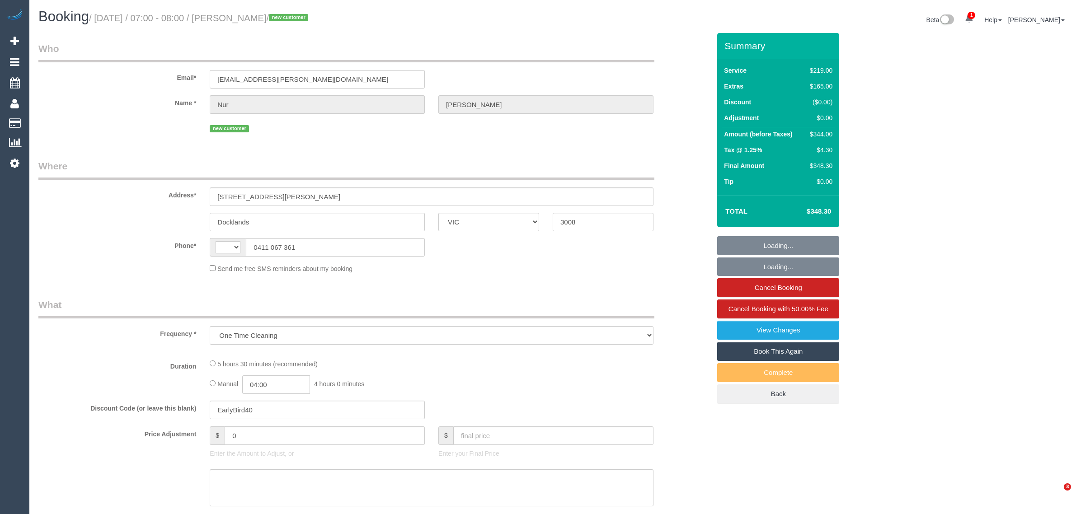
select select "VIC"
select select "string:AU"
select select "string:stripe-pm_1RtLLP2GScqysDRV8hl0viQb"
select select "number:28"
select select "number:14"
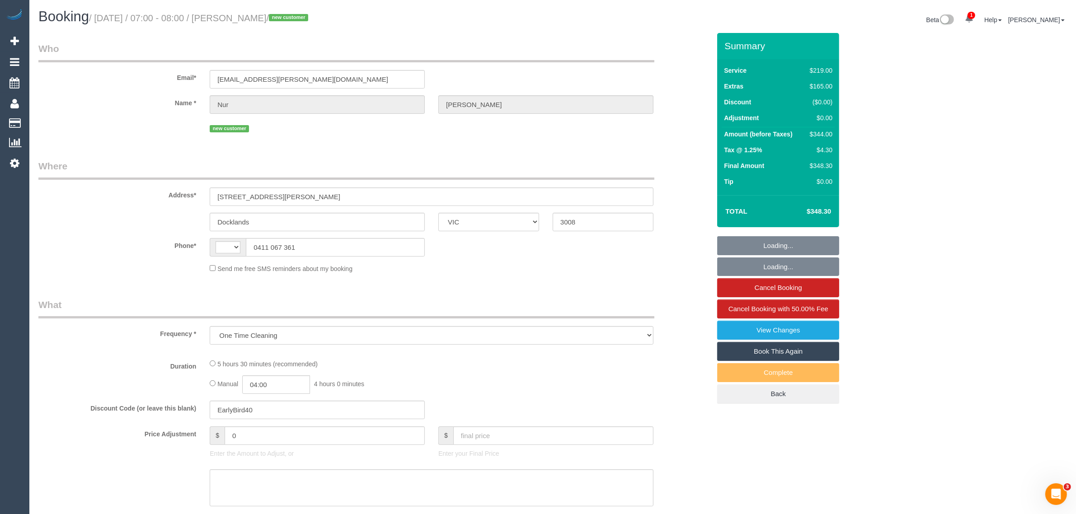
select select "number:18"
select select "number:25"
select select "number:13"
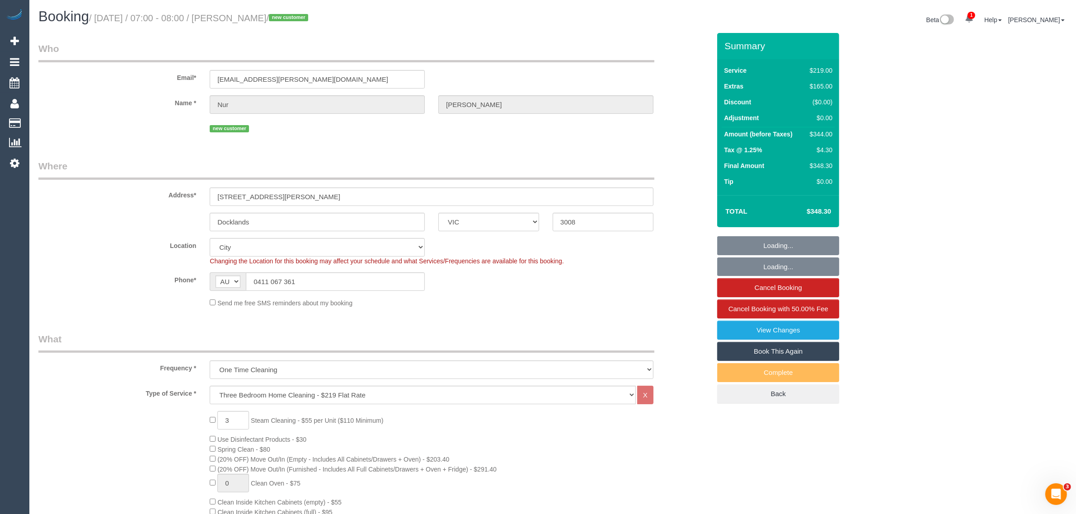
select select "object:1262"
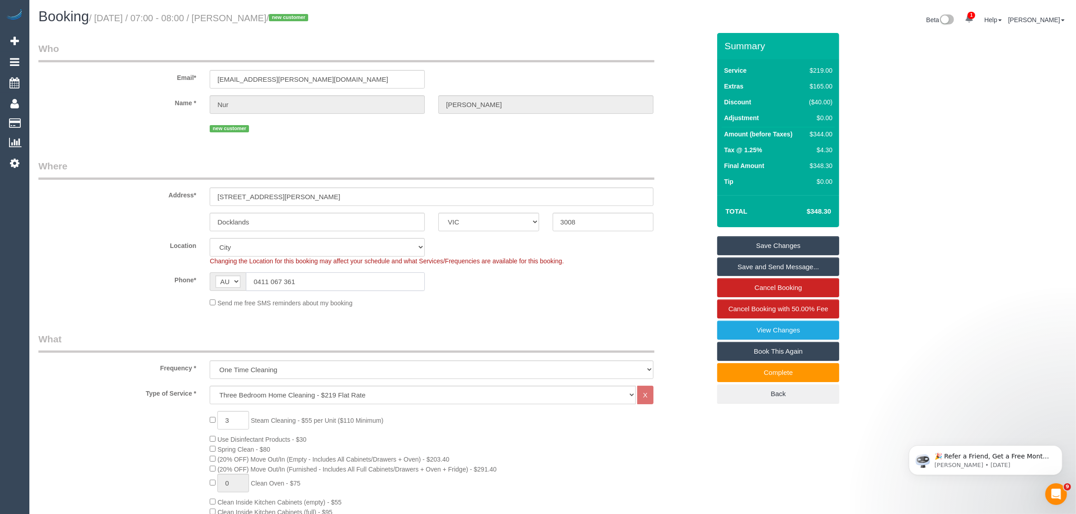
click at [333, 278] on input "0411 067 361" at bounding box center [335, 281] width 179 height 19
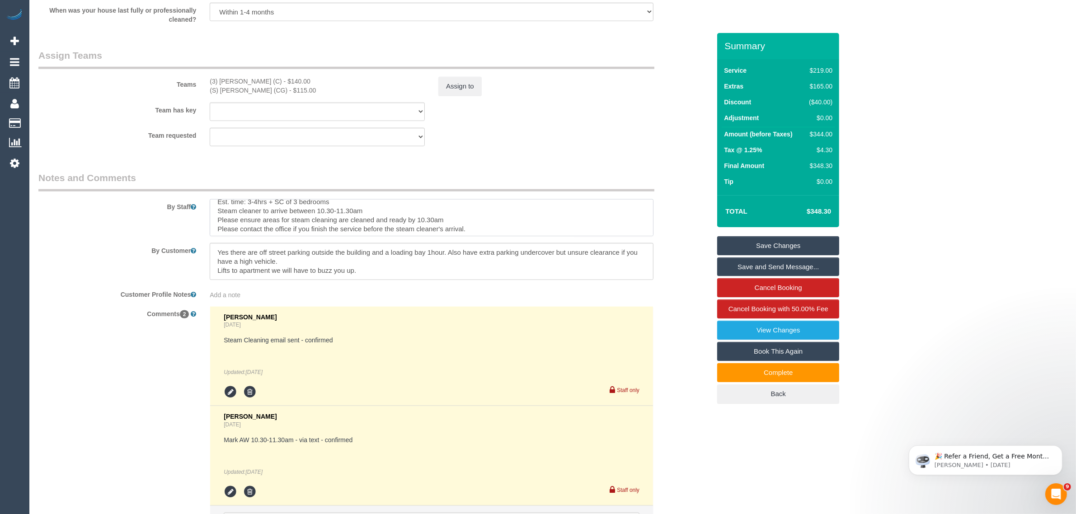
scroll to position [8, 0]
click at [640, 152] on fieldset "Assign Teams Teams (3) Imanuil Afiuo (C) - $140.00 (S) Mark Yenimireddy (CG) - …" at bounding box center [374, 101] width 672 height 104
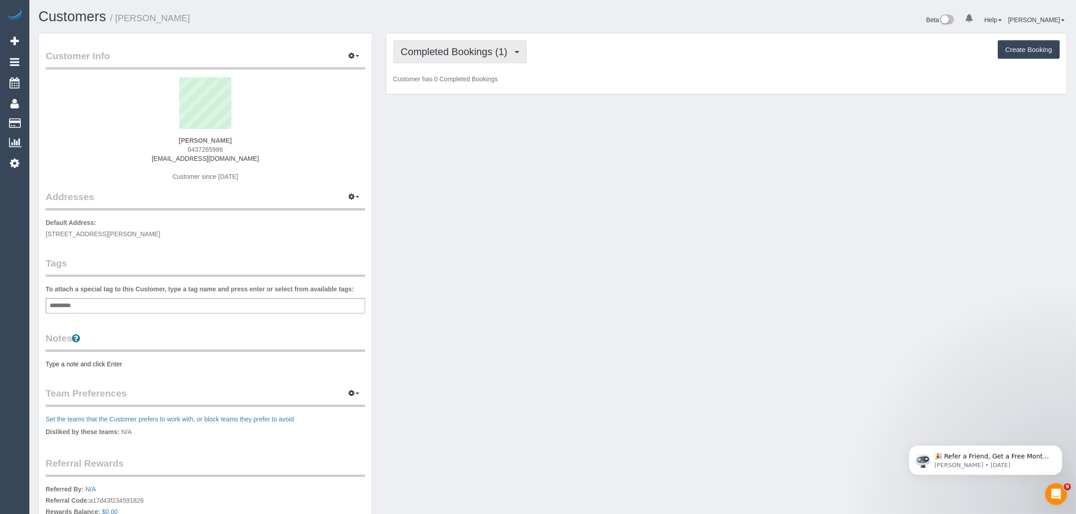
click at [441, 43] on button "Completed Bookings (1)" at bounding box center [460, 51] width 134 height 23
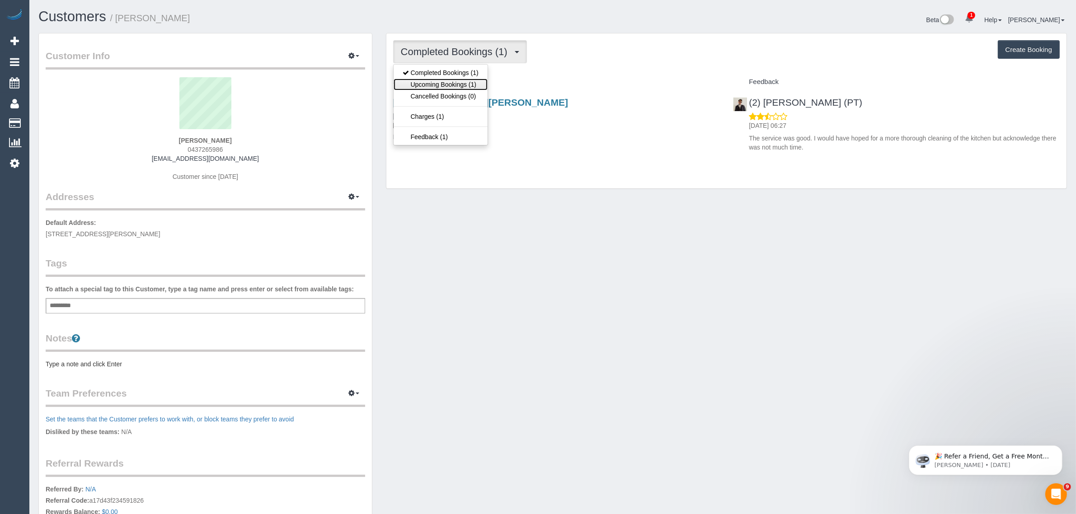
click at [432, 84] on link "Upcoming Bookings (1)" at bounding box center [441, 85] width 94 height 12
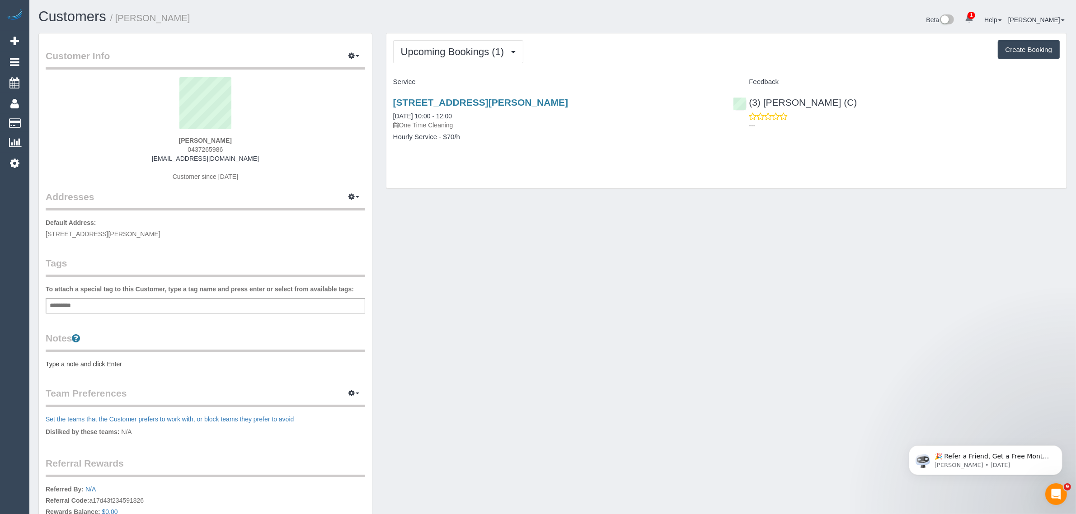
drag, startPoint x: 490, startPoint y: 115, endPoint x: 391, endPoint y: 117, distance: 99.4
click at [391, 117] on div "27 Nicholson Street, South Yarra, VIC 3141 19/08/2025 10:00 - 12:00 One Time Cl…" at bounding box center [556, 124] width 340 height 70
copy link "19/08/2025 10:00 - 12:00"
click at [504, 148] on div "27 Nicholson Street, South Yarra, VIC 3141 19/08/2025 10:00 - 12:00 One Time Cl…" at bounding box center [556, 124] width 340 height 70
drag, startPoint x: 477, startPoint y: 114, endPoint x: 389, endPoint y: 115, distance: 87.7
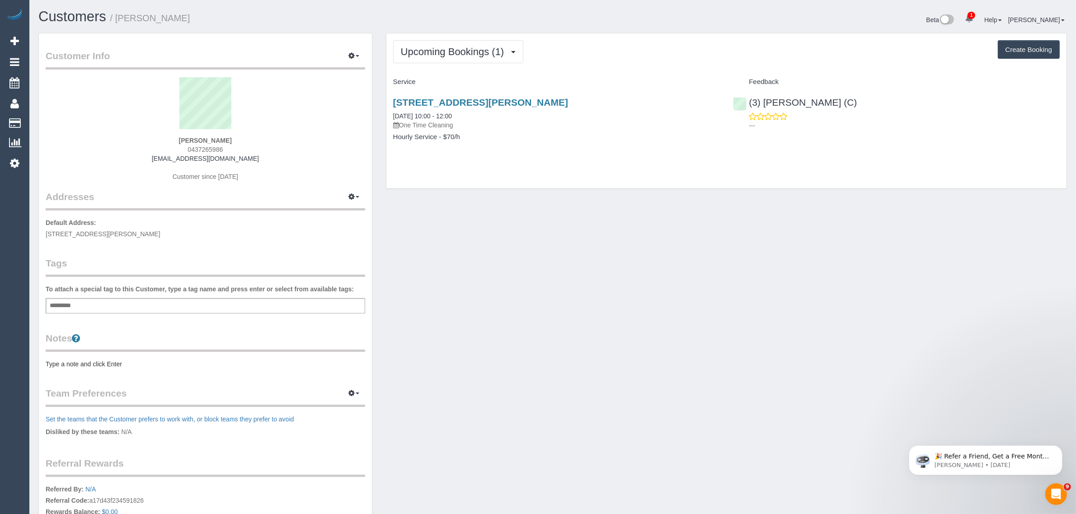
click at [389, 115] on div "27 Nicholson Street, South Yarra, VIC 3141 19/08/2025 10:00 - 12:00 One Time Cl…" at bounding box center [556, 124] width 340 height 70
copy link "19/08/2025 10:00 - 12:00"
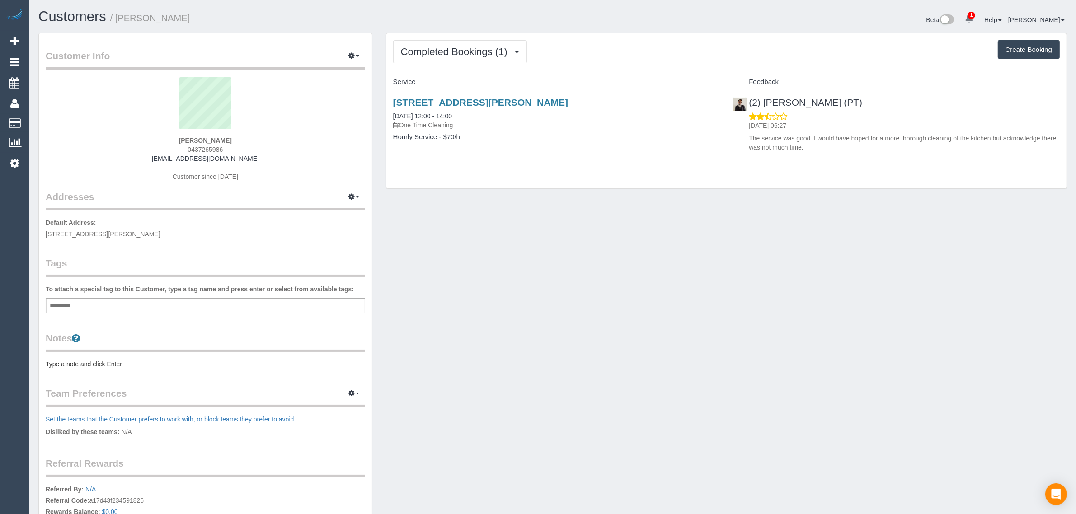
click at [192, 146] on span "0437265986" at bounding box center [205, 149] width 35 height 7
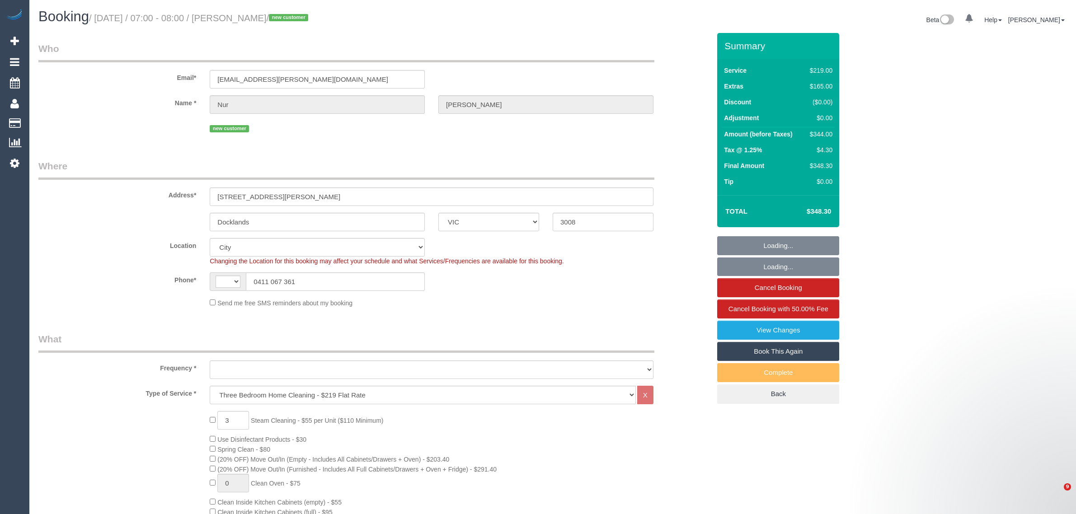
select select "VIC"
select select "string:stripe-pm_1RtLLP2GScqysDRV8hl0viQb"
select select "string:AU"
select select "object:1102"
select select "number:28"
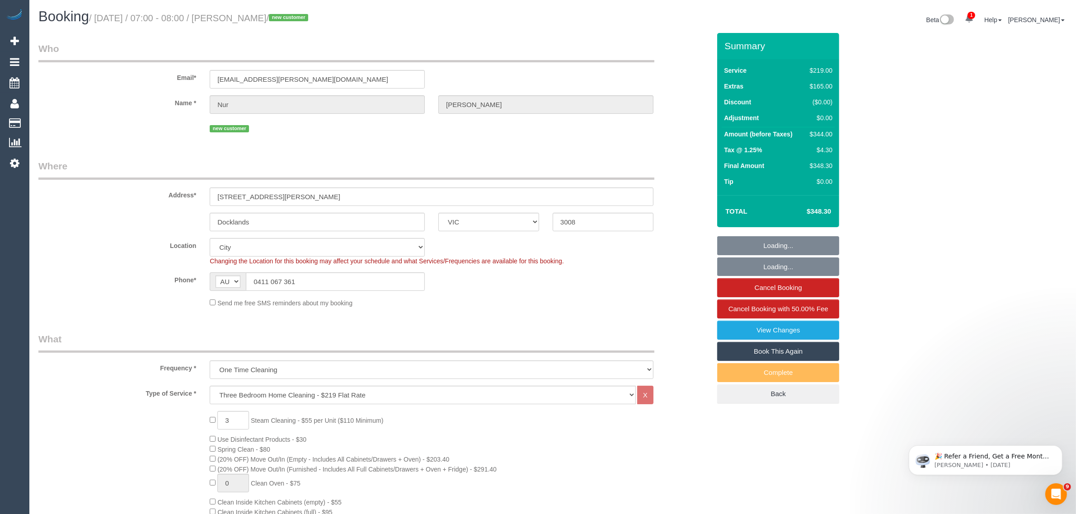
select select "number:14"
select select "number:18"
select select "number:25"
select select "number:13"
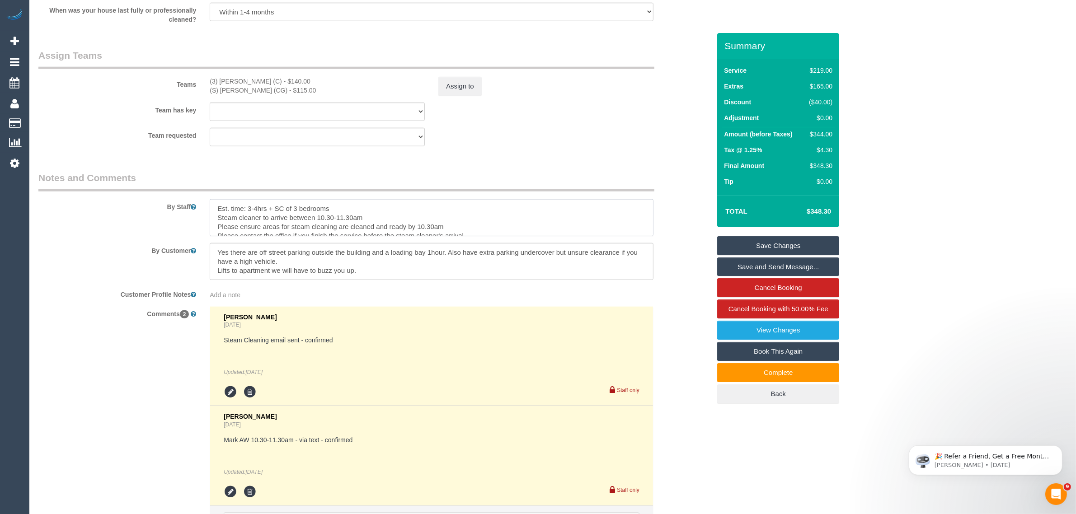
scroll to position [8, 0]
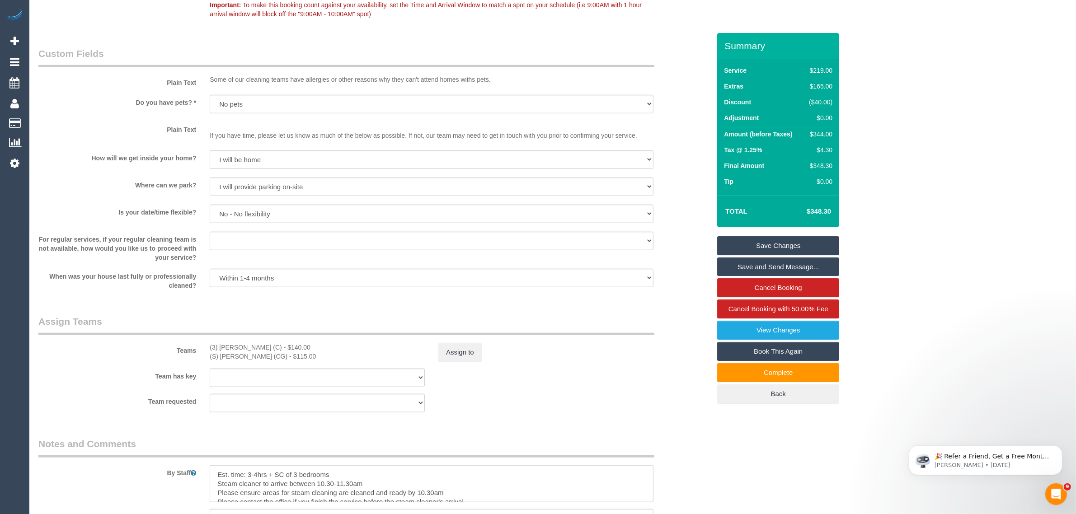
scroll to position [904, 0]
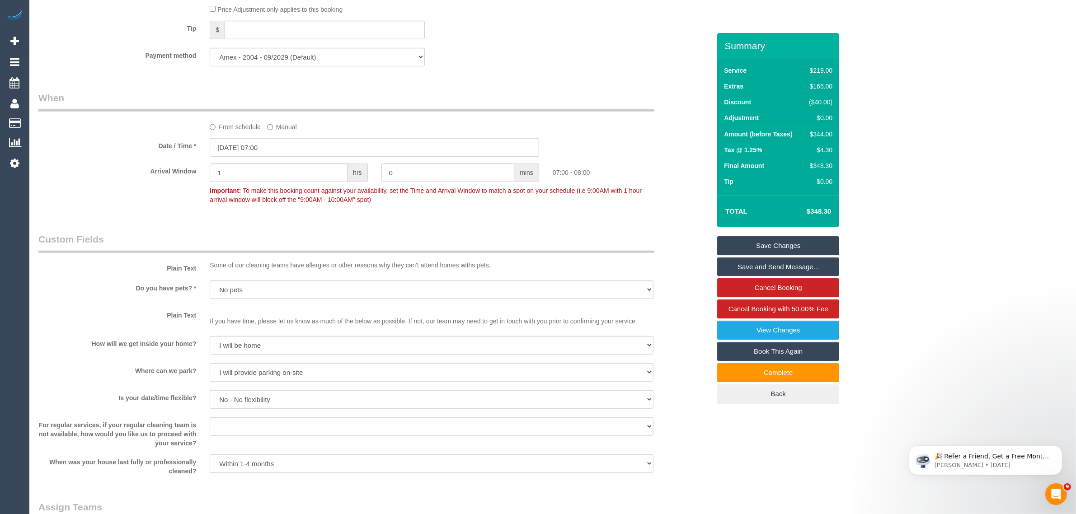
click at [108, 212] on fieldset "When From schedule Manual Date / Time * 19/08/2025 07:00 Arrival Window 1 hrs 0…" at bounding box center [374, 153] width 672 height 124
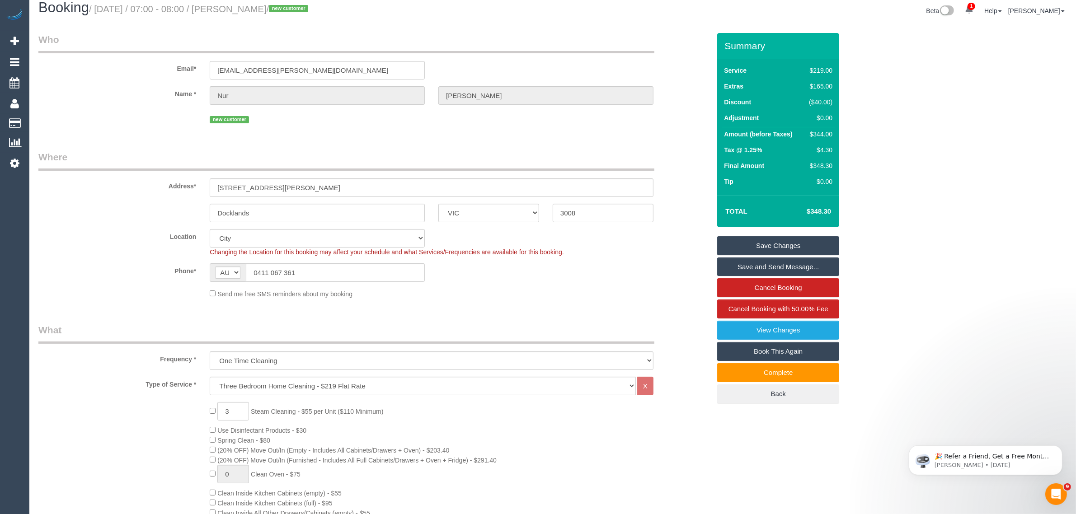
scroll to position [0, 0]
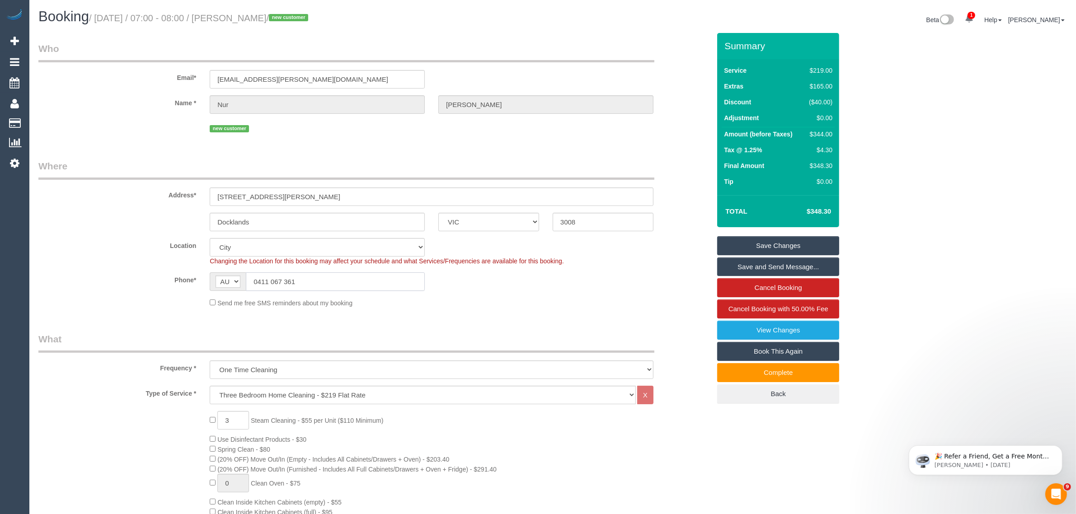
click at [328, 277] on input "0411 067 361" at bounding box center [335, 281] width 179 height 19
click at [516, 301] on div "Send me free SMS reminders about my booking" at bounding box center [431, 303] width 457 height 10
click at [361, 277] on input "0411 067 361" at bounding box center [335, 281] width 179 height 19
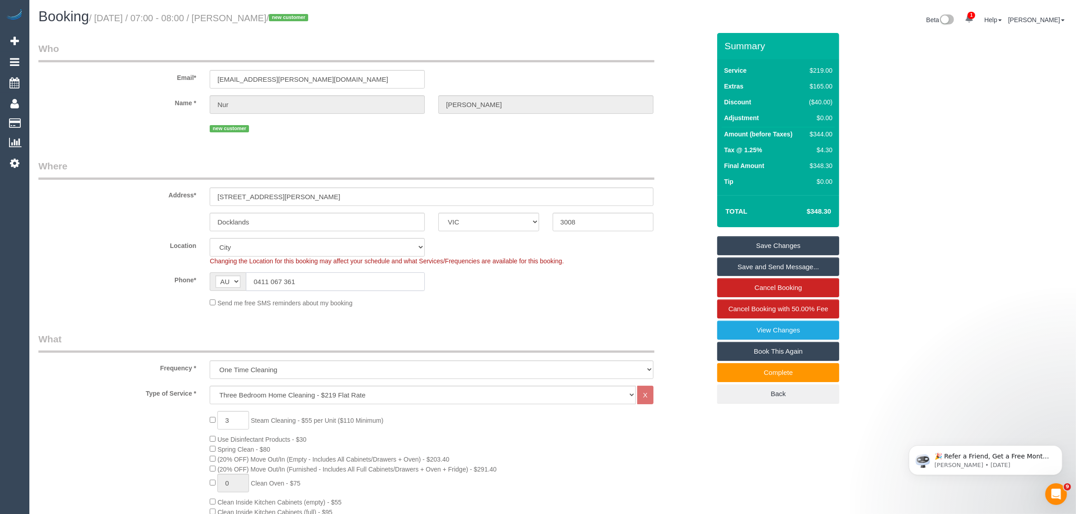
click at [361, 277] on input "0411 067 361" at bounding box center [335, 281] width 179 height 19
click at [590, 285] on div "Phone* AF AL DZ AD AO AI AQ AG AR AM AW AU AT AZ BS BH BD BB BY BE BZ BJ BM BT …" at bounding box center [374, 281] width 685 height 19
click at [405, 163] on legend "Where" at bounding box center [346, 169] width 616 height 20
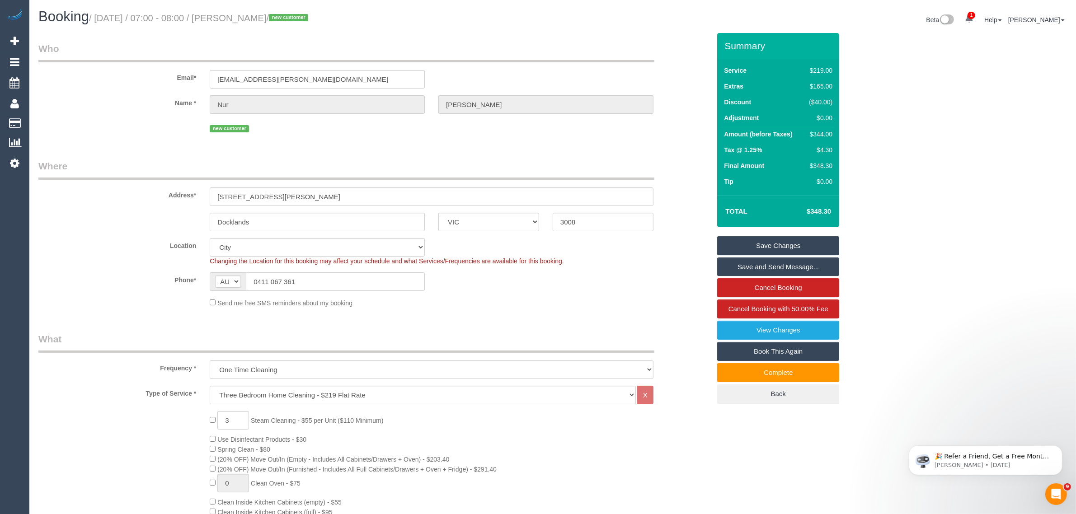
click at [355, 161] on legend "Where" at bounding box center [346, 169] width 616 height 20
click at [609, 306] on div "Send me free SMS reminders about my booking" at bounding box center [431, 303] width 457 height 10
click at [156, 254] on div "Location Office City East (North) East (South) Inner East Inner North (East) In…" at bounding box center [374, 252] width 685 height 28
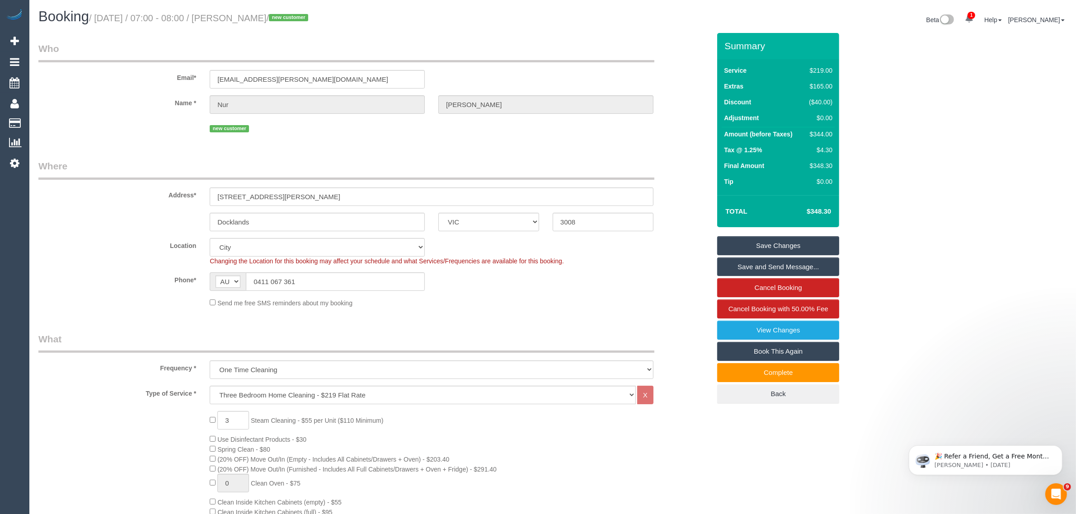
click at [657, 272] on div "Phone* AF AL DZ AD AO AI AQ AG AR AM AW AU AT AZ BS BH BD BB BY BE BZ BJ BM BT …" at bounding box center [374, 281] width 685 height 19
click at [535, 292] on sui-booking-location "Location [GEOGRAPHIC_DATA] (North) East (South) [GEOGRAPHIC_DATA] (East) [GEOGR…" at bounding box center [374, 273] width 672 height 70
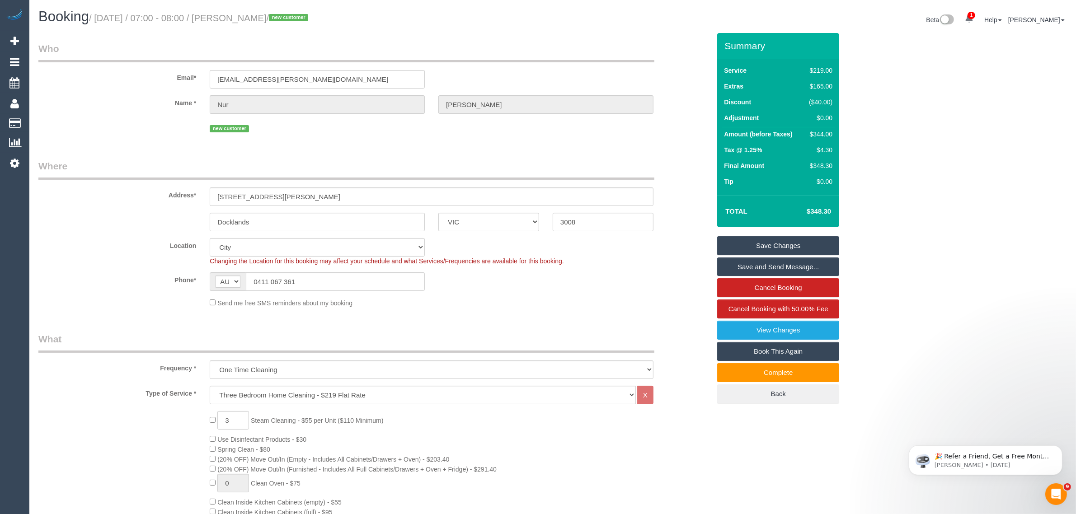
click at [643, 287] on div "Phone* AF AL DZ AD AO AI AQ AG AR AM AW AU AT AZ BS BH BD BB BY BE BZ BJ BM BT …" at bounding box center [374, 281] width 685 height 19
click at [136, 200] on div "Address* 15 doepel way, 1308" at bounding box center [374, 182] width 685 height 47
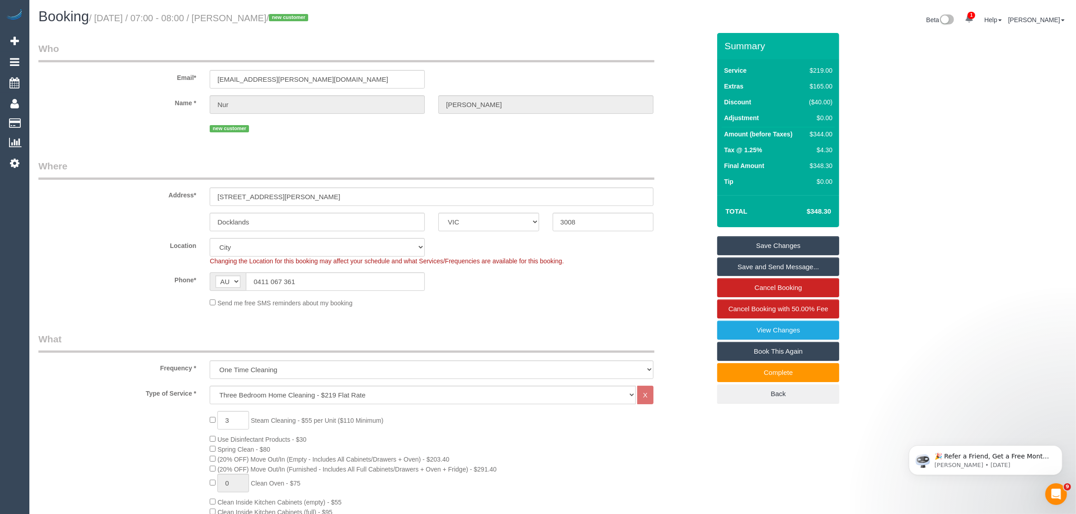
click at [114, 225] on div "Docklands ACT NSW NT QLD SA TAS VIC WA 3008" at bounding box center [374, 222] width 685 height 19
click at [483, 299] on div "Send me free SMS reminders about my booking" at bounding box center [431, 303] width 457 height 10
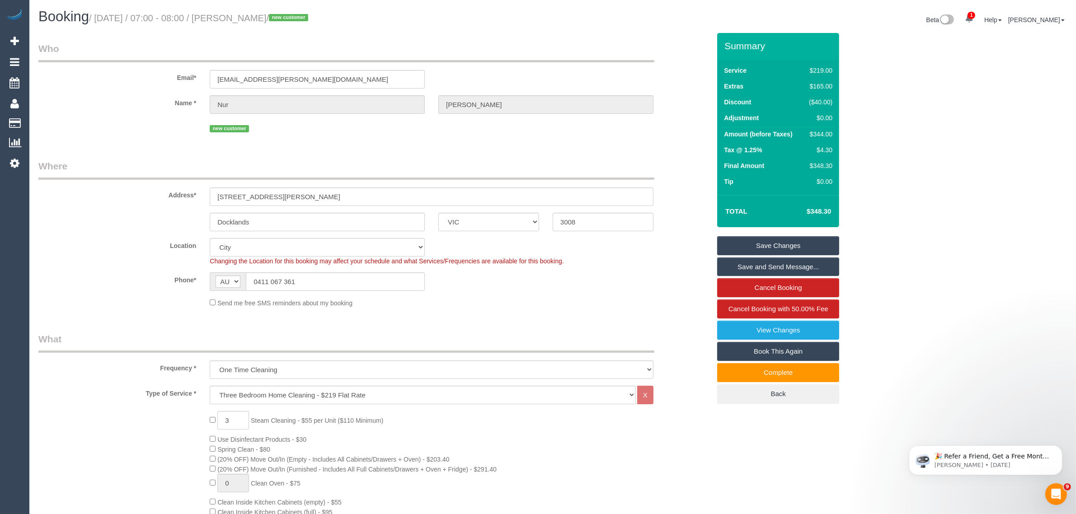
click at [627, 340] on legend "What" at bounding box center [346, 343] width 616 height 20
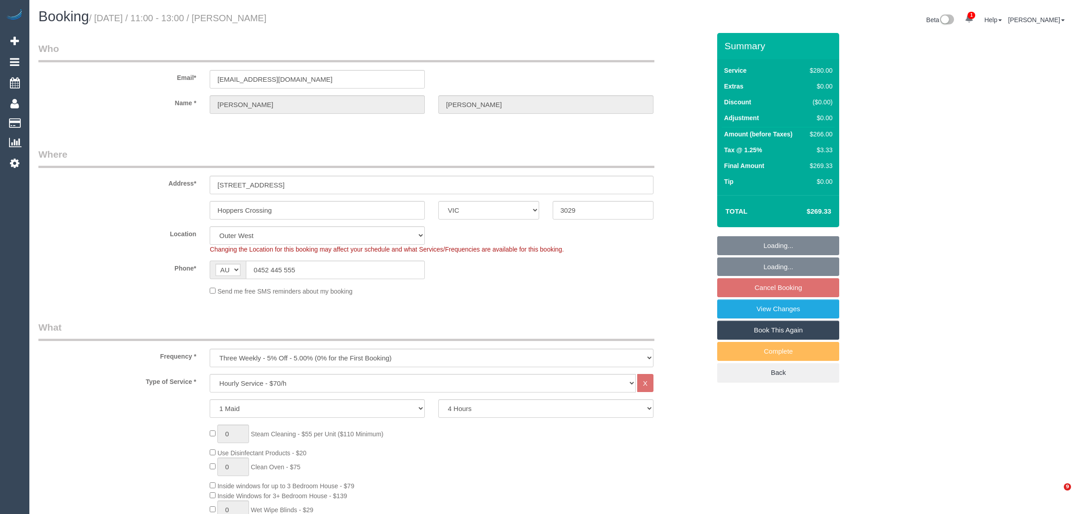
select select "VIC"
select select "240"
select select "number:28"
select select "number:14"
select select "number:18"
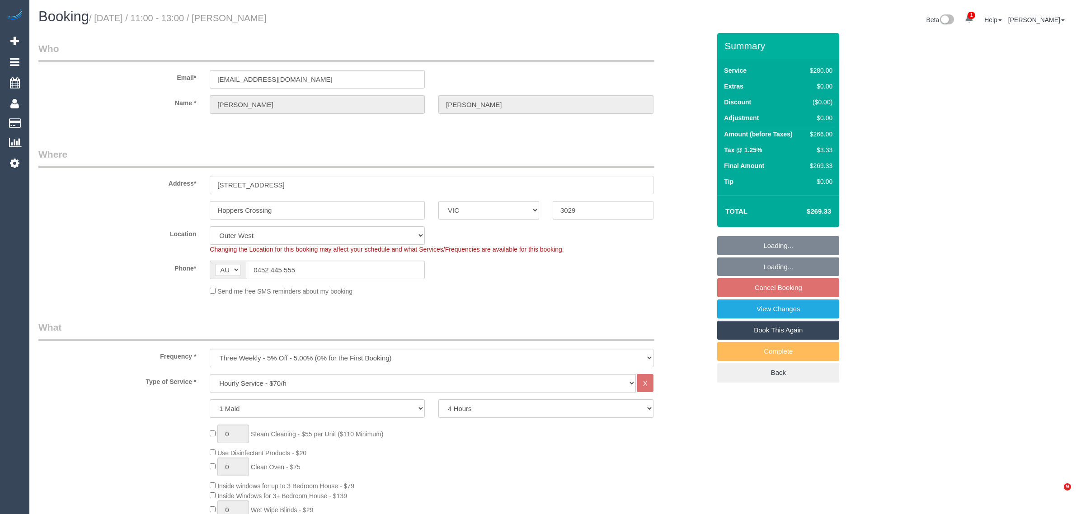
select select "number:22"
select select "number:33"
select select "number:13"
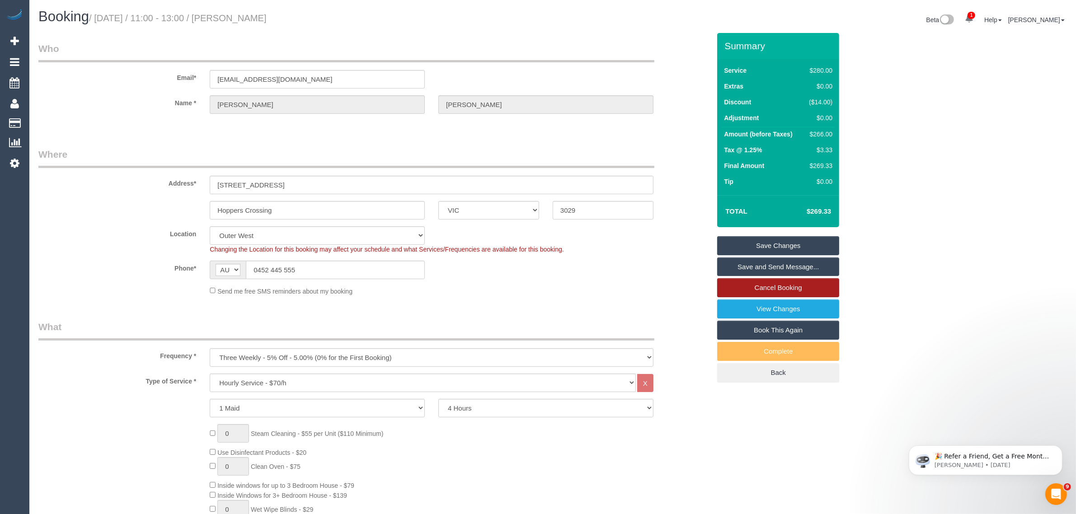
click at [818, 282] on link "Cancel Booking" at bounding box center [778, 287] width 122 height 19
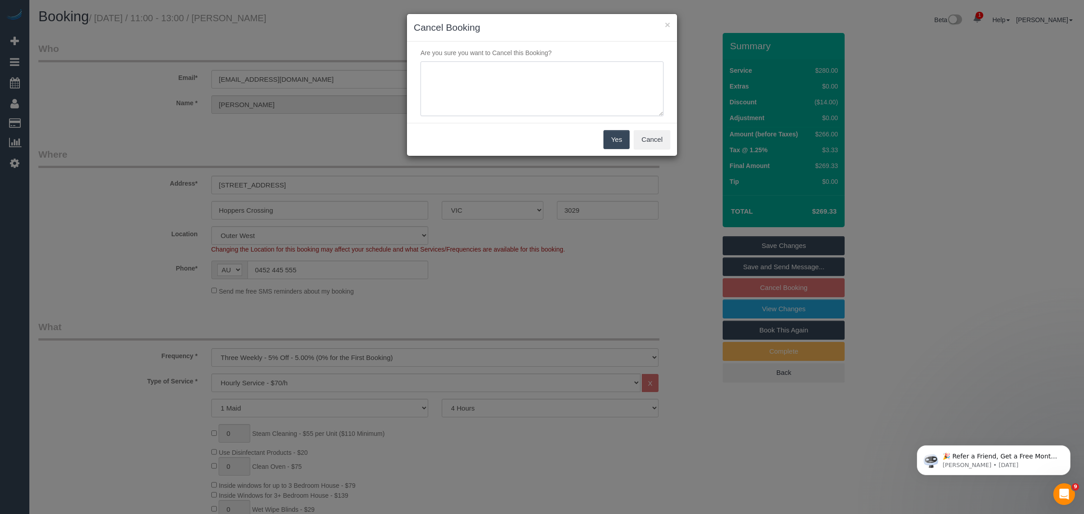
click at [502, 84] on textarea at bounding box center [542, 88] width 243 height 55
type textarea "Customer wants to skip via txt - KA"
click at [613, 150] on div "Yes Cancel" at bounding box center [542, 139] width 270 height 33
click at [615, 146] on button "Yes" at bounding box center [617, 139] width 26 height 19
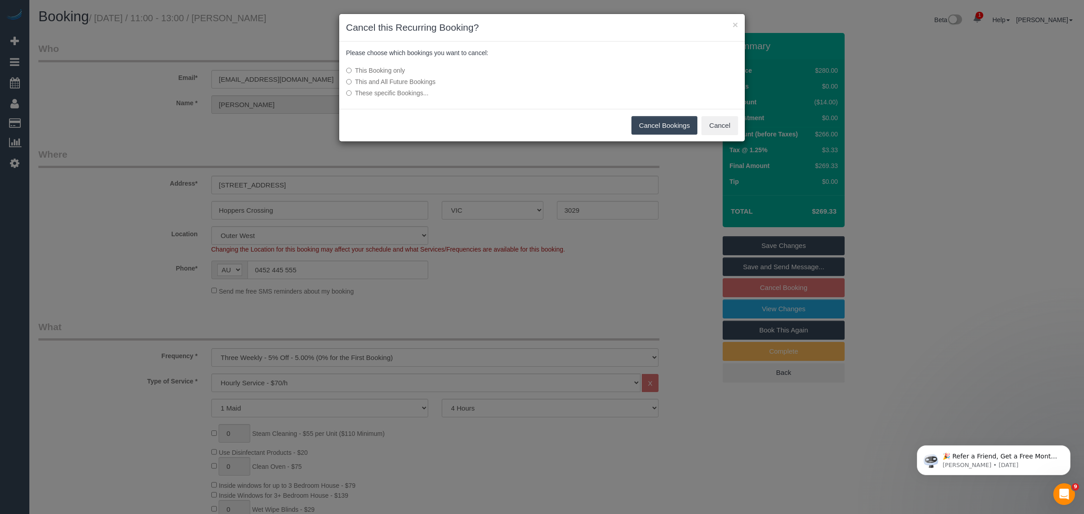
click at [673, 128] on button "Cancel Bookings" at bounding box center [665, 125] width 66 height 19
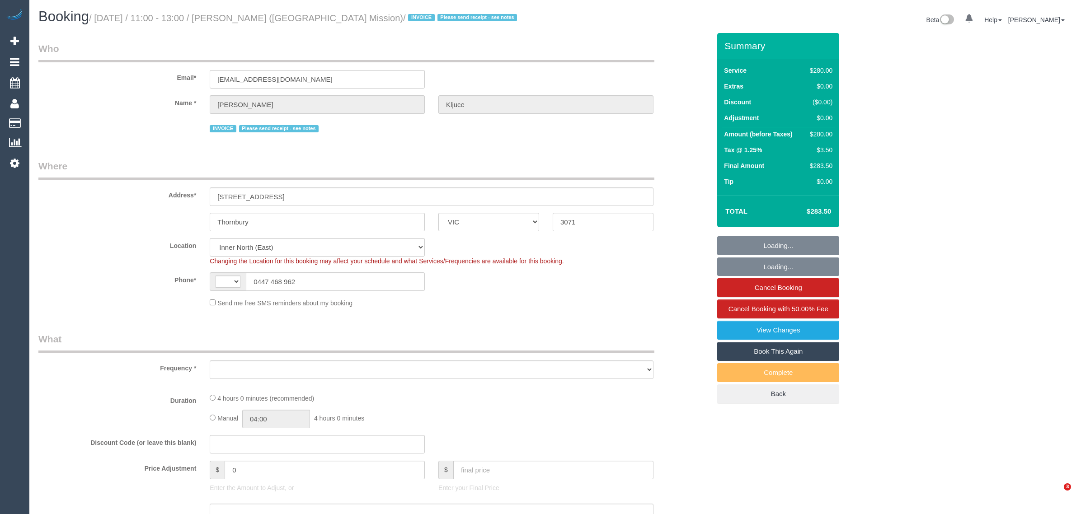
select select "VIC"
select select "string:AU"
select select "object:707"
select select "number:28"
select select "number:14"
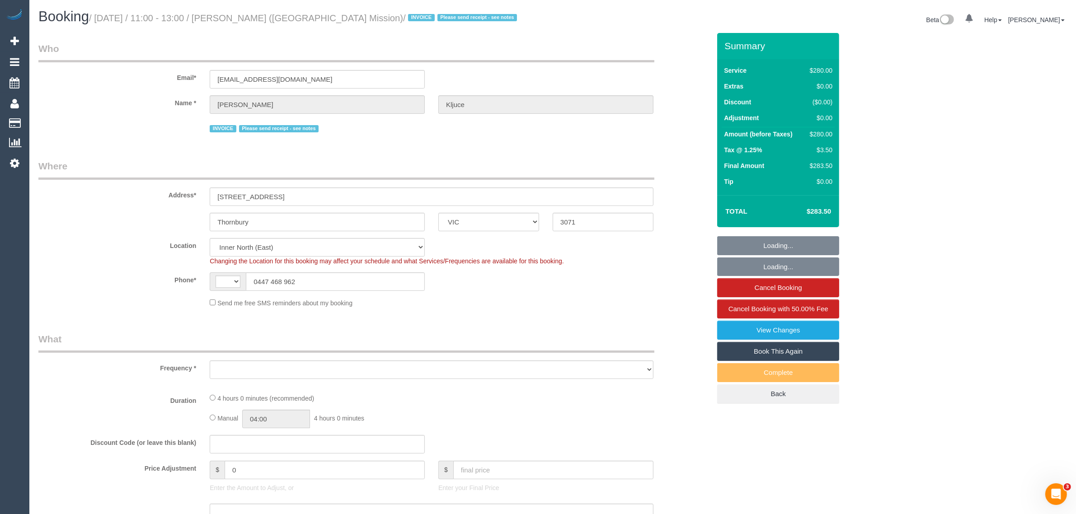
select select "number:18"
select select "number:25"
click at [314, 286] on input "0447 468 962" at bounding box center [335, 281] width 179 height 19
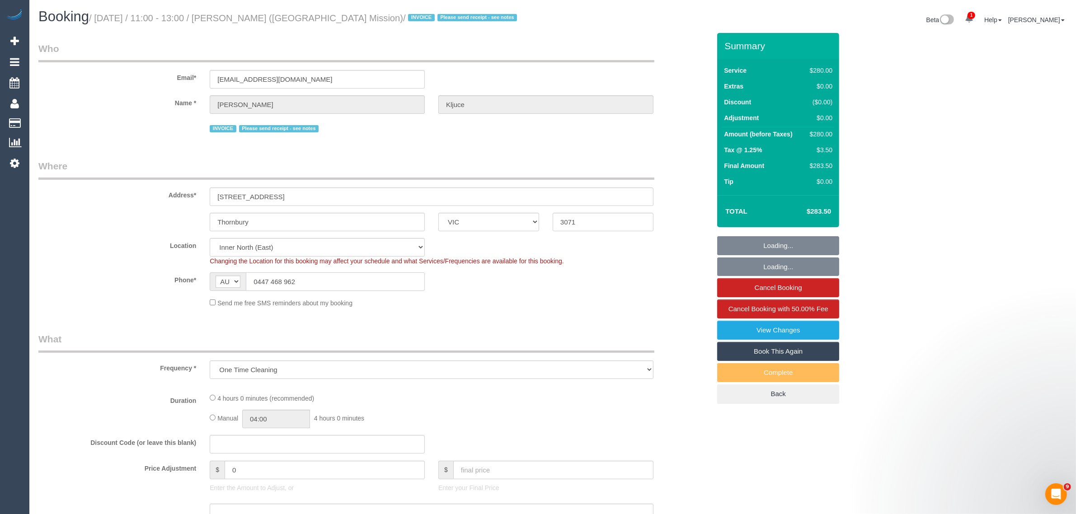
select select "object:712"
select select "240"
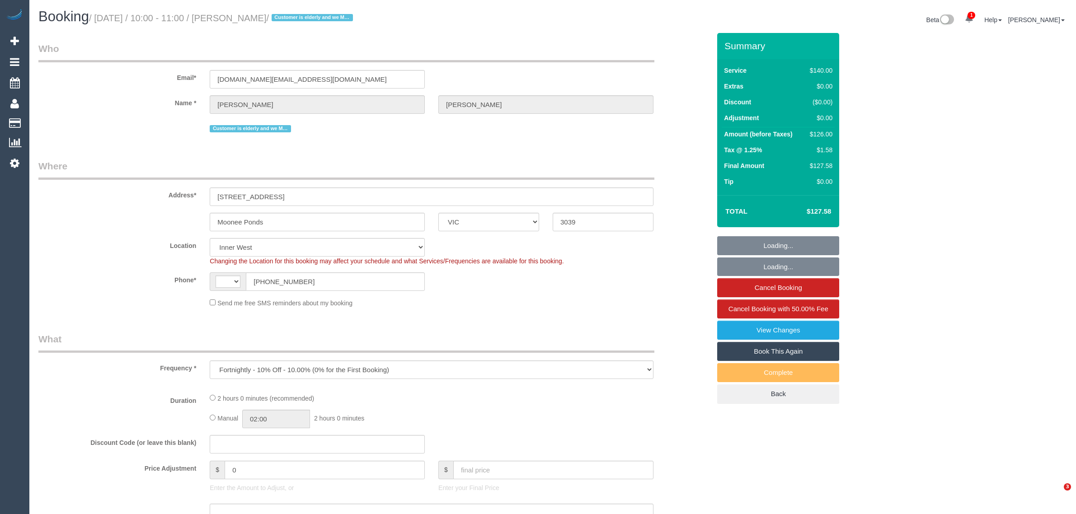
select select "VIC"
select select "object:474"
select select "string:AU"
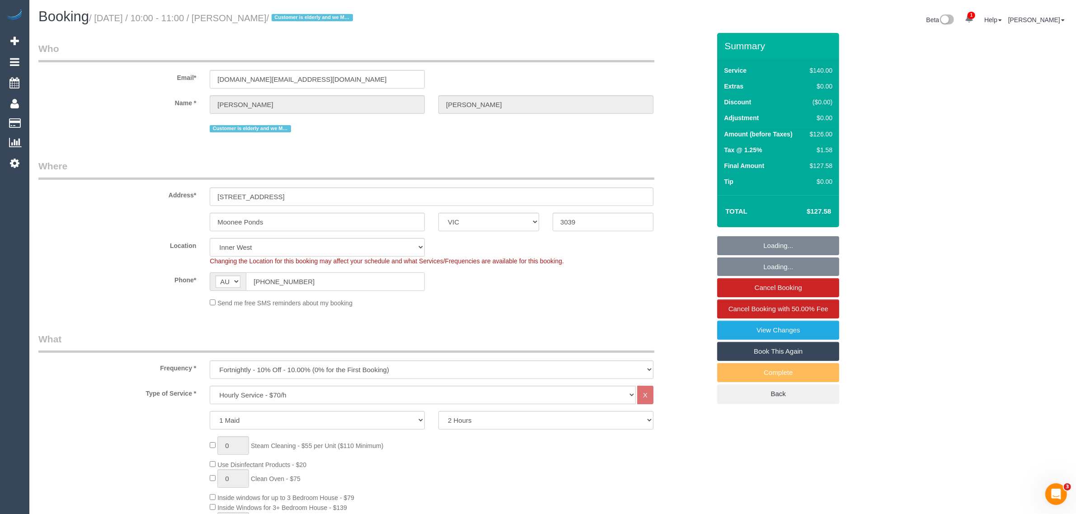
click at [348, 283] on input "[PHONE_NUMBER]" at bounding box center [335, 281] width 179 height 19
select select "number:28"
select select "number:14"
select select "number:19"
select select "number:24"
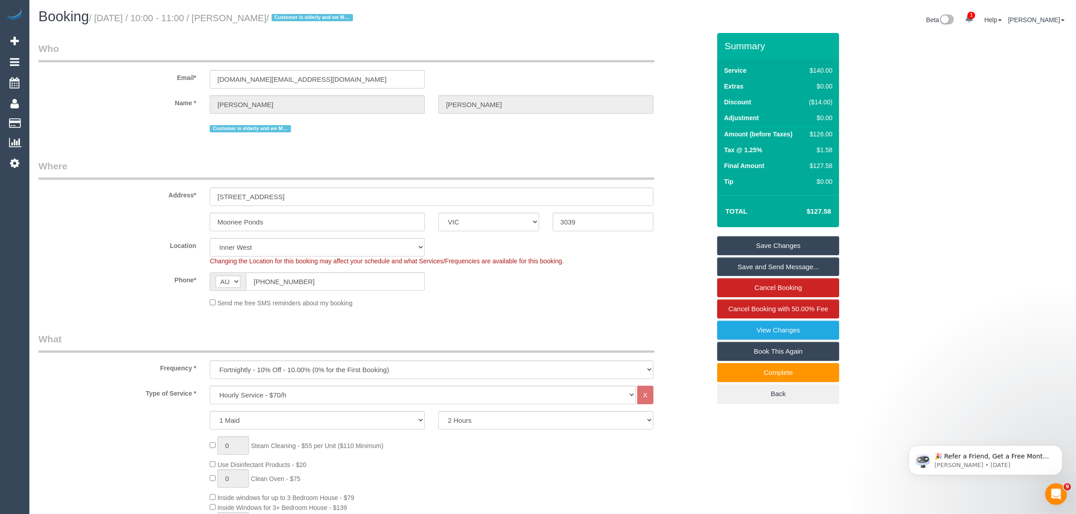
click at [571, 340] on legend "What" at bounding box center [346, 343] width 616 height 20
click at [105, 136] on fieldset "Who Email* [DOMAIN_NAME][EMAIL_ADDRESS][DOMAIN_NAME] Name * [GEOGRAPHIC_DATA][P…" at bounding box center [374, 91] width 672 height 99
click at [530, 333] on legend "What" at bounding box center [346, 343] width 616 height 20
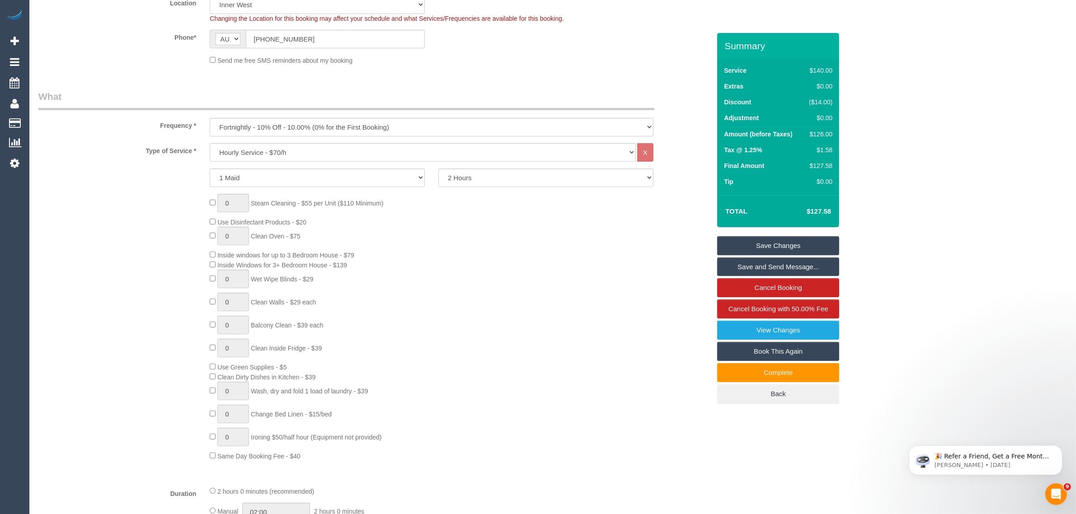
scroll to position [452, 0]
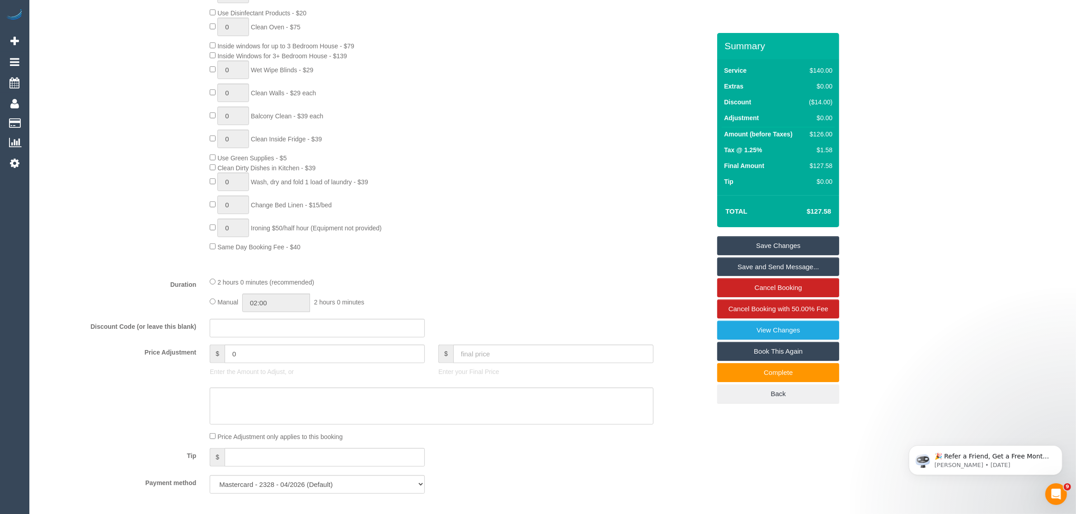
drag, startPoint x: 613, startPoint y: 434, endPoint x: 586, endPoint y: 395, distance: 47.0
click at [612, 434] on div "Price Adjustment only applies to this booking" at bounding box center [431, 437] width 457 height 10
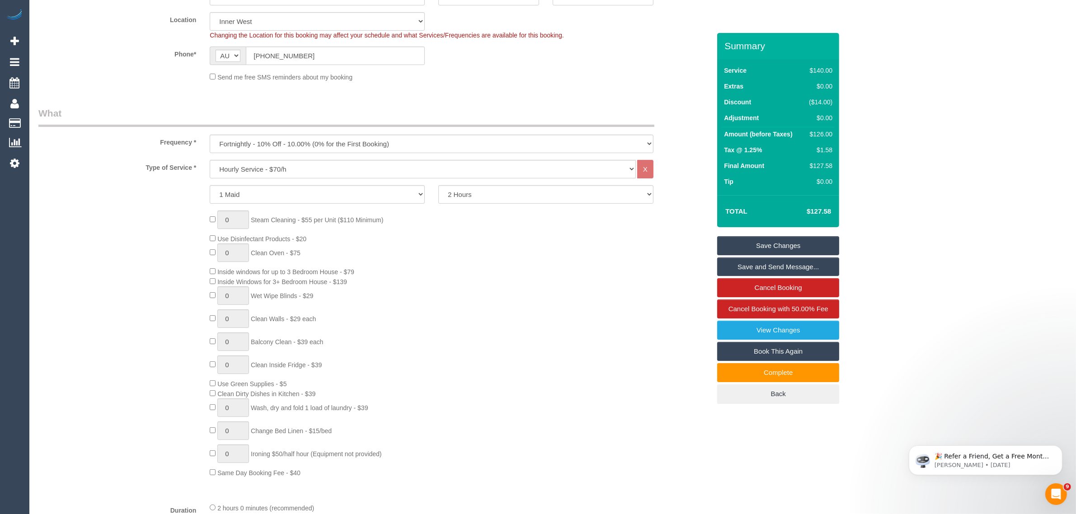
scroll to position [0, 0]
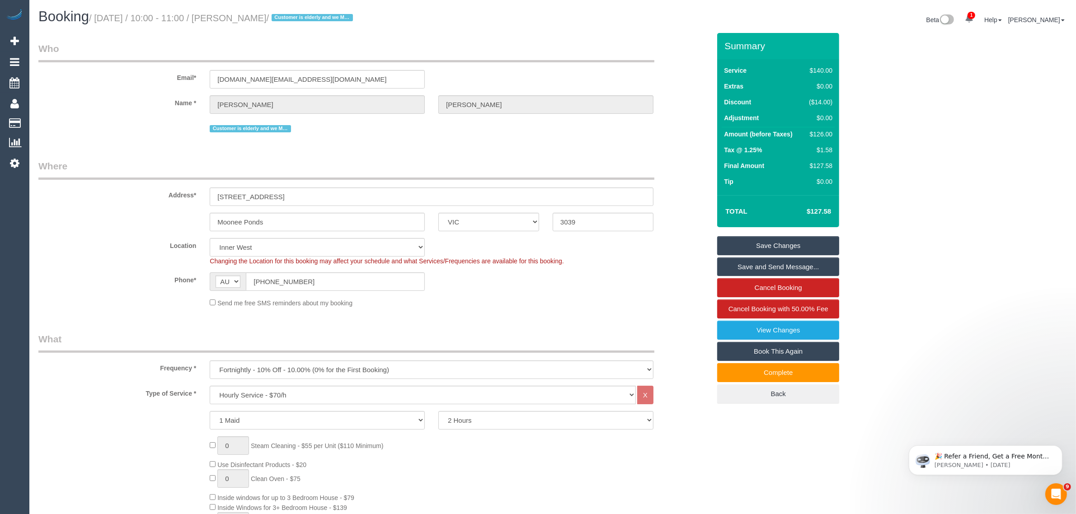
click at [667, 291] on sui-booking-location "Location [GEOGRAPHIC_DATA] (North) East (South) [GEOGRAPHIC_DATA] (East) [GEOGR…" at bounding box center [374, 273] width 672 height 70
drag, startPoint x: 779, startPoint y: 448, endPoint x: 783, endPoint y: 475, distance: 26.9
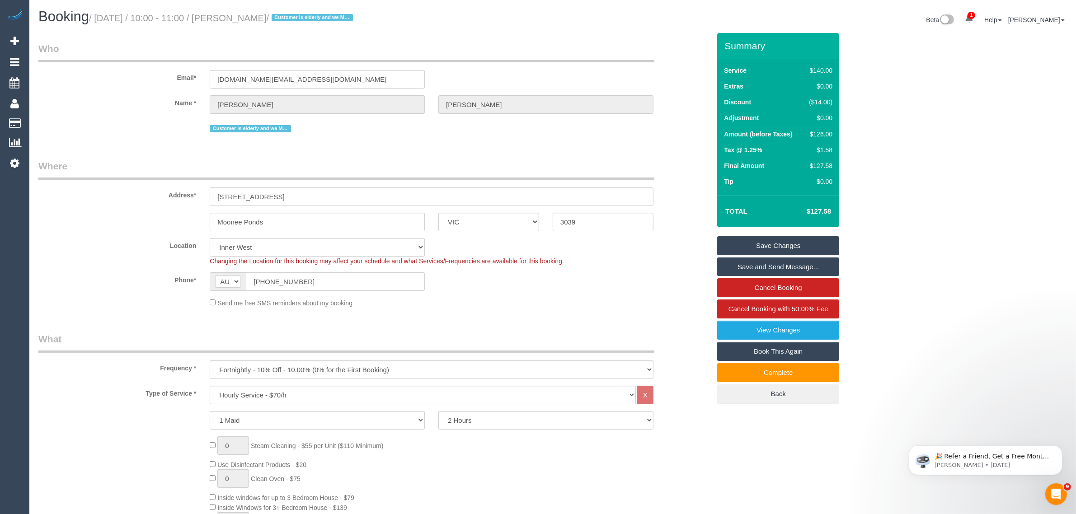
click at [129, 274] on label "Phone*" at bounding box center [117, 278] width 171 height 12
click at [531, 304] on div "Send me free SMS reminders about my booking" at bounding box center [431, 303] width 457 height 10
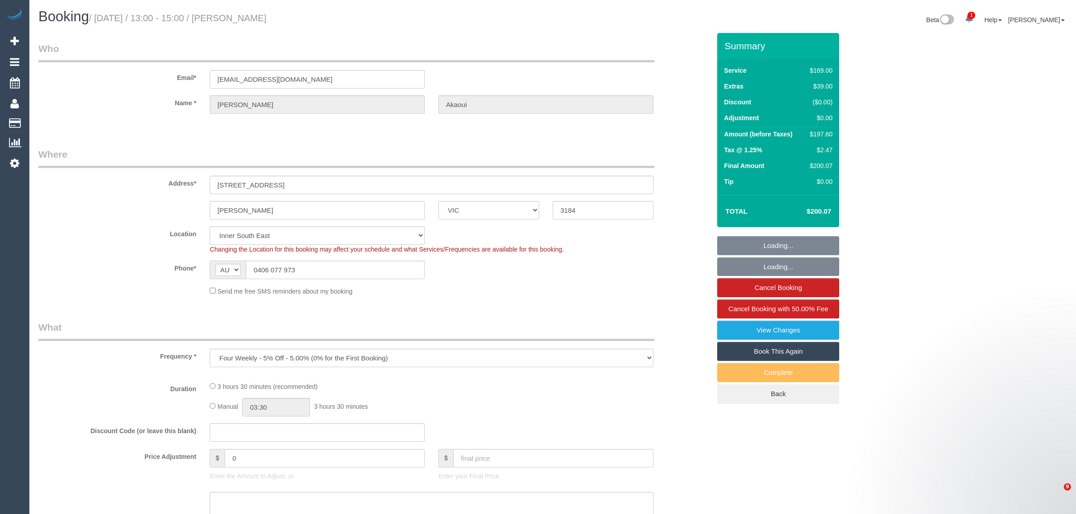
select select "VIC"
select select "number:29"
select select "number:16"
select select "number:19"
select select "number:24"
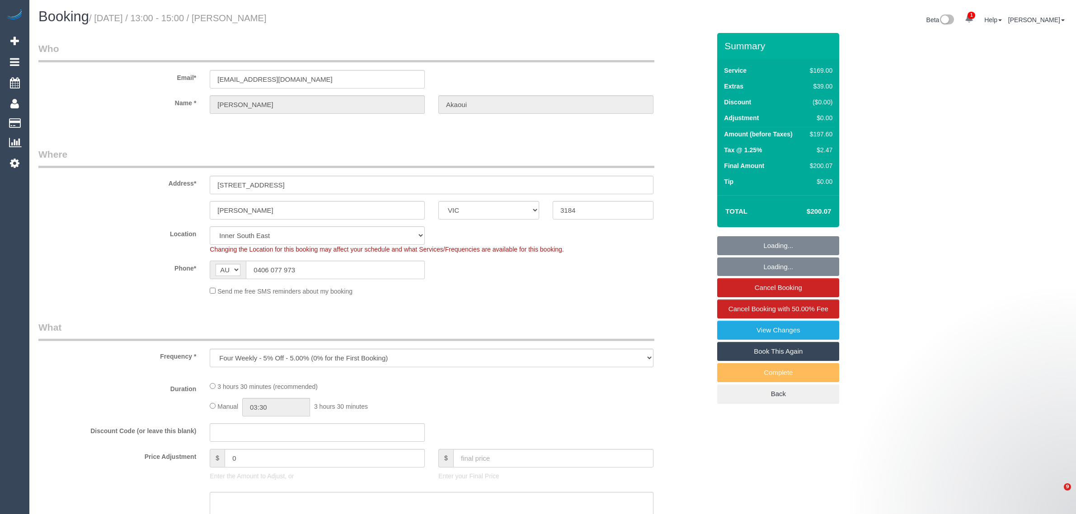
select select "number:12"
click at [324, 265] on input "0406 077 973" at bounding box center [335, 270] width 179 height 19
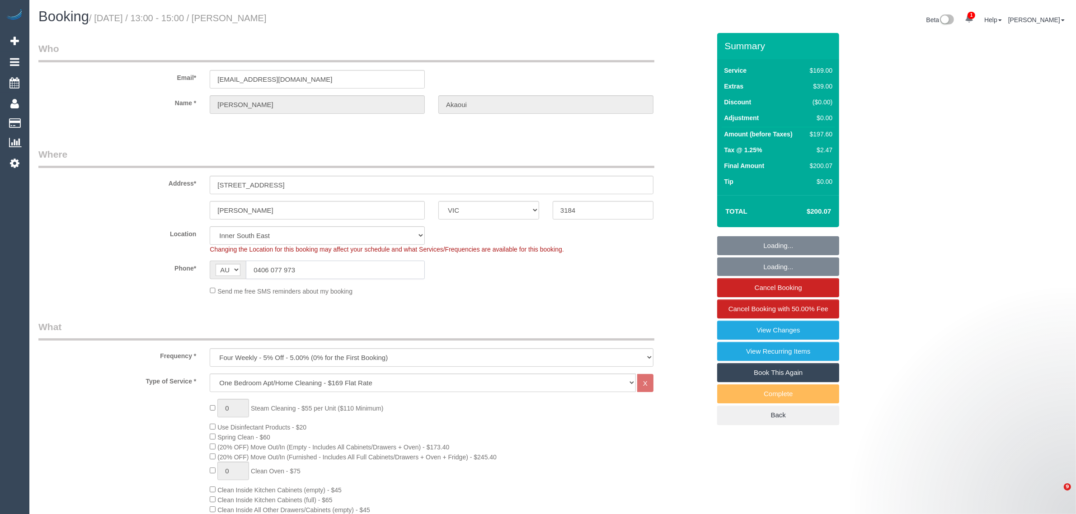
select select "object:1372"
click at [324, 267] on input "0406 077 973" at bounding box center [335, 270] width 179 height 19
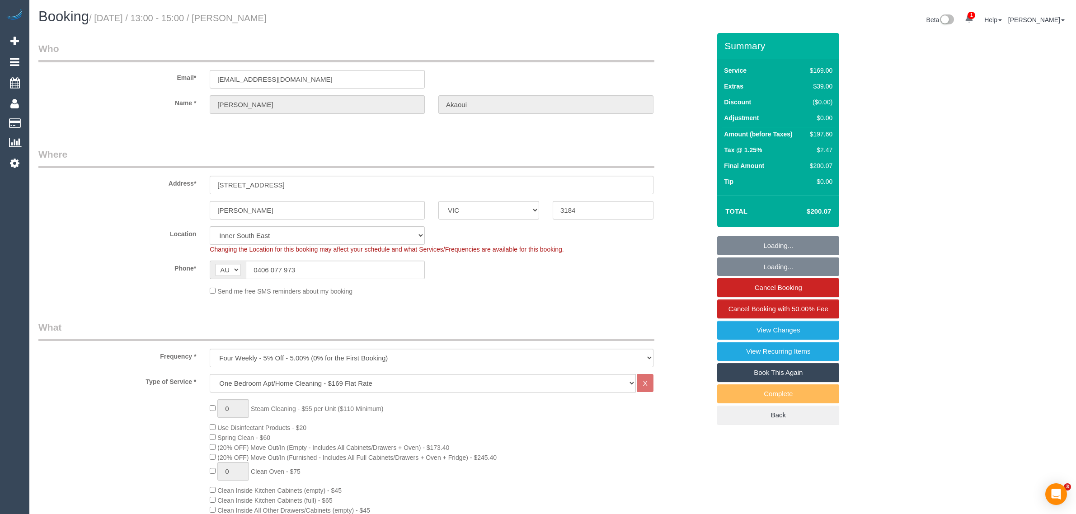
select select "VIC"
select select "number:29"
select select "number:16"
select select "number:19"
select select "number:24"
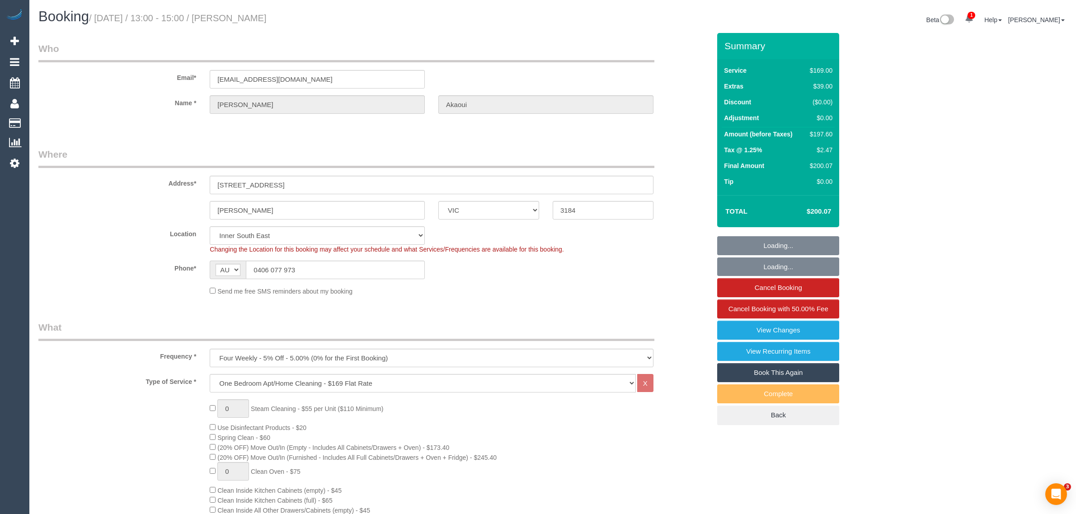
select select "number:12"
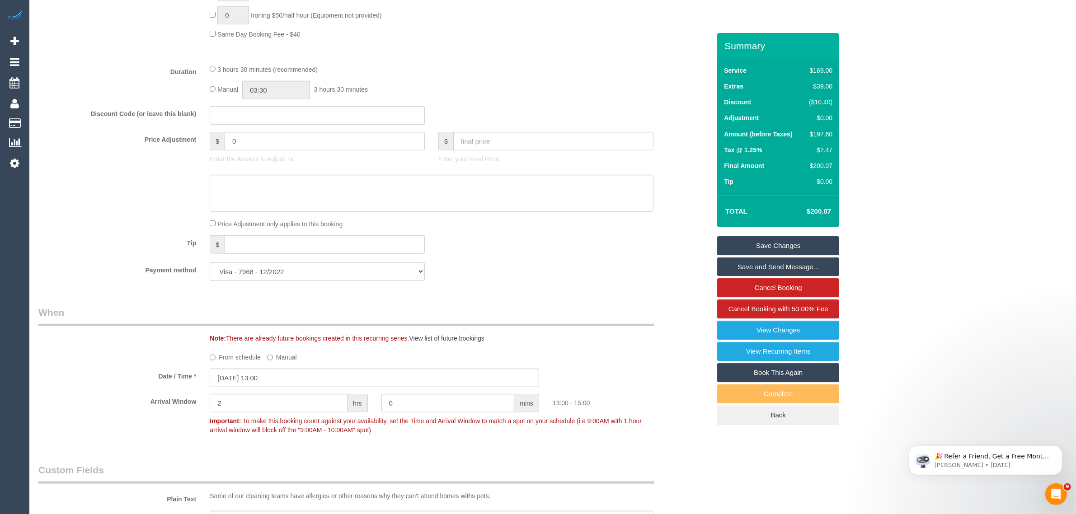
scroll to position [678, 0]
click at [312, 375] on input "19/08/2025 13:00" at bounding box center [374, 377] width 329 height 19
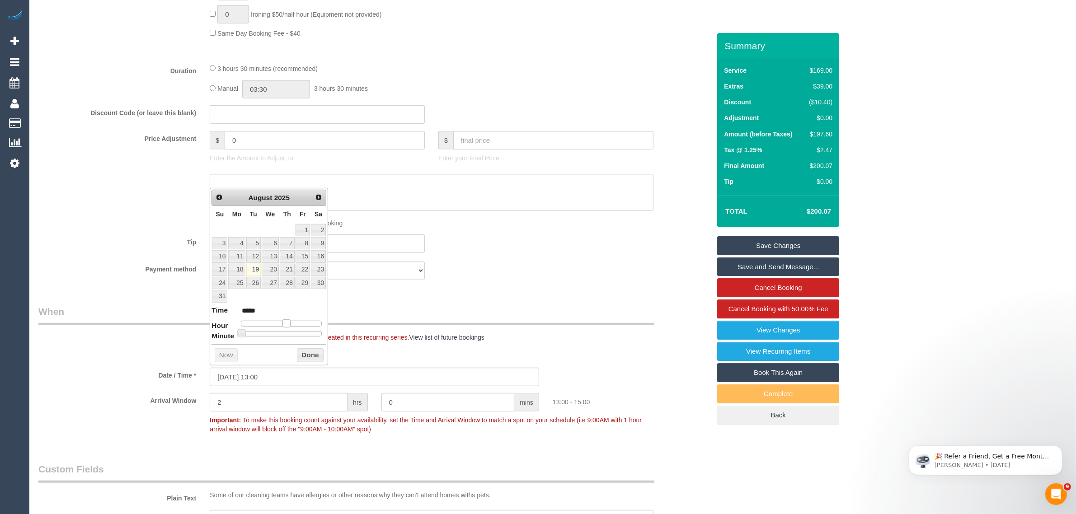
type input "19/08/2025 12:00"
type input "*****"
type input "19/08/2025 11:00"
type input "*****"
drag, startPoint x: 287, startPoint y: 325, endPoint x: 281, endPoint y: 325, distance: 6.3
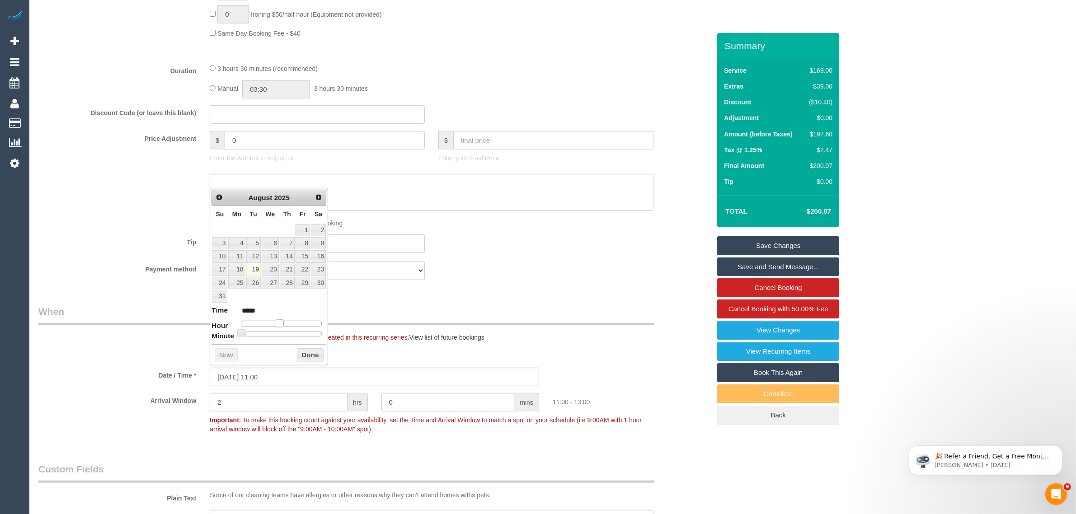
click at [281, 325] on span at bounding box center [280, 323] width 8 height 8
click at [258, 408] on input "2" at bounding box center [279, 402] width 138 height 19
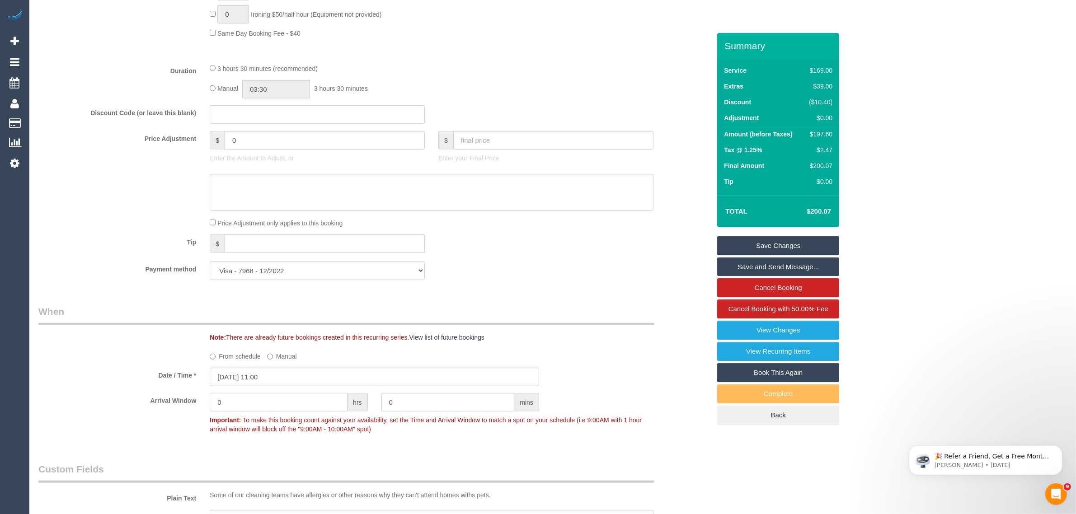
type input "0"
type input "30"
click at [643, 356] on div "From schedule Manual" at bounding box center [431, 355] width 457 height 12
click at [330, 376] on input "19/08/2025 11:00" at bounding box center [374, 377] width 329 height 19
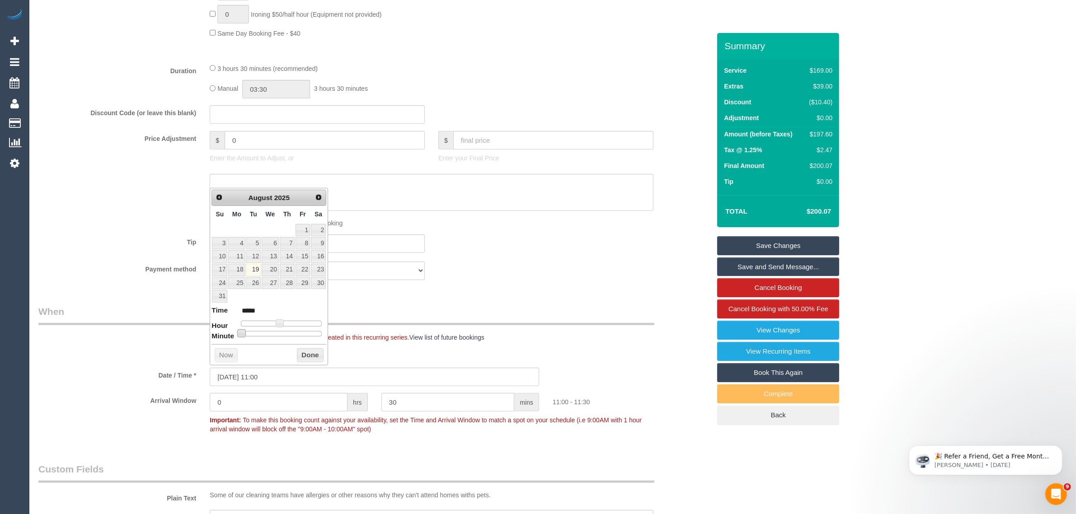
type input "19/08/2025 11:05"
type input "*****"
type input "19/08/2025 11:15"
type input "*****"
type input "19/08/2025 11:20"
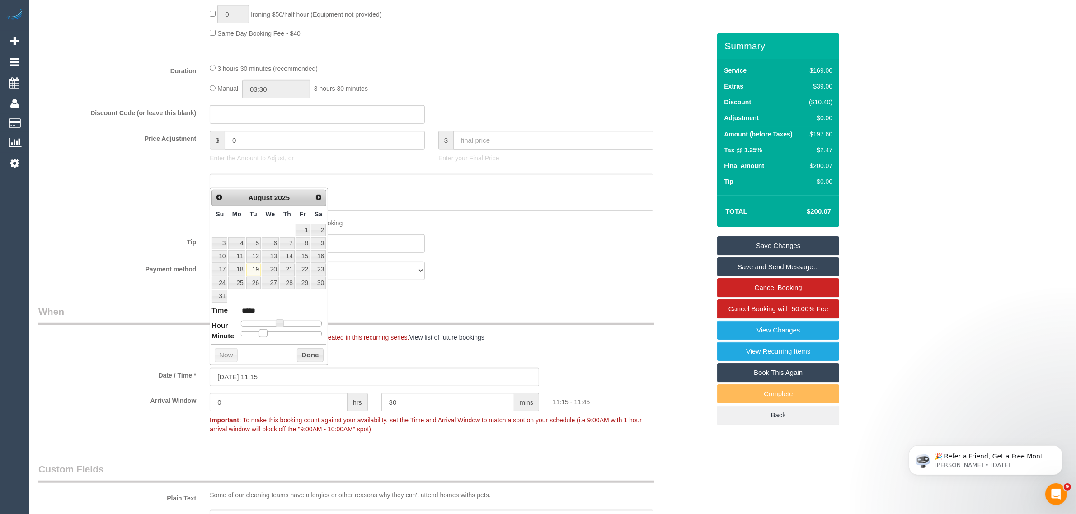
type input "*****"
type input "19/08/2025 11:25"
type input "*****"
type input "19/08/2025 11:30"
type input "*****"
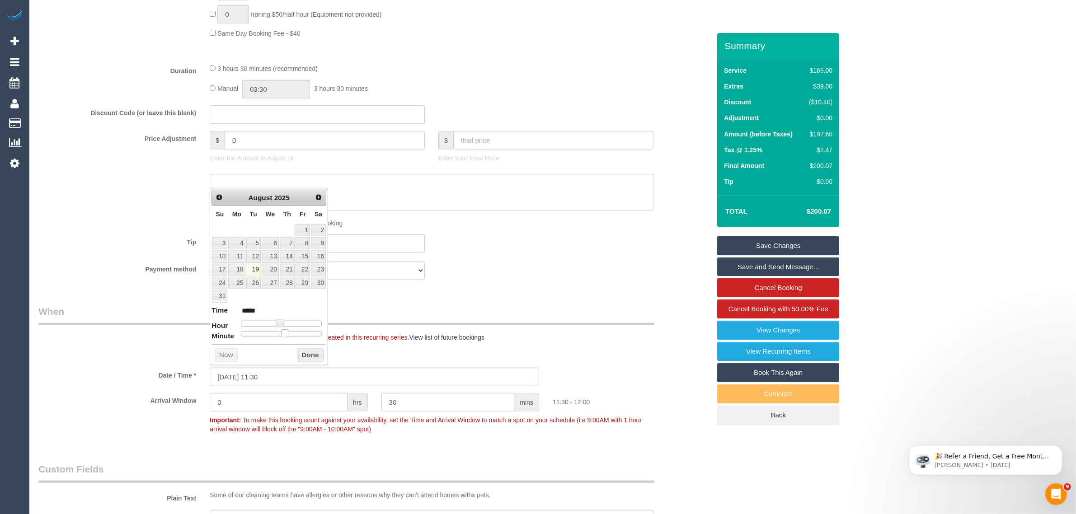
drag, startPoint x: 243, startPoint y: 333, endPoint x: 287, endPoint y: 329, distance: 44.5
click at [287, 329] on dl "Time ***** Hour Minute Second Millisecond Microsecond Time Zone ***** ***** ***…" at bounding box center [268, 320] width 115 height 31
click at [310, 359] on button "Done" at bounding box center [310, 355] width 27 height 14
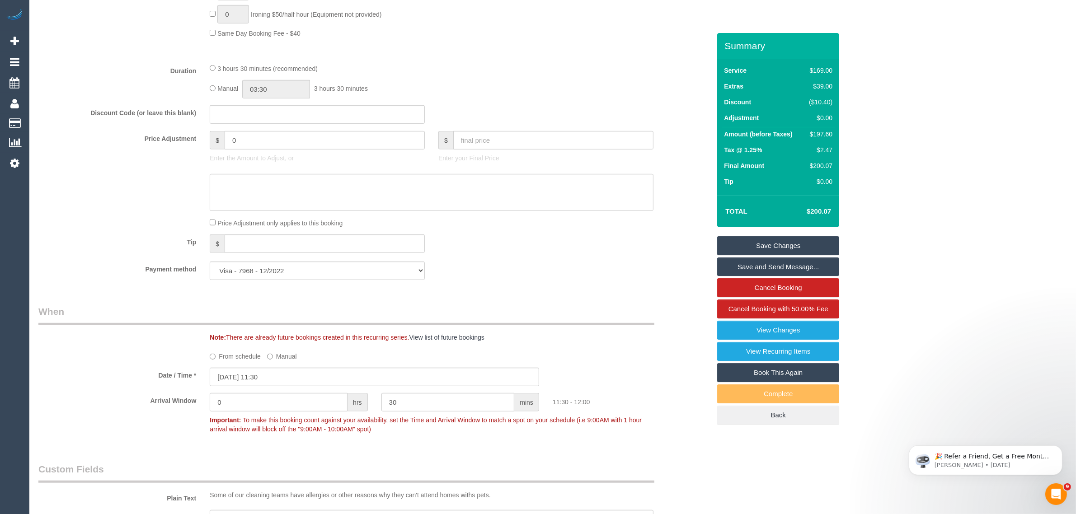
click at [574, 331] on div "Note: There are already future bookings created in this recurring series. View …" at bounding box center [374, 323] width 685 height 37
click at [441, 398] on input "30" at bounding box center [447, 402] width 133 height 19
type input "3"
type input "0"
click at [310, 405] on input "0" at bounding box center [279, 402] width 138 height 19
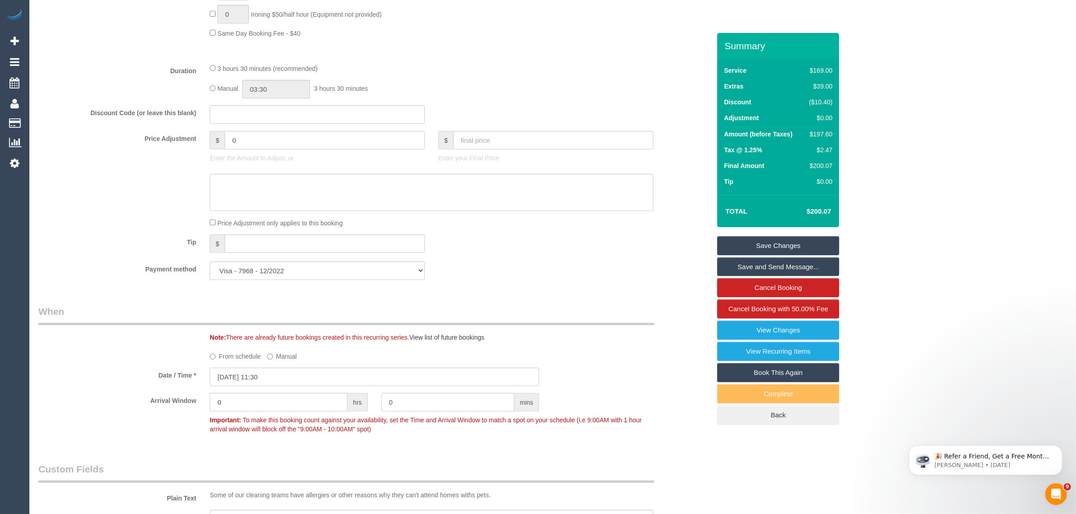
click at [619, 251] on div "Tip $" at bounding box center [374, 245] width 685 height 20
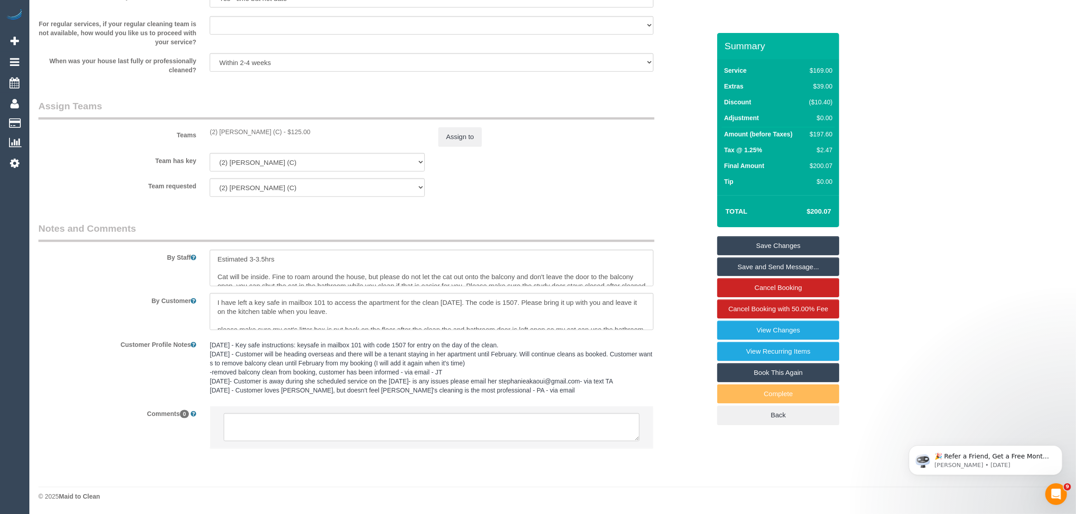
scroll to position [71, 0]
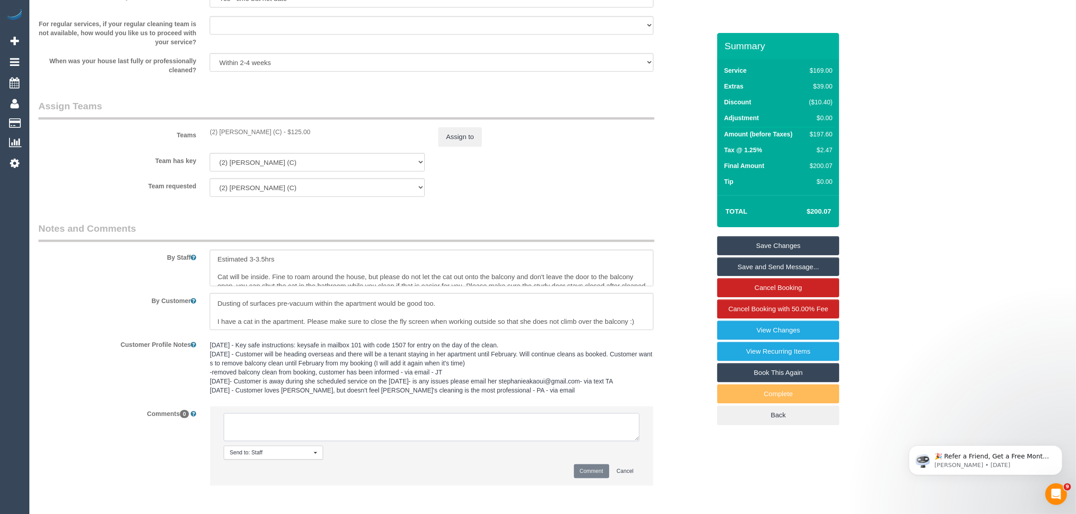
click at [553, 419] on textarea at bounding box center [432, 427] width 416 height 28
type textarea "customer agreed to AW 11:30 AM"
click at [571, 465] on div "Comment Cancel" at bounding box center [432, 471] width 416 height 14
click at [593, 473] on button "Comment" at bounding box center [591, 471] width 35 height 14
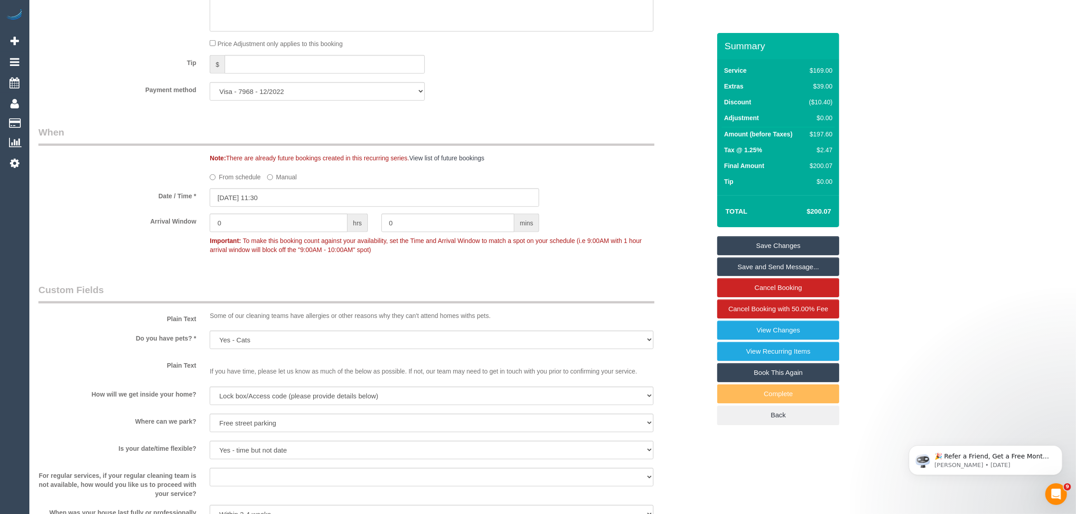
scroll to position [631, 0]
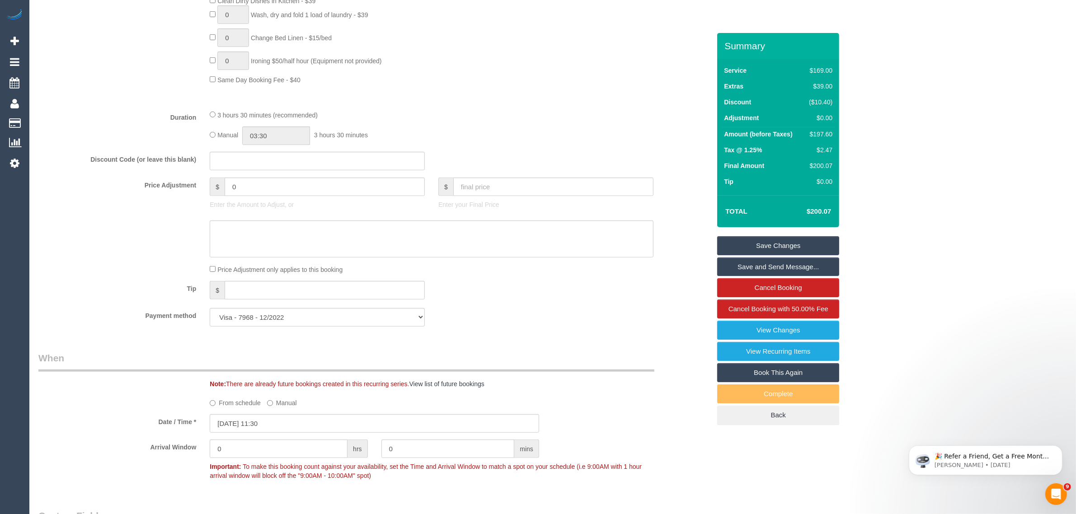
click at [751, 242] on link "Save Changes" at bounding box center [778, 245] width 122 height 19
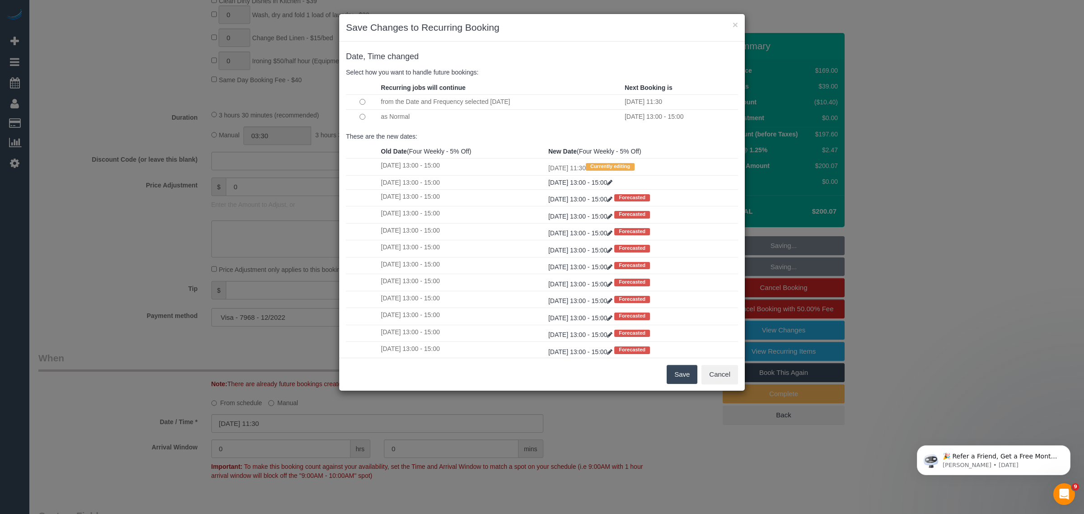
click at [681, 381] on button "Save" at bounding box center [682, 374] width 31 height 19
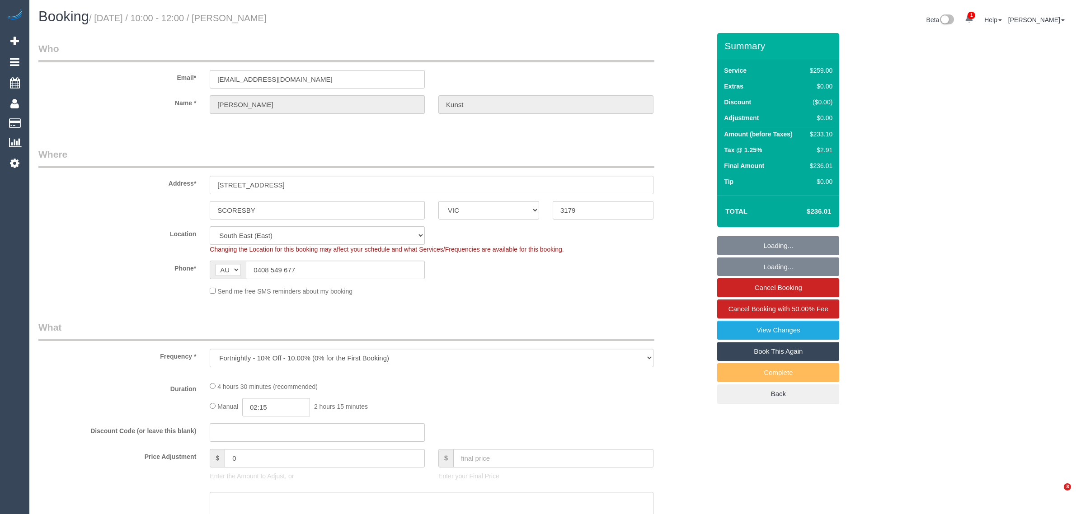
select select "VIC"
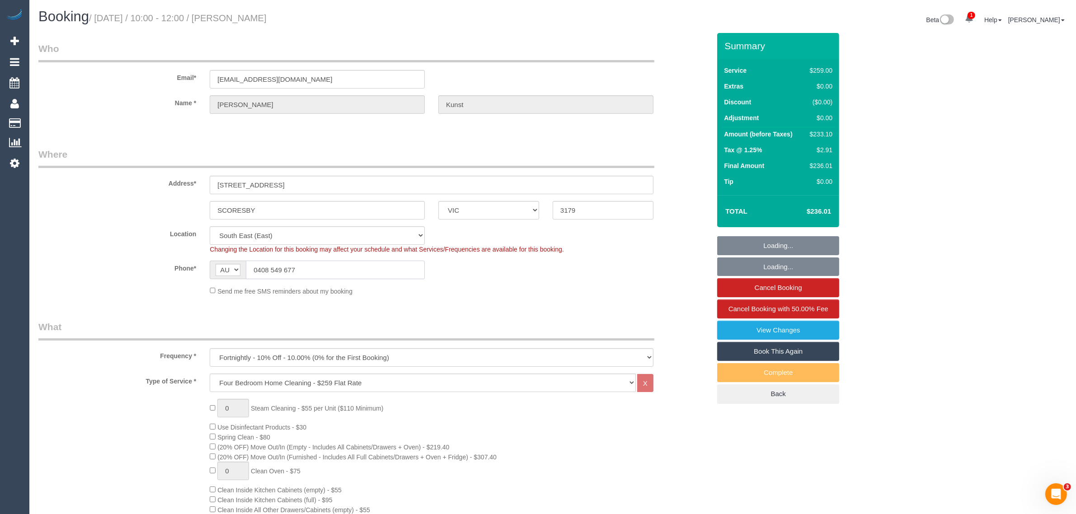
select select "number:27"
select select "number:14"
select select "number:18"
select select "number:22"
select select "number:34"
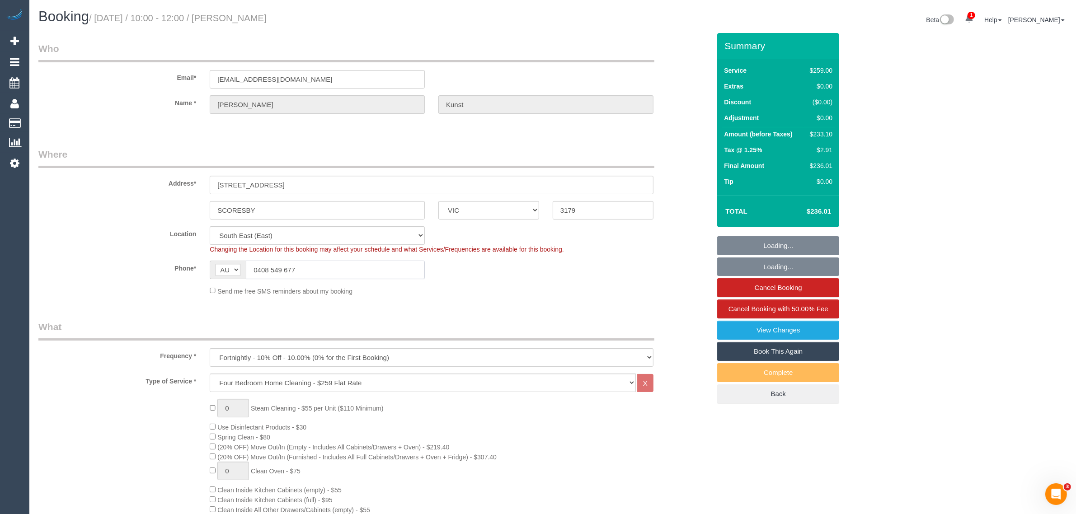
select select "number:11"
click at [351, 270] on input "0408 549 677" at bounding box center [335, 270] width 179 height 19
select select "object:1299"
select select "spot1"
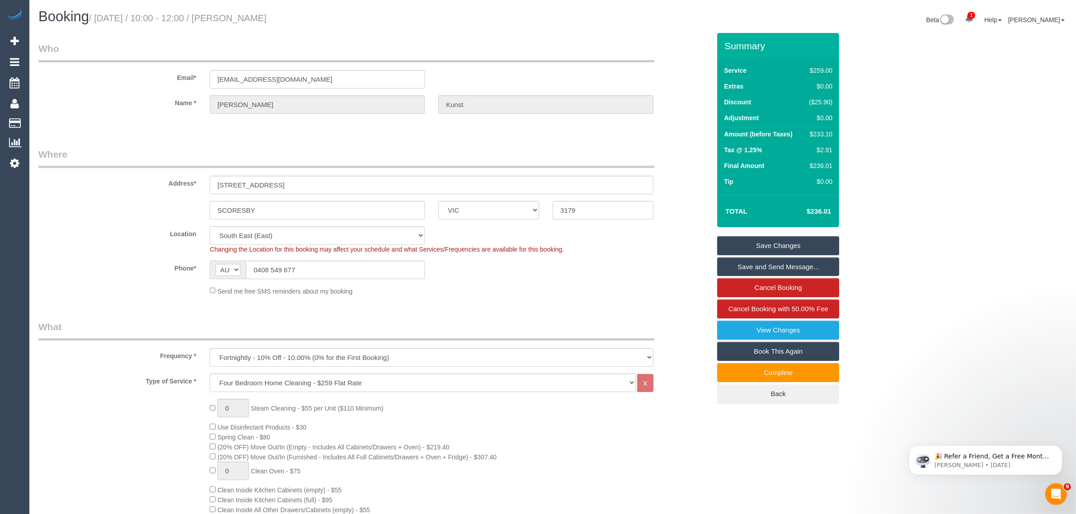
click at [609, 294] on div "Send me free SMS reminders about my booking" at bounding box center [431, 291] width 457 height 10
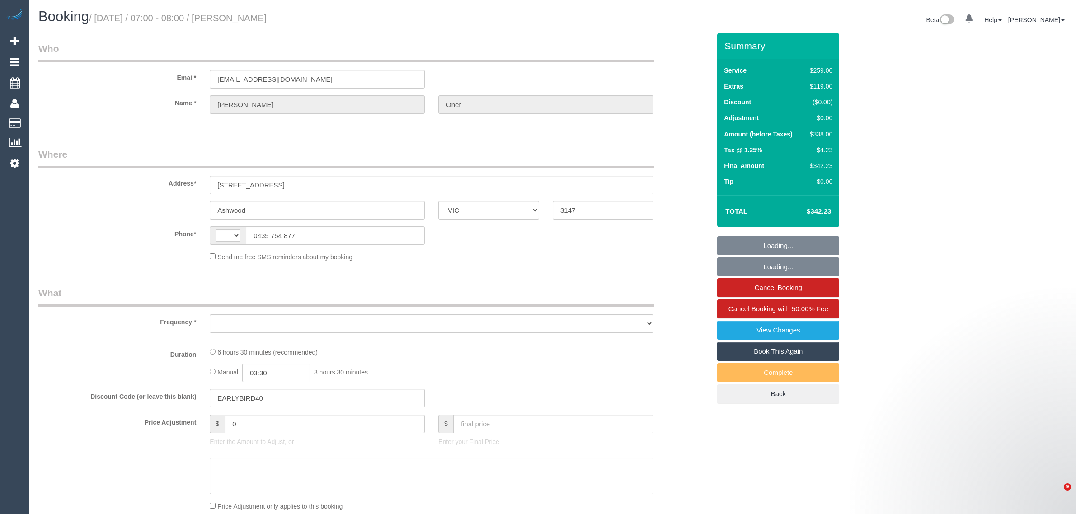
select select "VIC"
select select "string:AU"
select select "object:298"
select select "string:stripe-pm_1PhltC2GScqysDRVy30g8NJE"
select select "number:27"
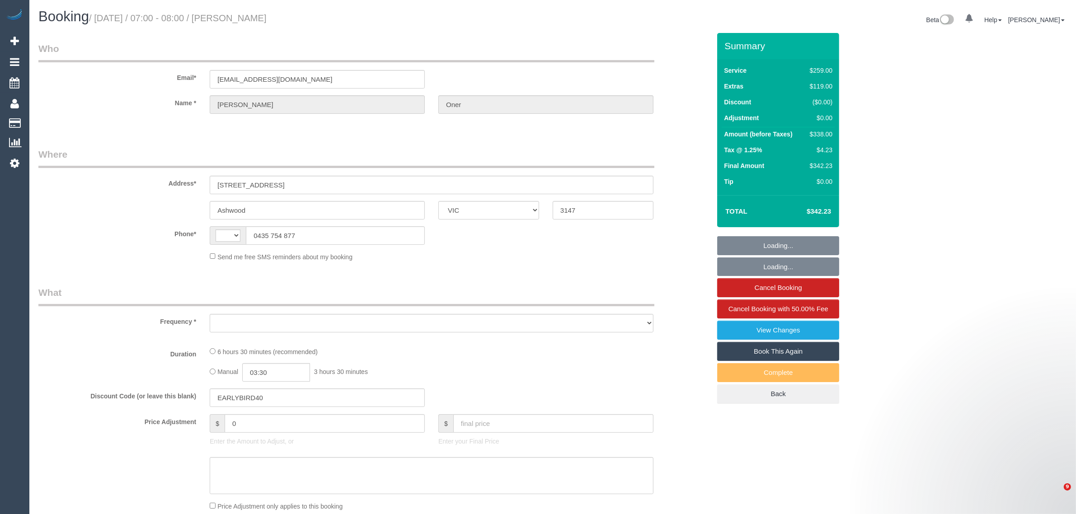
select select "number:14"
select select "number:19"
select select "number:24"
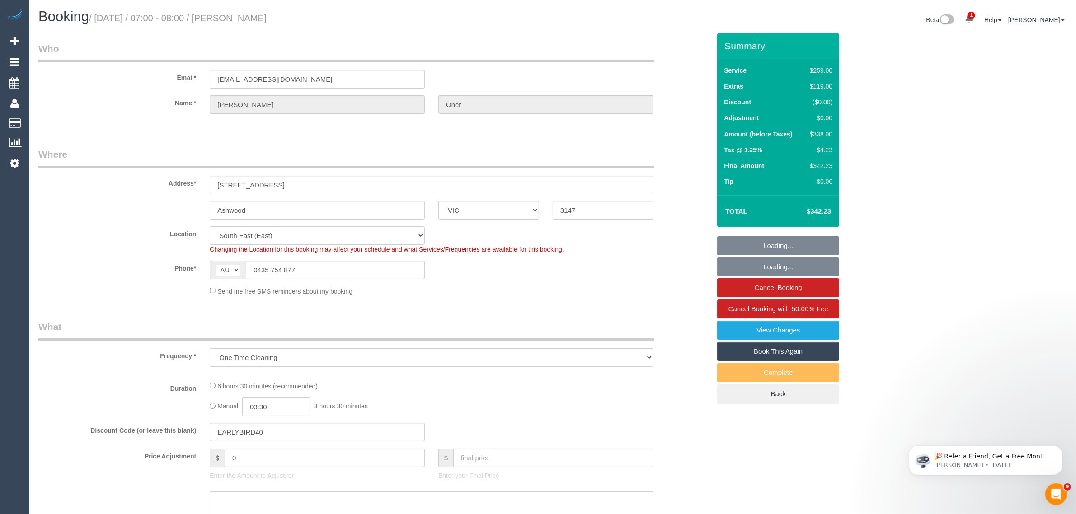
select select "object:737"
click at [348, 267] on input "0435 754 877" at bounding box center [335, 270] width 179 height 19
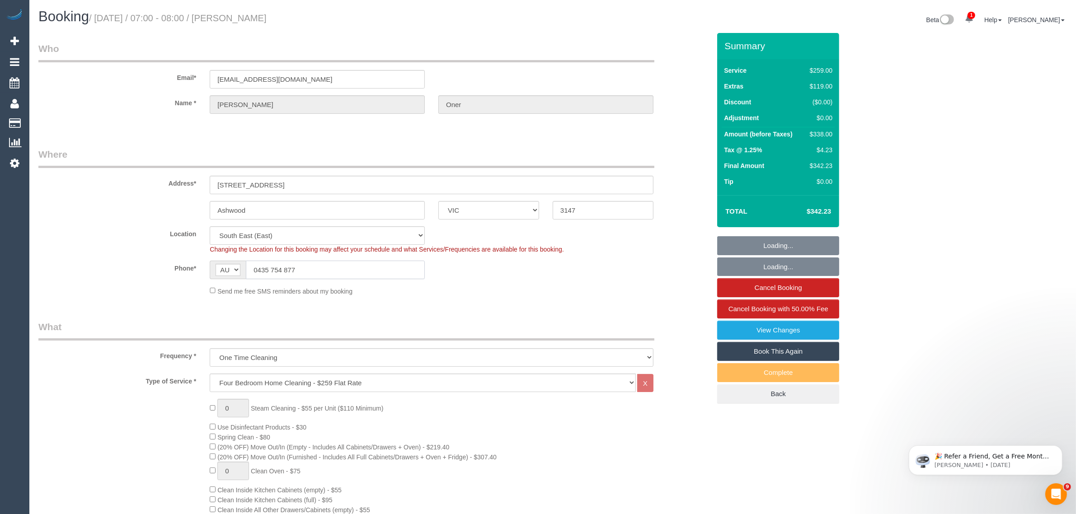
select select "spot1"
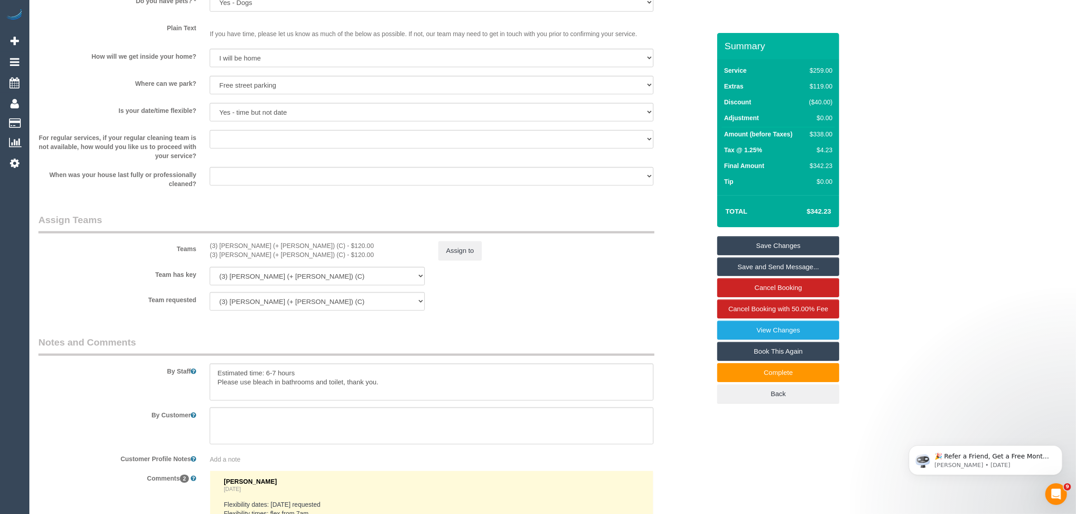
scroll to position [1356, 0]
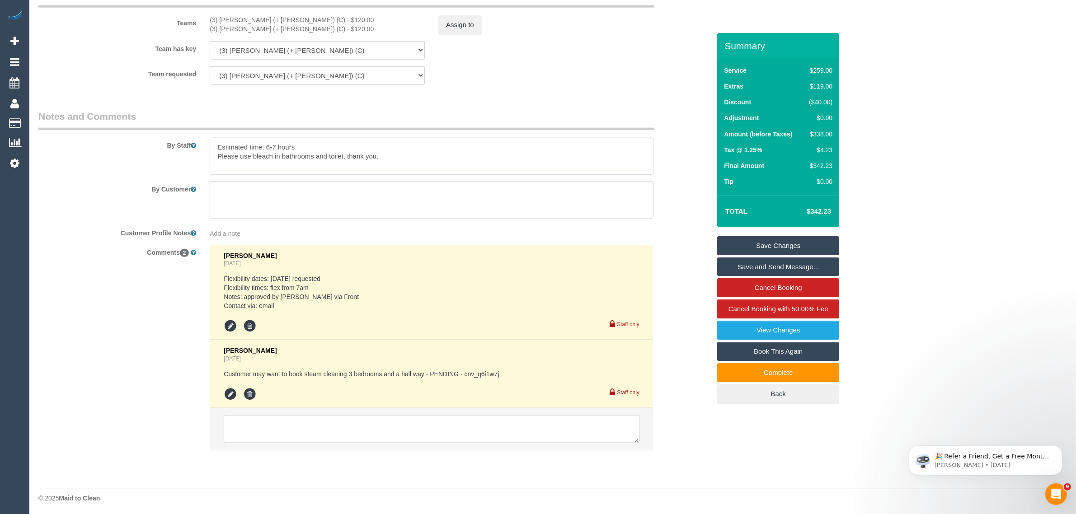
click at [292, 145] on textarea at bounding box center [432, 156] width 444 height 37
drag, startPoint x: 321, startPoint y: 147, endPoint x: 214, endPoint y: 141, distance: 107.8
click at [214, 141] on textarea at bounding box center [432, 156] width 444 height 37
